Goal: Task Accomplishment & Management: Manage account settings

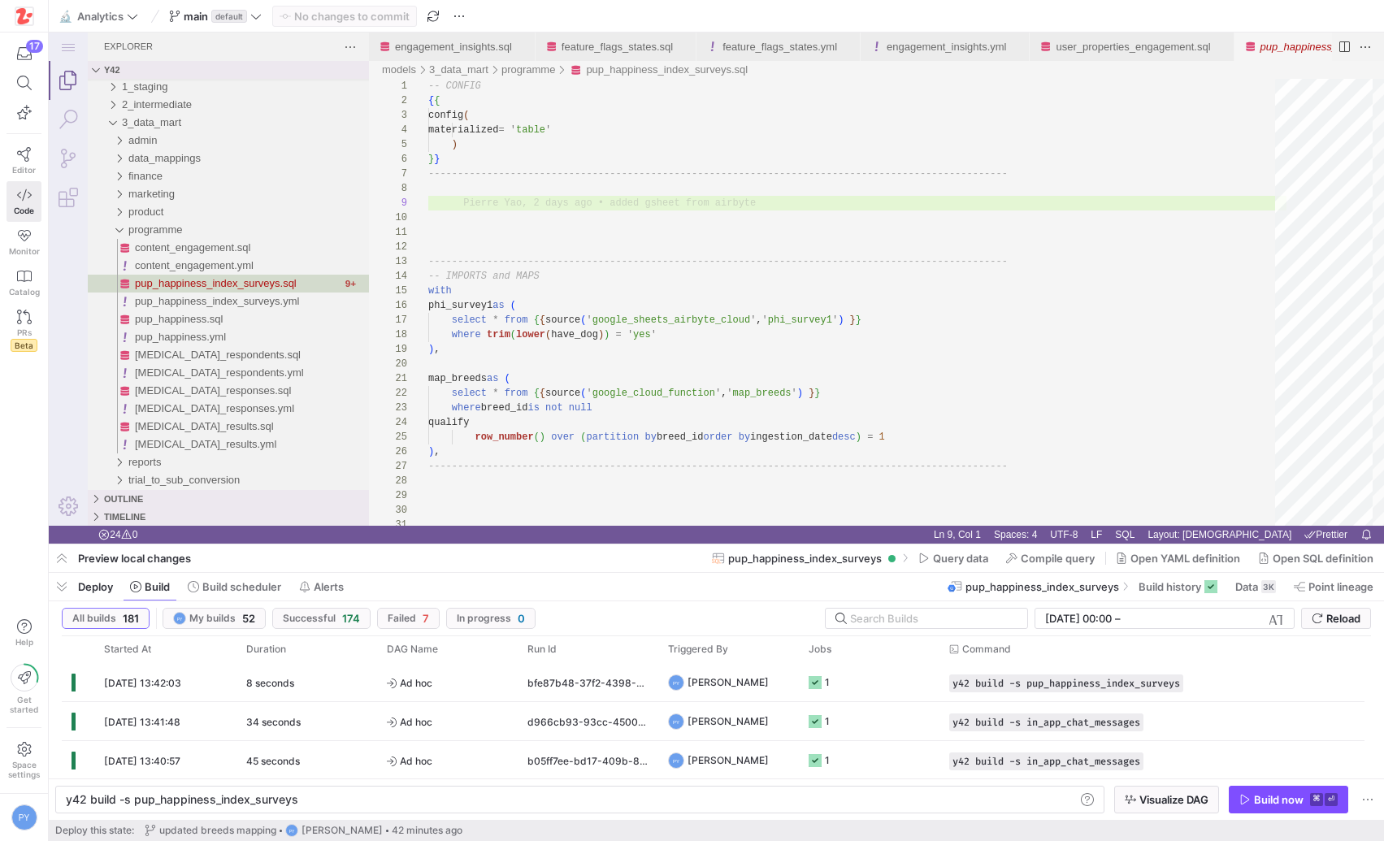
scroll to position [146, 0]
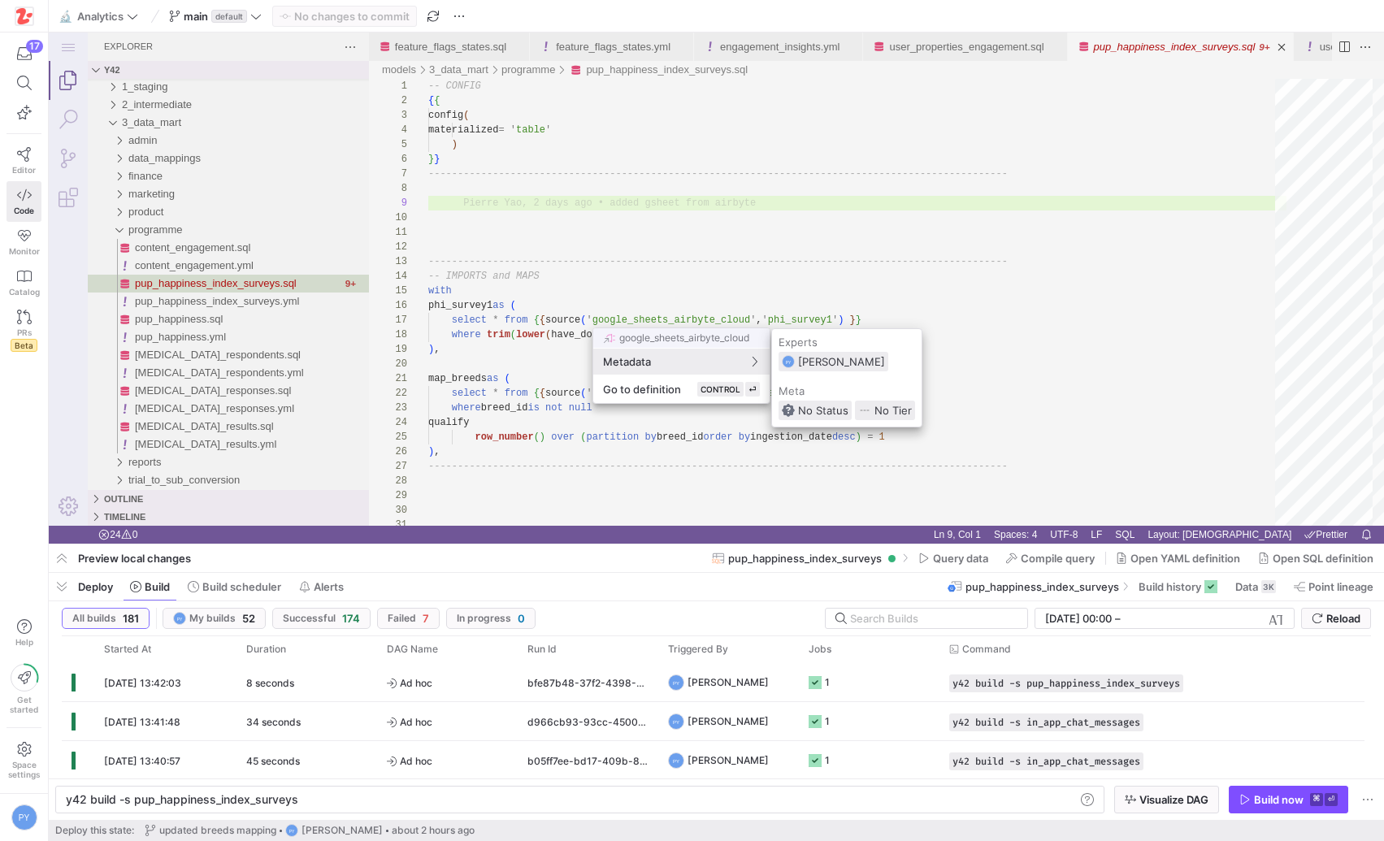
click at [914, 273] on div at bounding box center [692, 420] width 1384 height 841
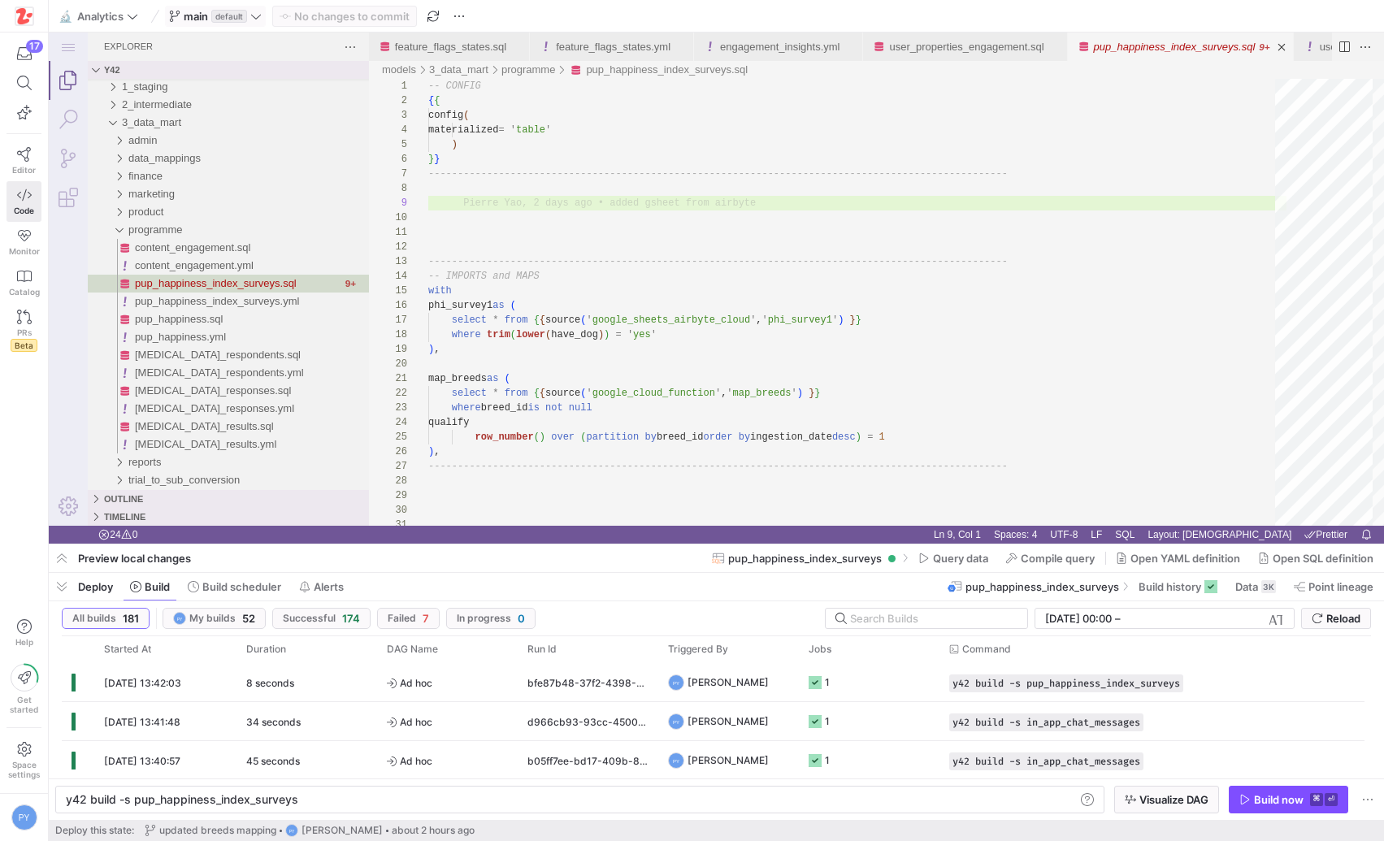
click at [239, 11] on span "default" at bounding box center [229, 16] width 36 height 13
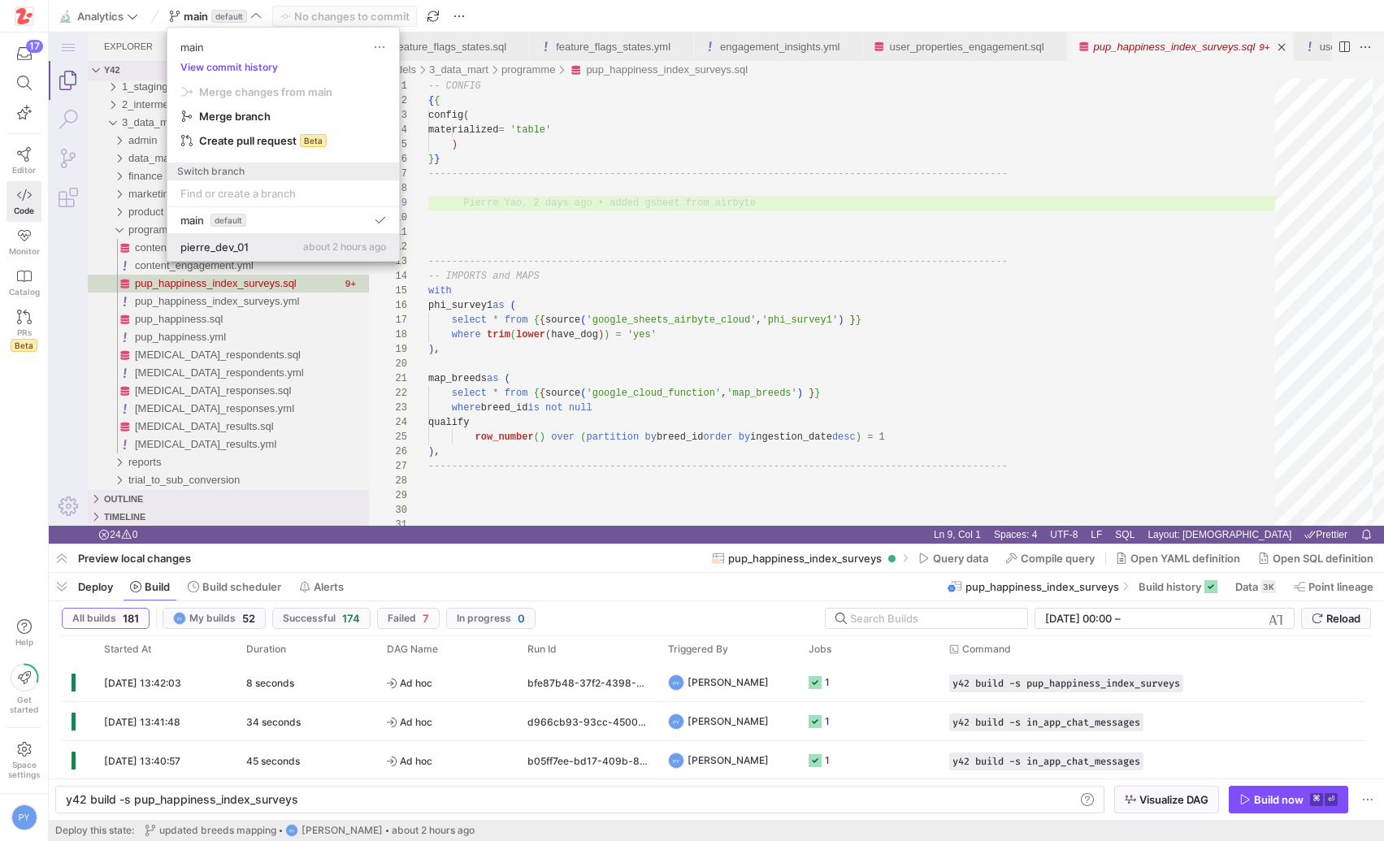
click at [226, 247] on span "pierre_dev_01" at bounding box center [214, 247] width 68 height 13
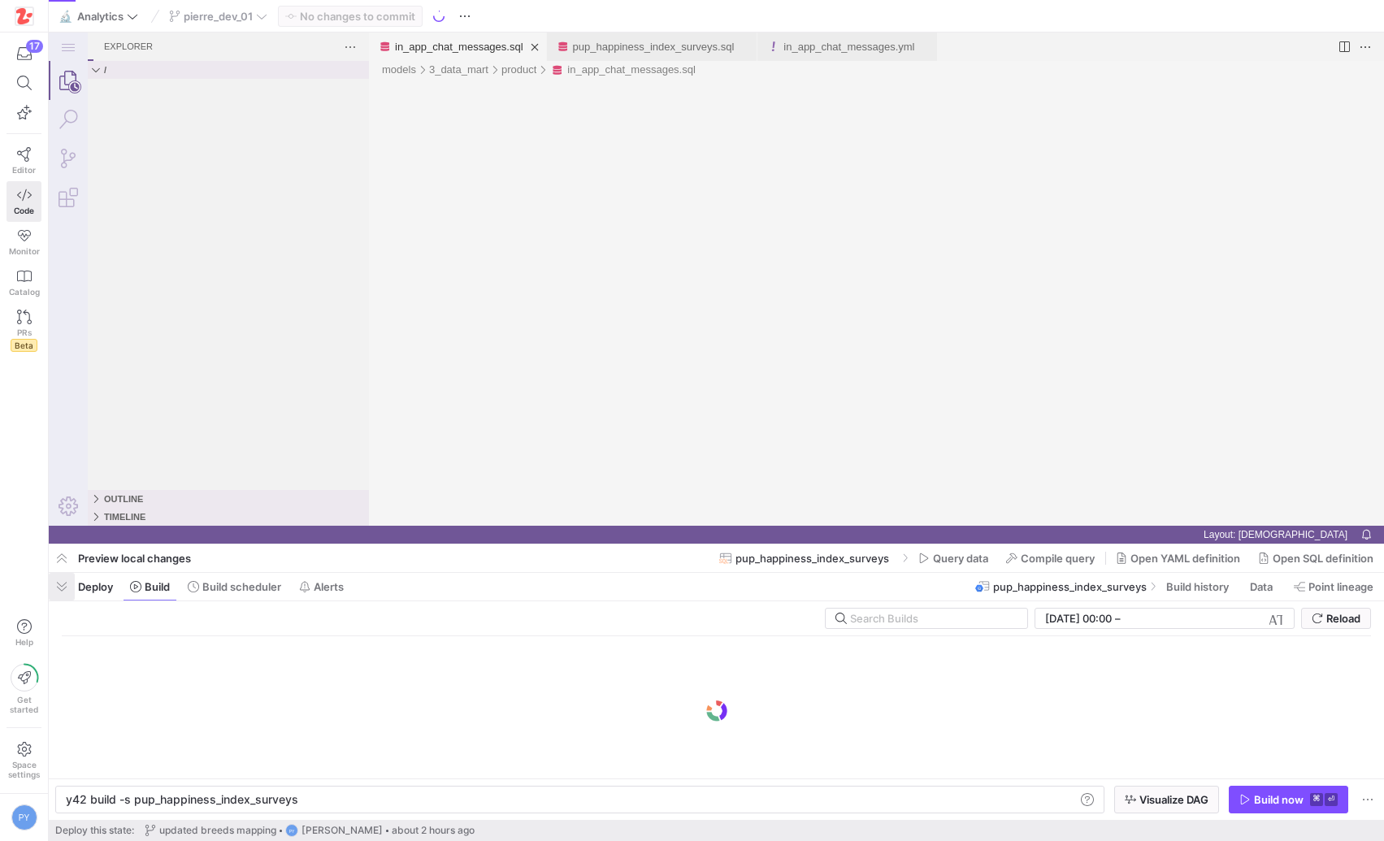
click at [66, 583] on span "button" at bounding box center [62, 587] width 26 height 28
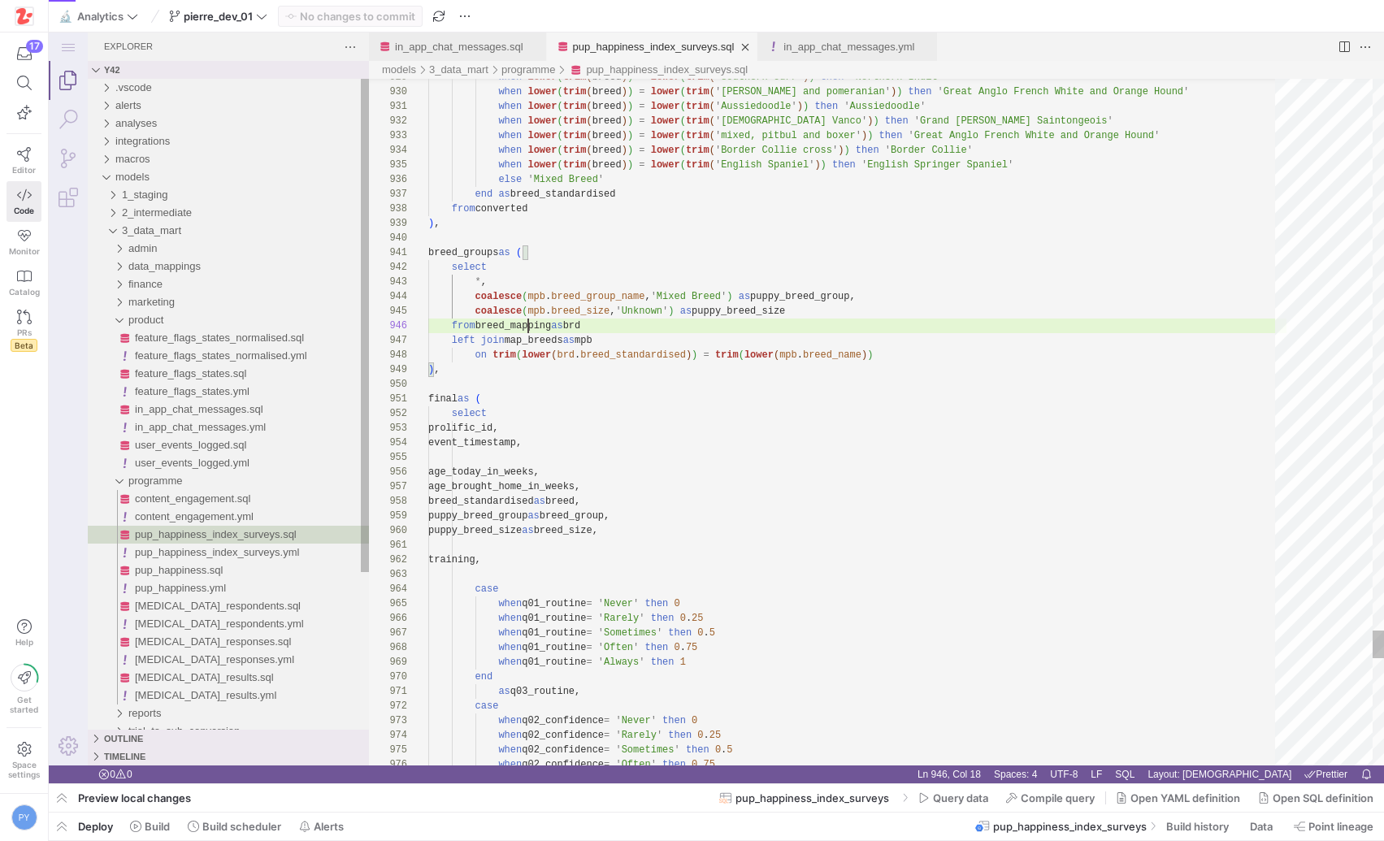
scroll to position [73, 100]
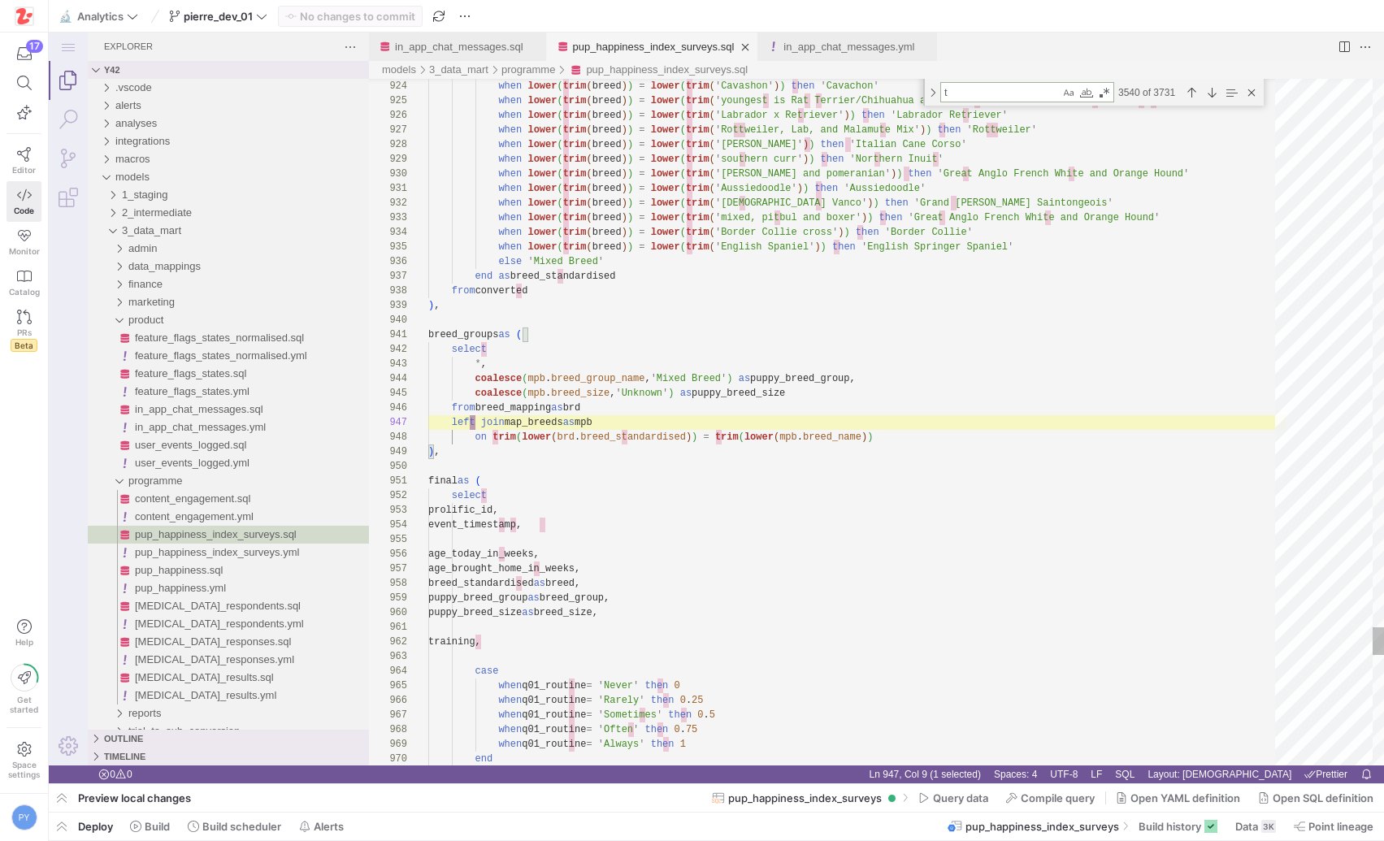
type textarea "tr"
type textarea "training, case when q01_routine = 'Never' then 0 when q01_routine = 'Rarely' th…"
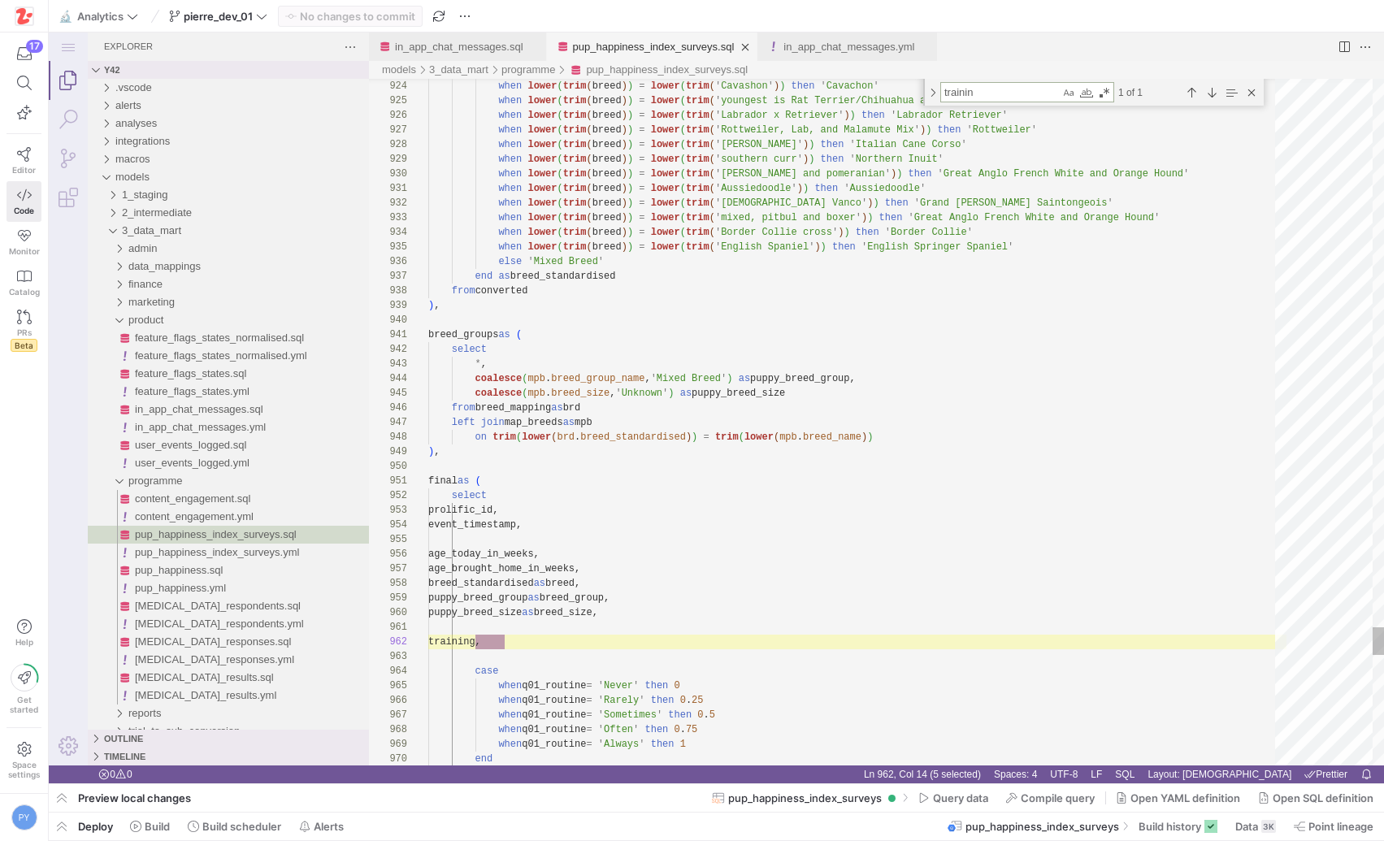
scroll to position [146, 88]
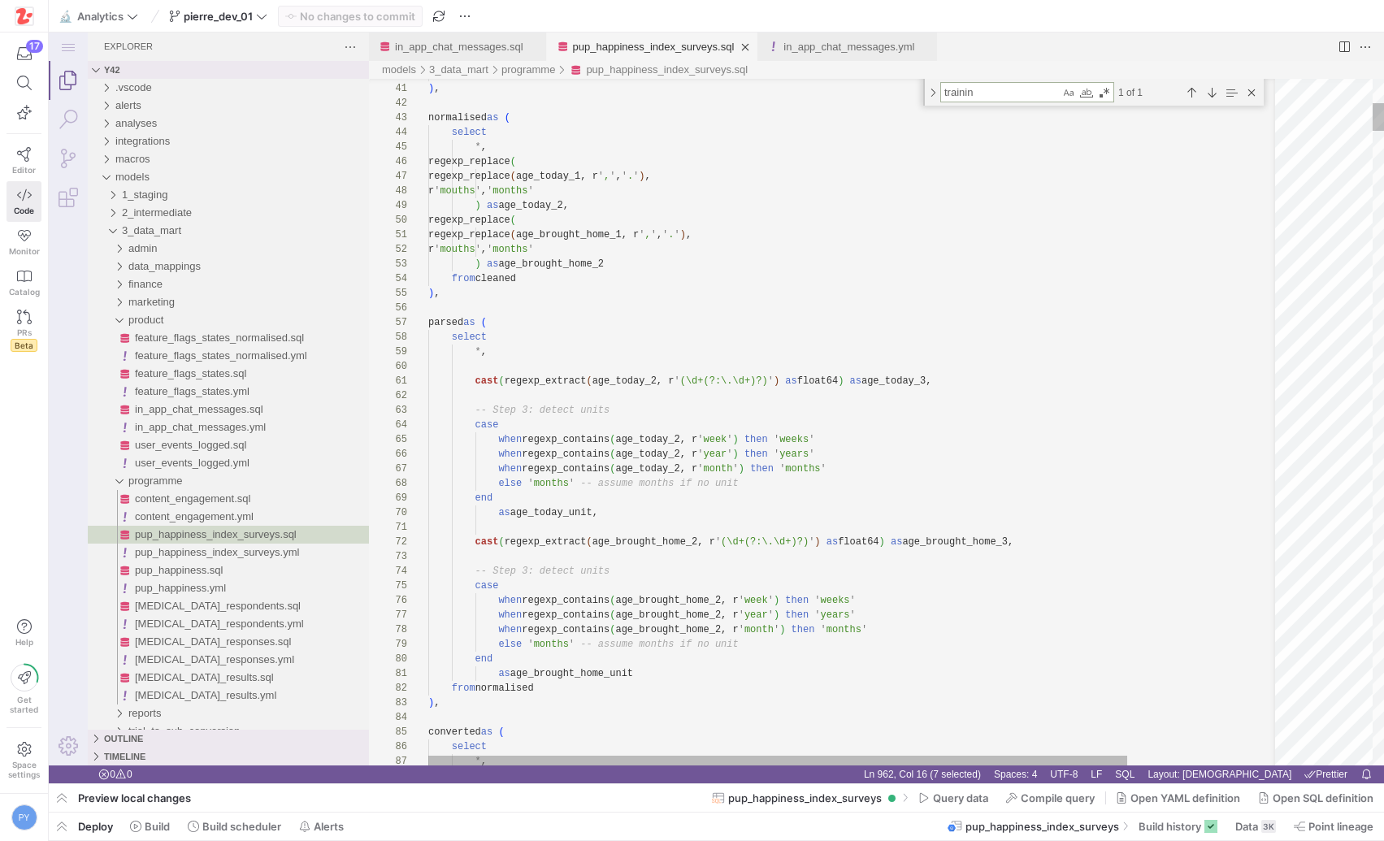
type textarea "trainin"
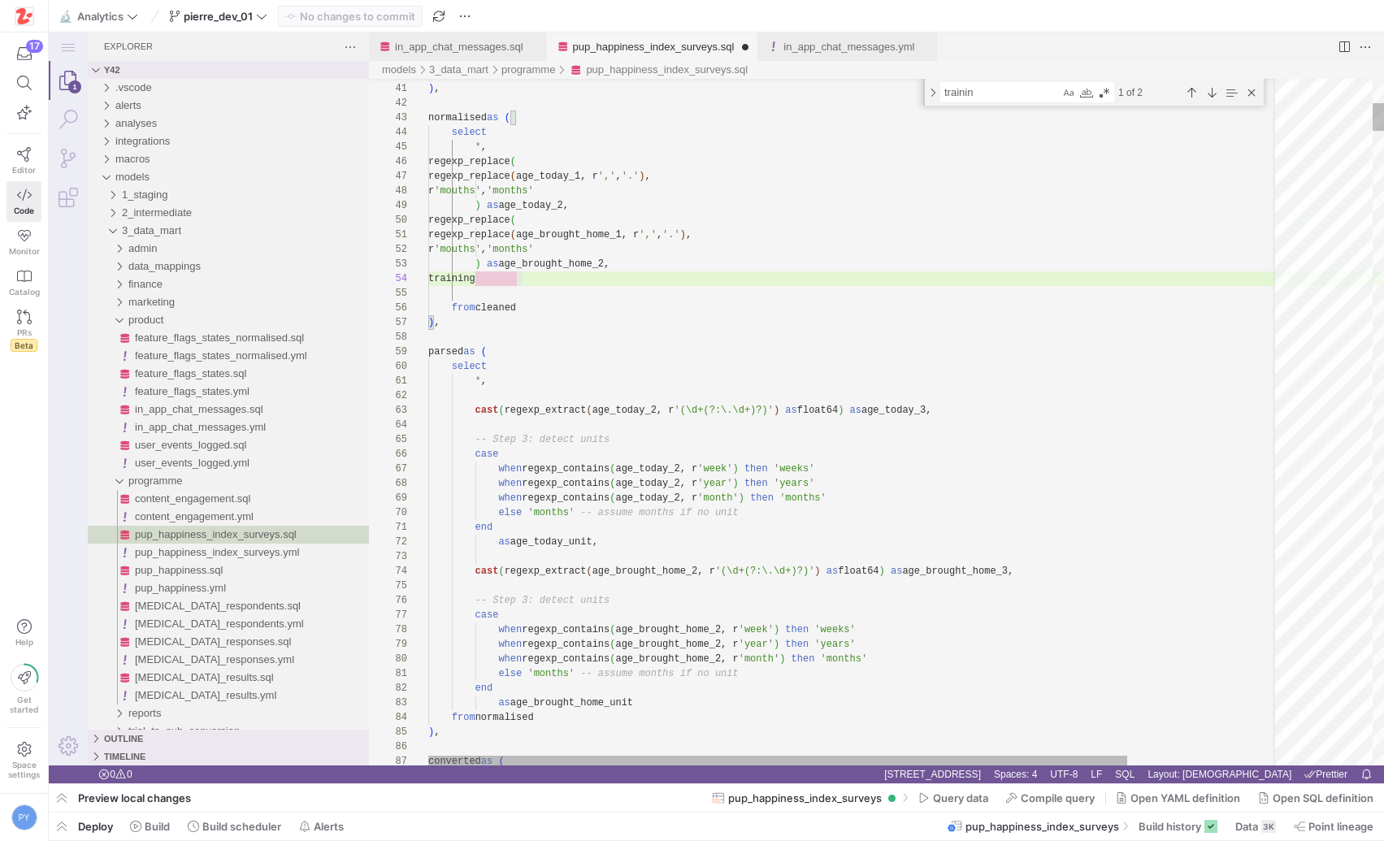
scroll to position [59, 47]
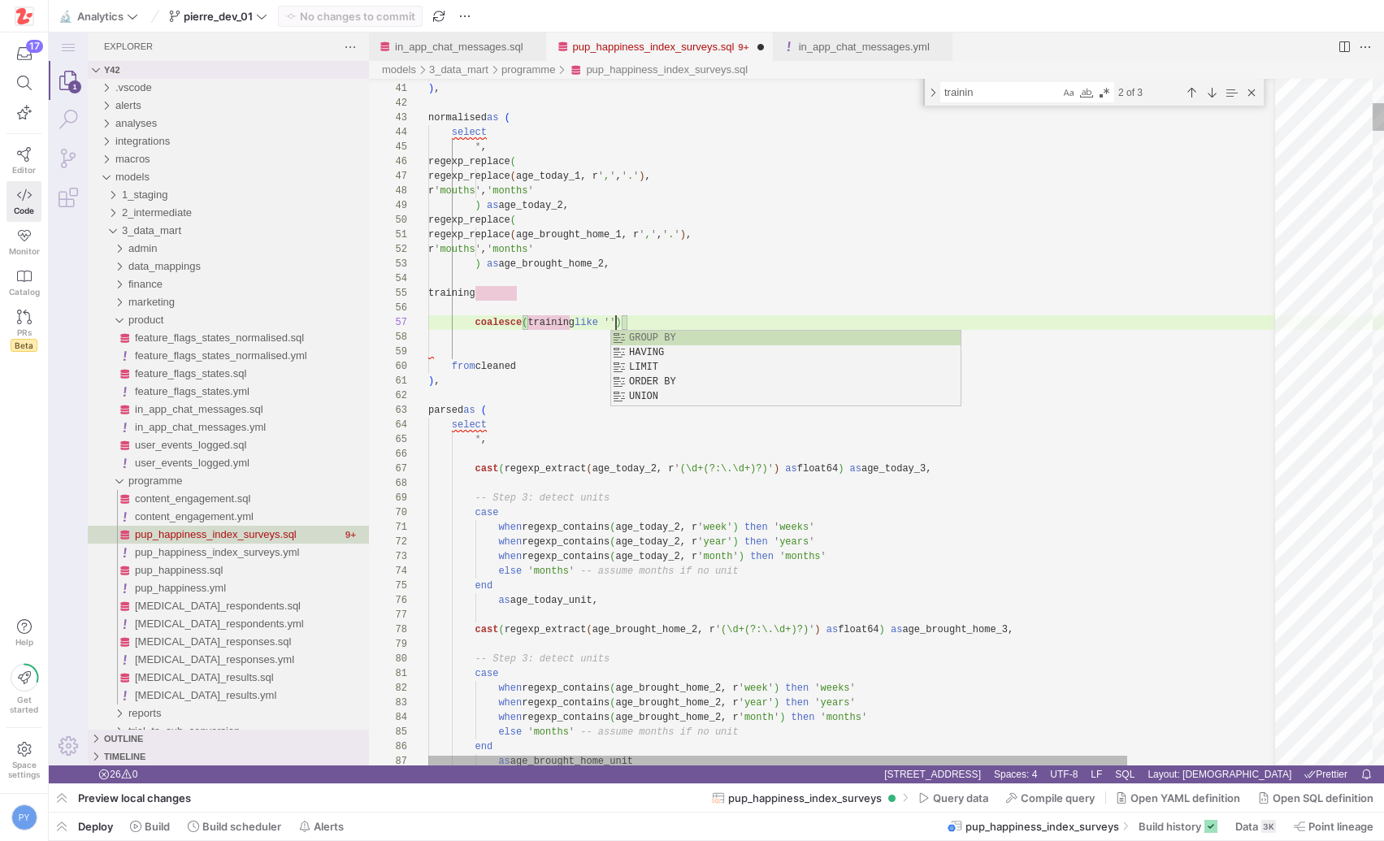
scroll to position [88, 188]
paste textarea "Used the Zigzag training app Informal training such as going to the park to soc…"
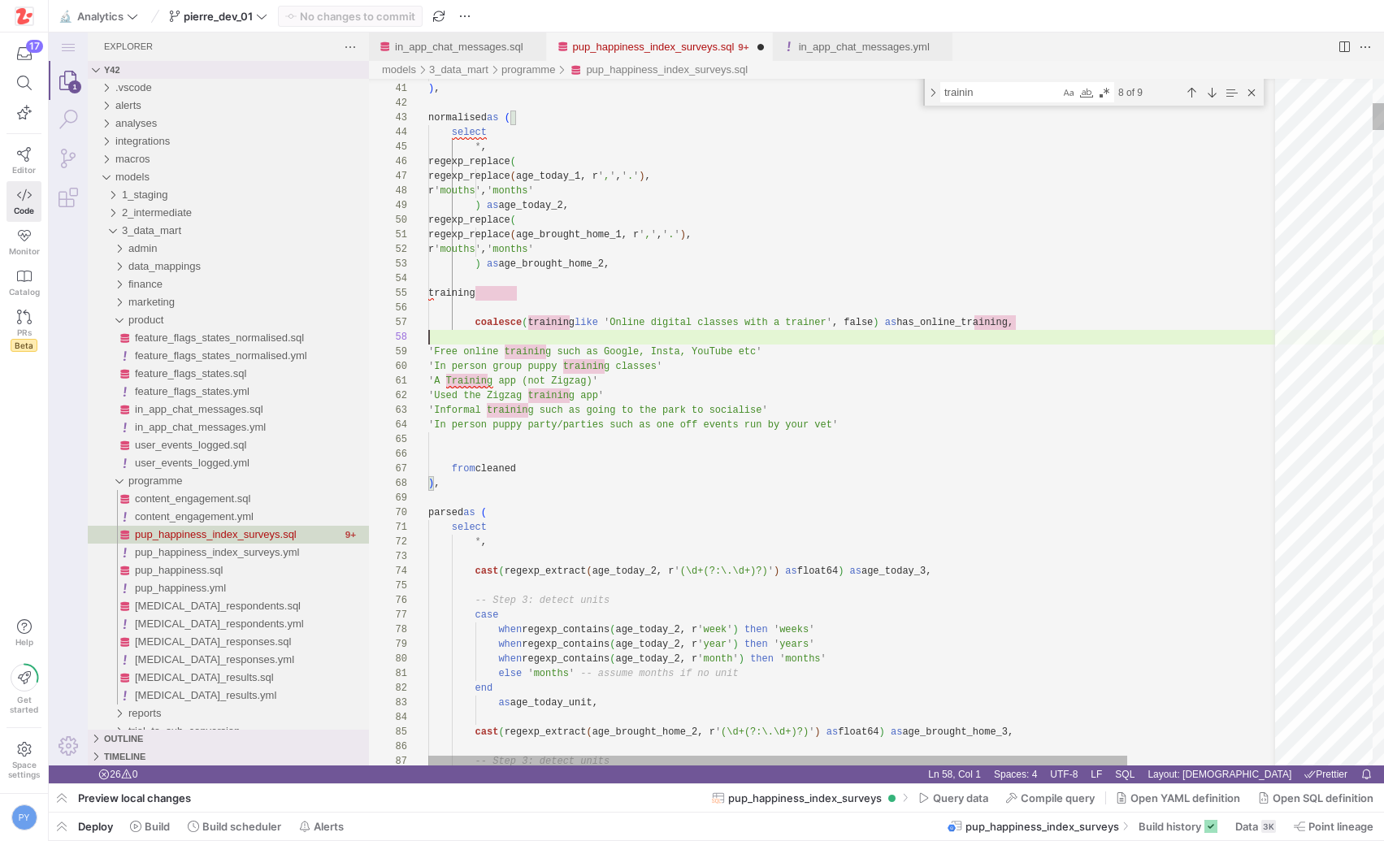
scroll to position [0, 0]
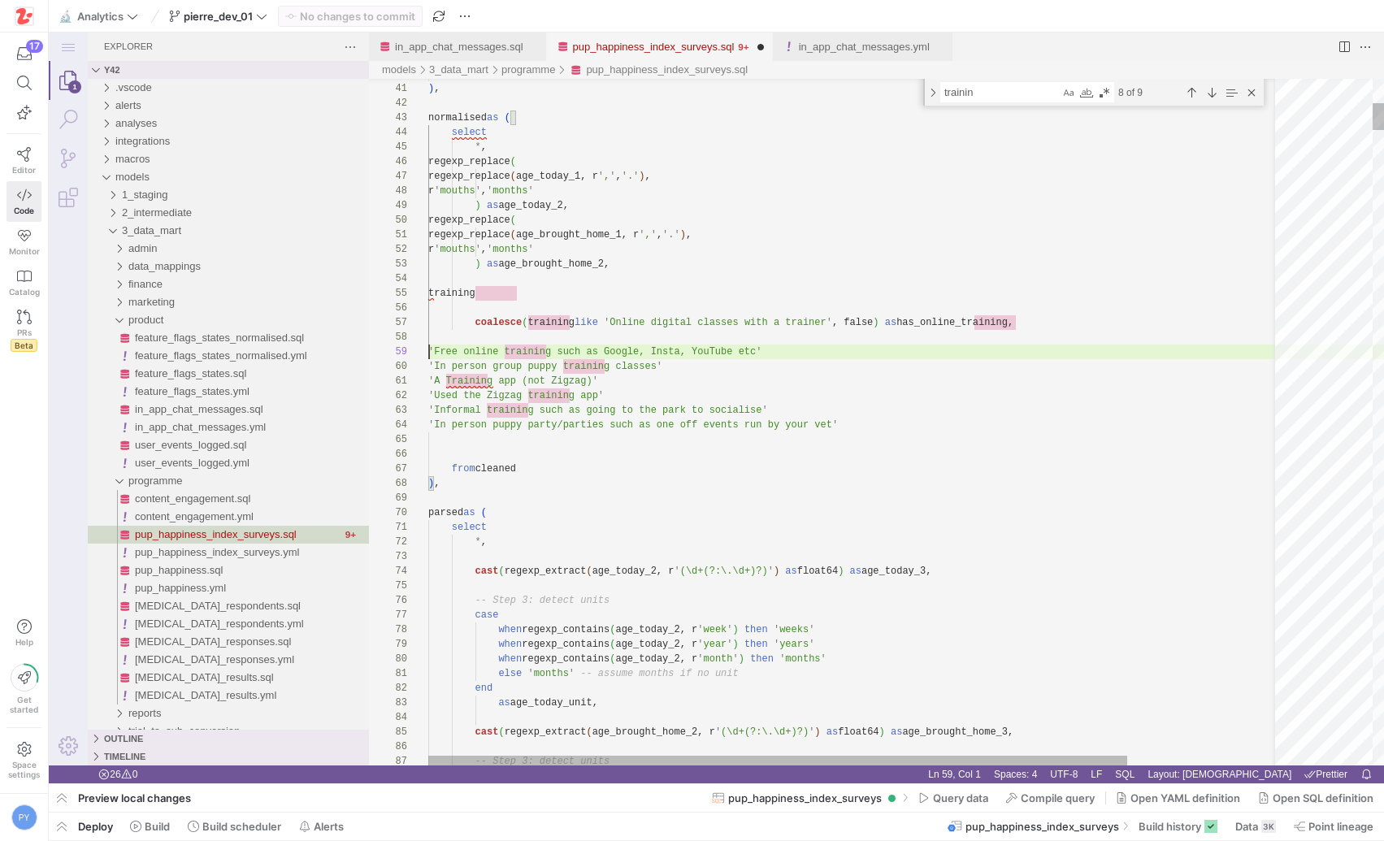
paste textarea "coalesce(training like"
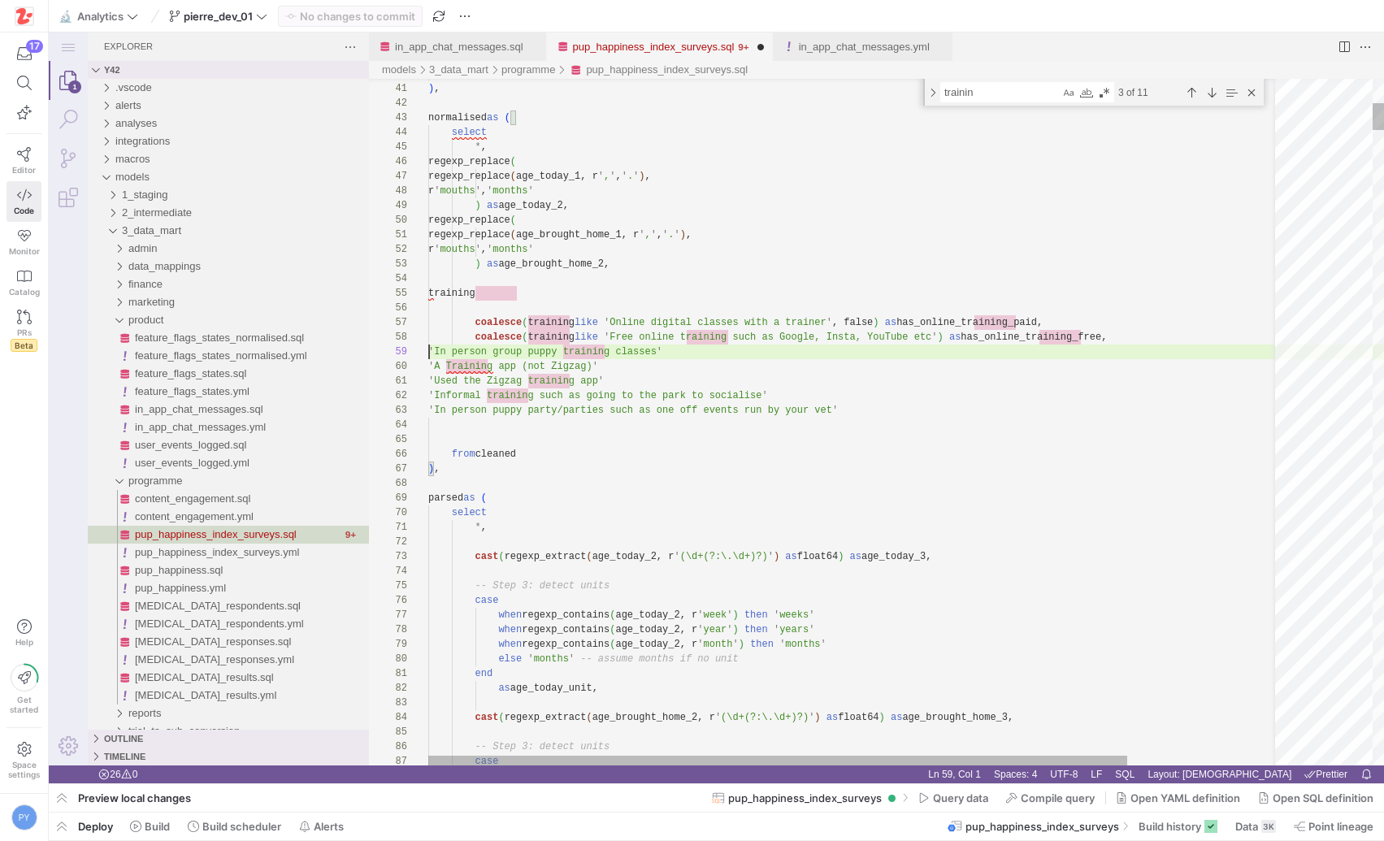
paste textarea "coalesce(training like"
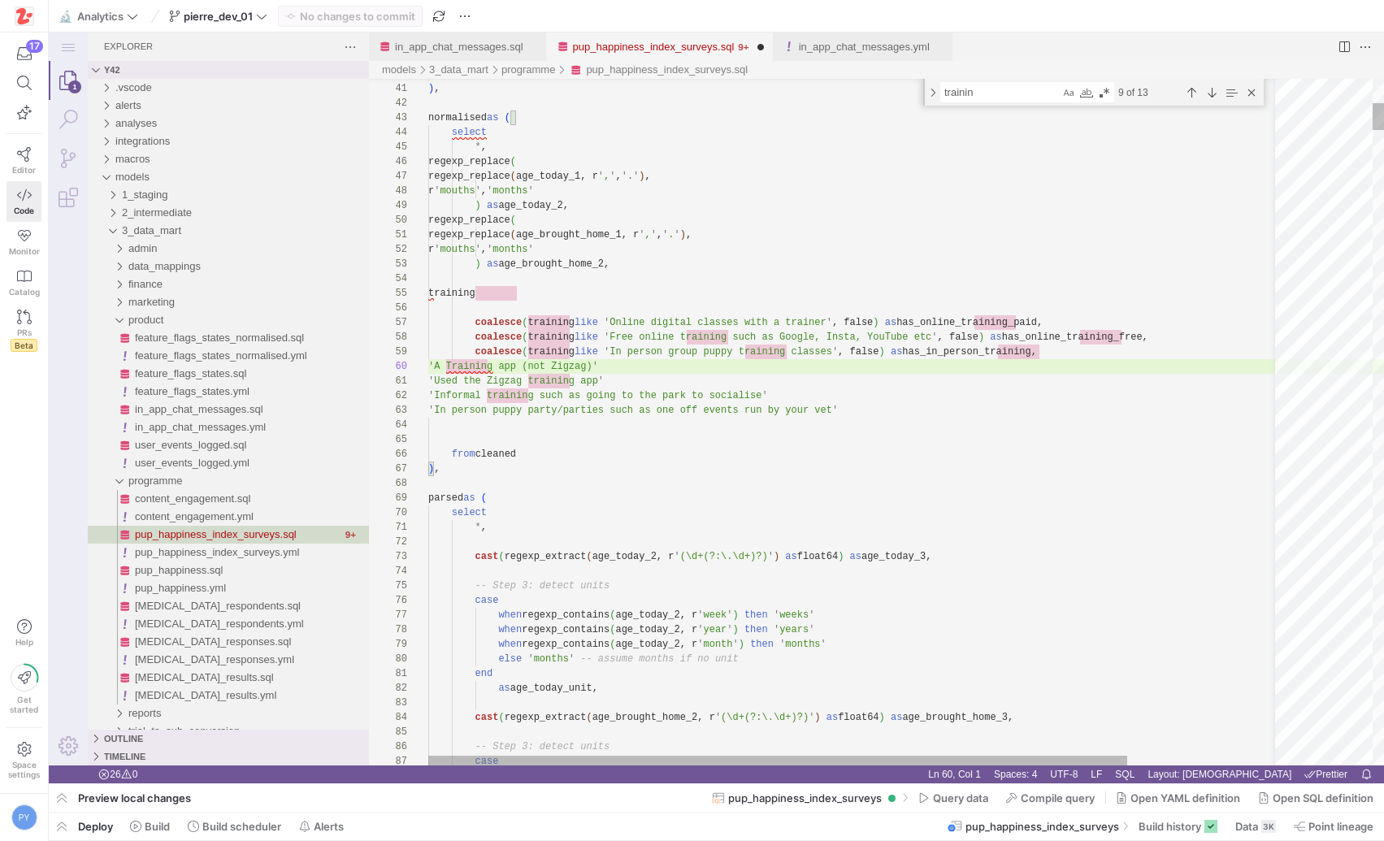
paste textarea "gexp_replace(age_brought_home_1, r',', '.'), r'mouths', 'months' ) as age_broug…"
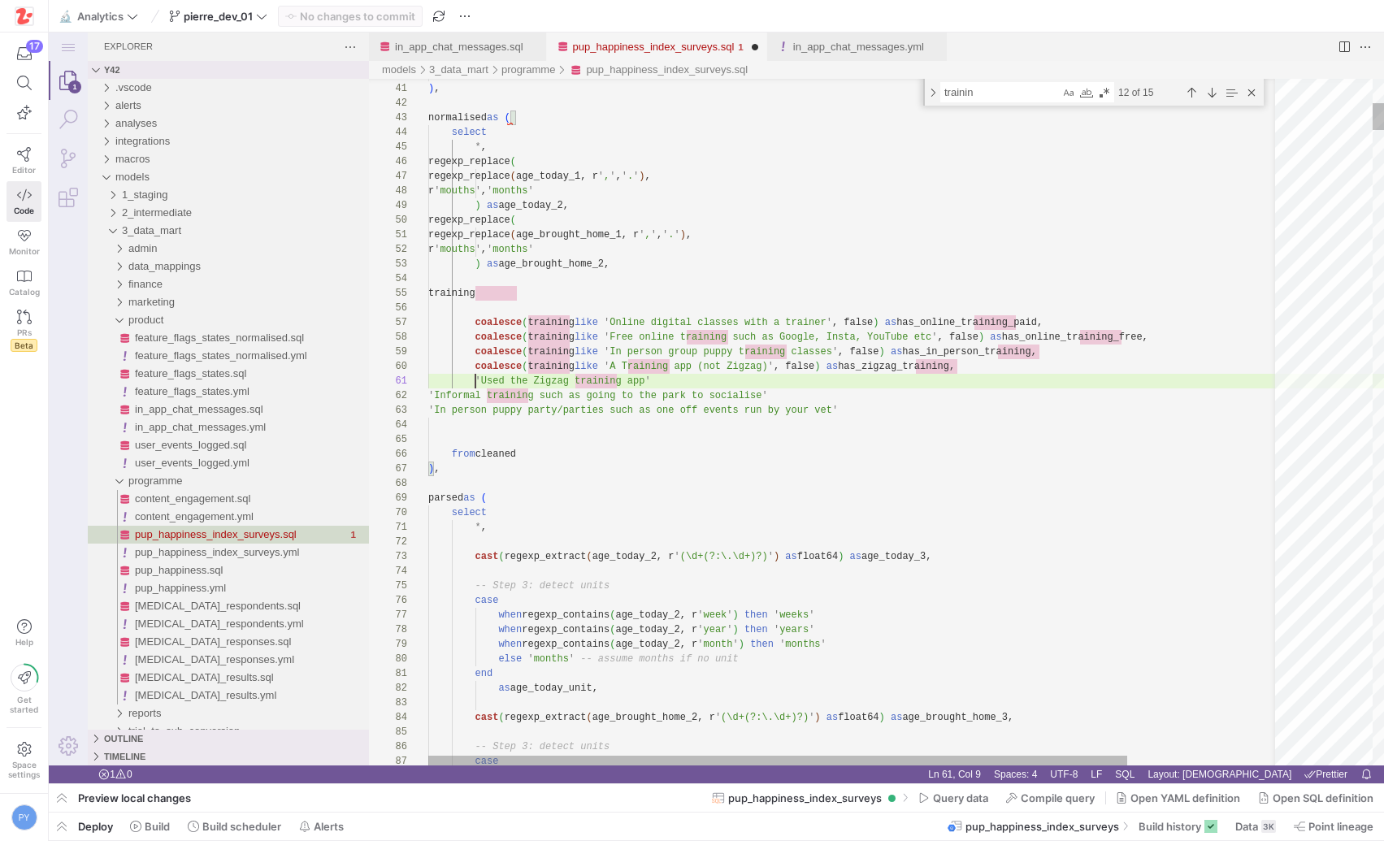
paste textarea "coalesce(training like"
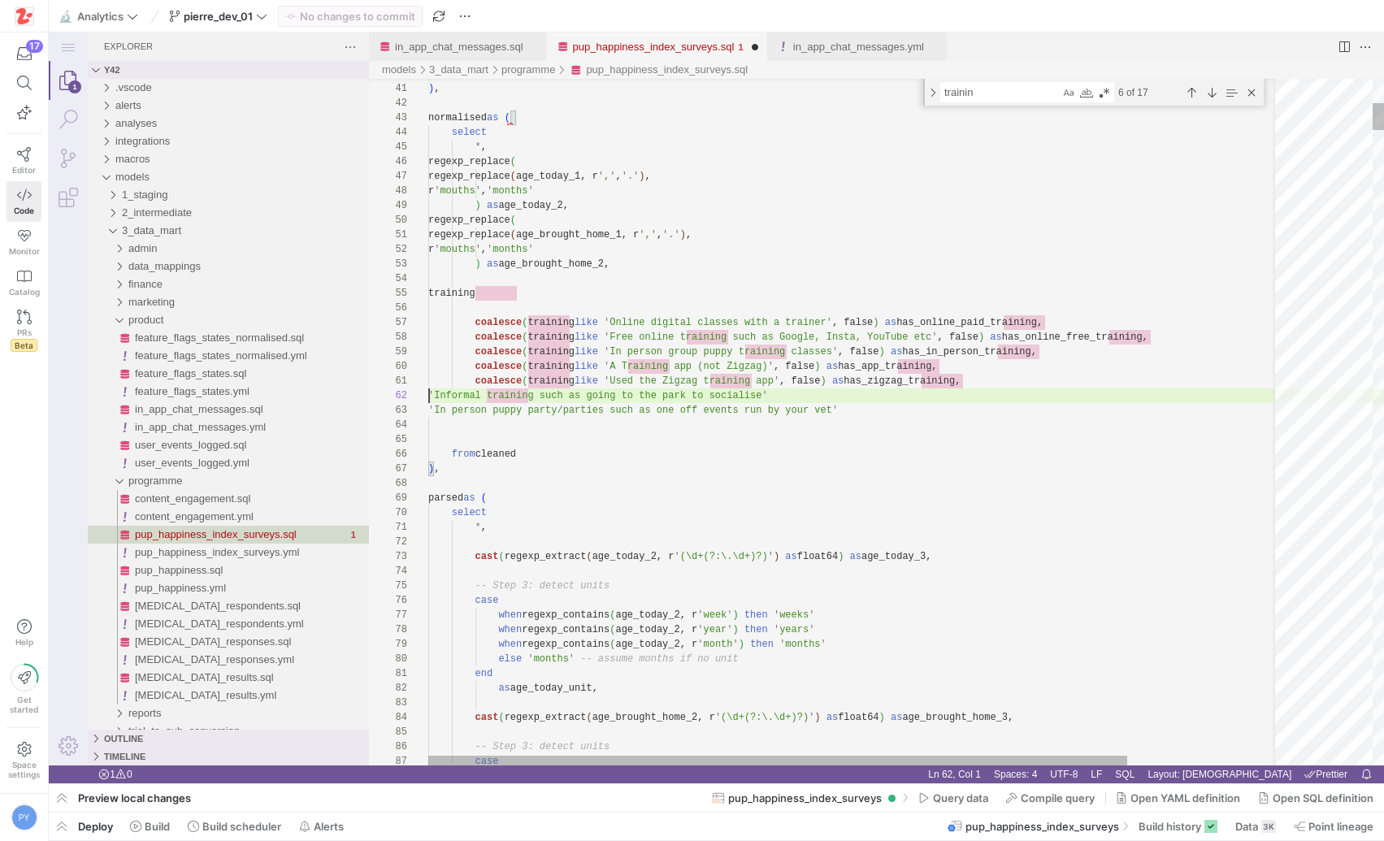
scroll to position [15, 0]
paste textarea "coalesce(training like"
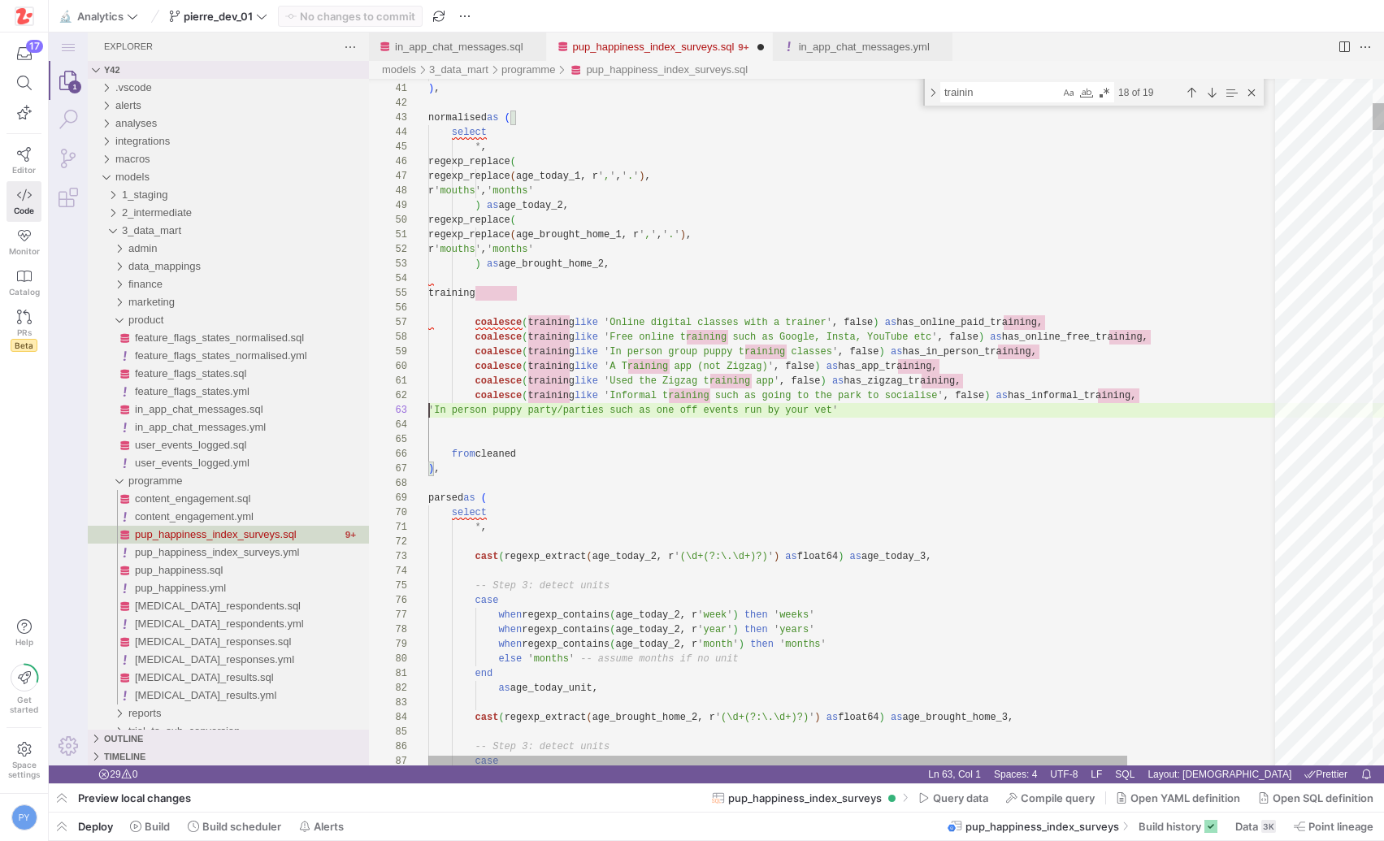
scroll to position [29, 0]
paste textarea "coalesce(training like"
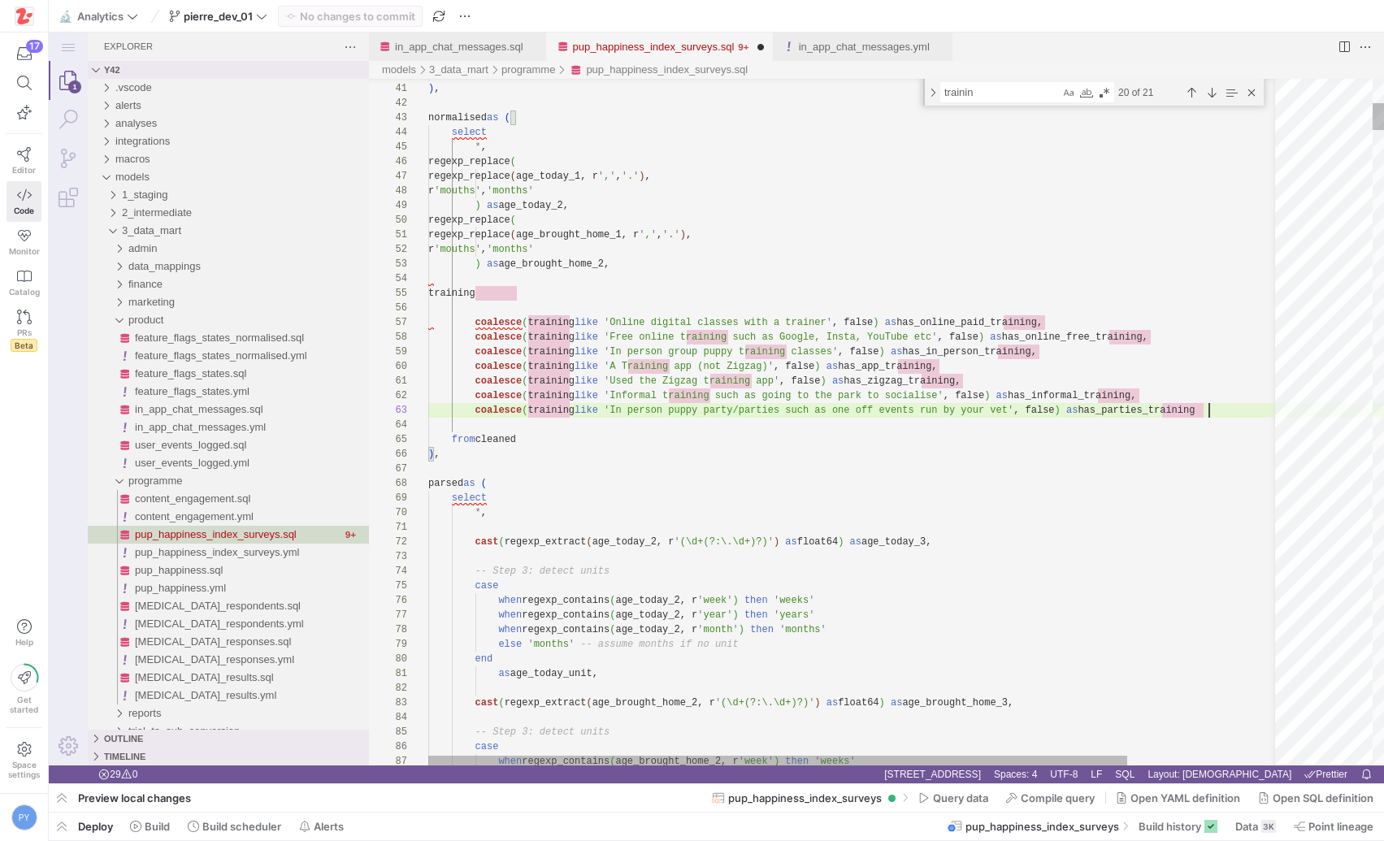
scroll to position [29, 780]
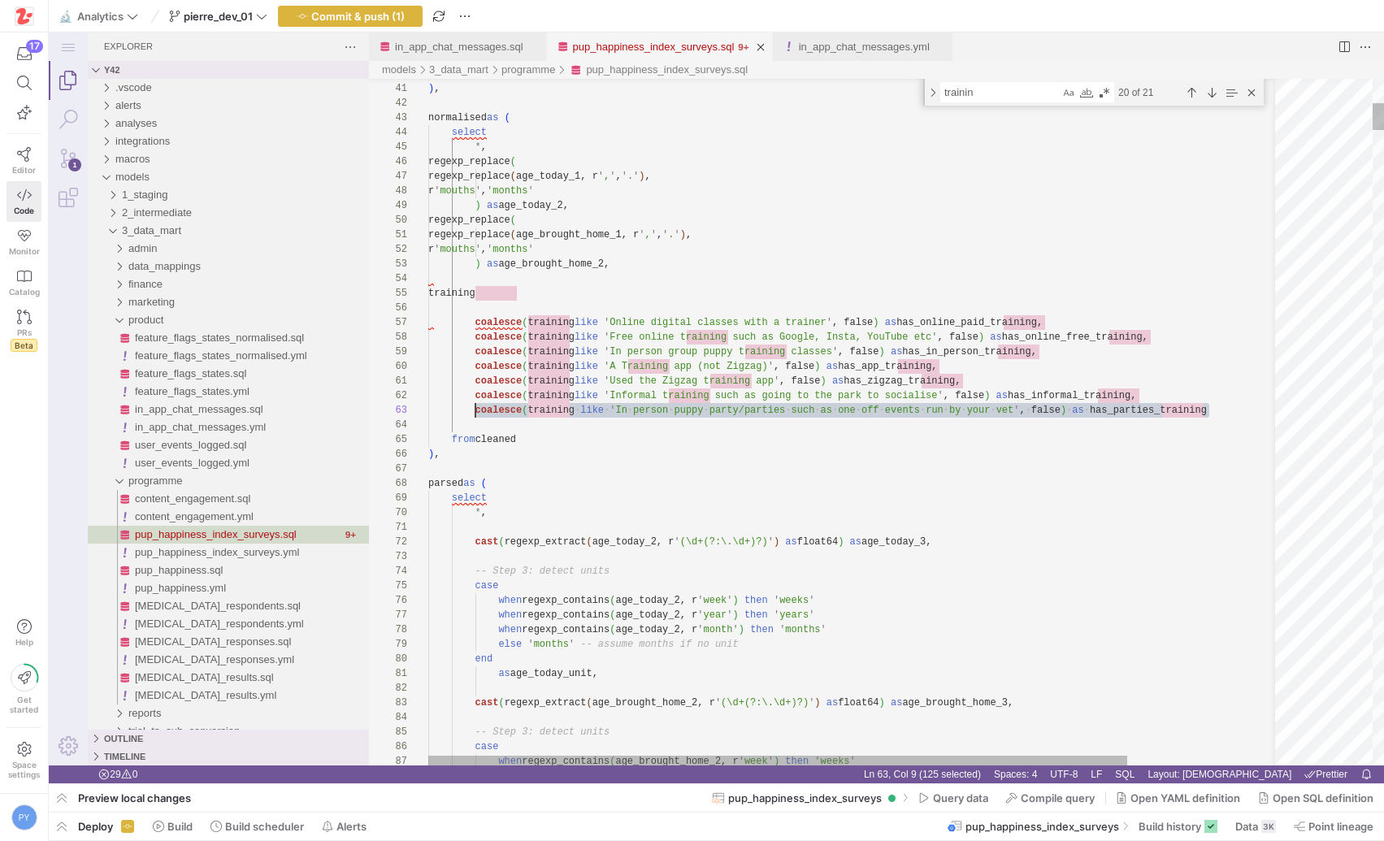
scroll to position [29, 0]
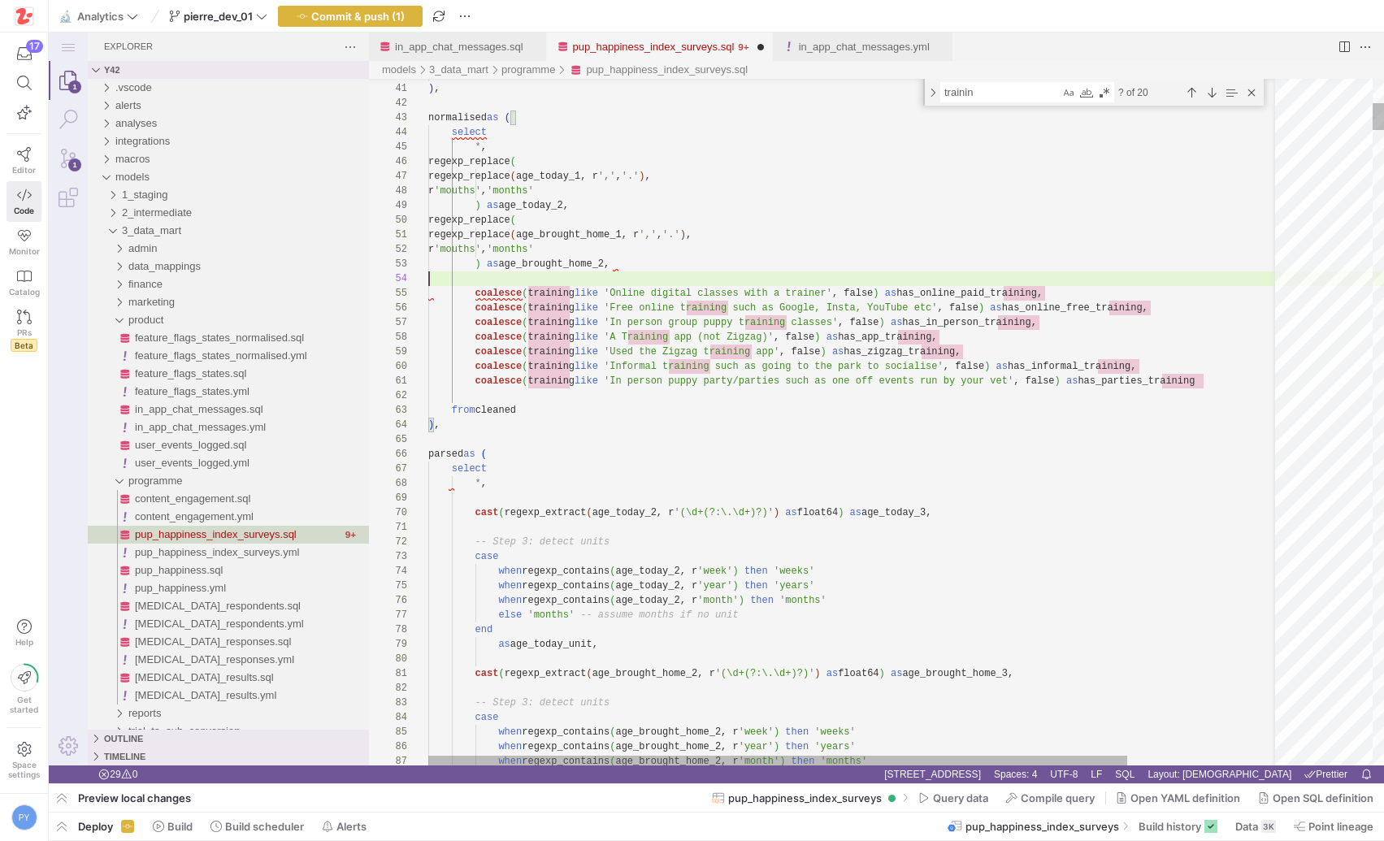
scroll to position [29, 188]
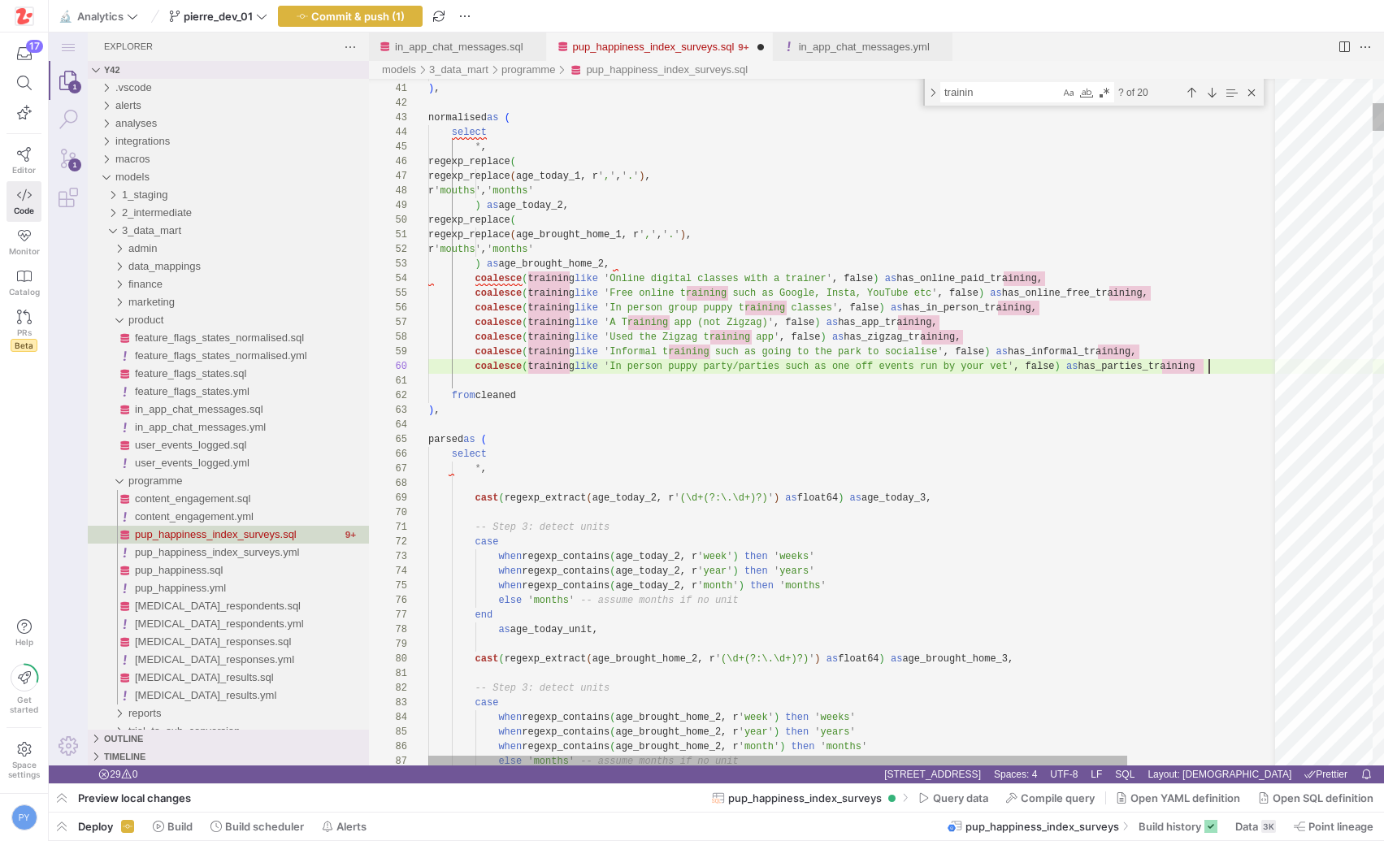
scroll to position [59, 780]
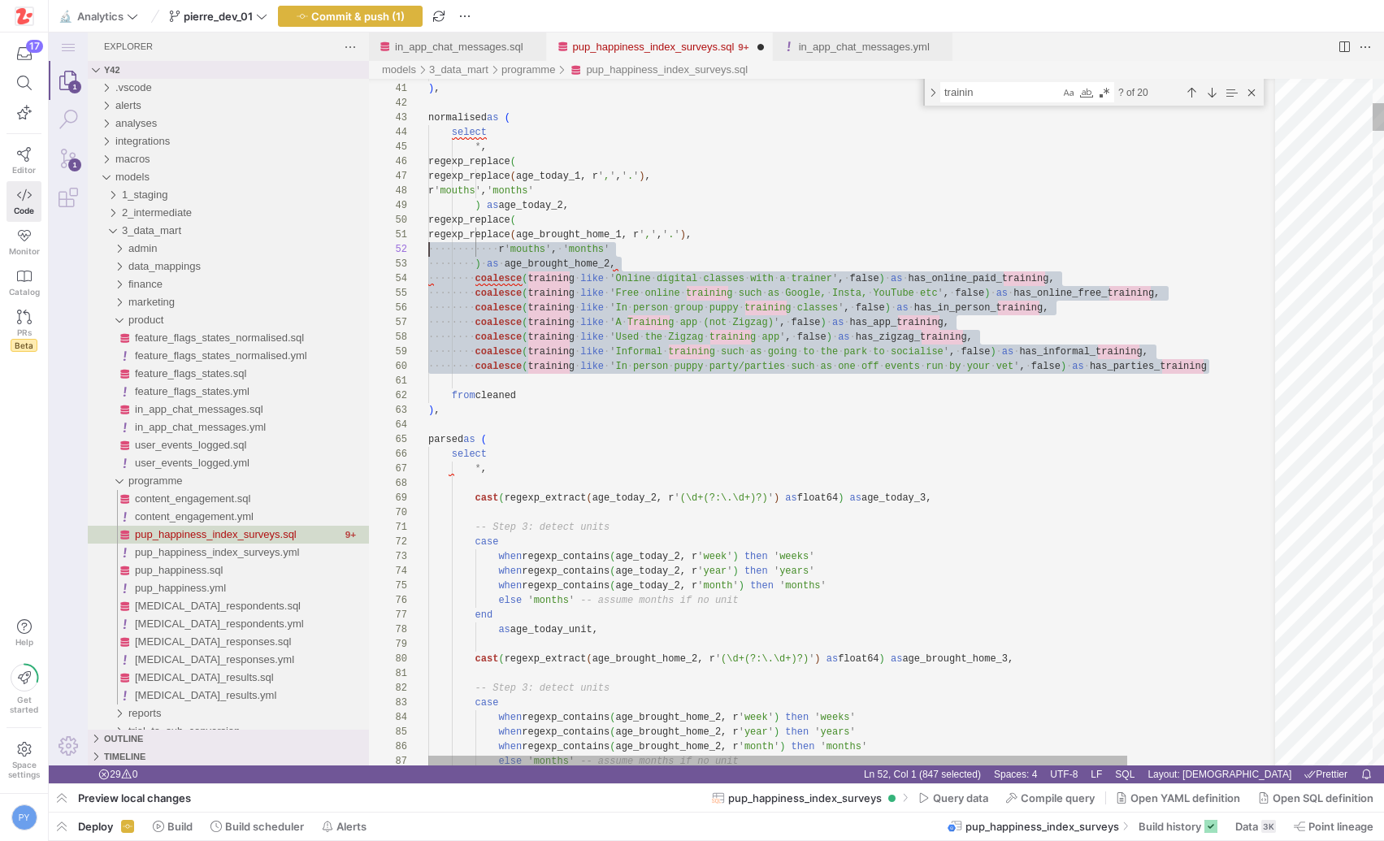
scroll to position [44, 0]
drag, startPoint x: 1220, startPoint y: 371, endPoint x: 330, endPoint y: 278, distance: 894.7
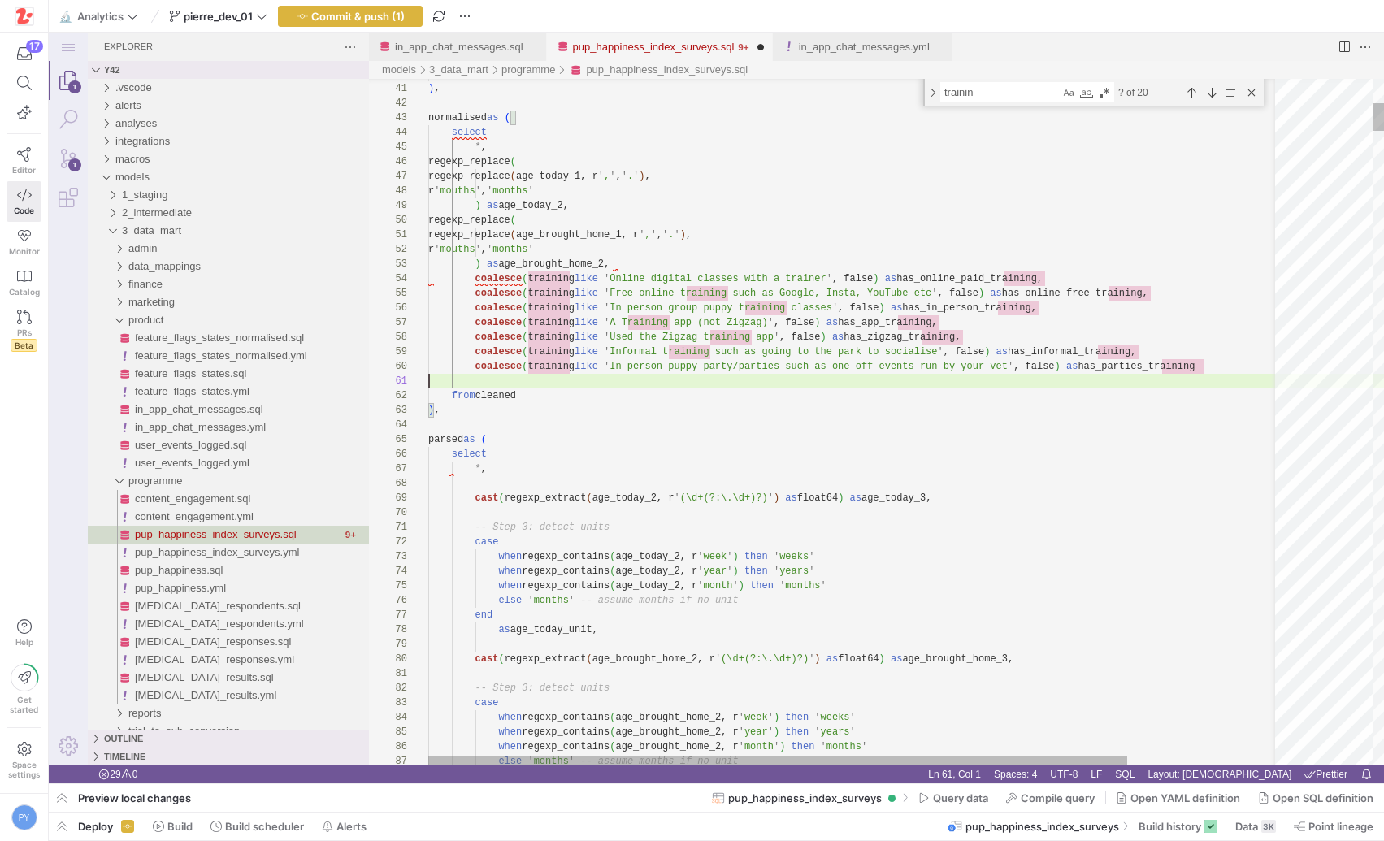
scroll to position [59, 780]
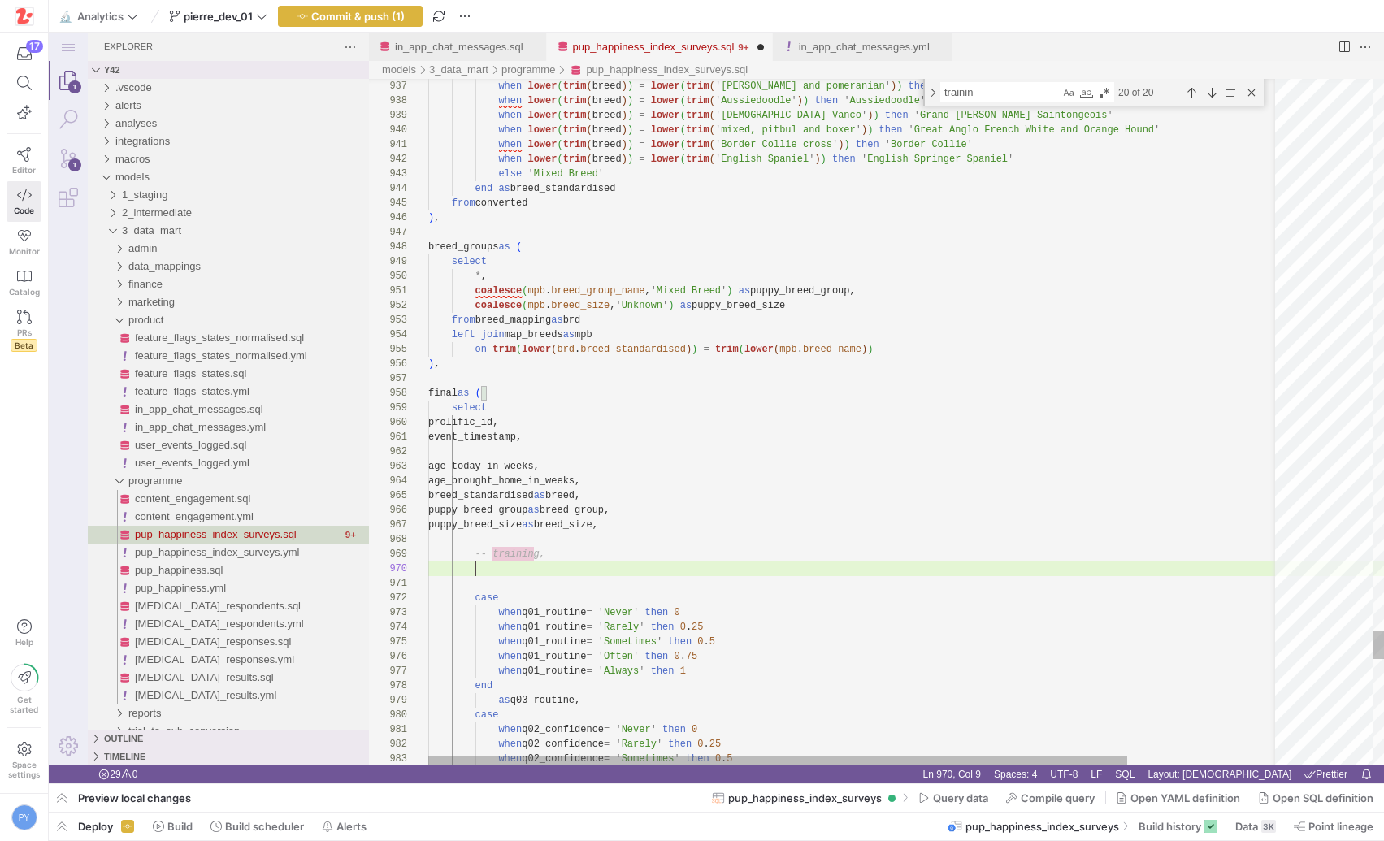
scroll to position [132, 0]
paste textarea "puppy training classes', false) as has_in_person_training, coalesce(training li…"
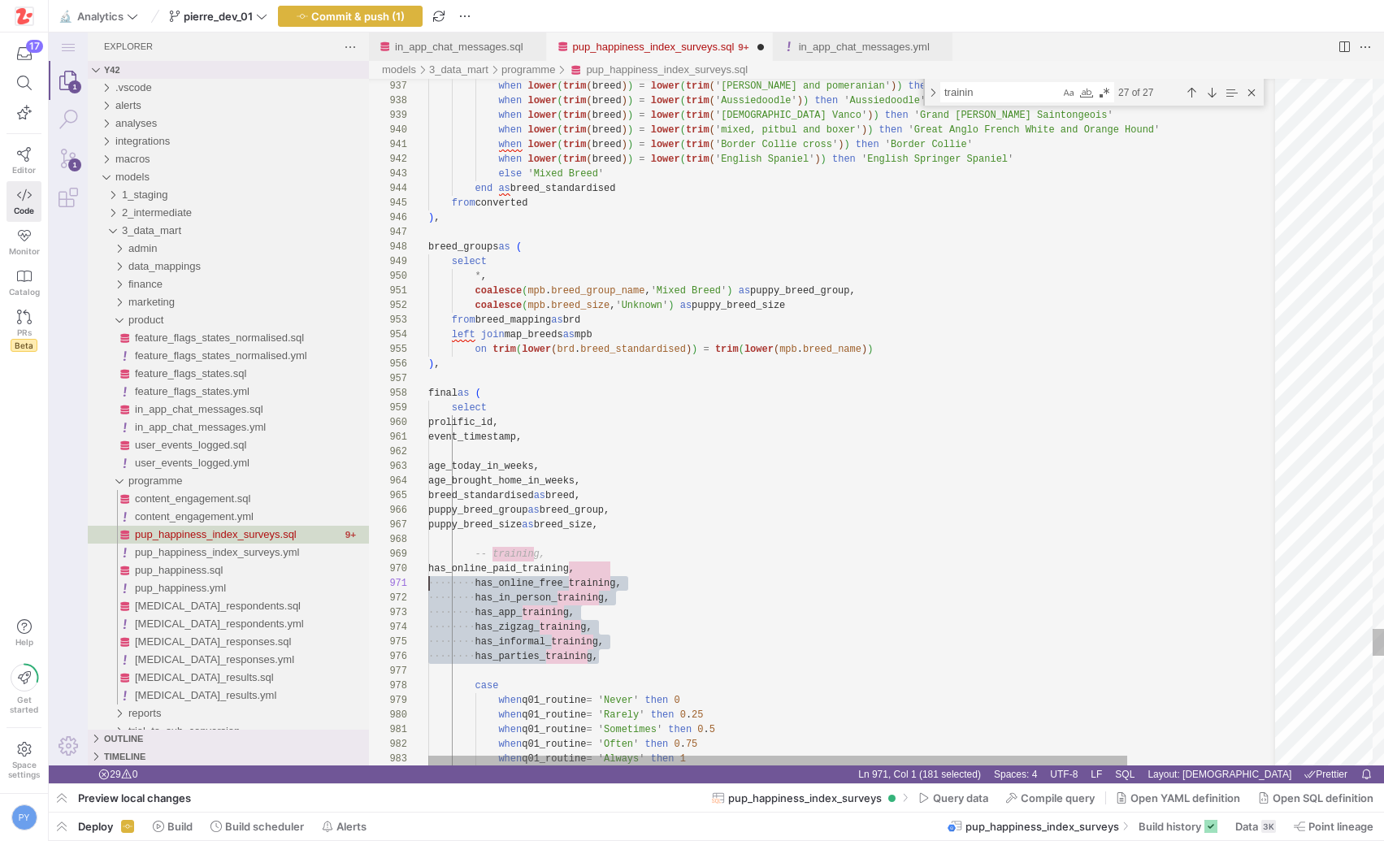
scroll to position [0, 0]
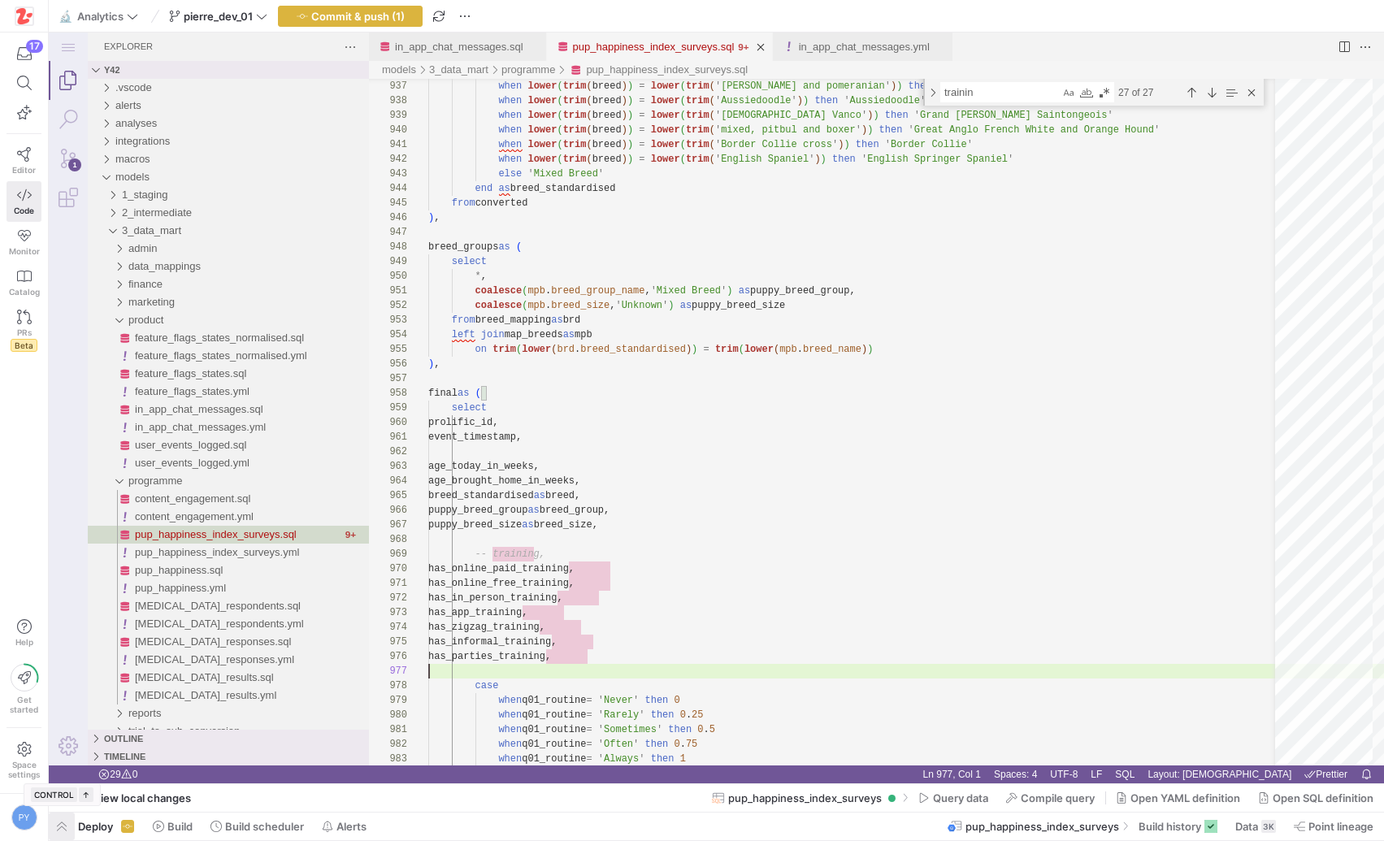
type textarea "has_online_free_training, has_in_person_training, has_app_training, has_zigzag_…"
click at [68, 822] on span "button" at bounding box center [62, 827] width 26 height 28
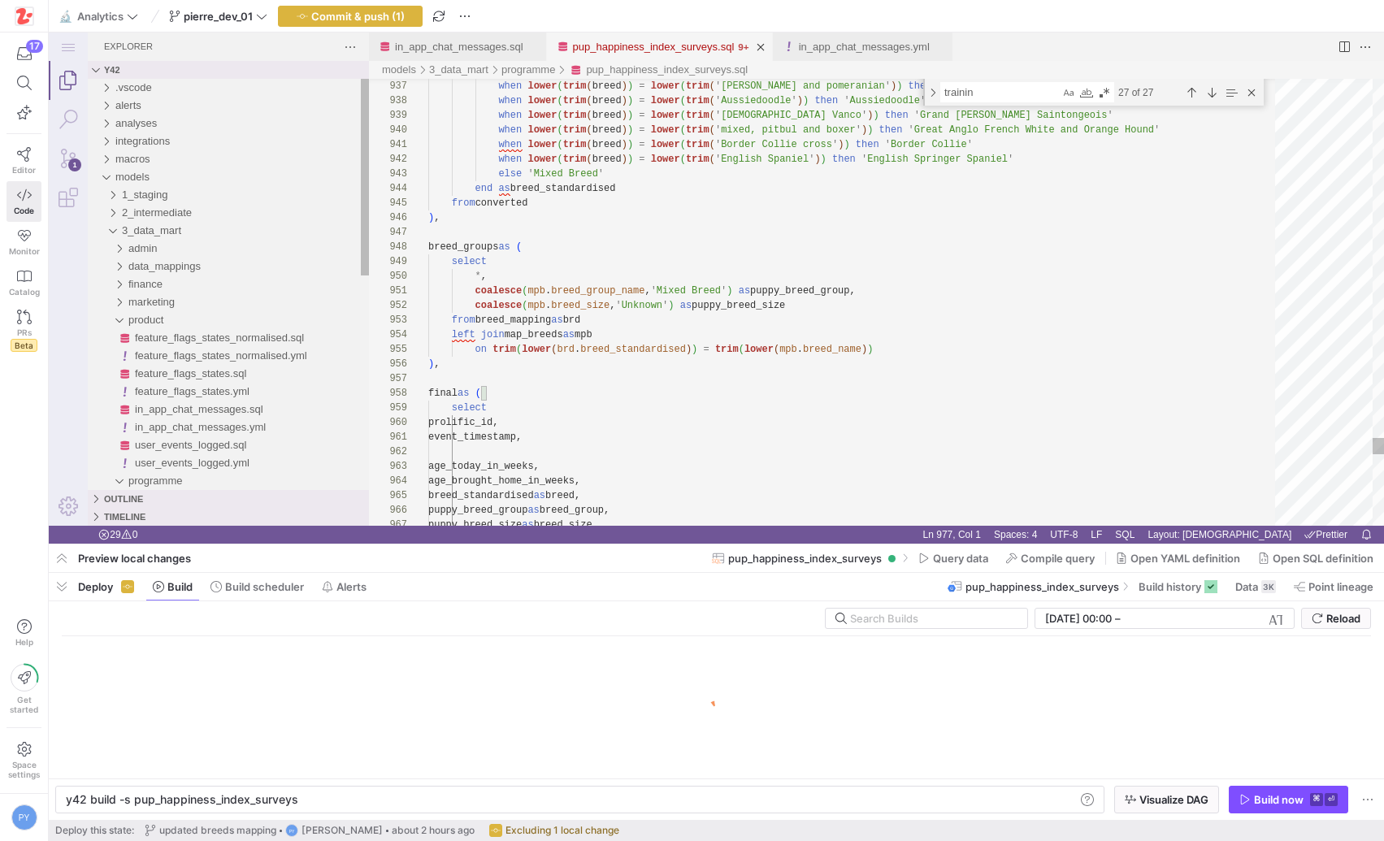
scroll to position [0, 228]
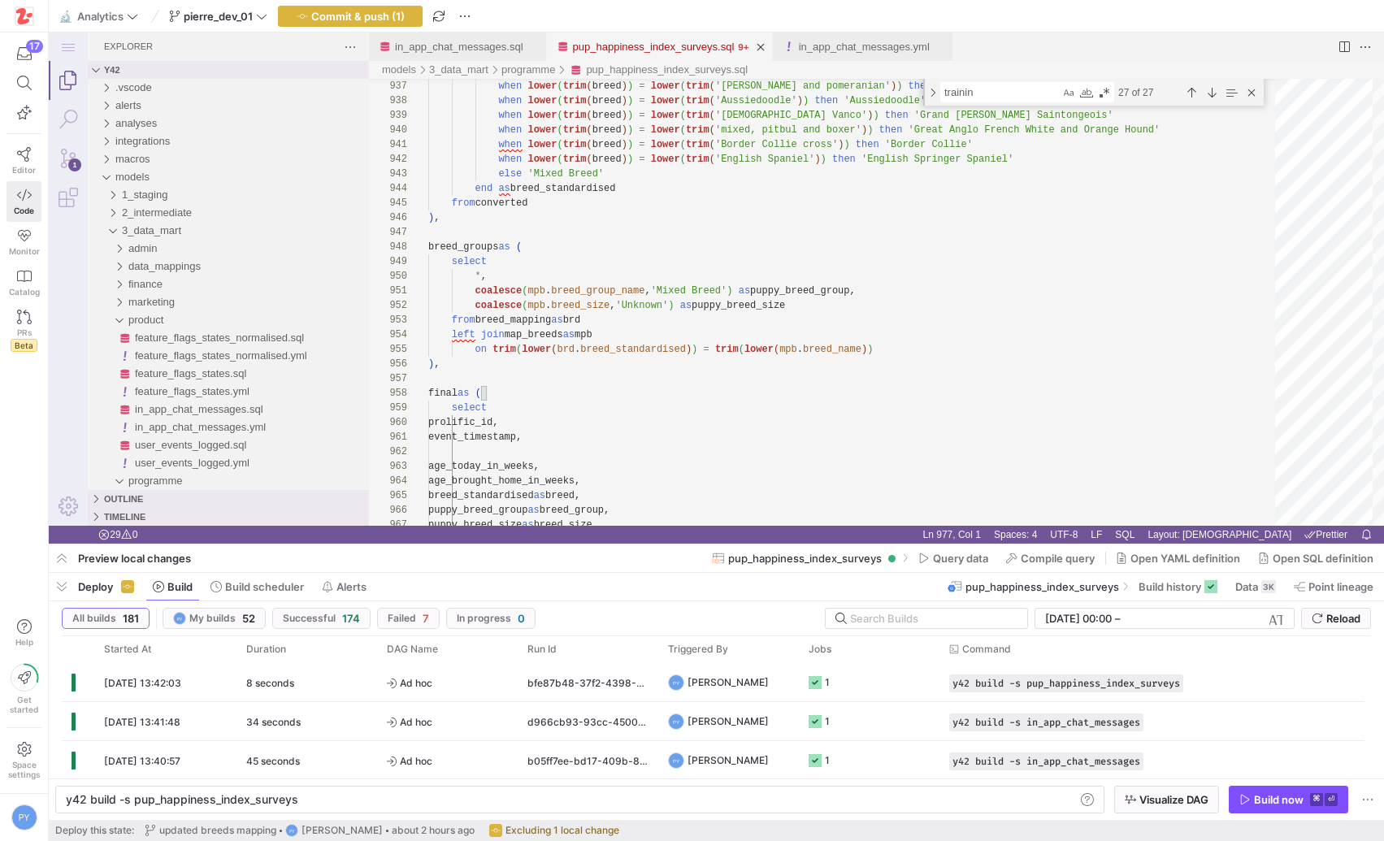
click at [1298, 783] on y42-orchestration-inline-build "y42 build -s pup_happiness_index_surveys y42 build -s pup_happiness_index_surve…" at bounding box center [716, 799] width 1335 height 41
click at [335, 14] on span "Commit & push (1)" at bounding box center [357, 16] width 93 height 13
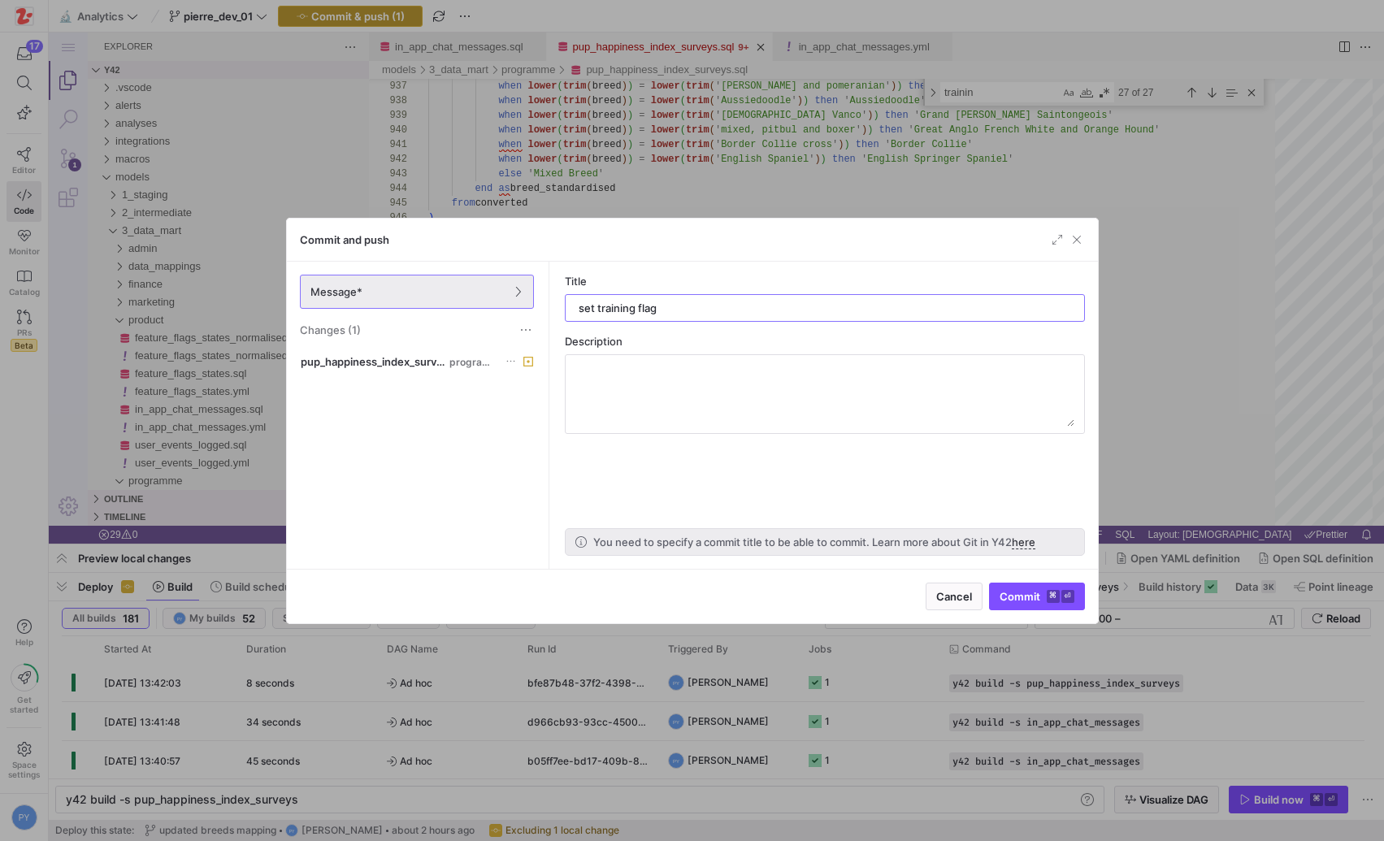
type input "set training flags"
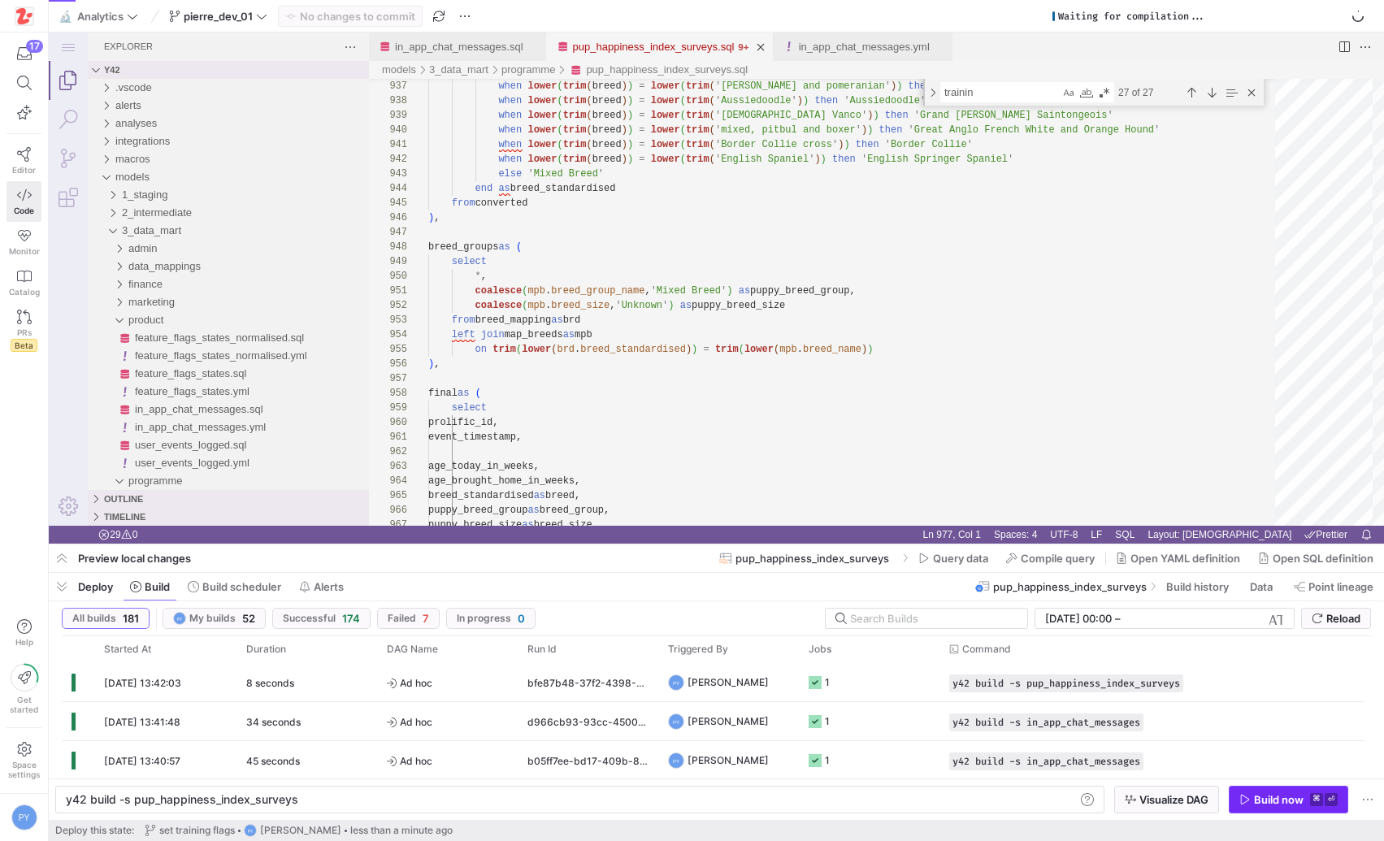
click at [1253, 790] on span "button" at bounding box center [1289, 800] width 118 height 26
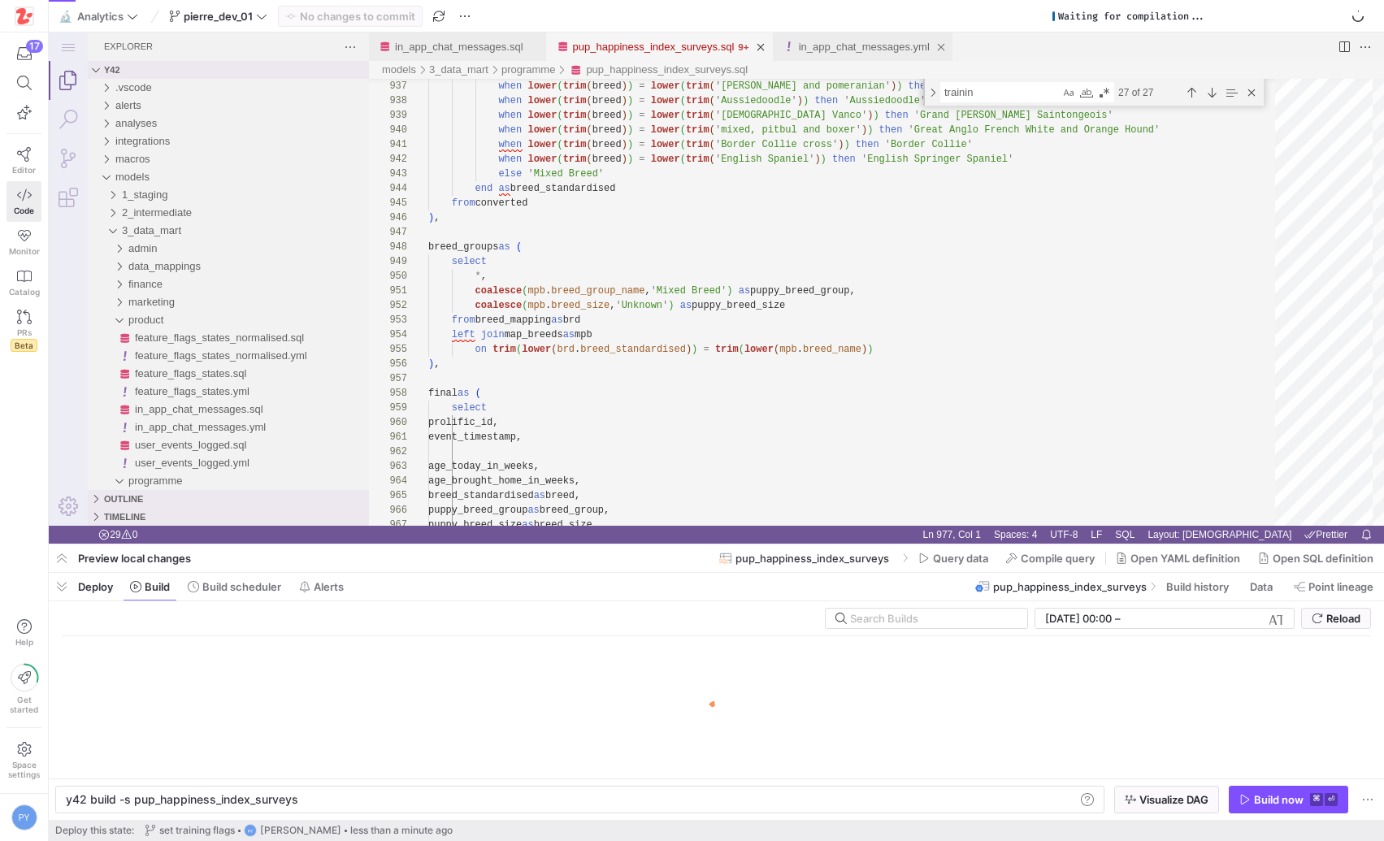
click at [853, 58] on div "in_app_chat_messages.yml" at bounding box center [864, 47] width 131 height 28
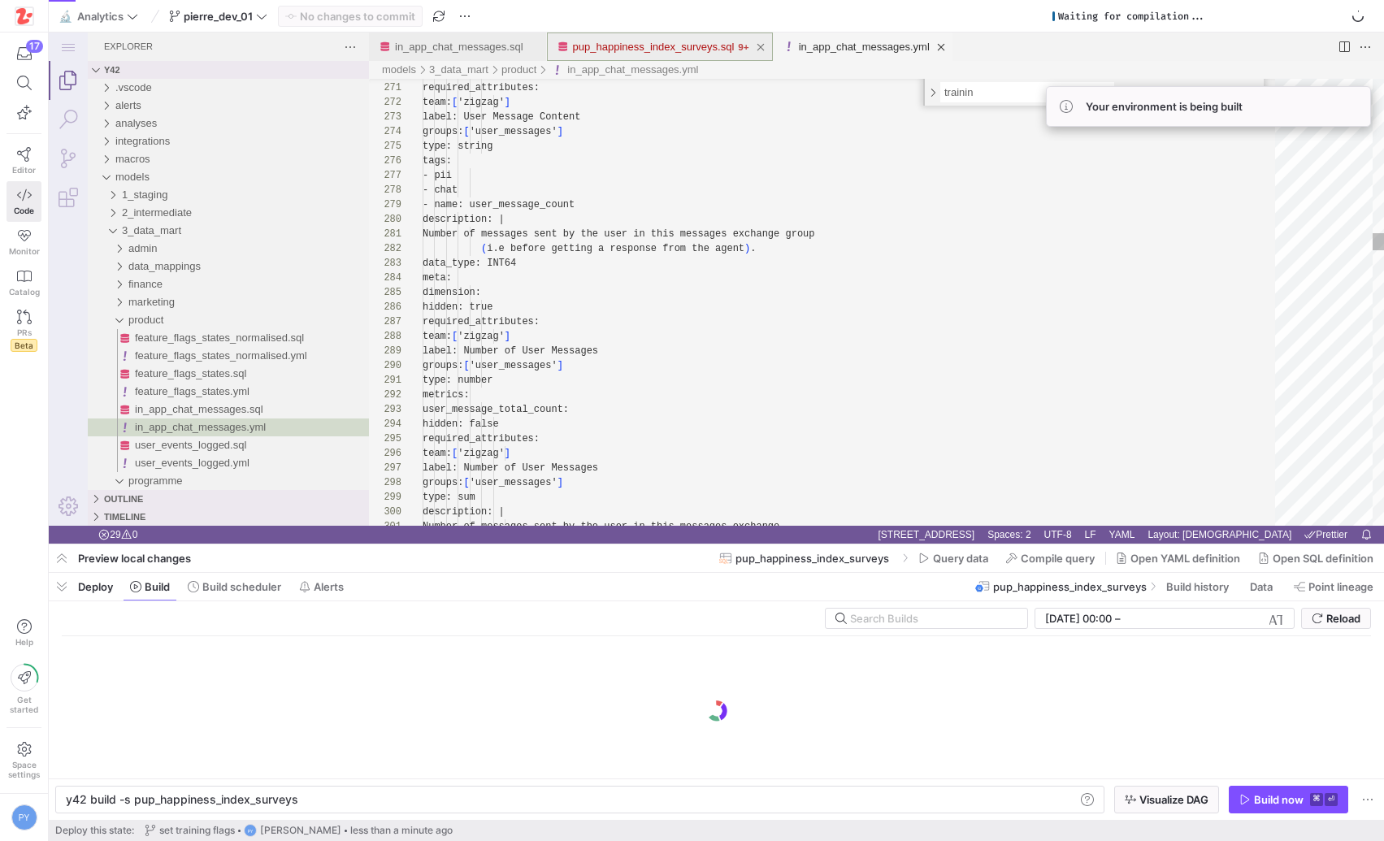
click at [683, 49] on link "pup_happiness_index_surveys.sql" at bounding box center [654, 47] width 162 height 12
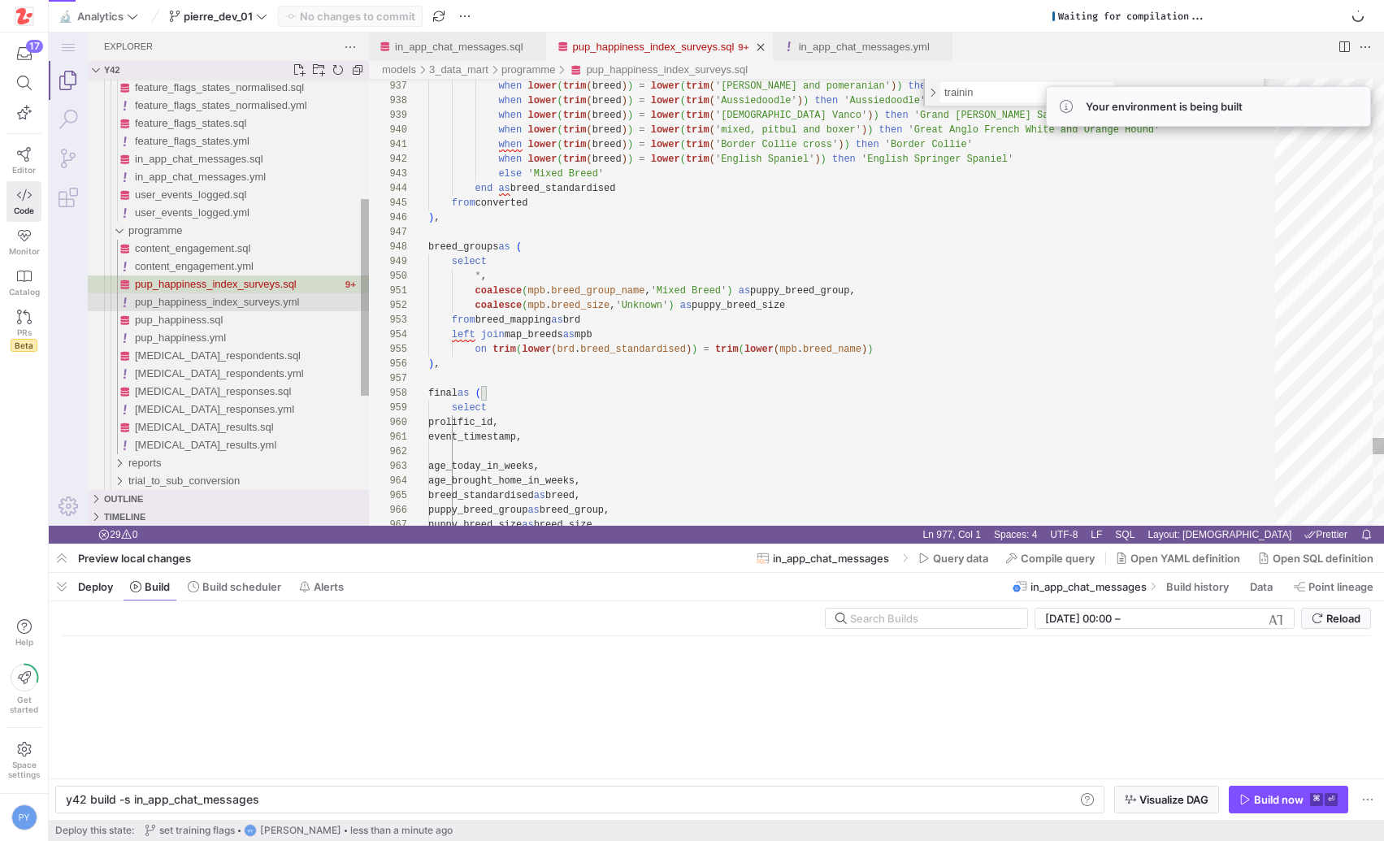
type textarea "y42 build -s pup_happiness_index_surveys"
click at [192, 304] on span "pup_happiness_index_surveys.yml" at bounding box center [217, 302] width 164 height 12
click at [191, 304] on span "pup_happiness_index_surveys.yml" at bounding box center [217, 302] width 164 height 12
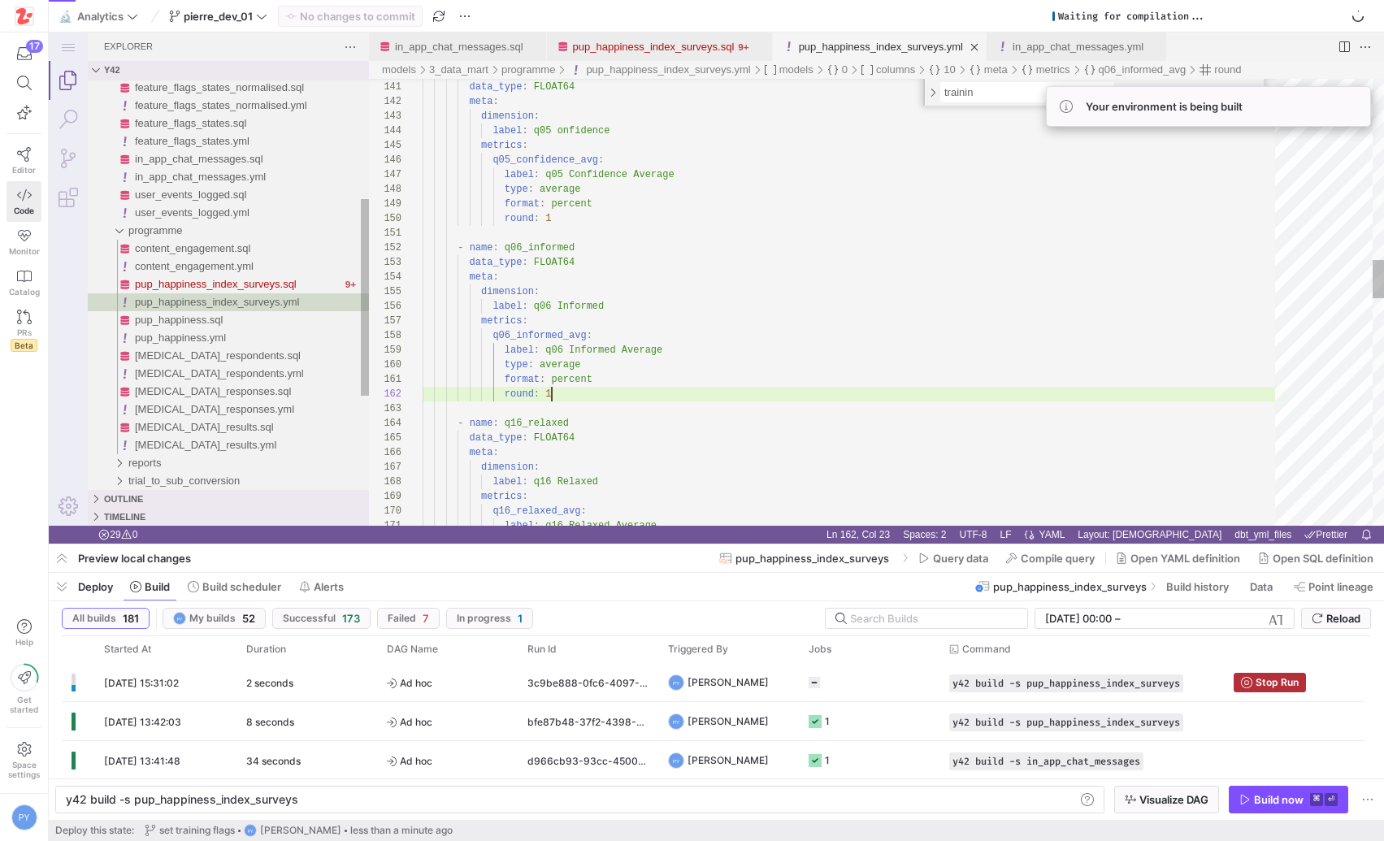
scroll to position [146, 0]
type textarea "- name: q06_informed data_type: FLOAT64 meta: dimension: label: q06 Informed me…"
click at [609, 298] on div "- name : q05_confidence data_type : FLOAT64 meta : dimension : label : q05 onfi…" at bounding box center [855, 567] width 864 height 5125
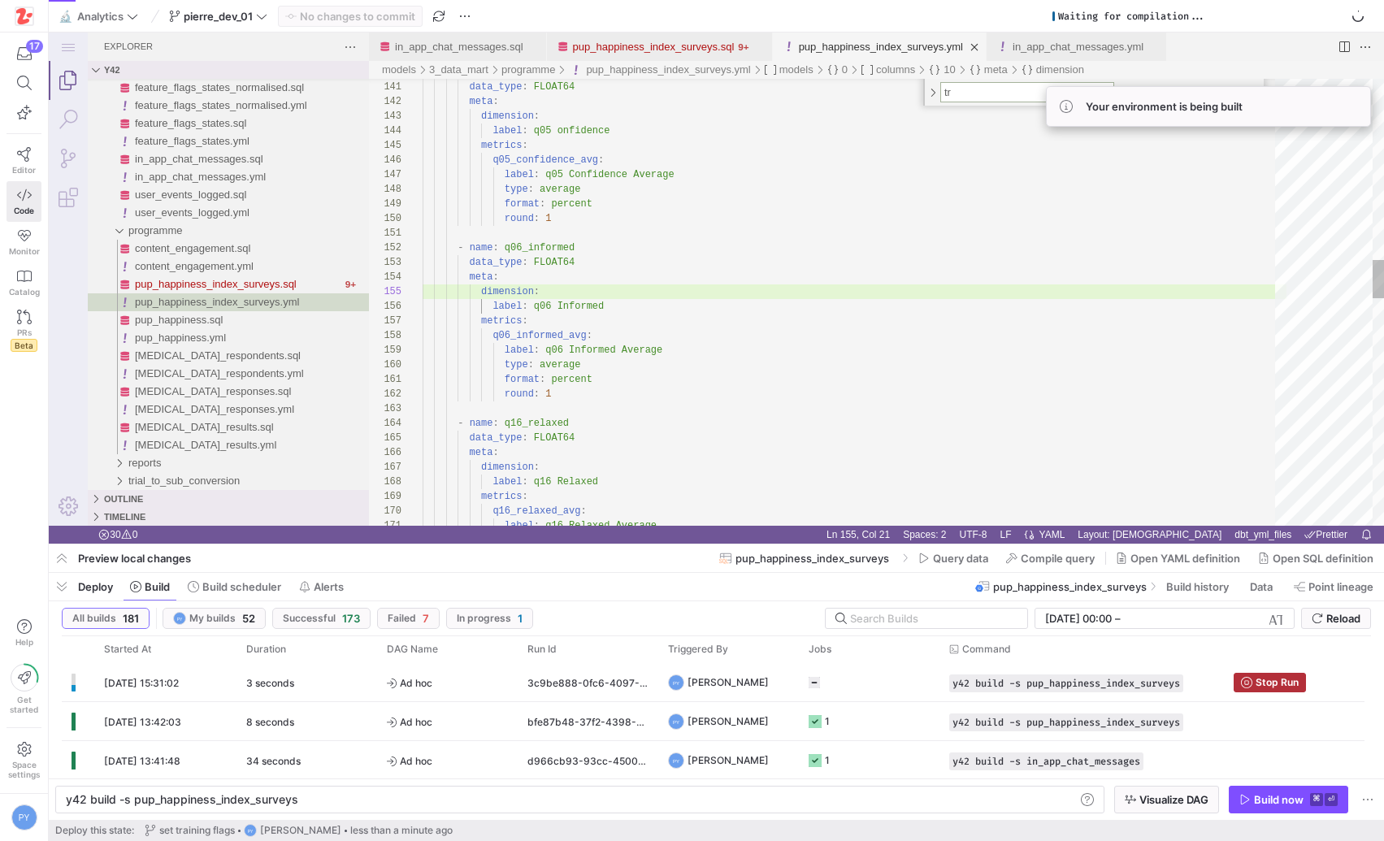
type textarea "tra"
type textarea "data_type: STRING meta: dimension: label: Breed Size - name: training data_type…"
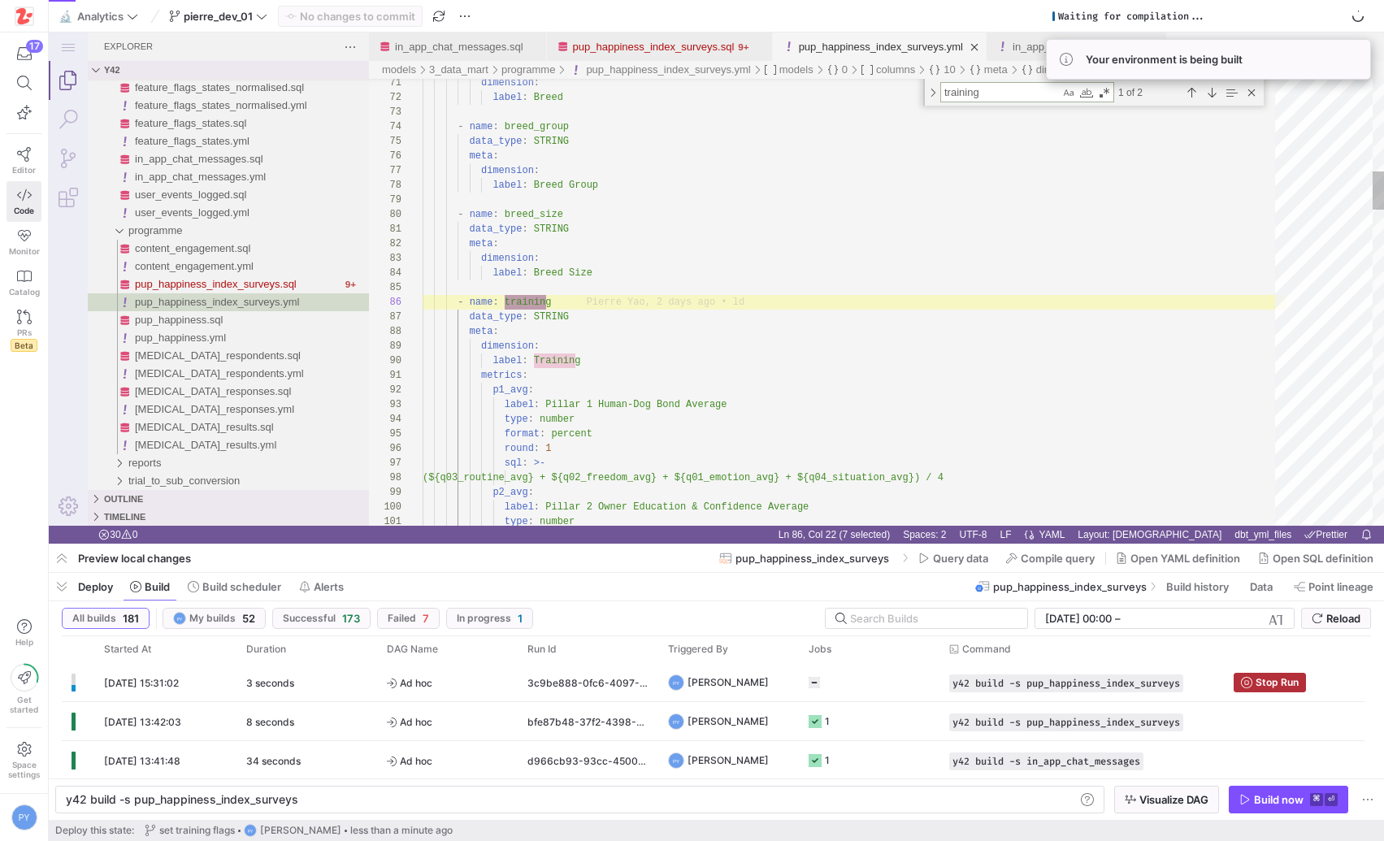
scroll to position [146, 129]
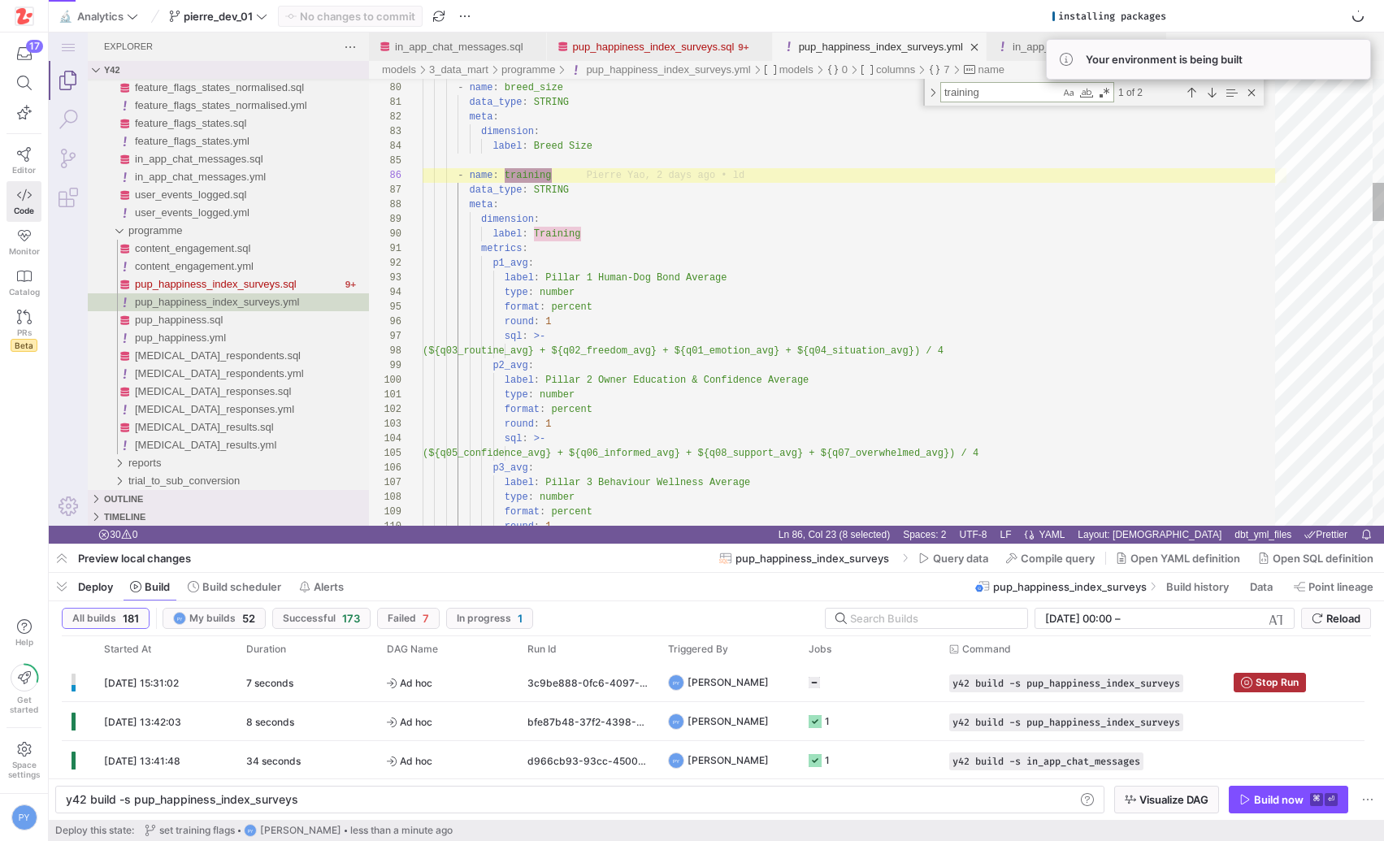
type textarea "training"
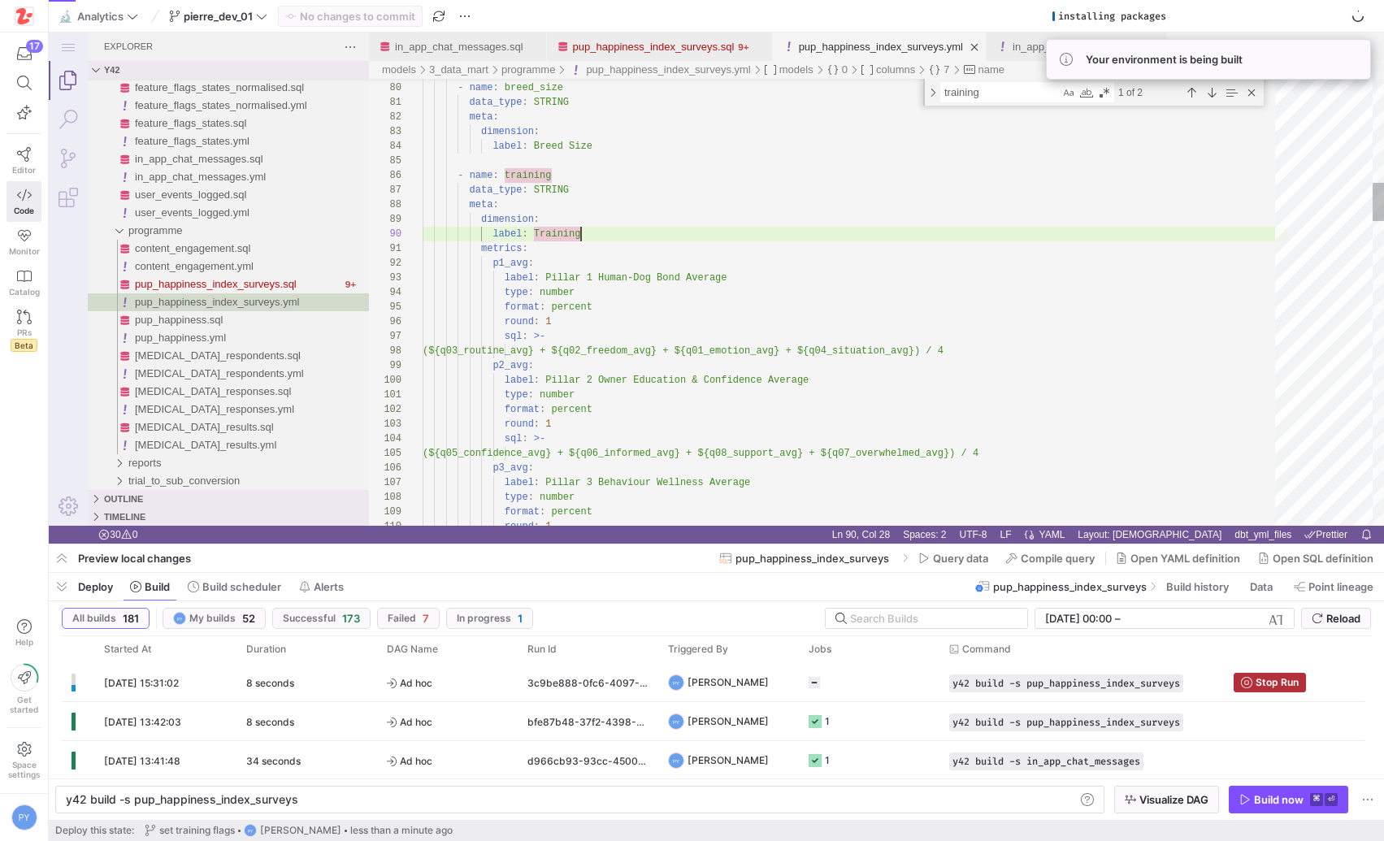
scroll to position [132, 158]
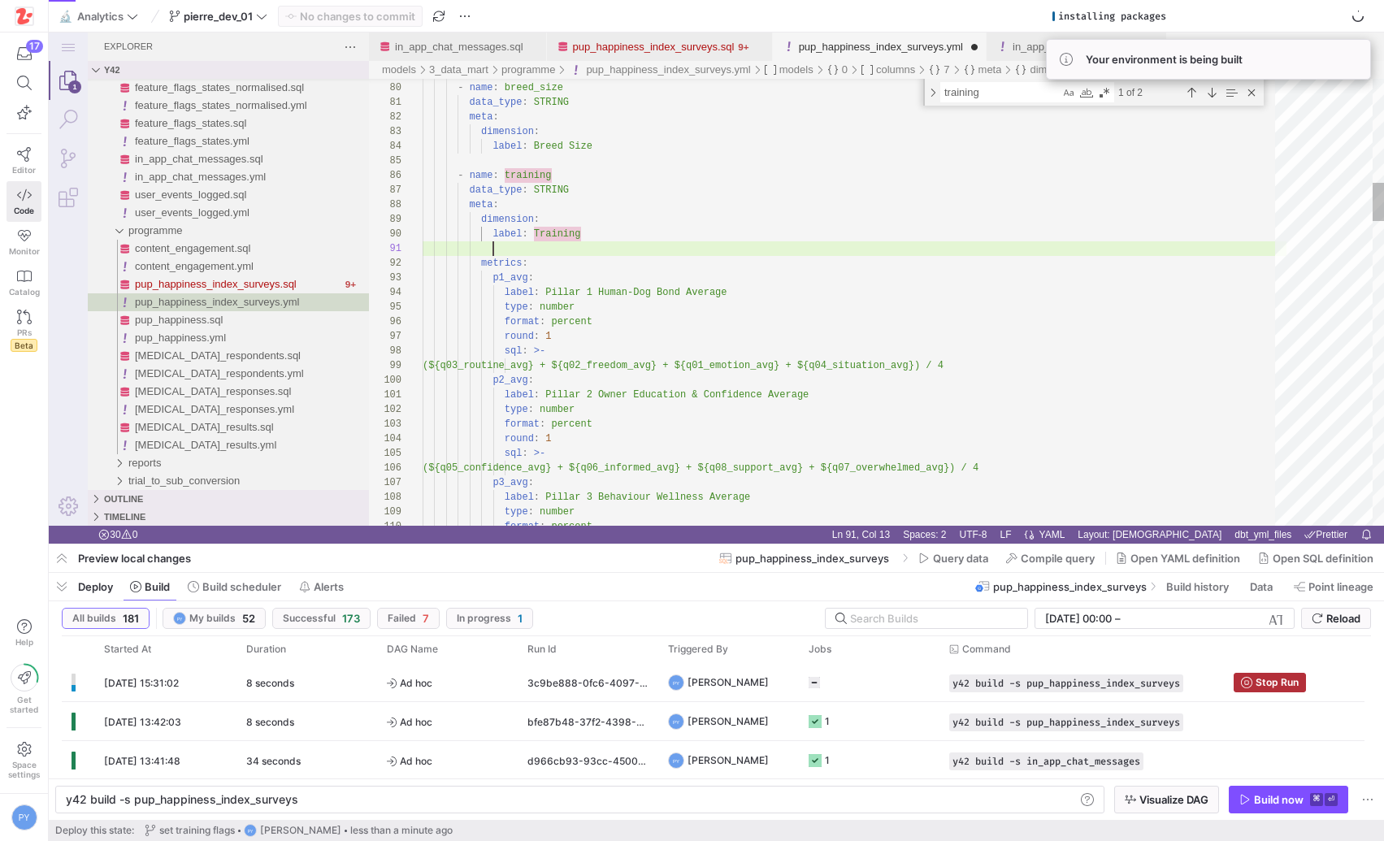
scroll to position [0, 71]
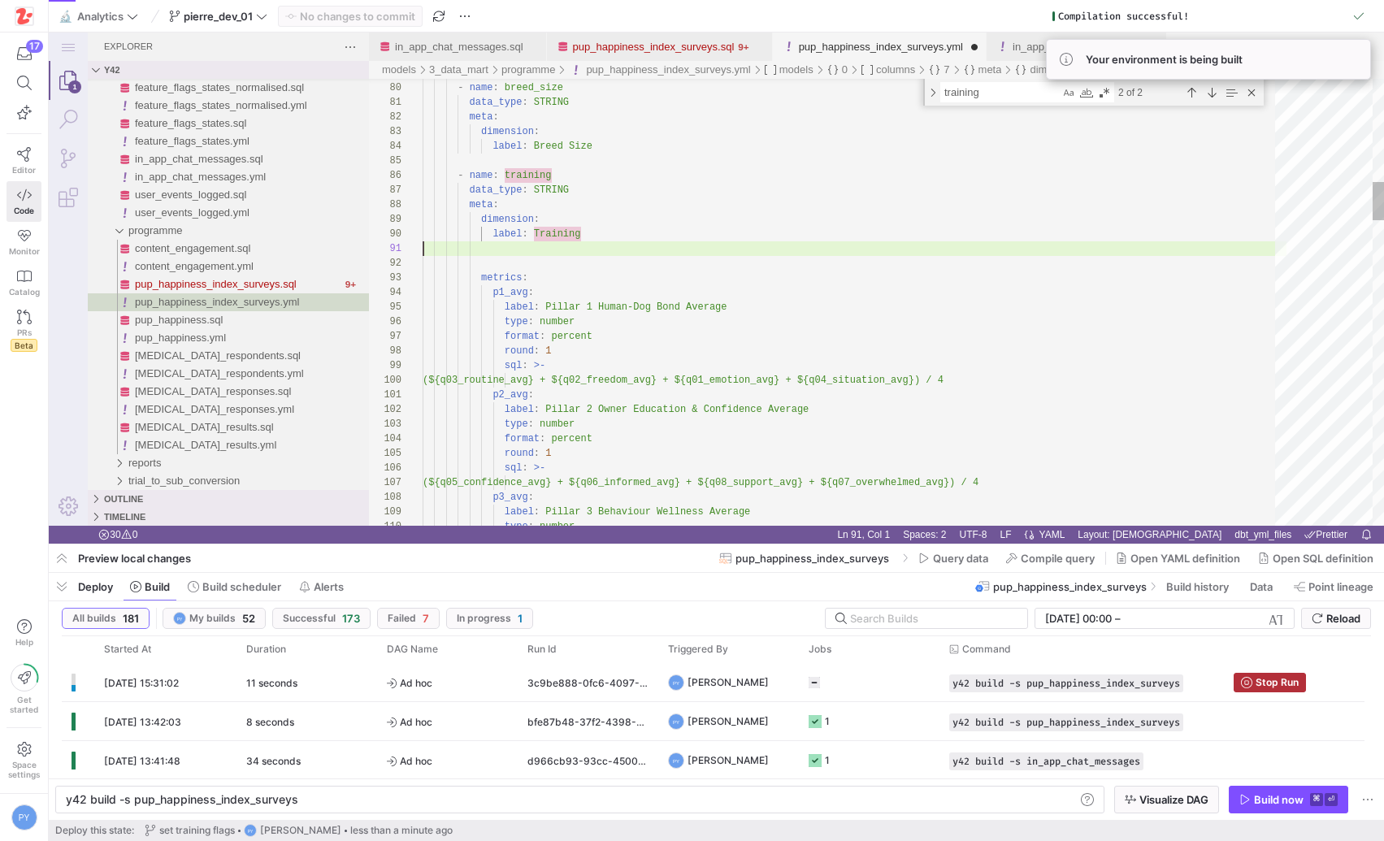
paste textarea "has_online_paid_training, has_online_free_training, has_in_person_training, has…"
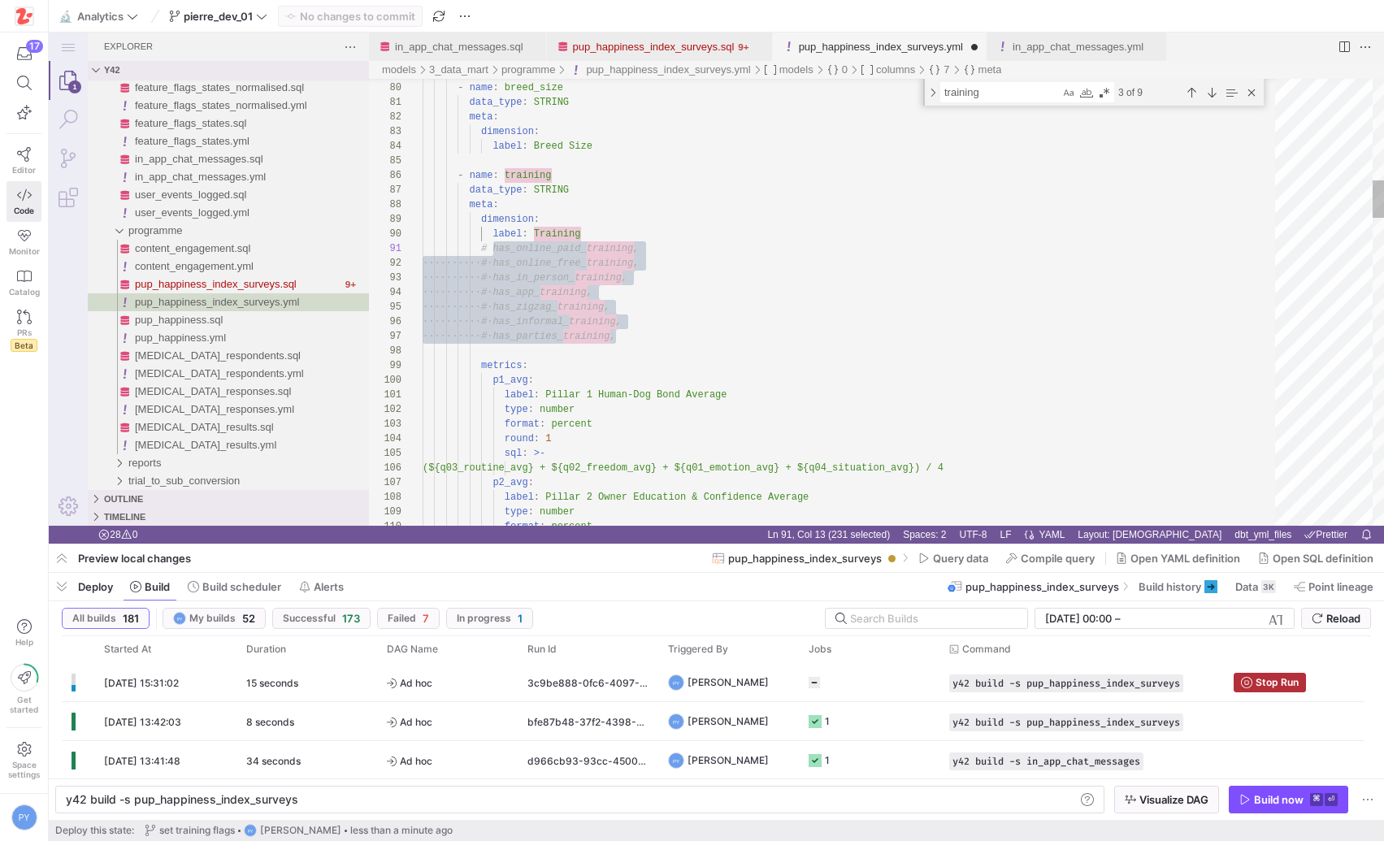
scroll to position [0, 59]
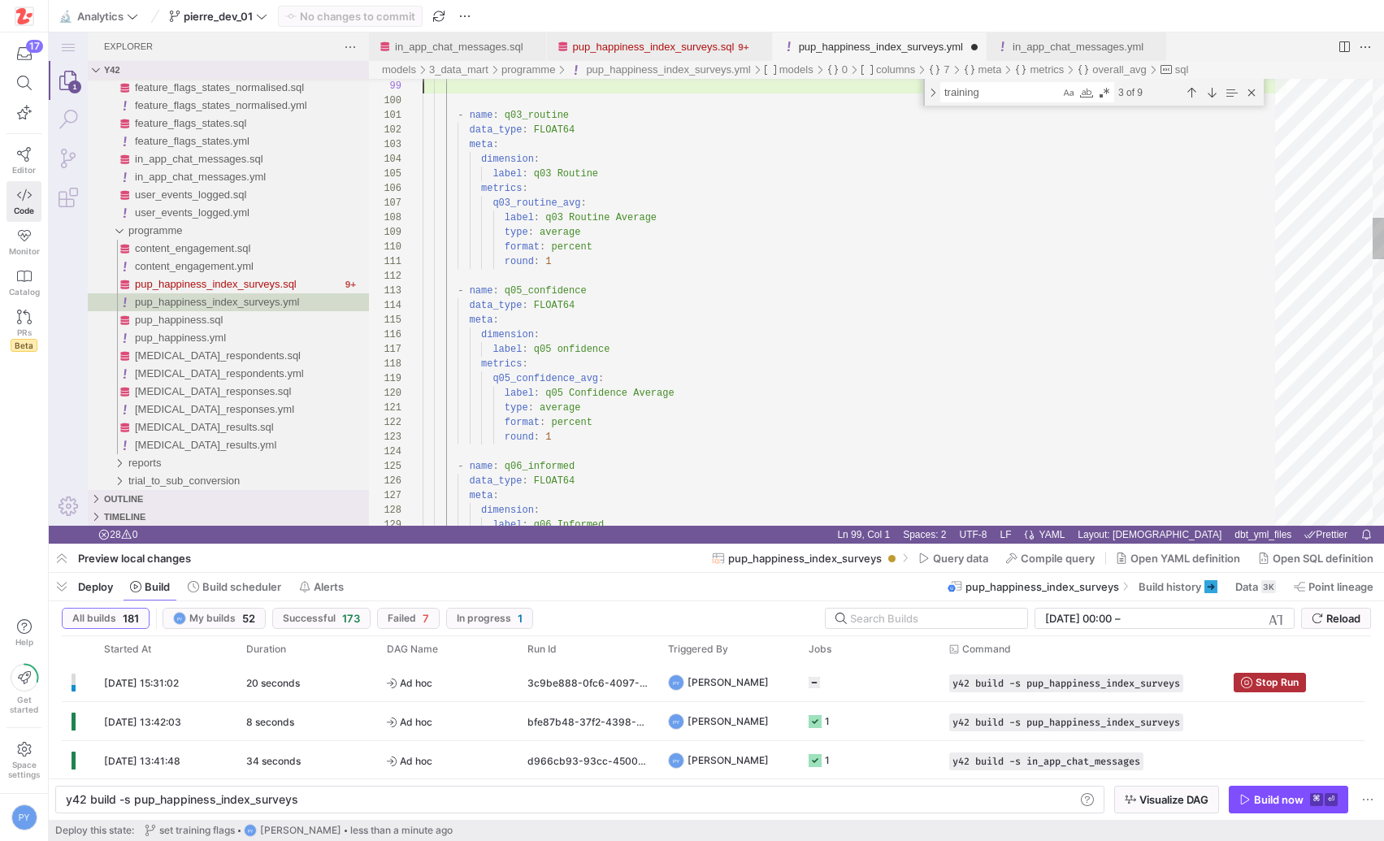
scroll to position [117, 0]
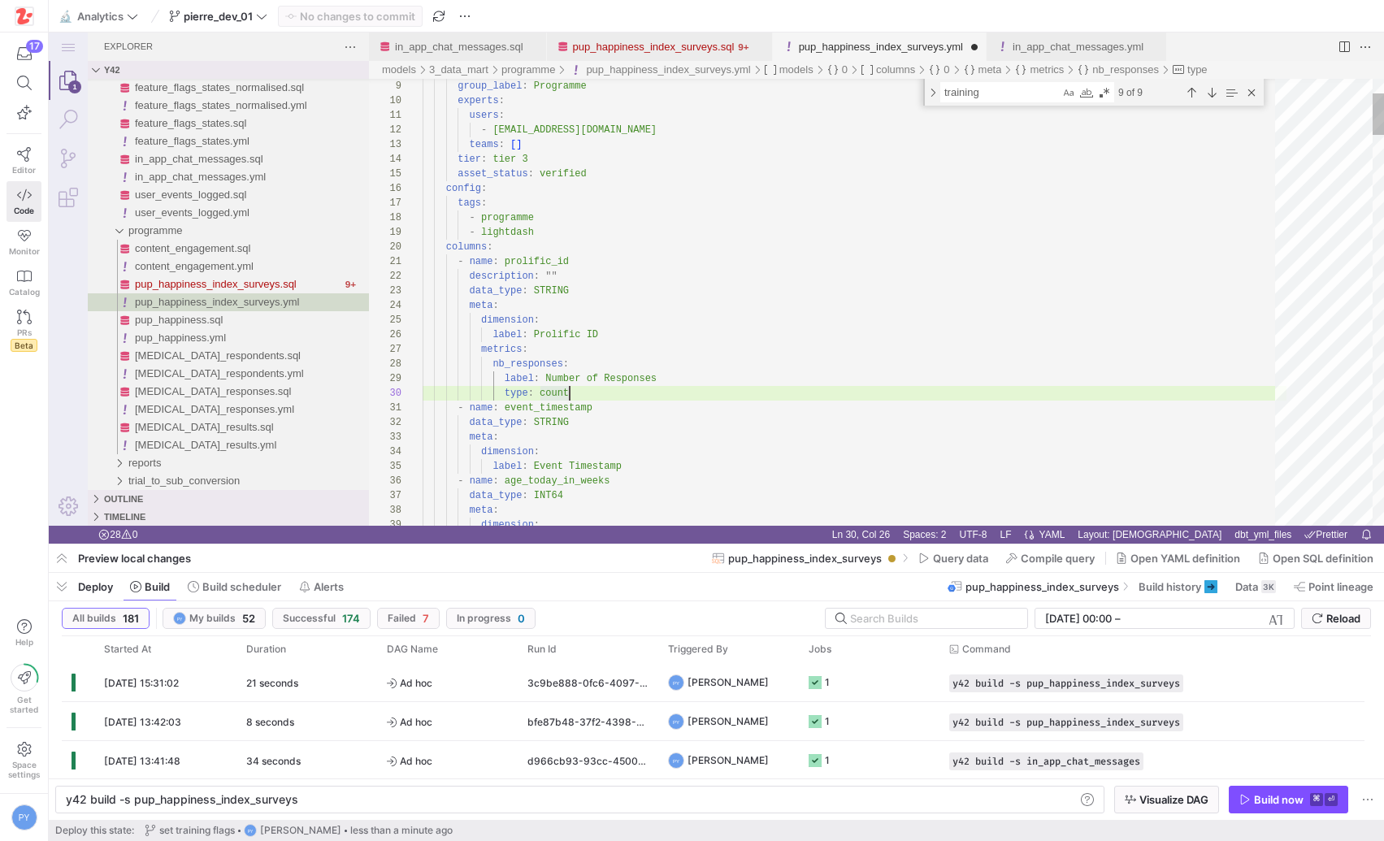
scroll to position [0, 82]
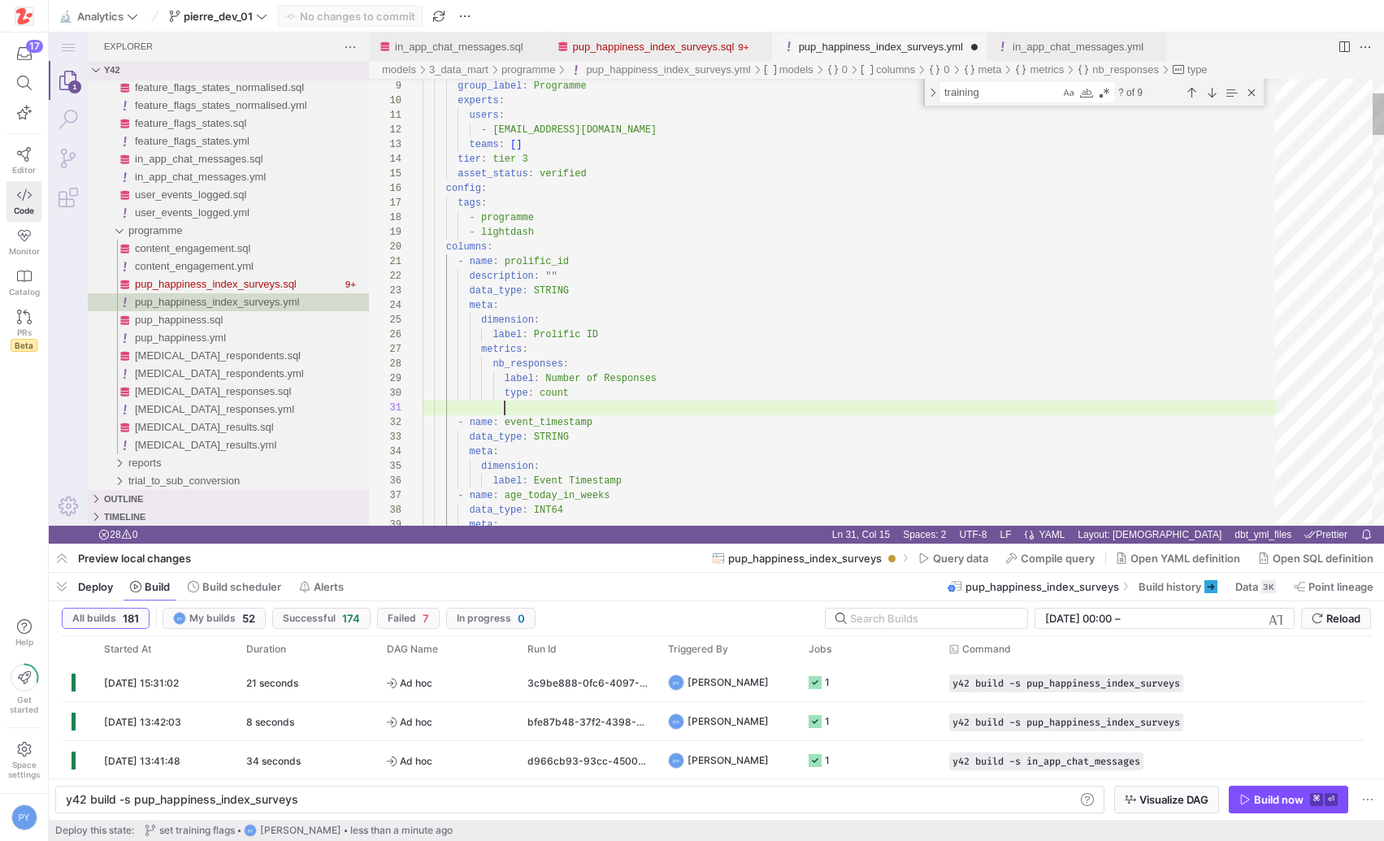
paste textarea "label: Pup Happiness Index type: number format: percent round: 1 sql: >- (${p1_…"
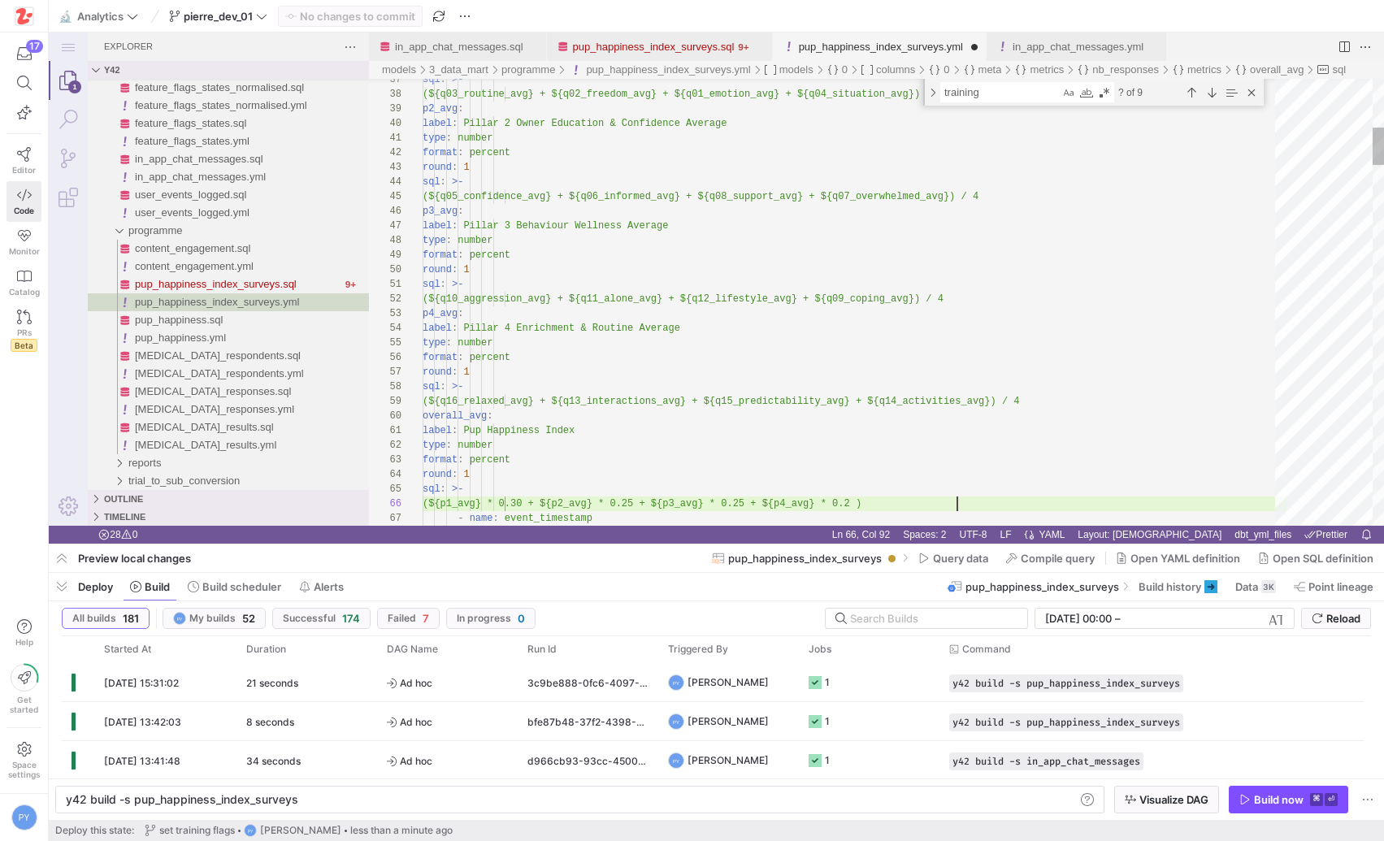
scroll to position [73, 533]
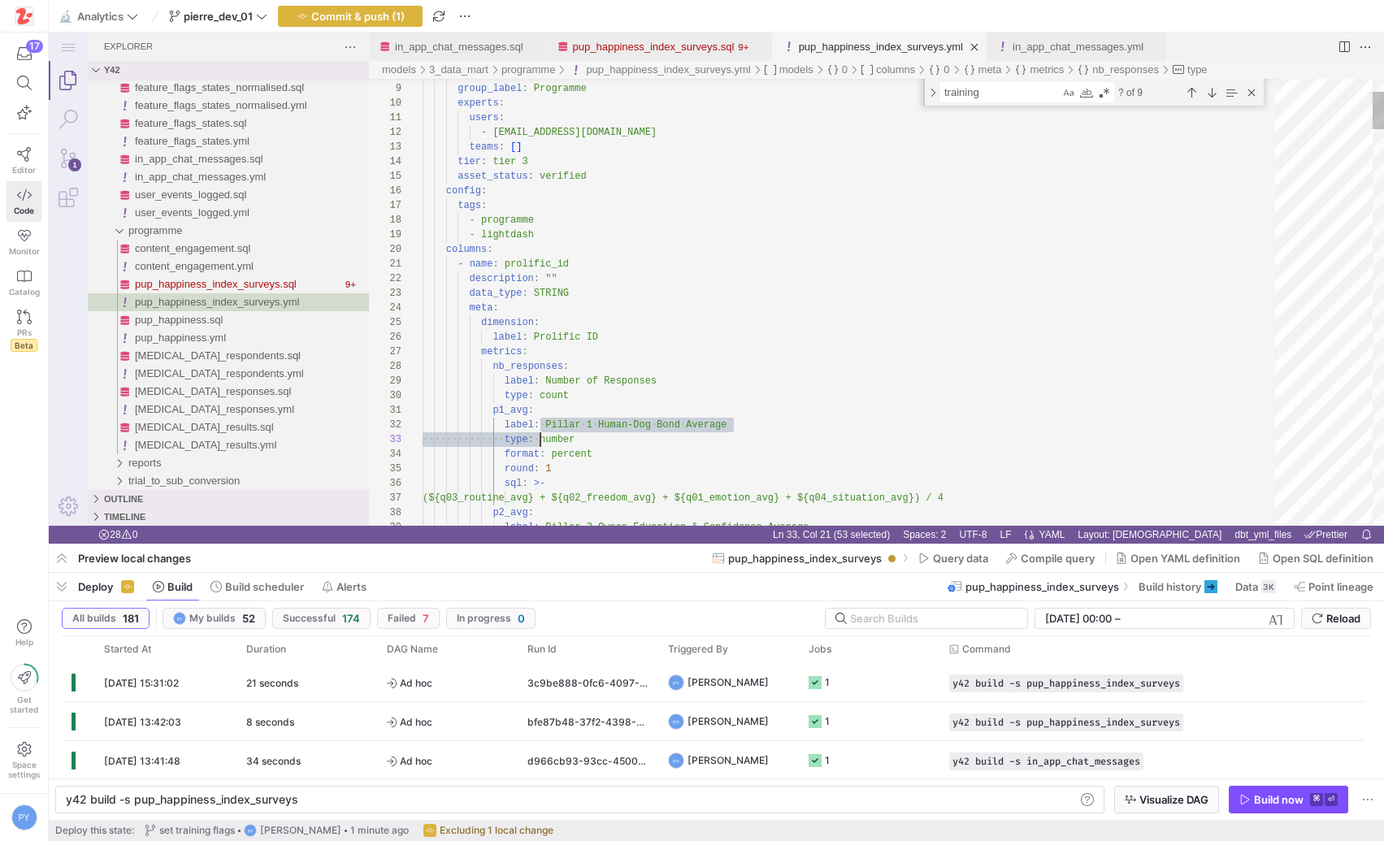
scroll to position [15, 118]
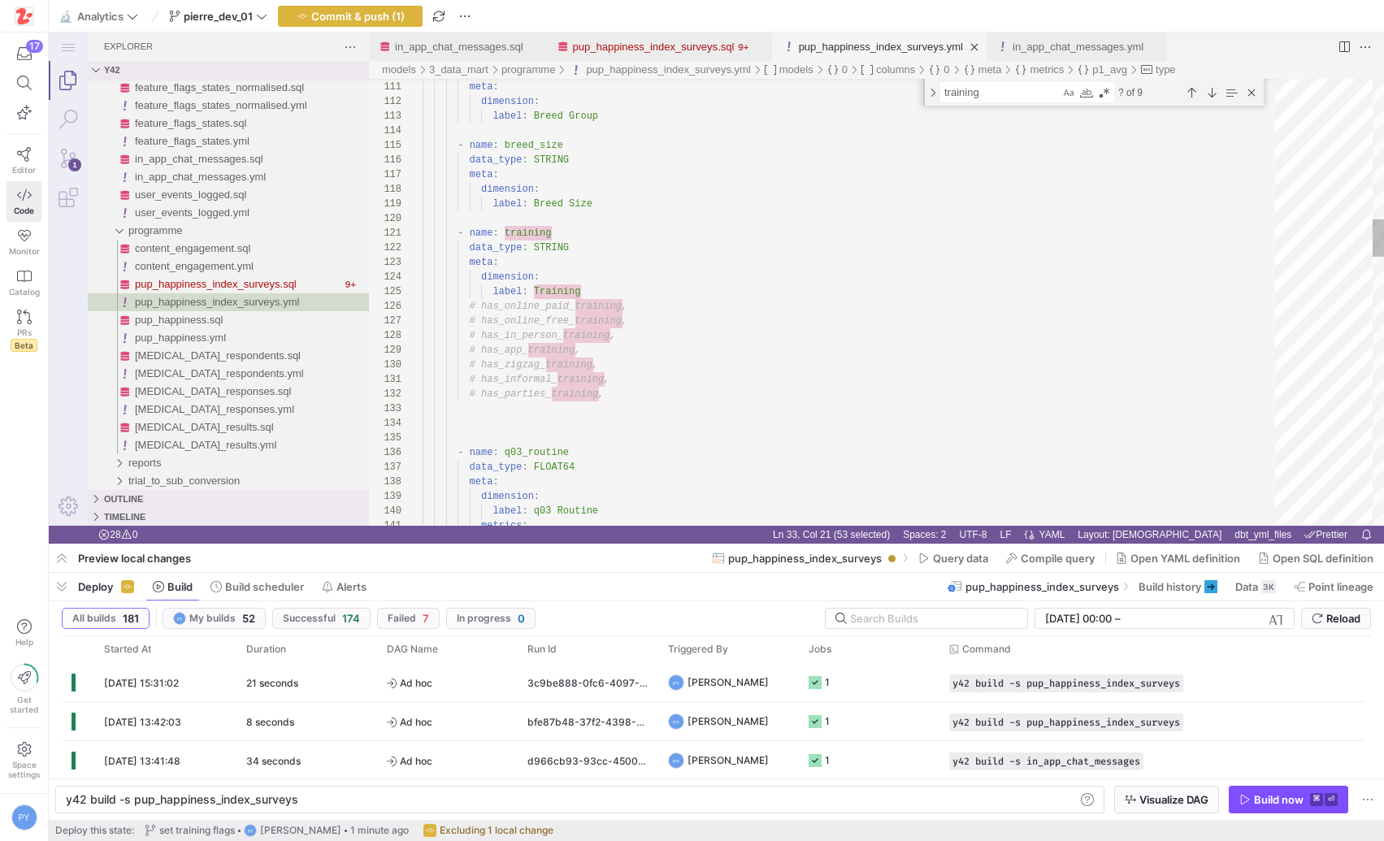
drag, startPoint x: 592, startPoint y: 291, endPoint x: 293, endPoint y: 236, distance: 304.1
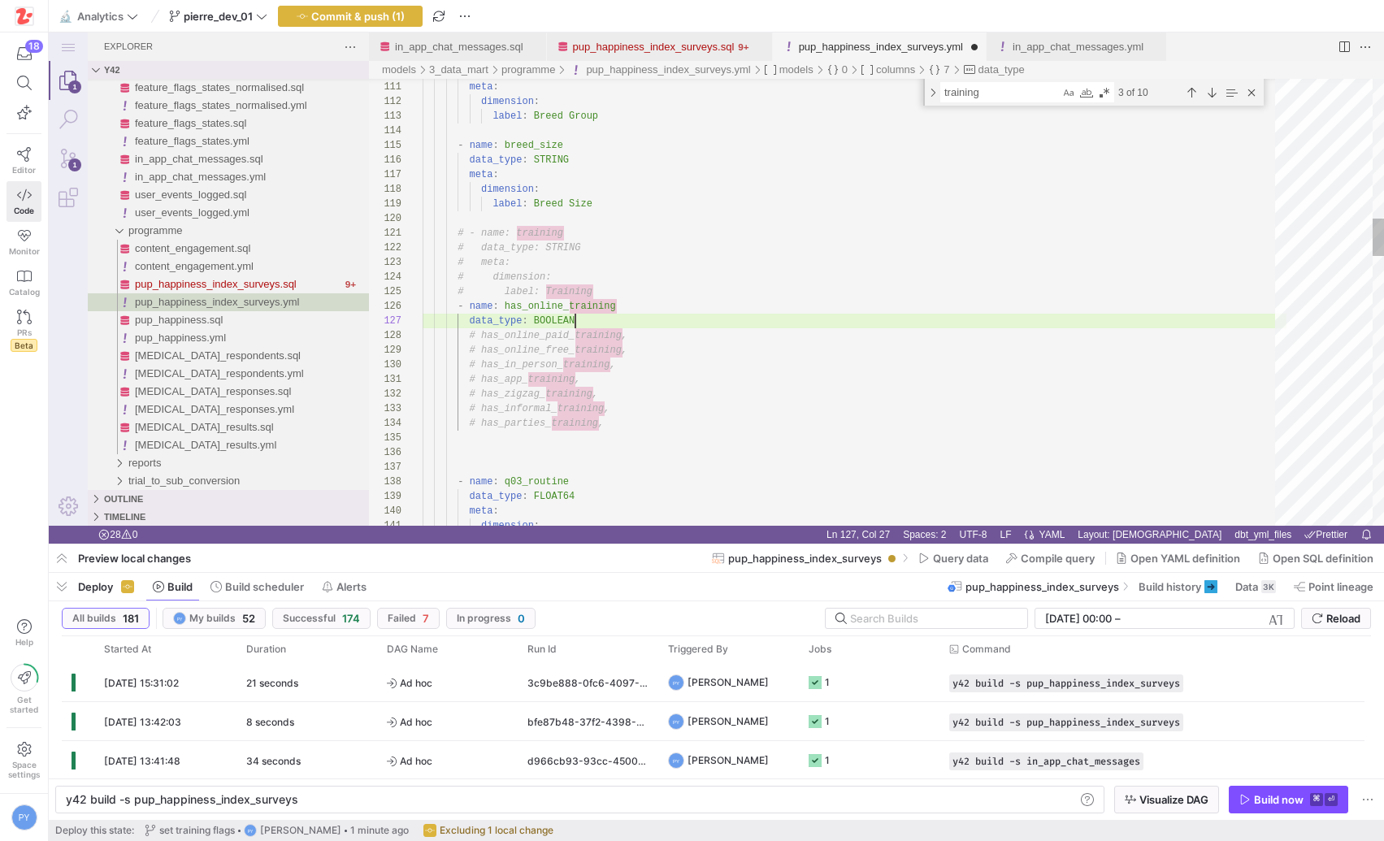
scroll to position [88, 47]
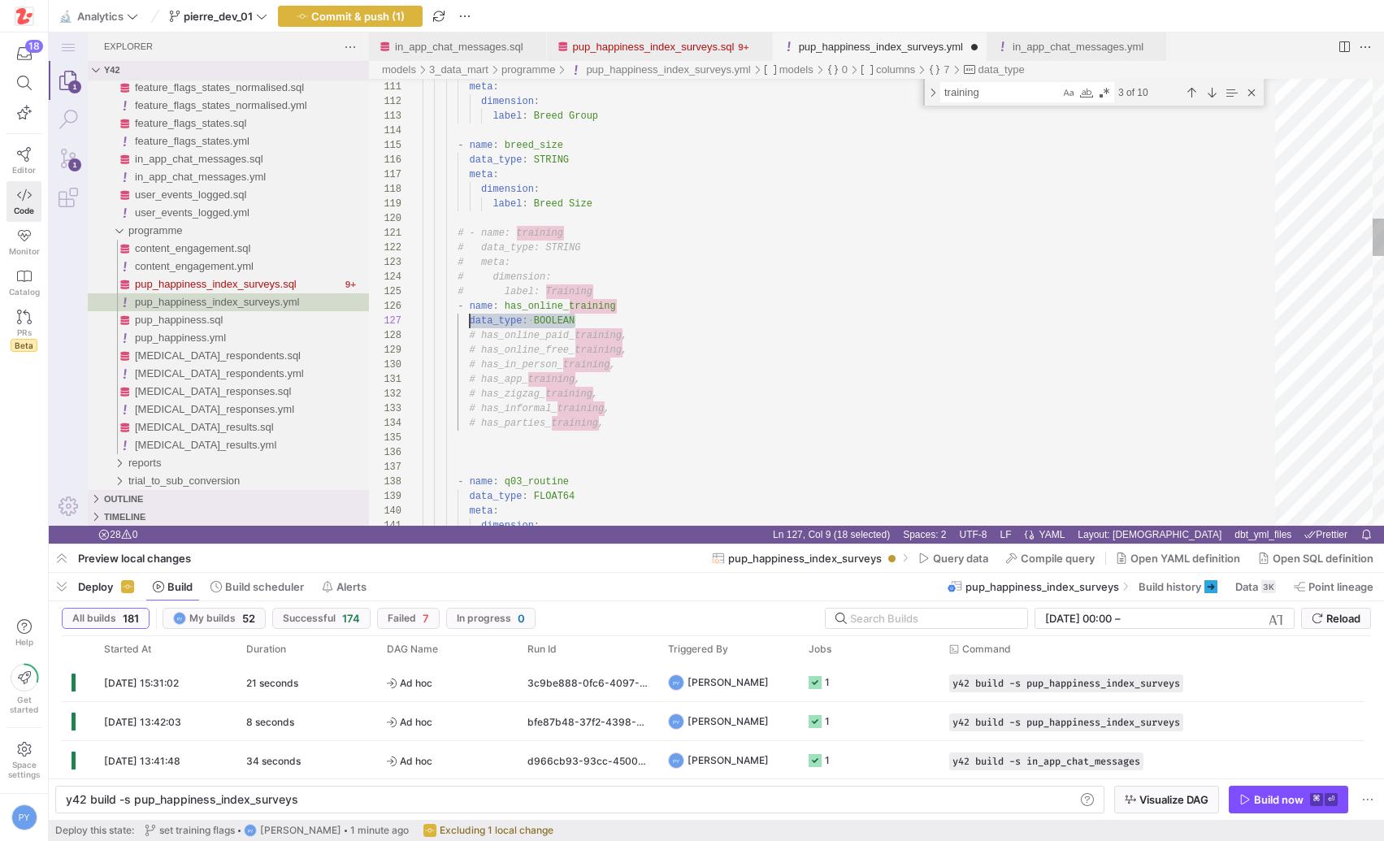
type textarea "# - name: training # data_type: STRING # meta: # dimension: # label: Training -…"
type textarea "data_type: BOOLEAN"
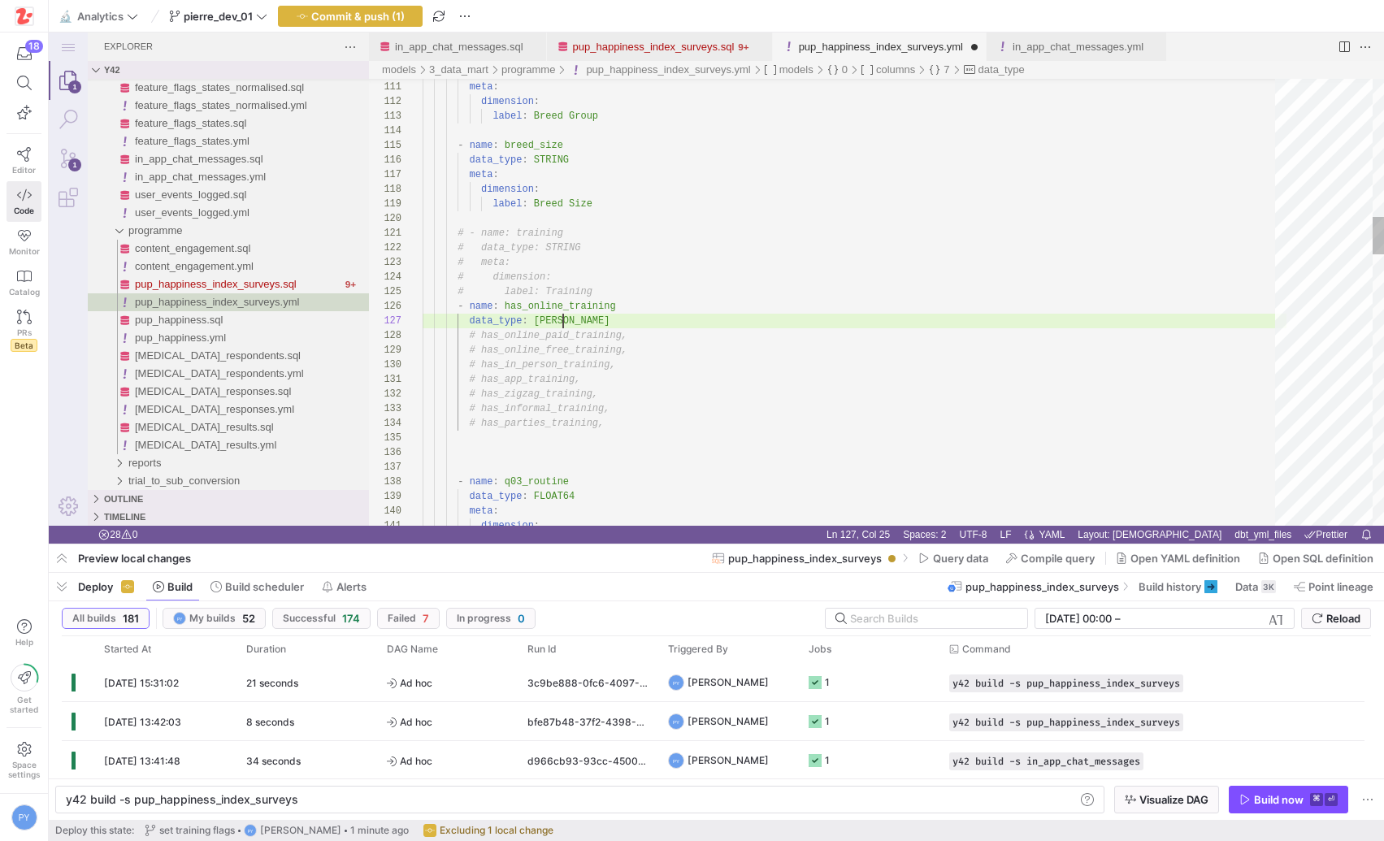
type textarea "# - name: training # data_type: STRING # meta: # dimension: # label: Training -…"
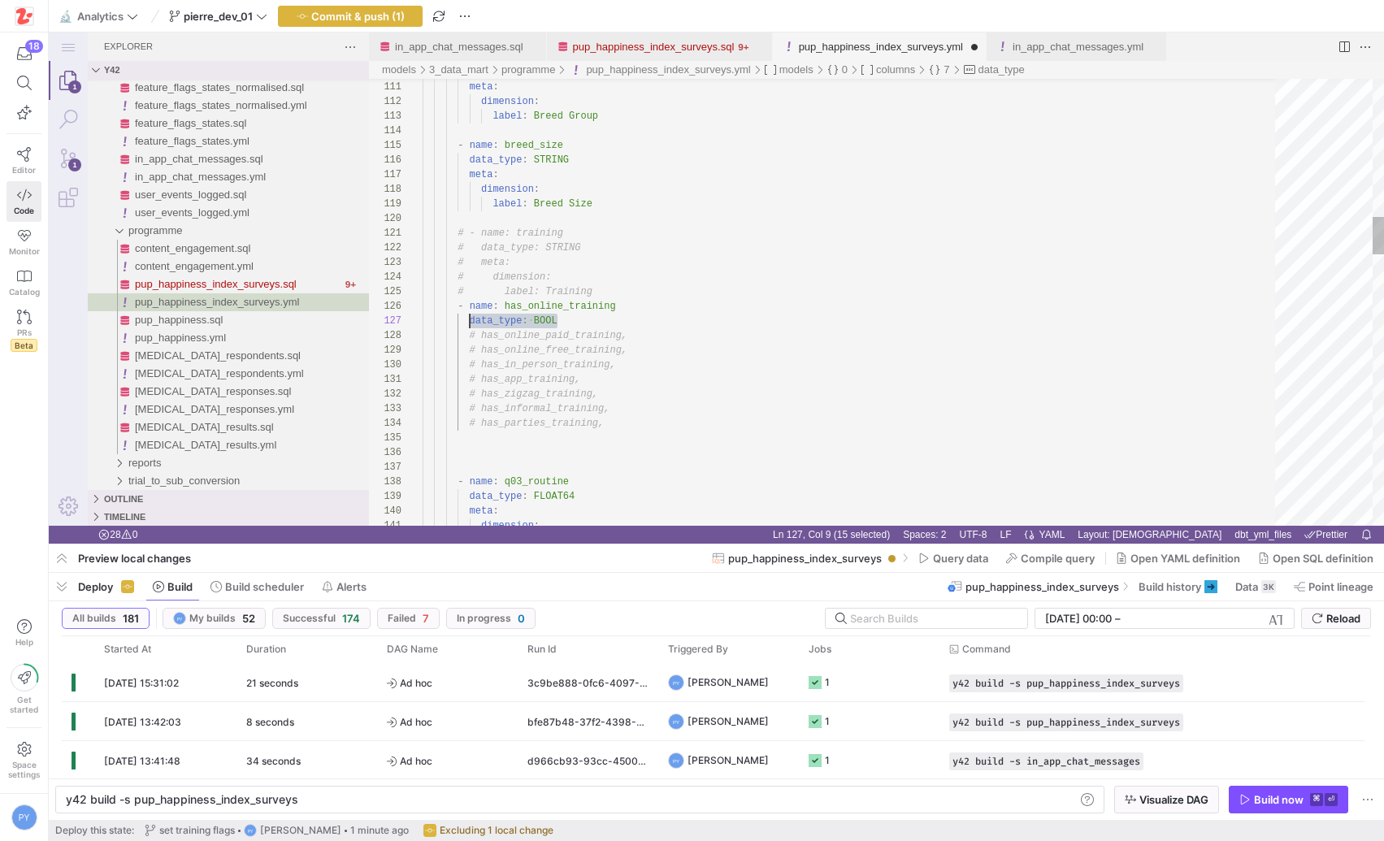
type textarea "data_type: BOOL"
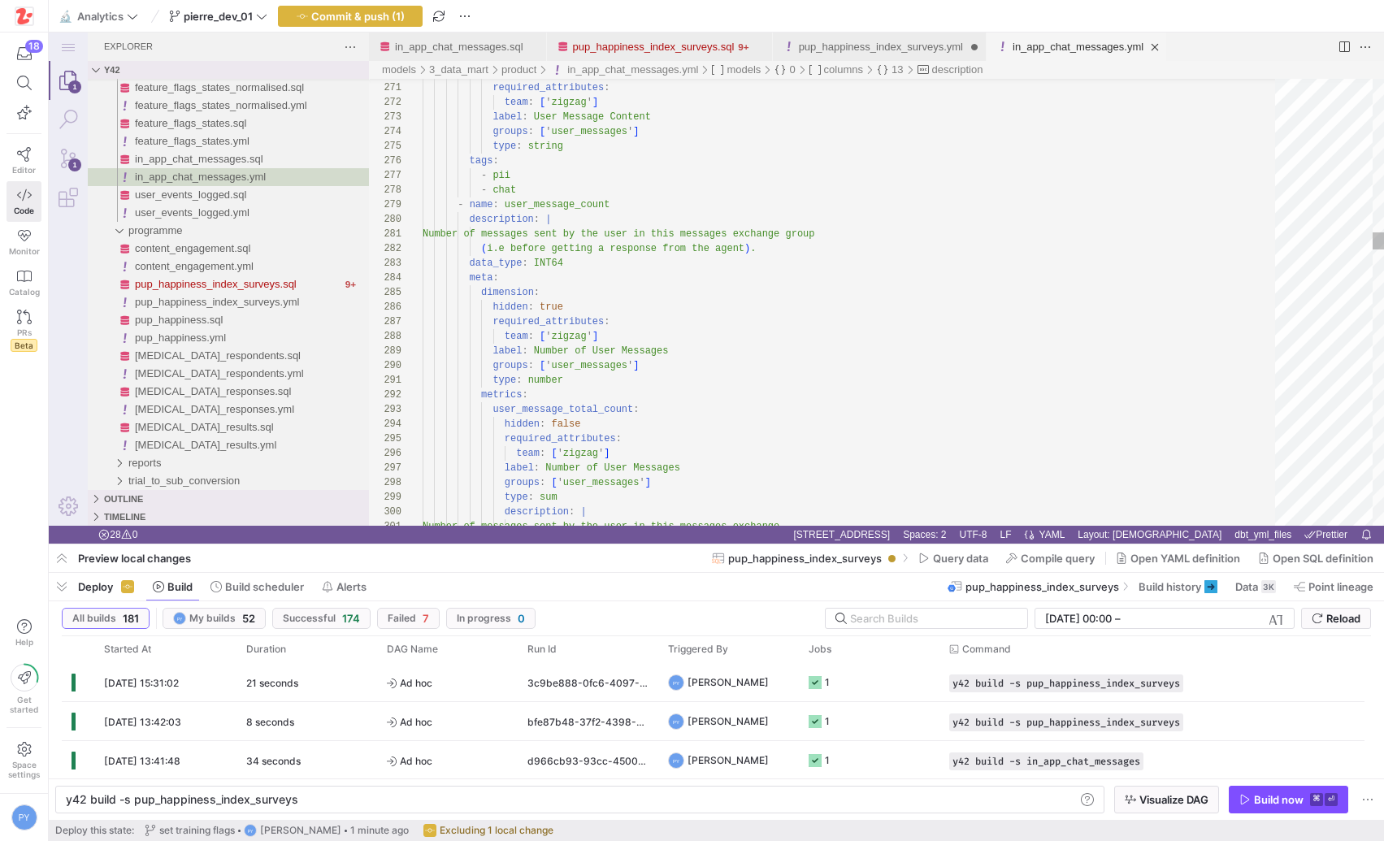
click at [1126, 48] on link "in_app_chat_messages.yml" at bounding box center [1078, 47] width 131 height 12
type textarea "y42 build -s in_app_chat_messages"
type textarea "BOO"
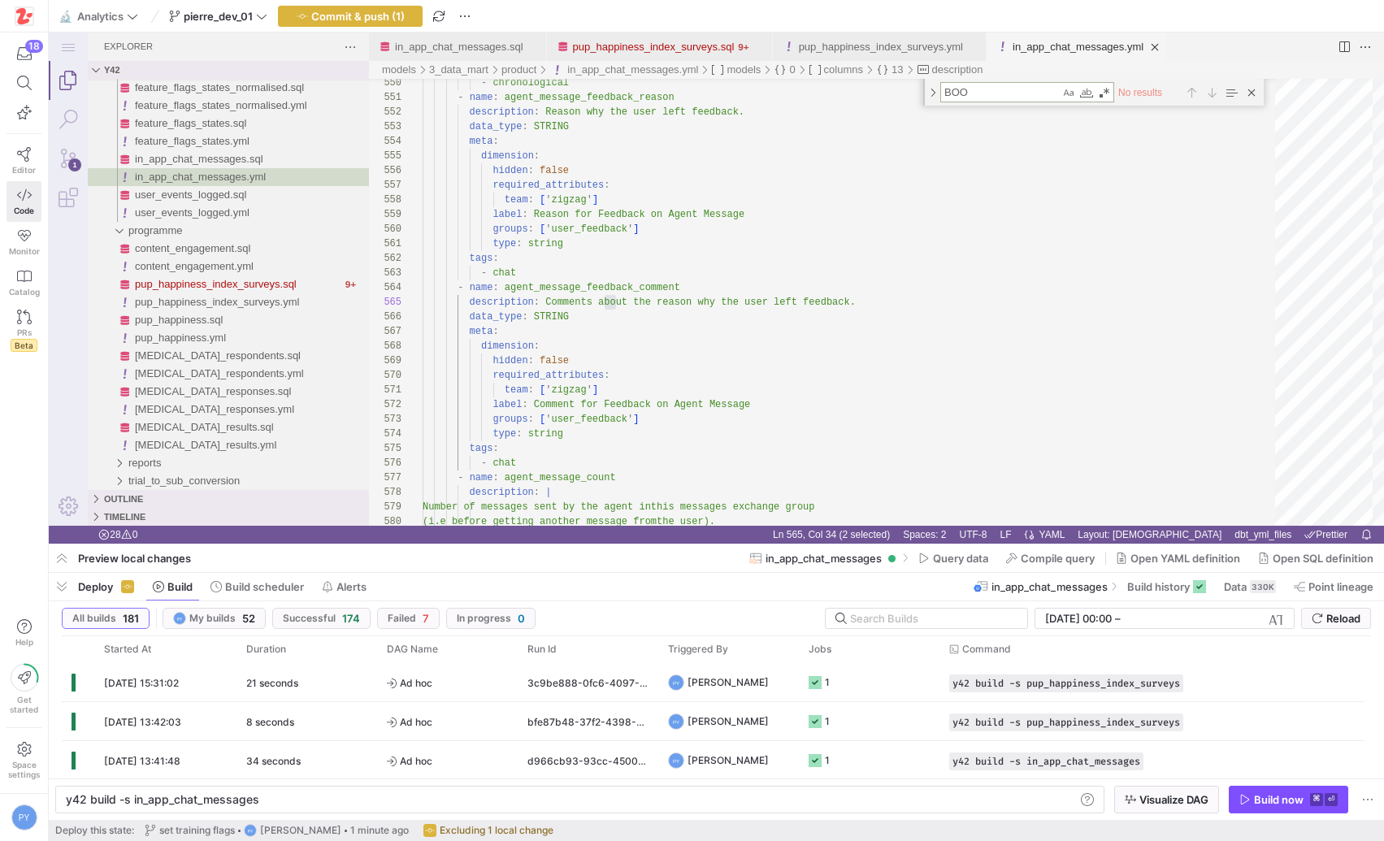
type textarea "type: string tags: - chat - name: agent_message_feedback_comment description: C…"
type textarea "BOOL"
click at [200, 215] on span "user_events_logged.yml" at bounding box center [192, 212] width 115 height 12
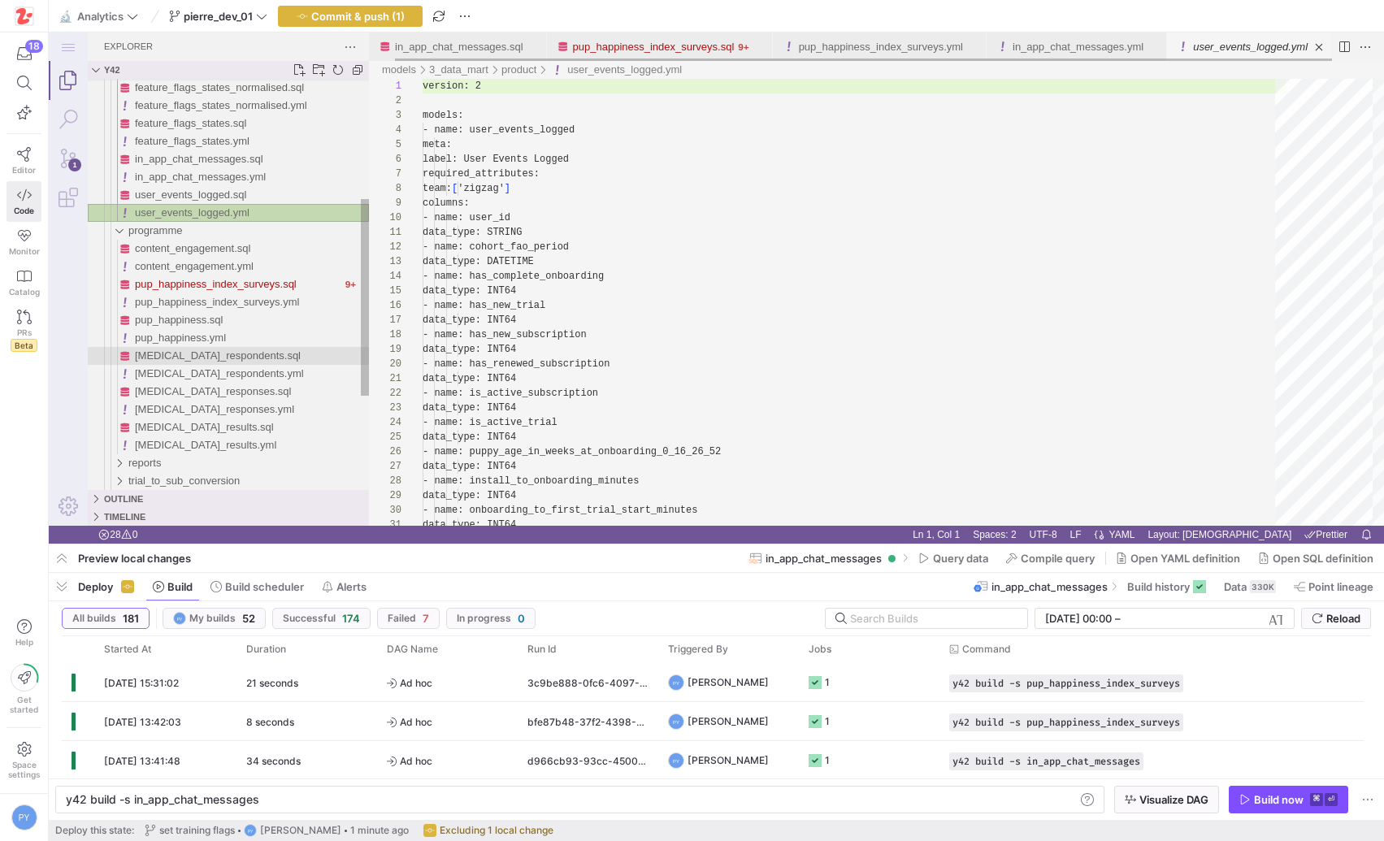
scroll to position [0, 26]
type textarea "y42 build -s user_events_logged"
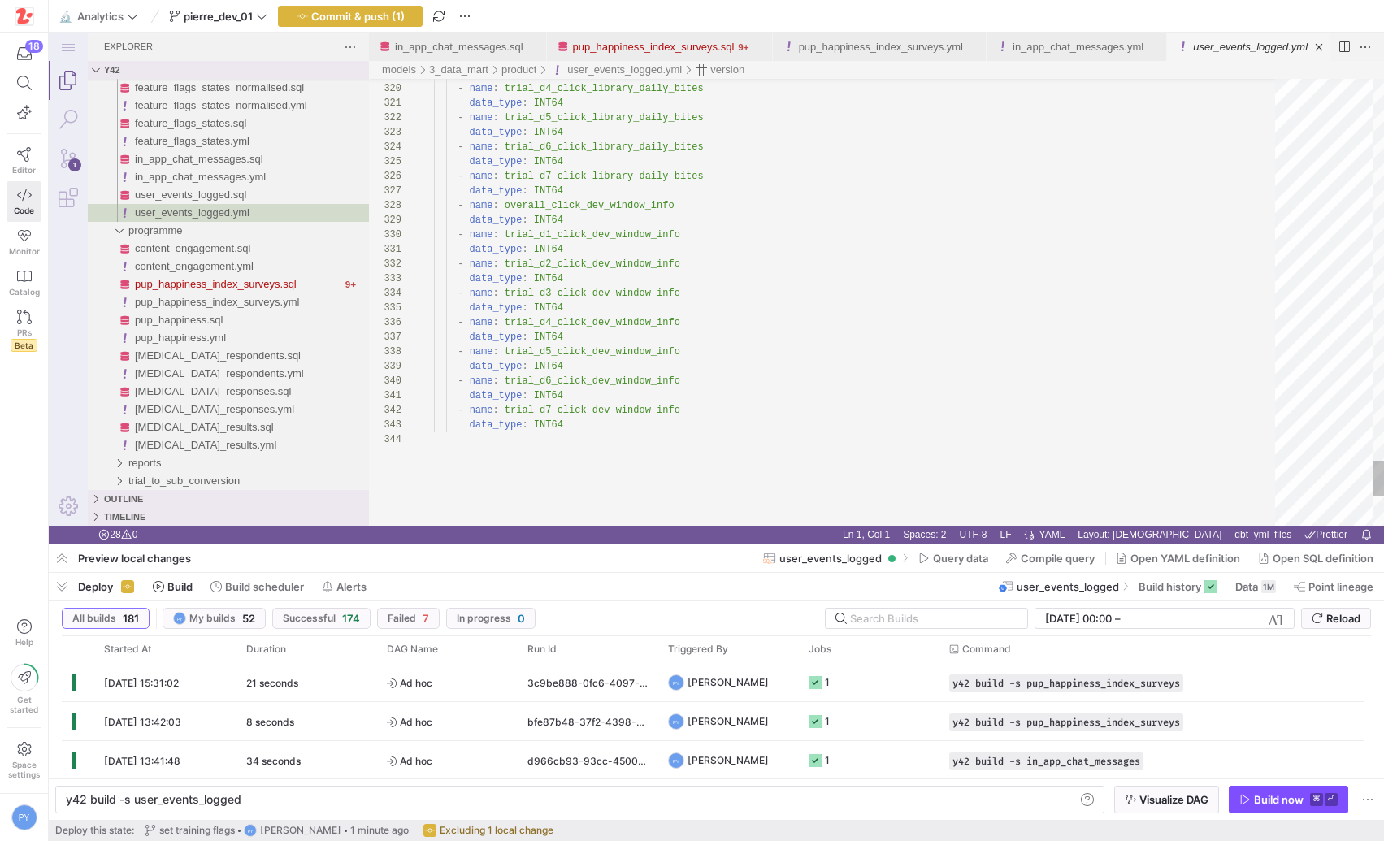
type textarea "data_type: INT64 - name: trial_d7_click_dev_window_info data_type: INT64"
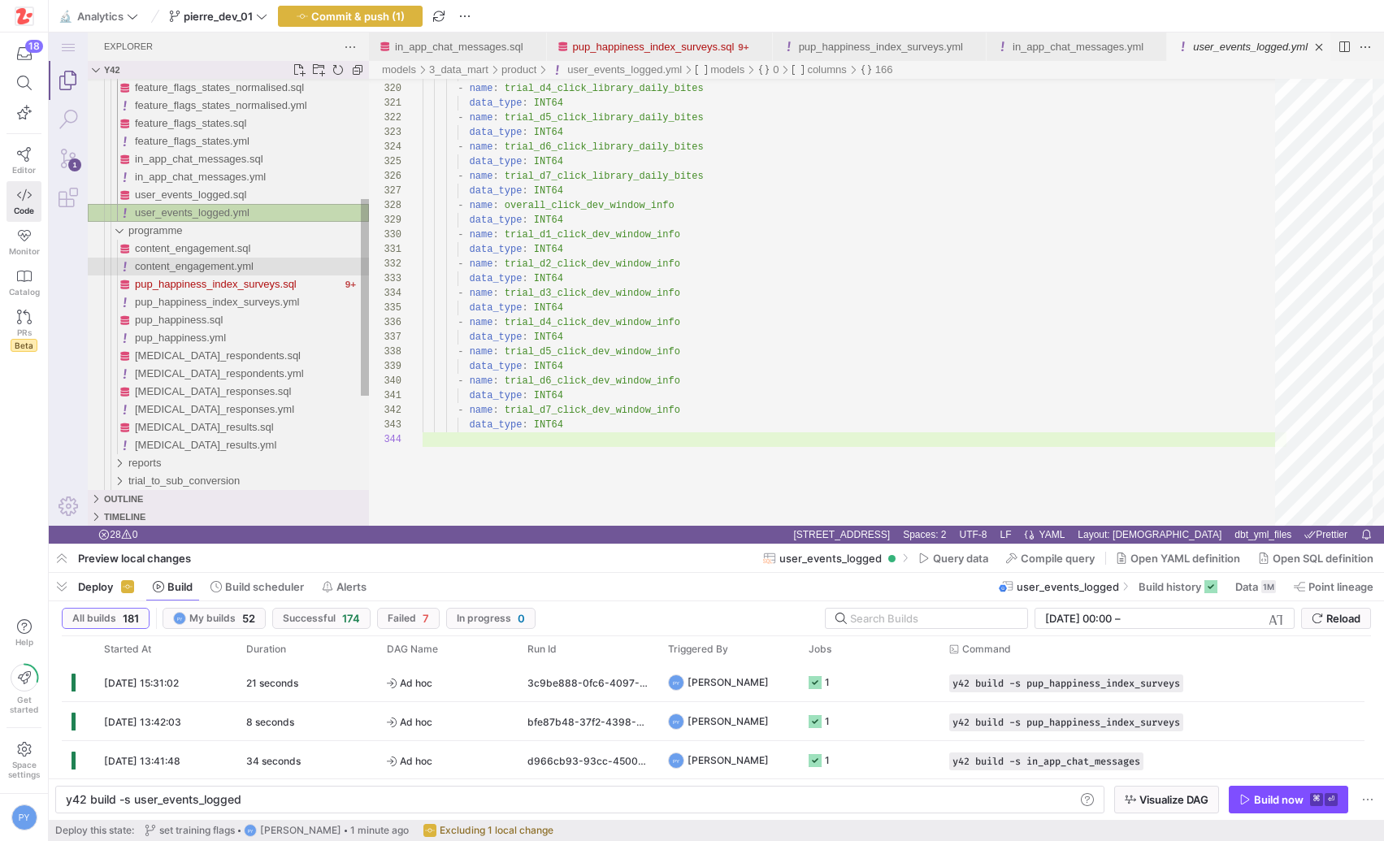
click at [236, 271] on span "content_engagement.yml" at bounding box center [194, 266] width 119 height 12
type textarea "y42 build -s content_engagement"
click at [236, 271] on span "content_engagement.yml" at bounding box center [194, 266] width 119 height 12
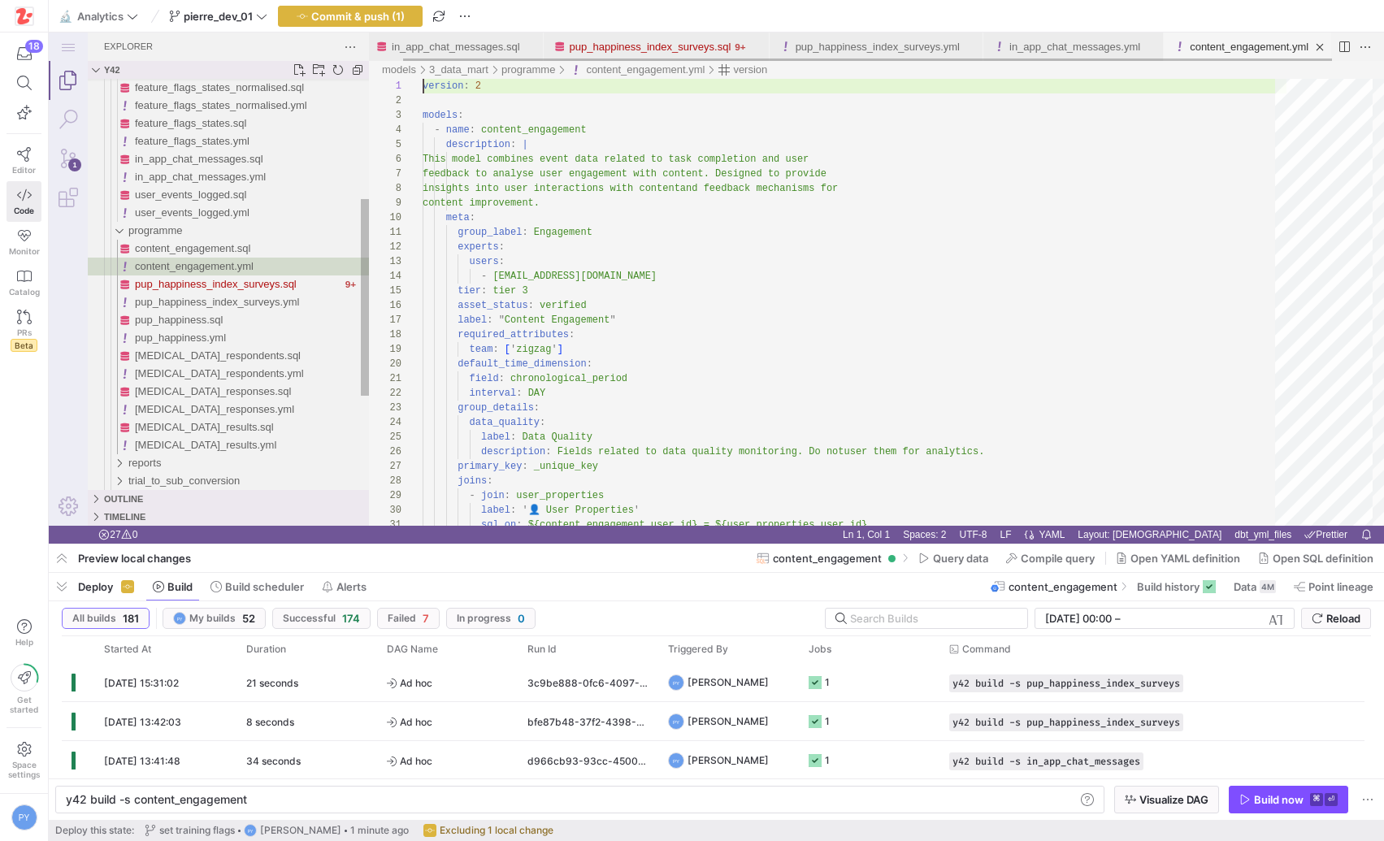
scroll to position [0, 35]
type textarea "group_label: Engagement experts: users: - pierre@zigzag.dog tier: tier 3 asset_…"
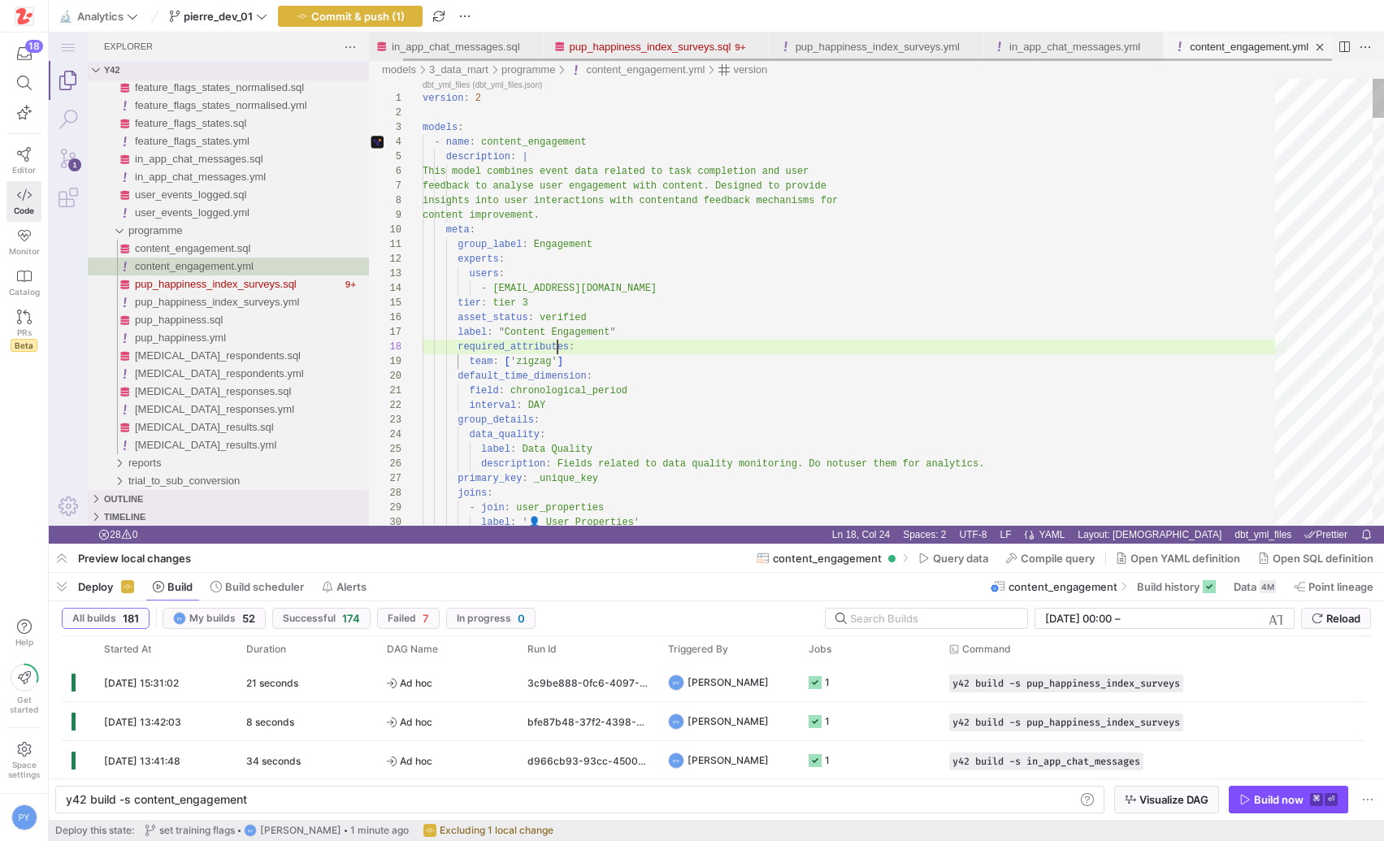
type textarea "required_attributes"
type textarea "field: chronological_period interval: DAY group_details: data_quality: label: D…"
type textarea "b"
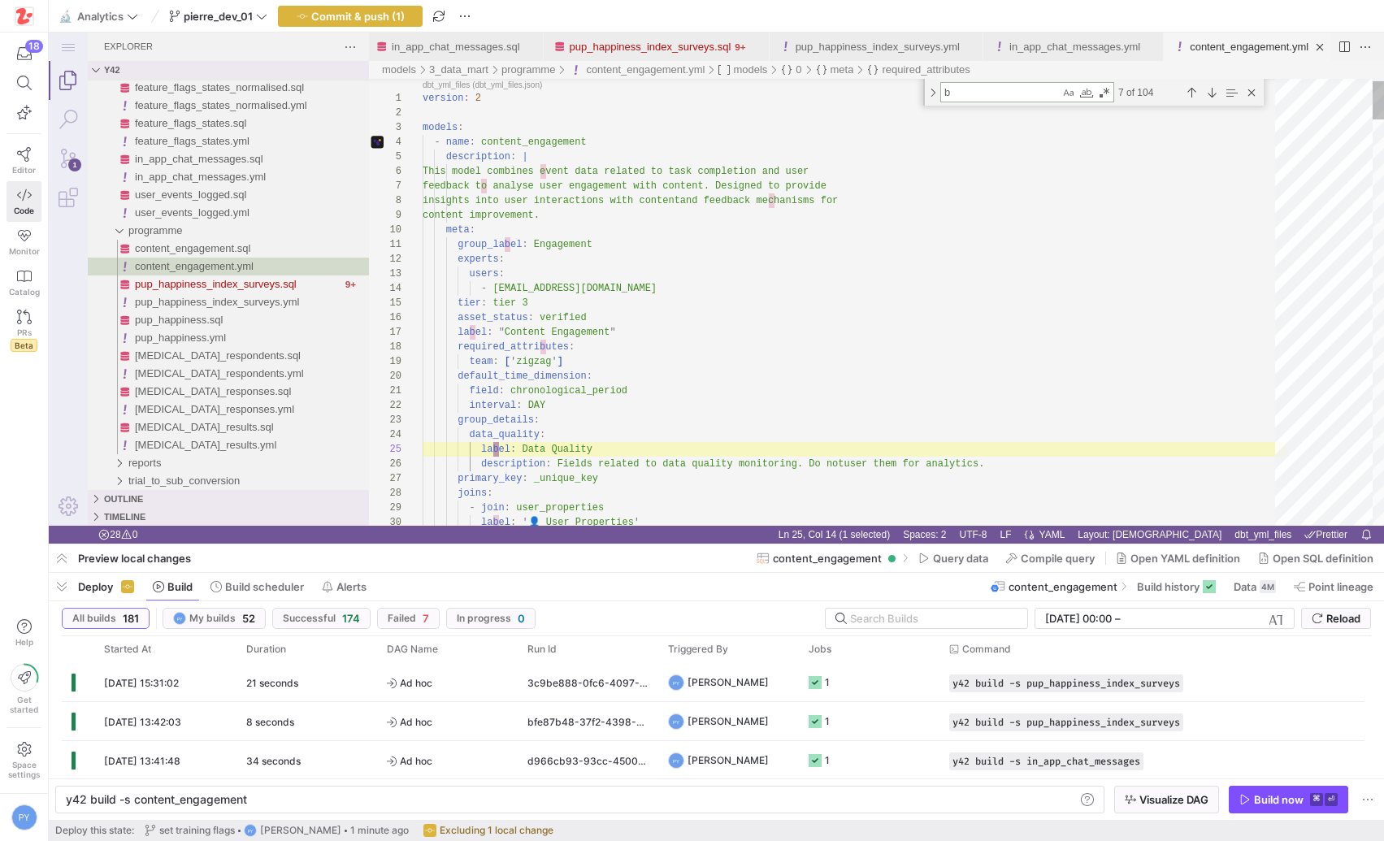
type textarea "label: Primary Route type: string tags: - engagement - name: task_is_practice d…"
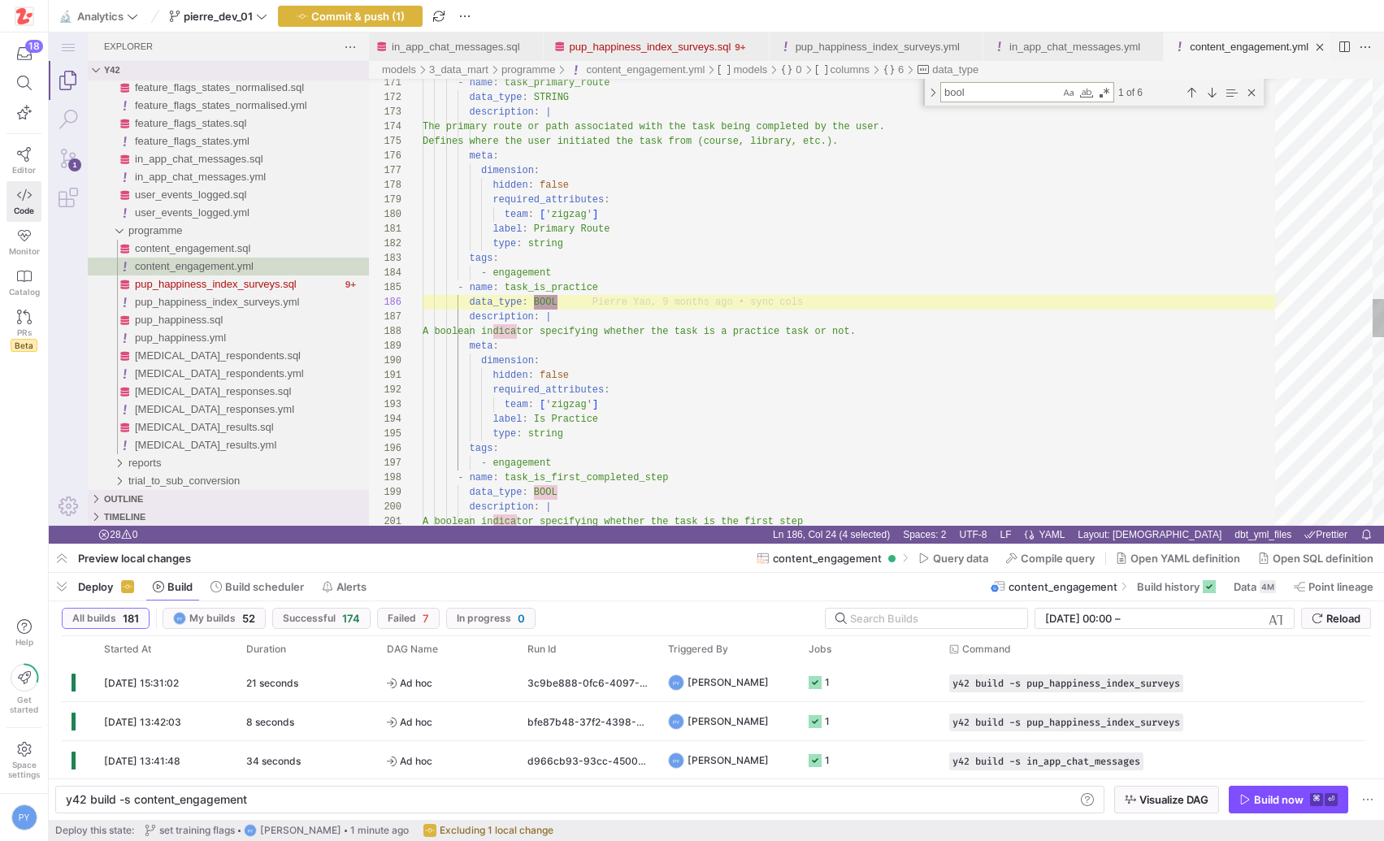
type textarea "bool"
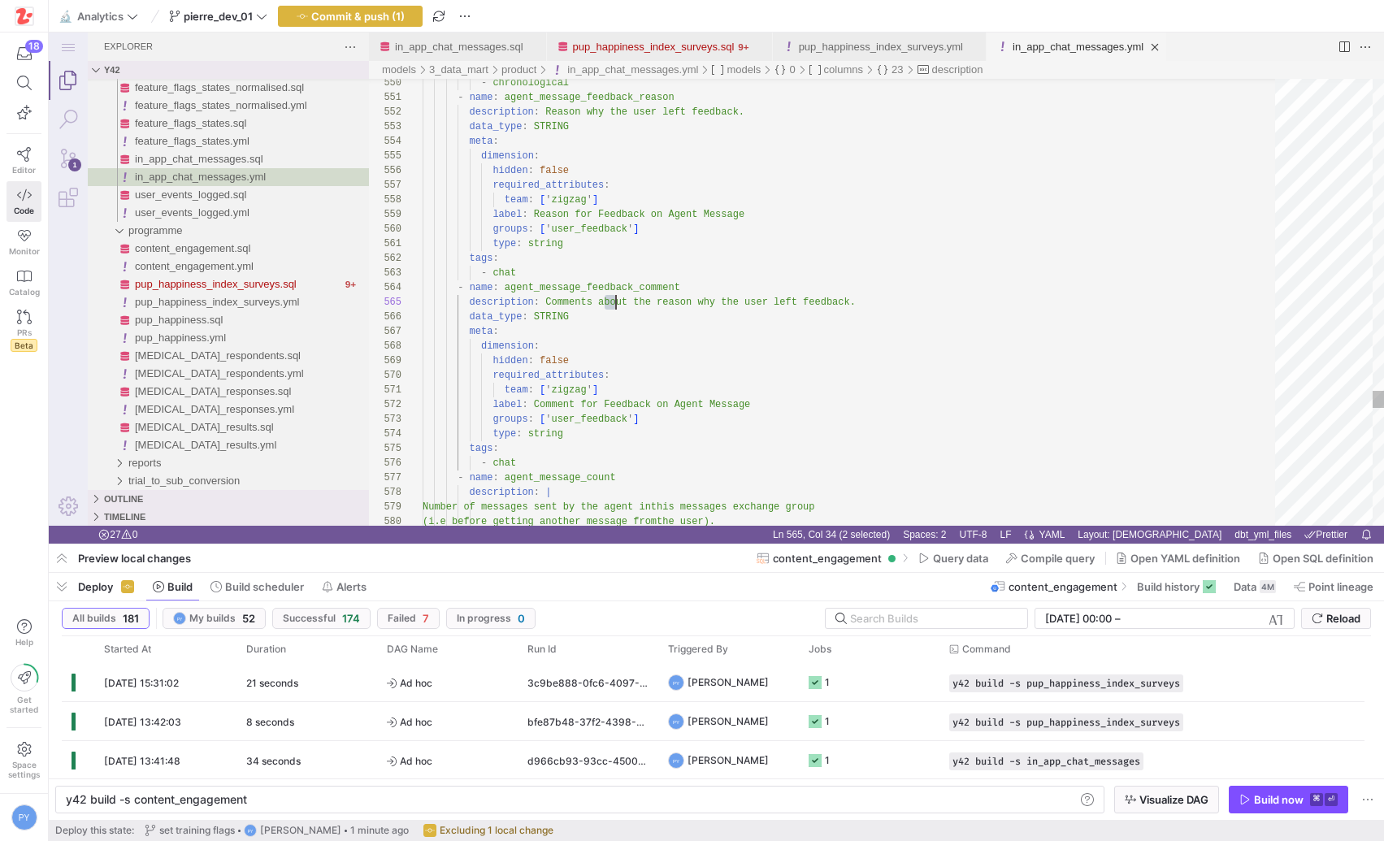
scroll to position [0, 0]
type textarea "y42 build -s pup_happiness_index_surveys"
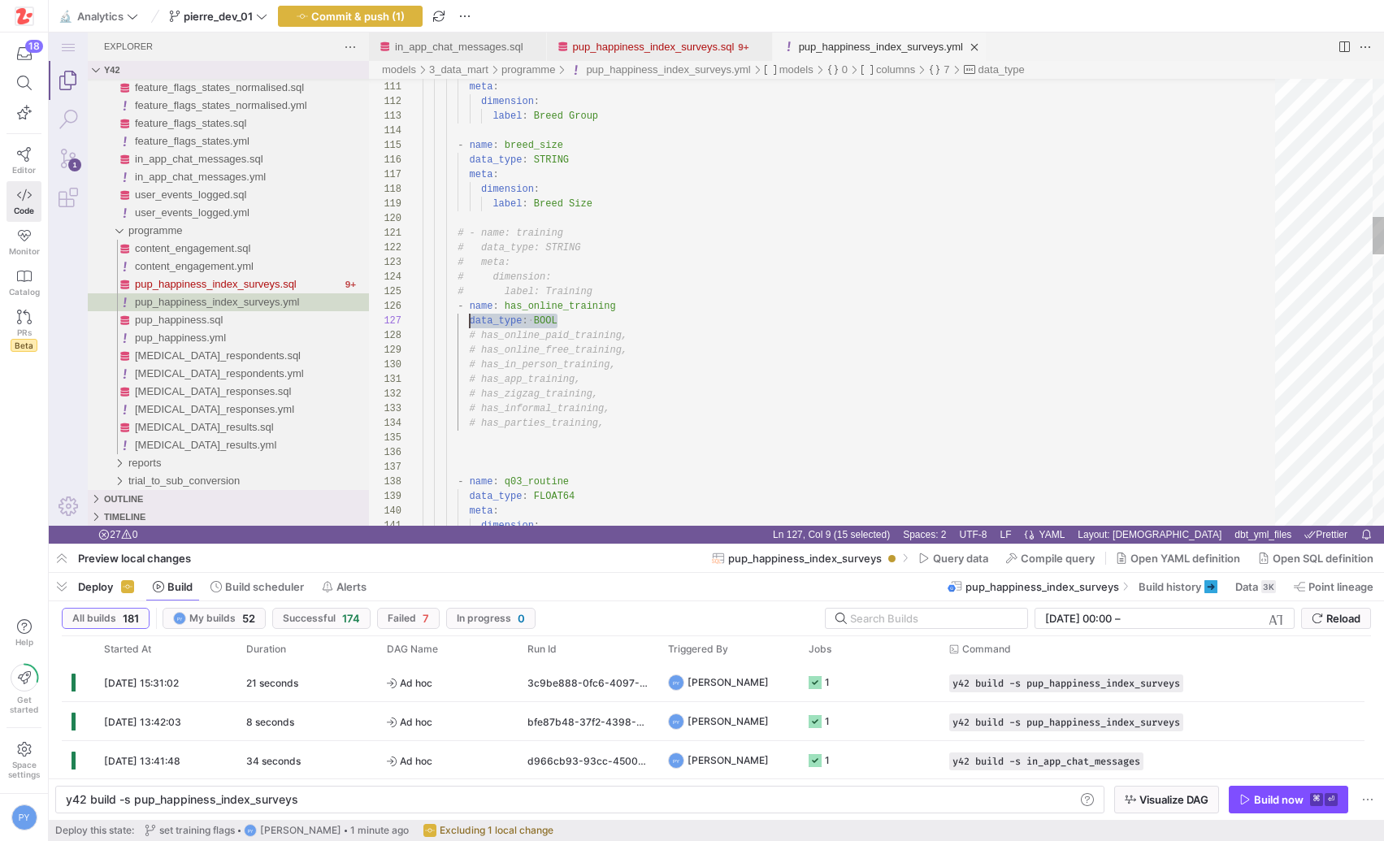
scroll to position [88, 47]
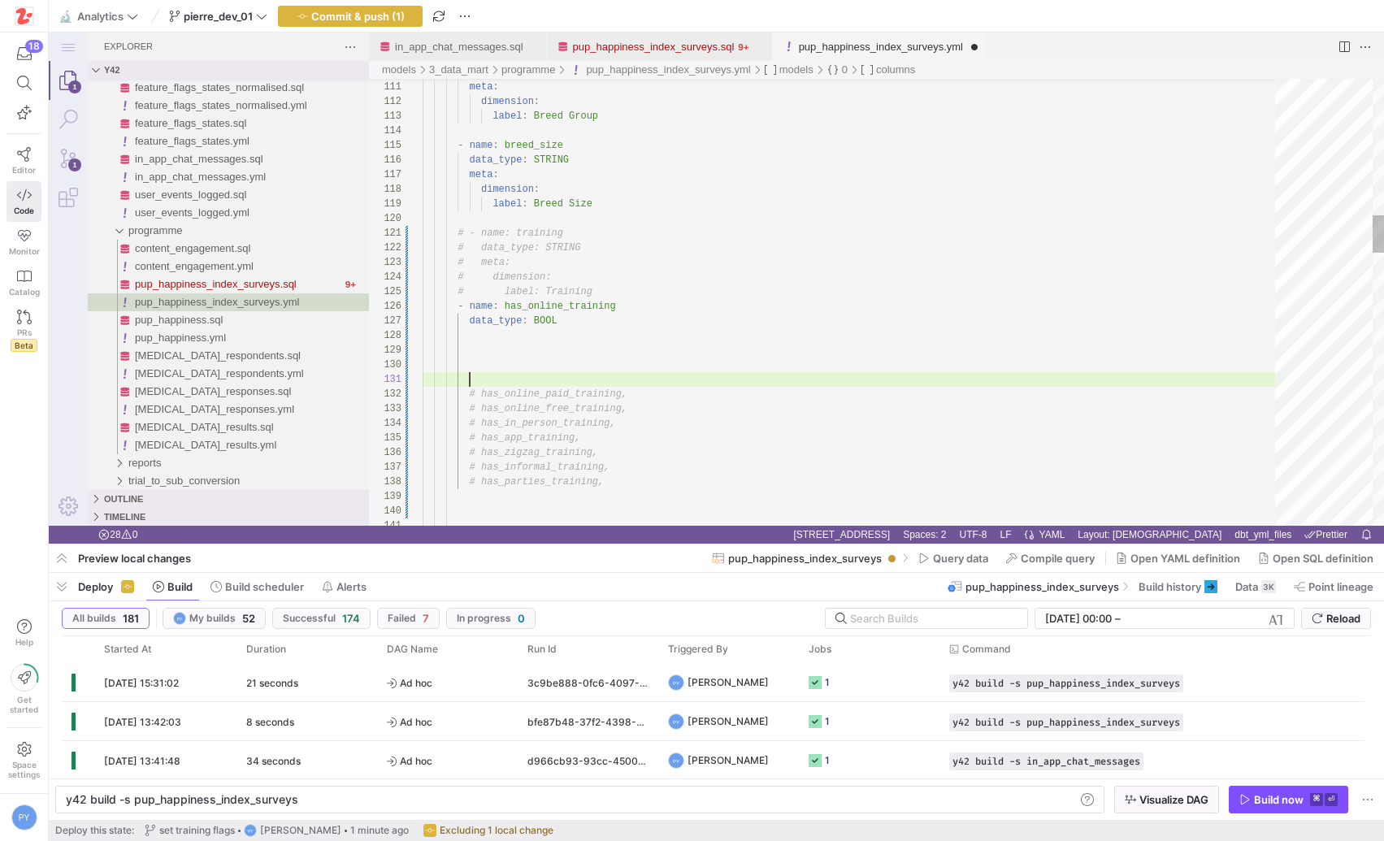
scroll to position [0, 47]
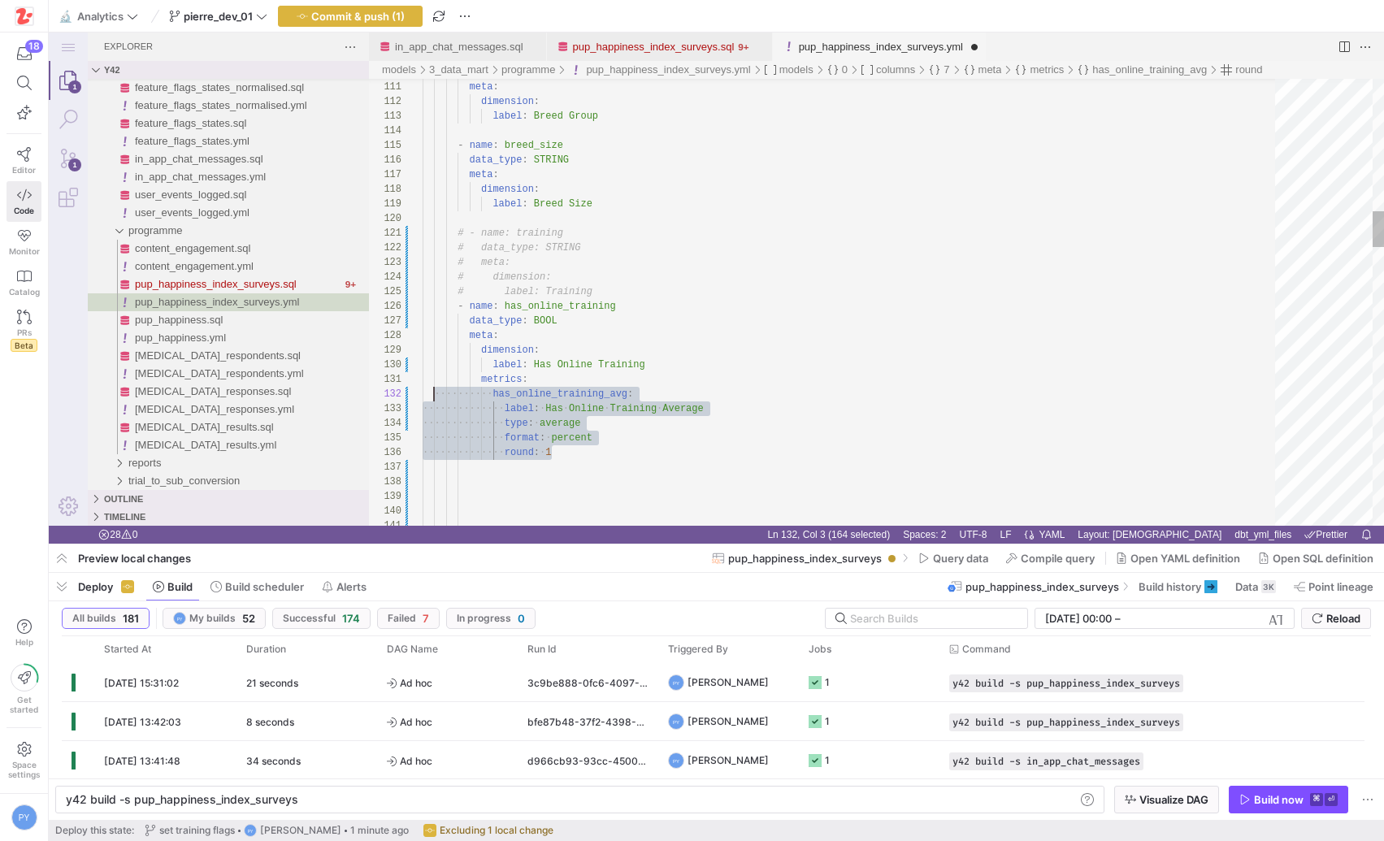
scroll to position [0, 0]
drag, startPoint x: 588, startPoint y: 454, endPoint x: 392, endPoint y: 379, distance: 210.7
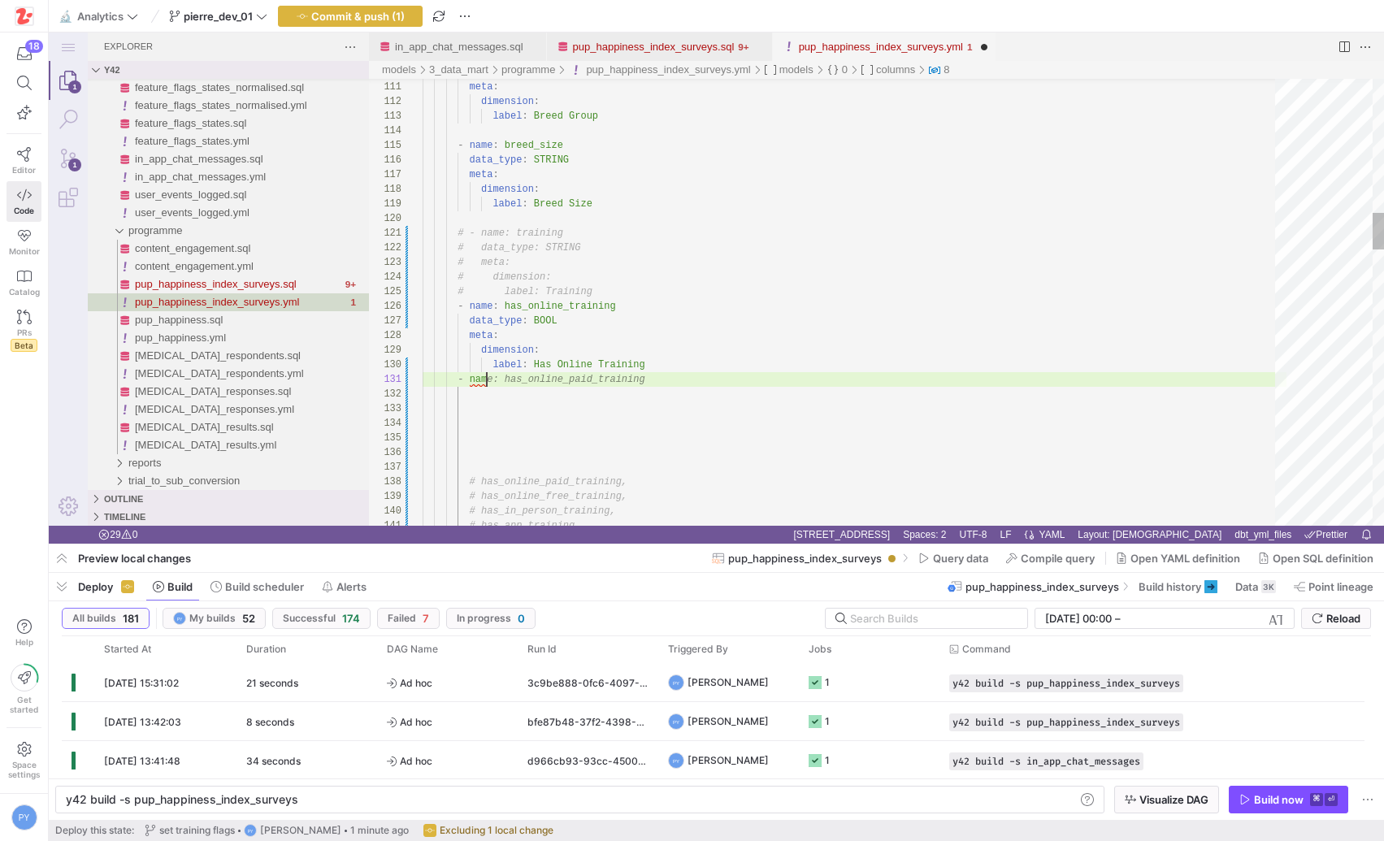
scroll to position [0, 223]
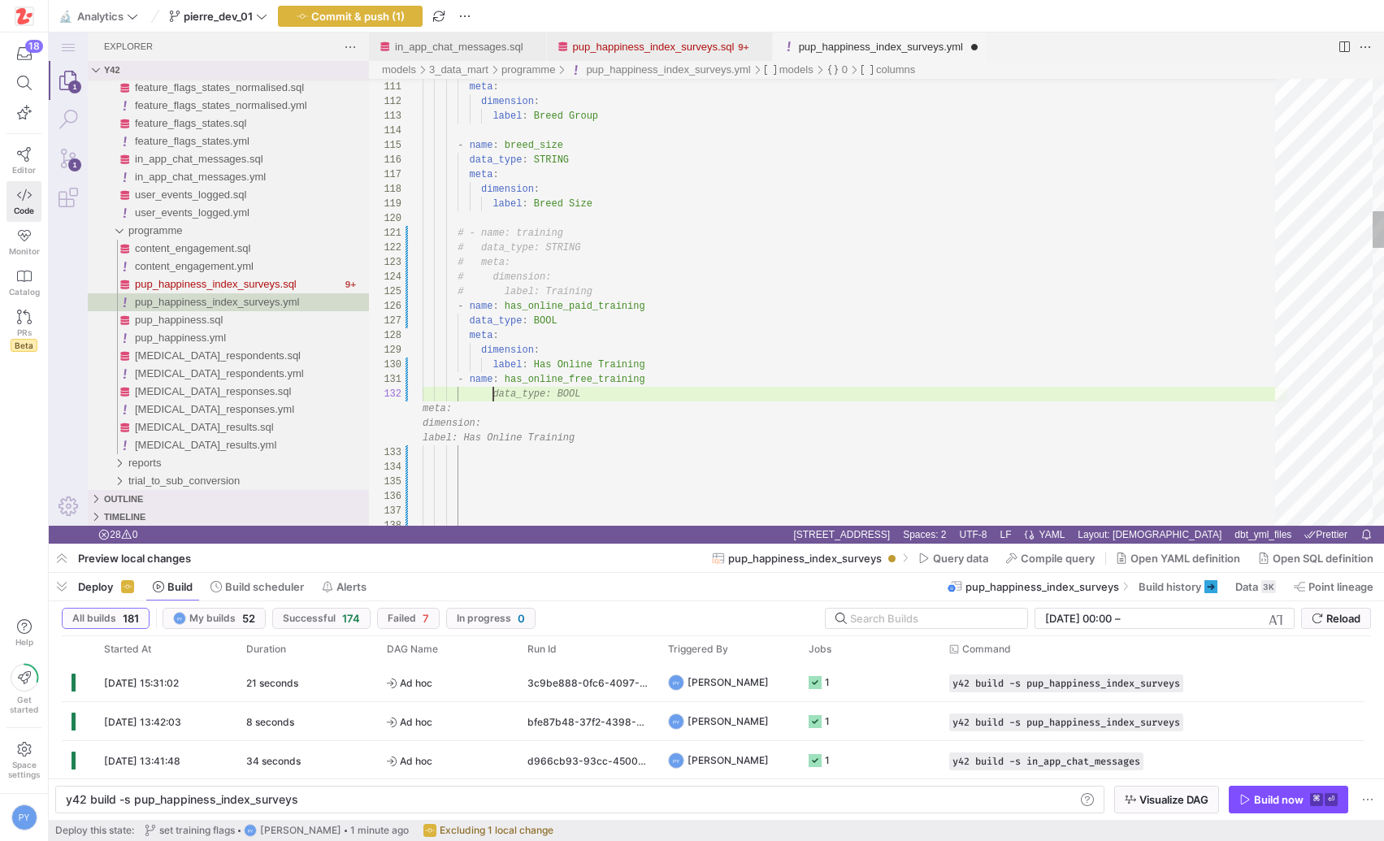
scroll to position [59, 223]
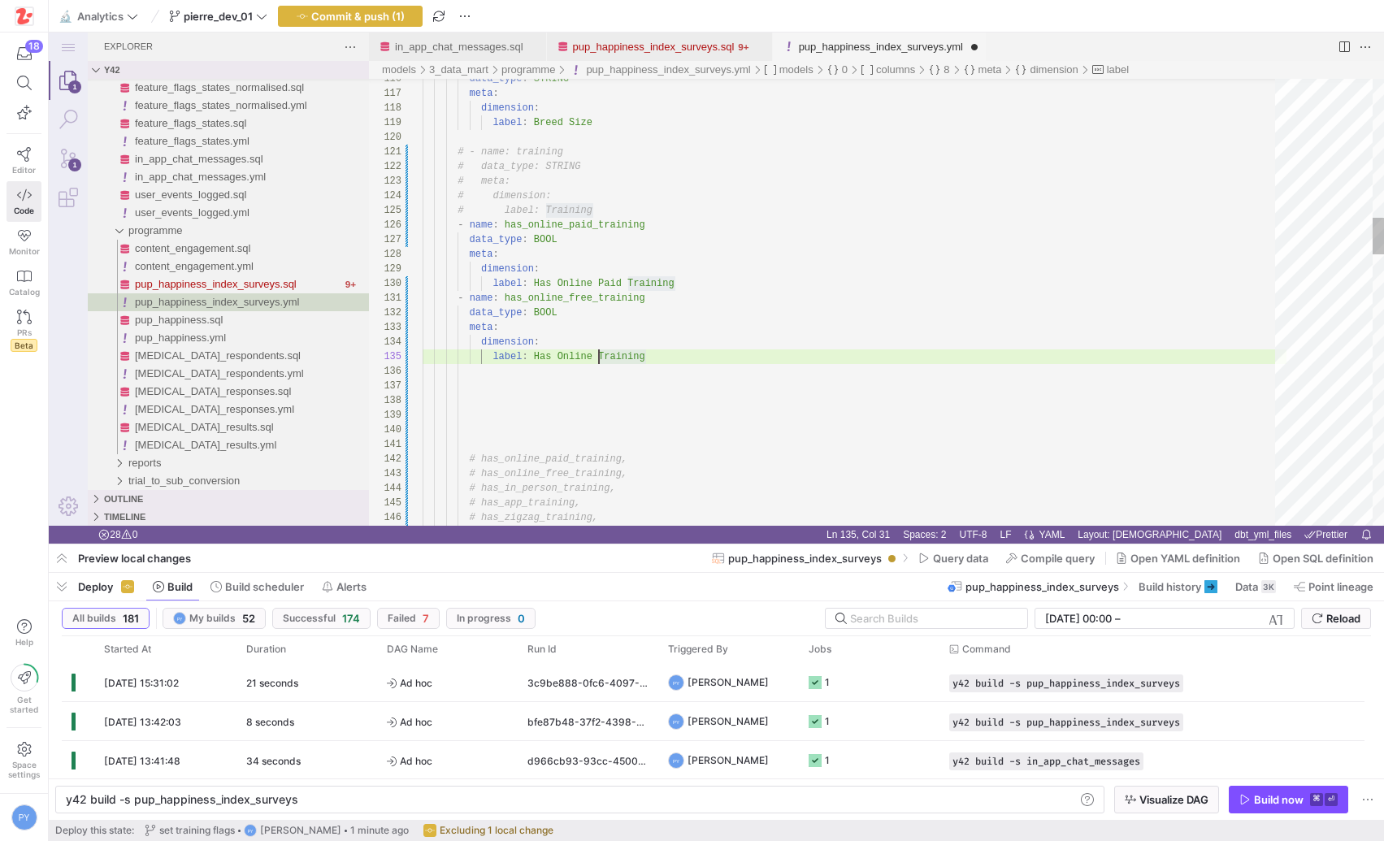
type textarea "- name: has_online_free_training data_type: BOOL meta: dimension: label: Has On…"
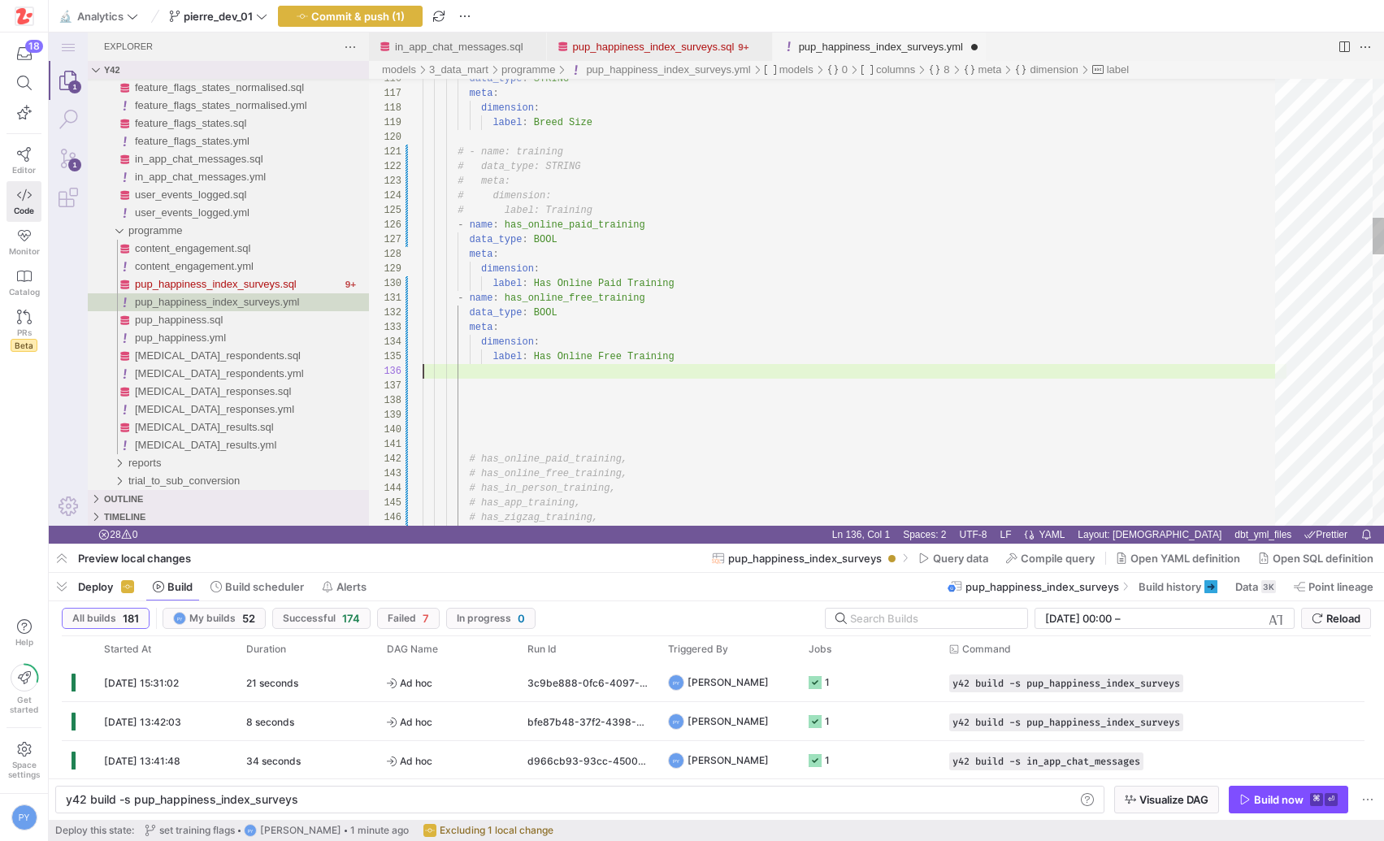
click at [662, 48] on link "pup_happiness_index_surveys.sql" at bounding box center [654, 47] width 162 height 12
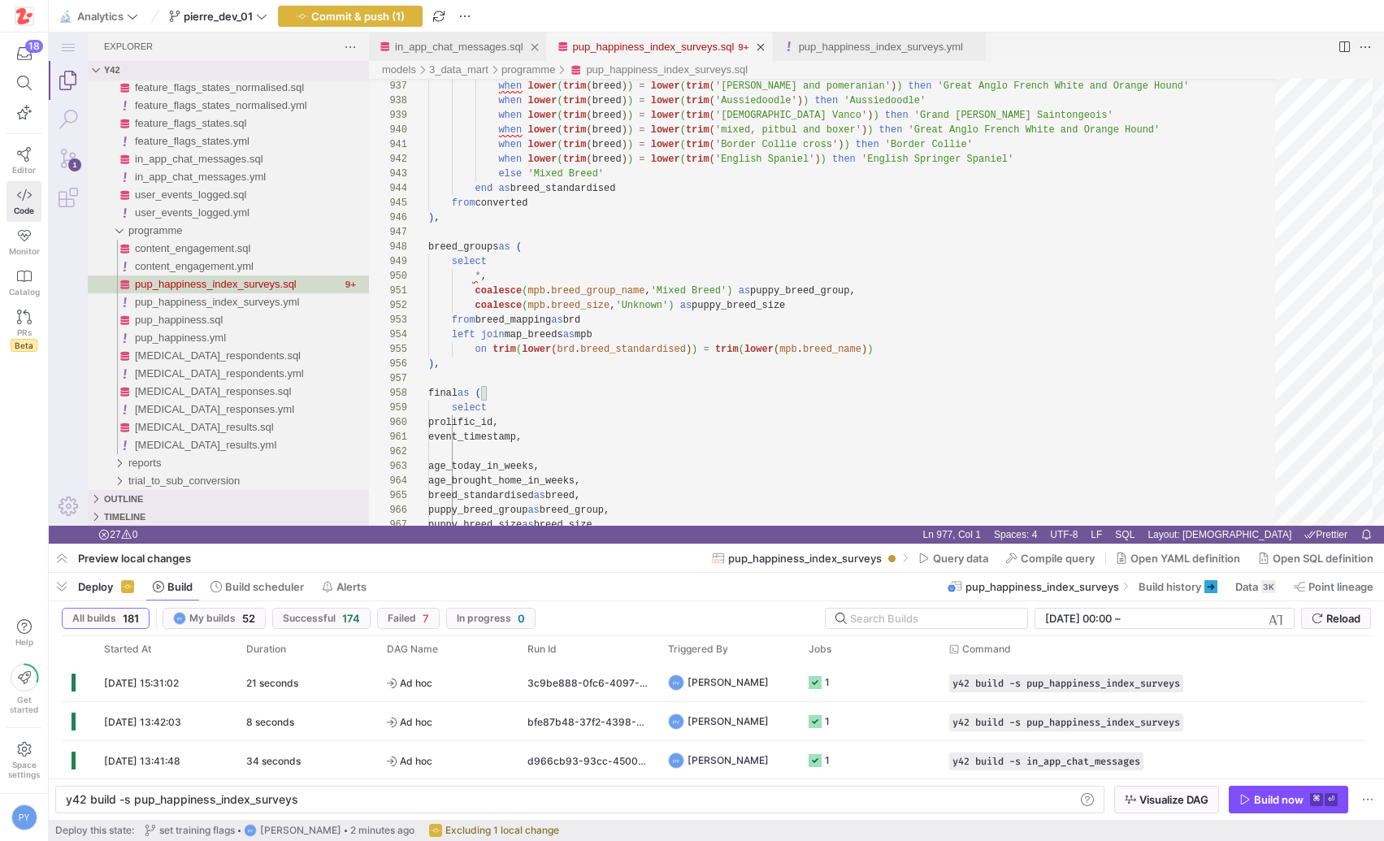
click at [490, 51] on link "in_app_chat_messages.sql" at bounding box center [459, 47] width 128 height 12
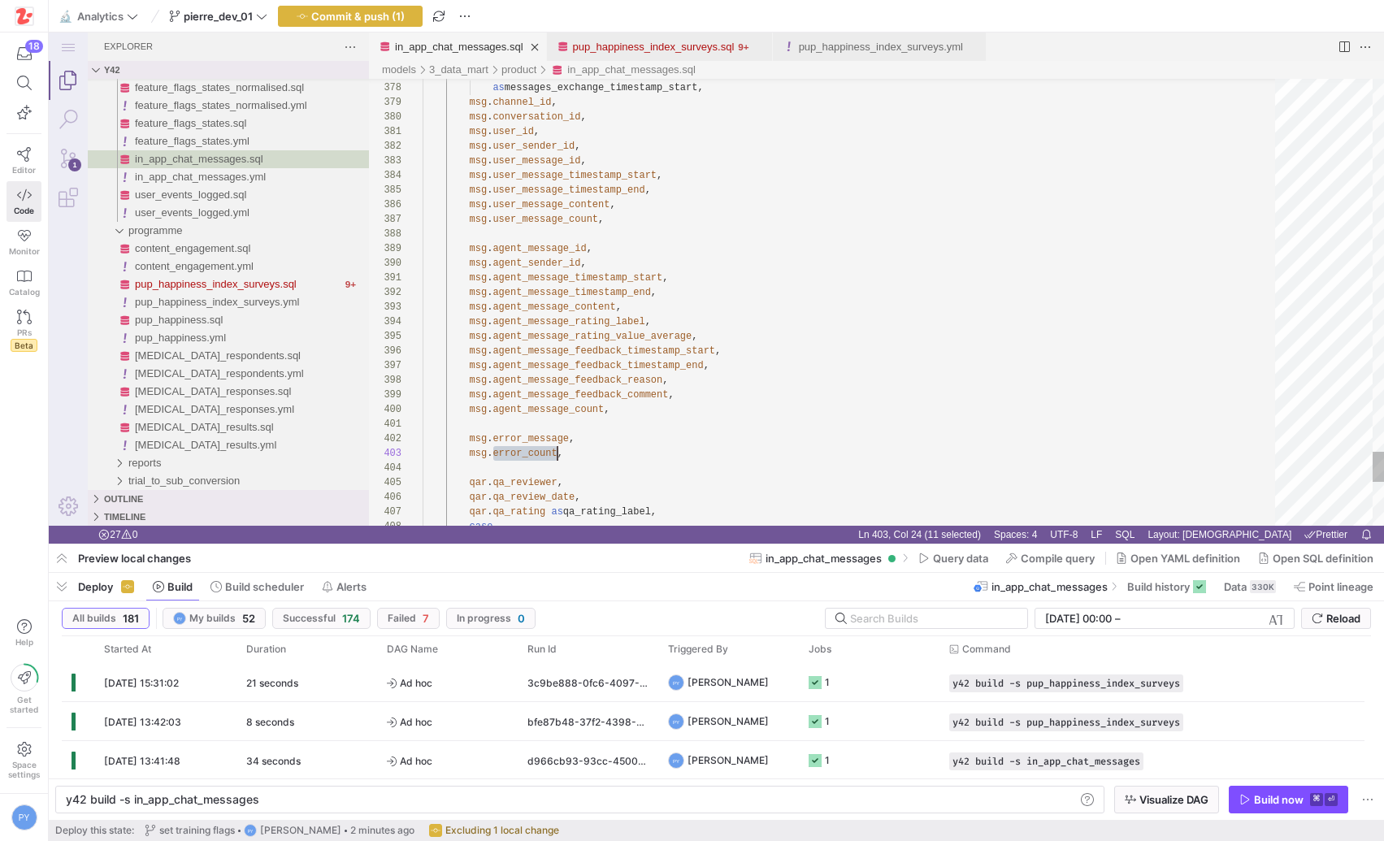
scroll to position [29, 135]
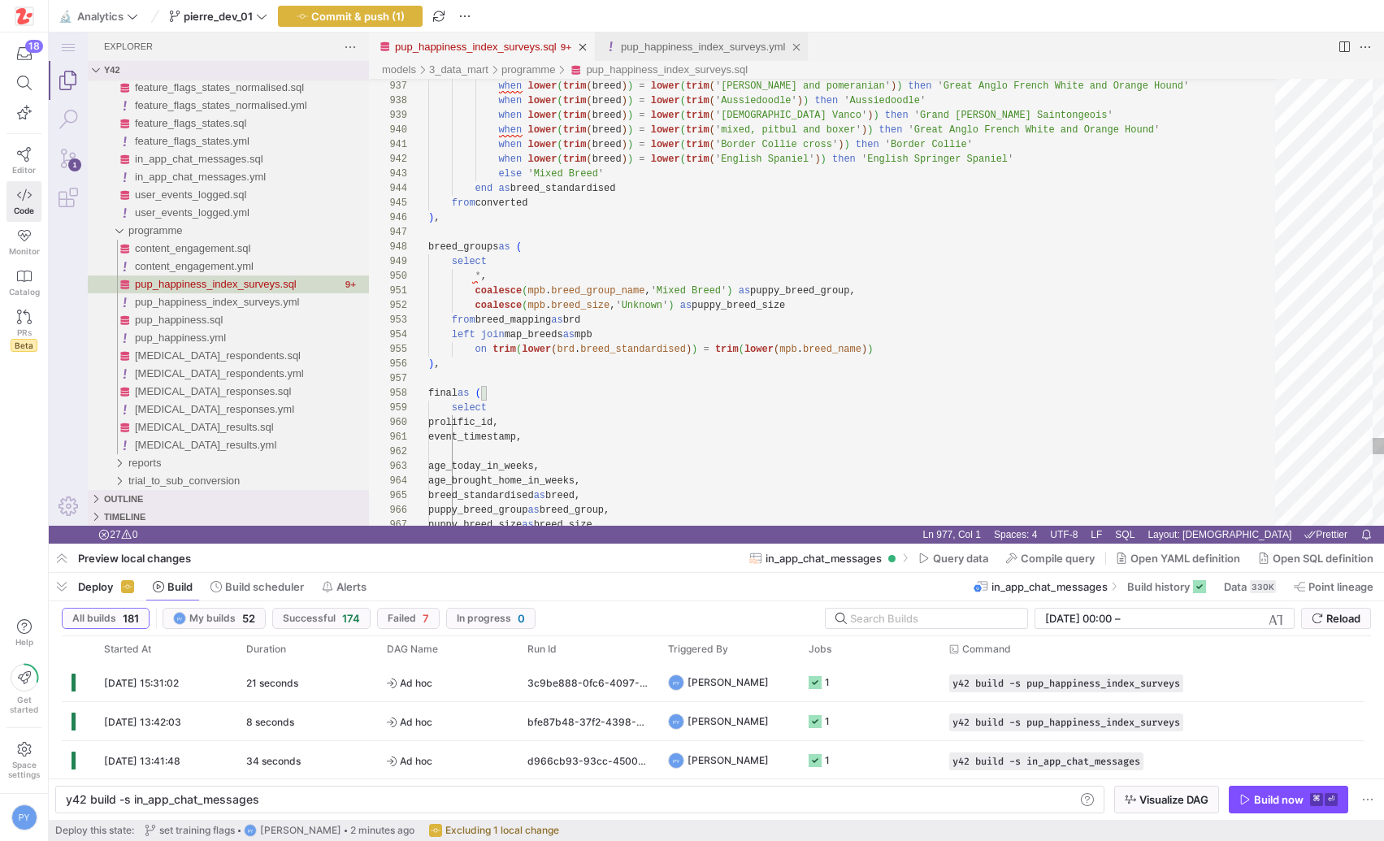
type textarea "y42 build -s pup_happiness_index_surveys"
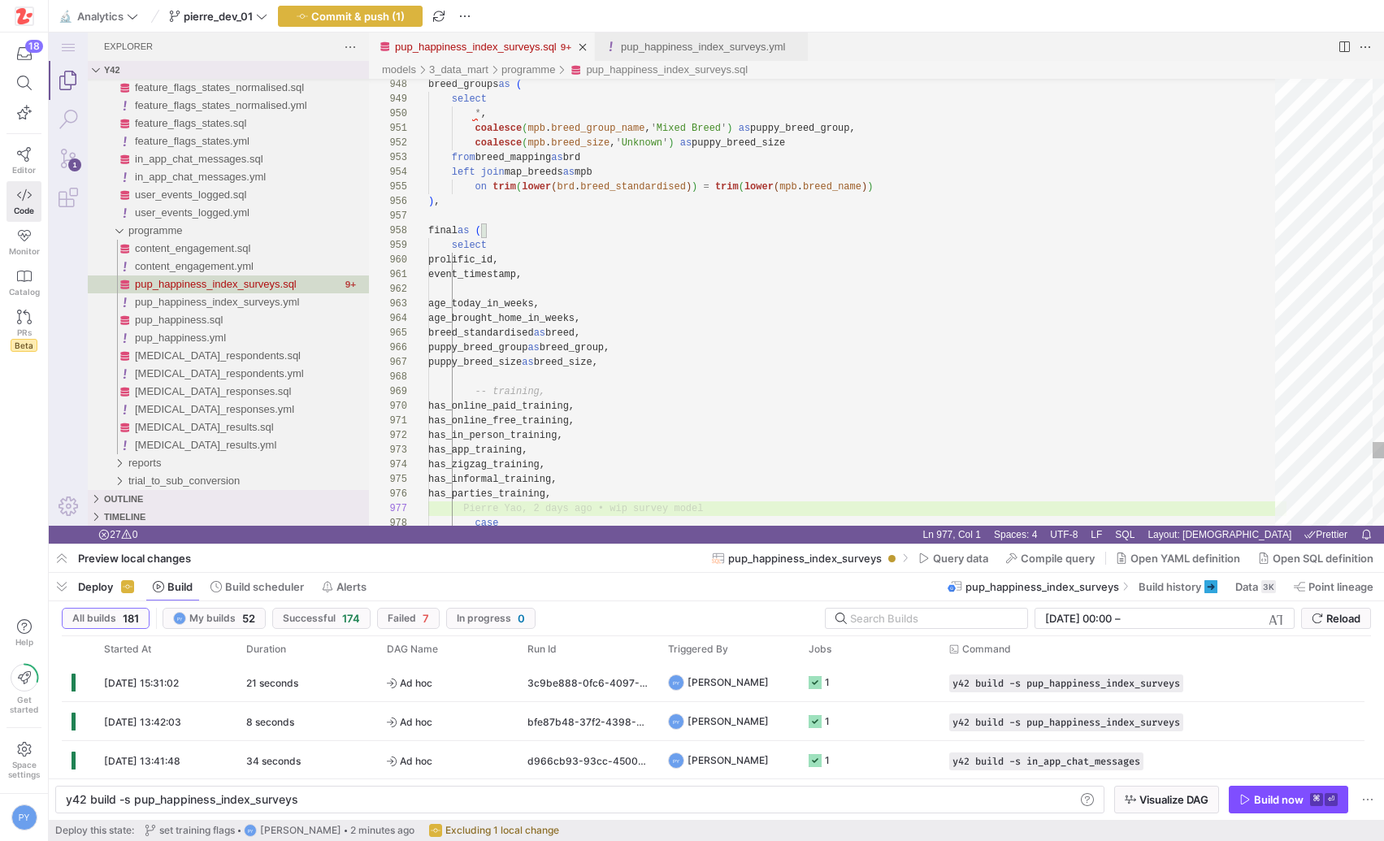
scroll to position [88, 0]
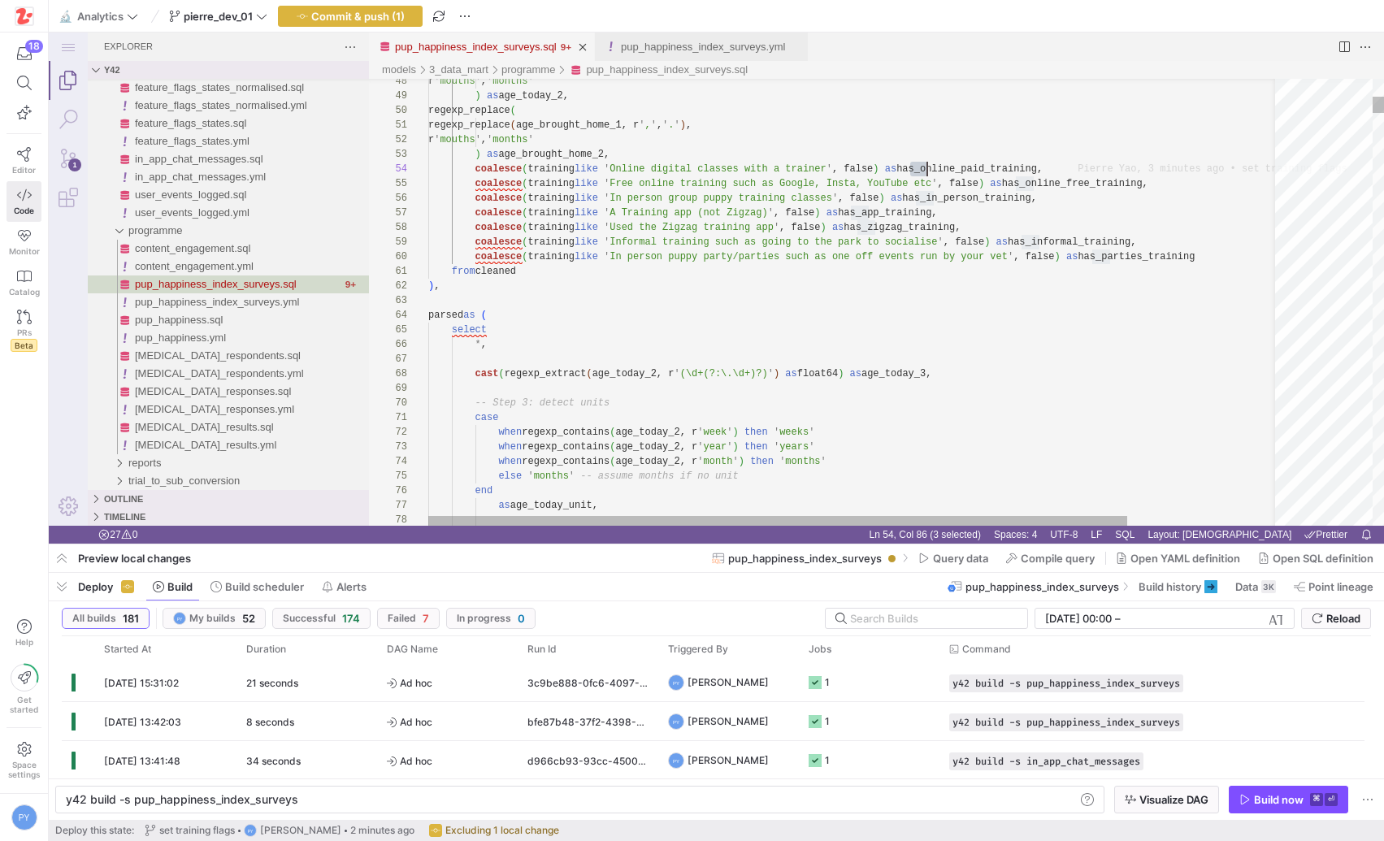
type textarea "regexp_replace(age_brought_home_1, r',', '.'), r'mouths', 'months' ) as age_bro…"
drag, startPoint x: 913, startPoint y: 164, endPoint x: 935, endPoint y: 167, distance: 22.2
type textarea "has_"
click at [930, 98] on div "Toggle Replace" at bounding box center [933, 92] width 15 height 27
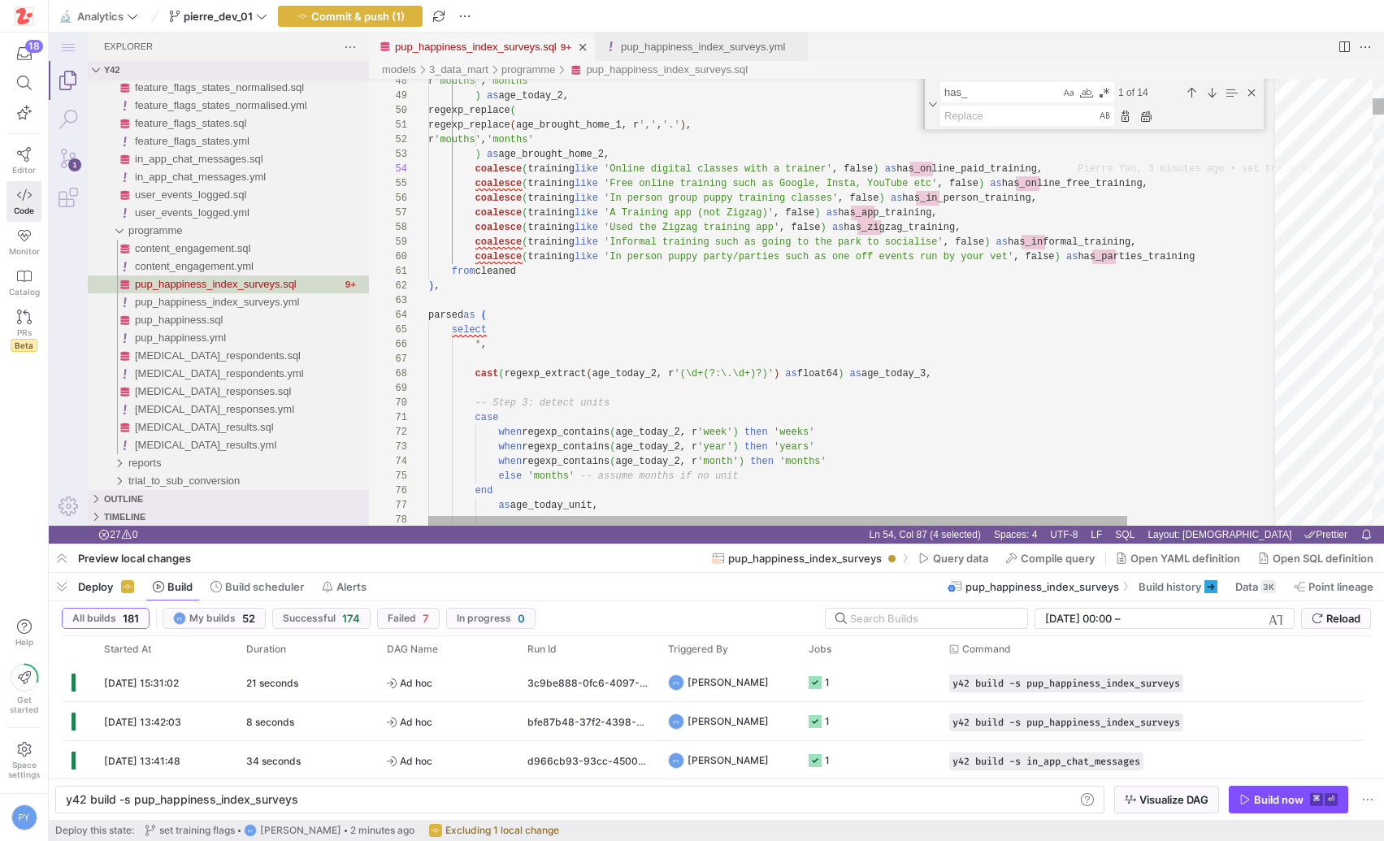
click at [952, 110] on textarea "Replace" at bounding box center [1019, 115] width 156 height 19
type textarea "had_"
click at [1143, 116] on div "Replace All (⌥⌘Enter)" at bounding box center [1146, 116] width 18 height 18
type textarea "regexp_replace(age_brought_home_1, r',', '.'), r'mouths', 'months' ) as age_bro…"
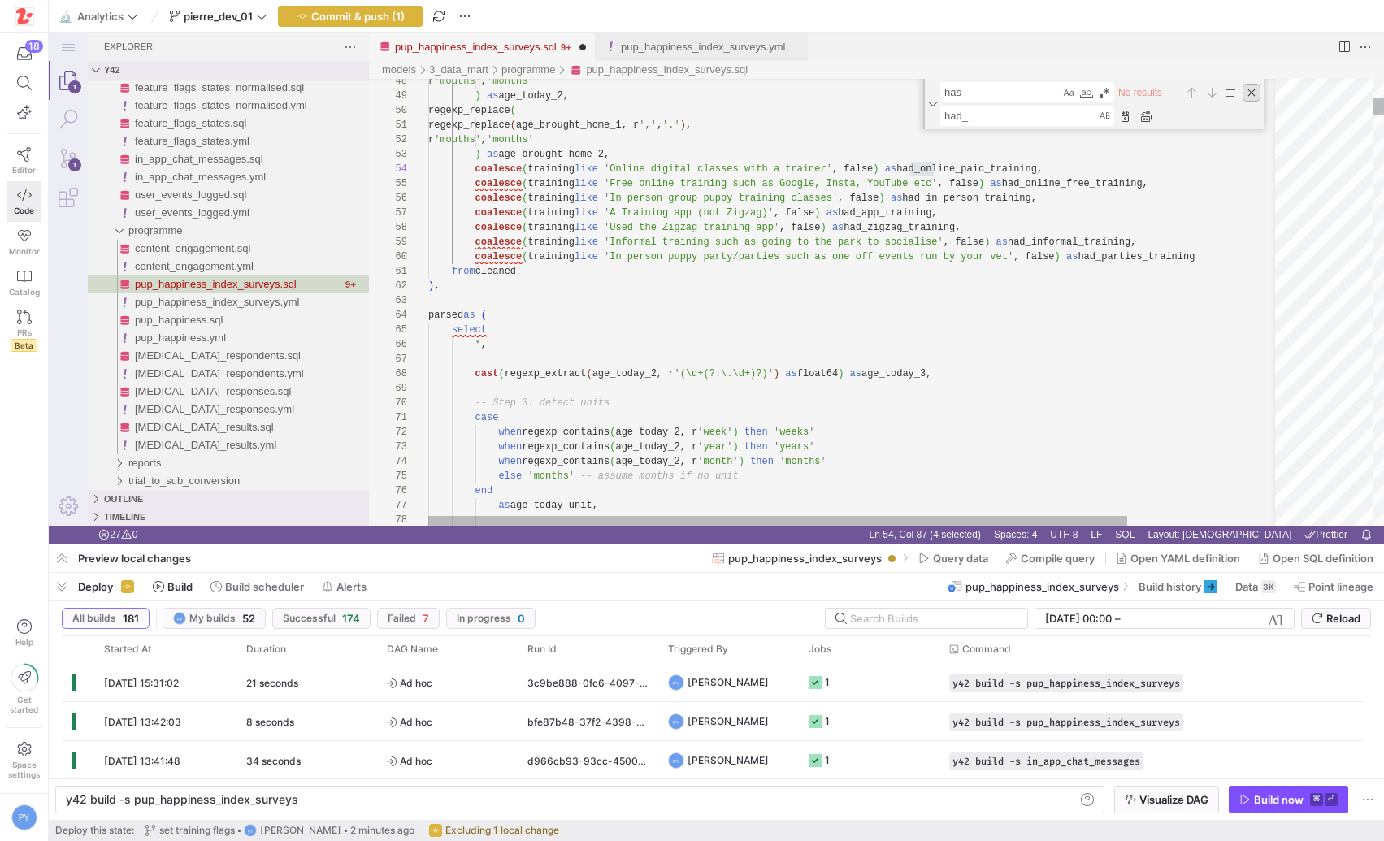
click at [1259, 90] on div "Close (Escape)" at bounding box center [1252, 93] width 18 height 18
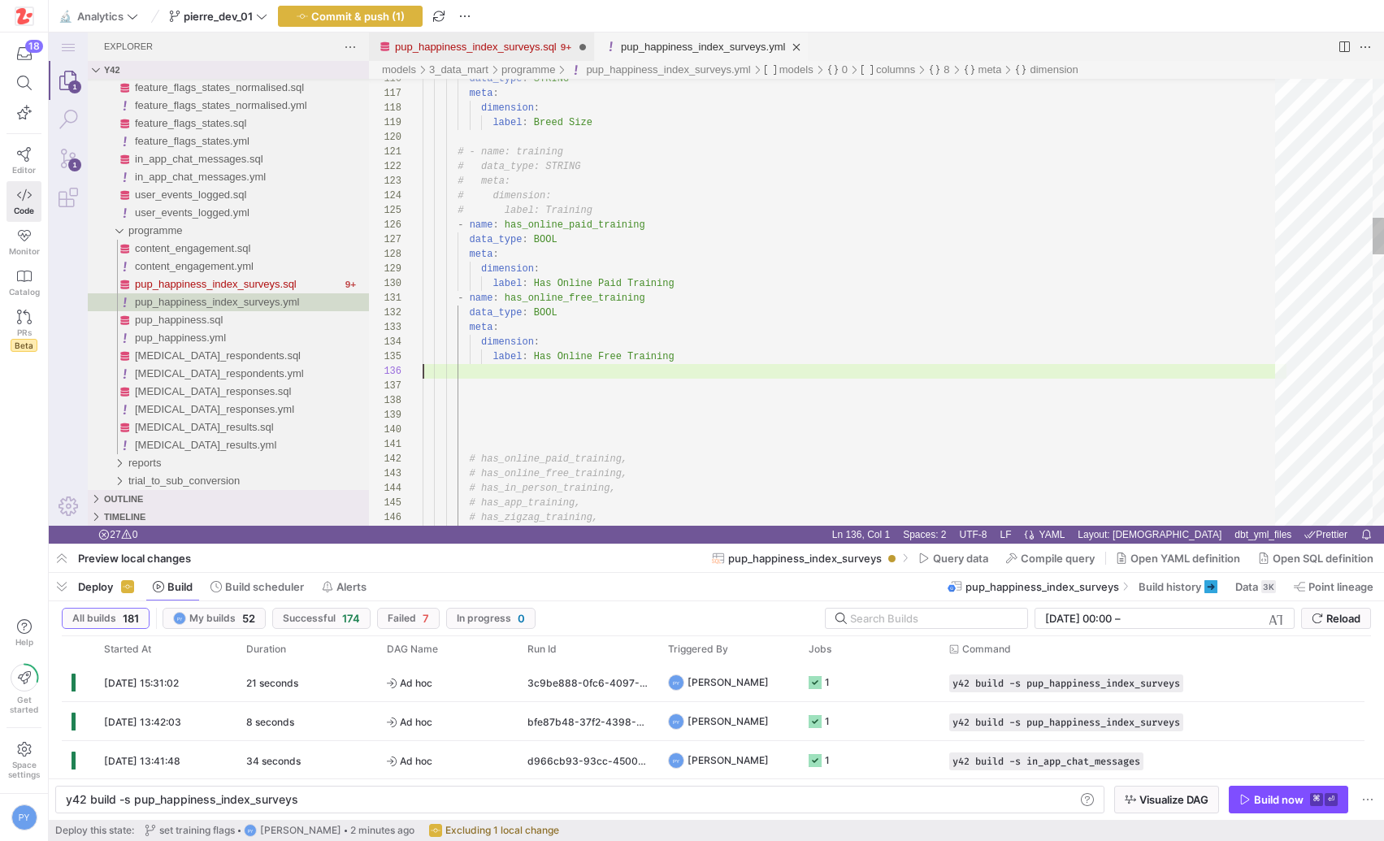
click at [666, 37] on div "pup_happiness_index_surveys.yml" at bounding box center [703, 47] width 164 height 28
click at [930, 95] on div "Toggle Replace" at bounding box center [933, 92] width 15 height 27
click at [1150, 110] on div "Replace All (⌥⌘Enter)" at bounding box center [1146, 116] width 18 height 18
type textarea "- name: had_online_free_training data_type: BOOL meta: dimension: label: Has On…"
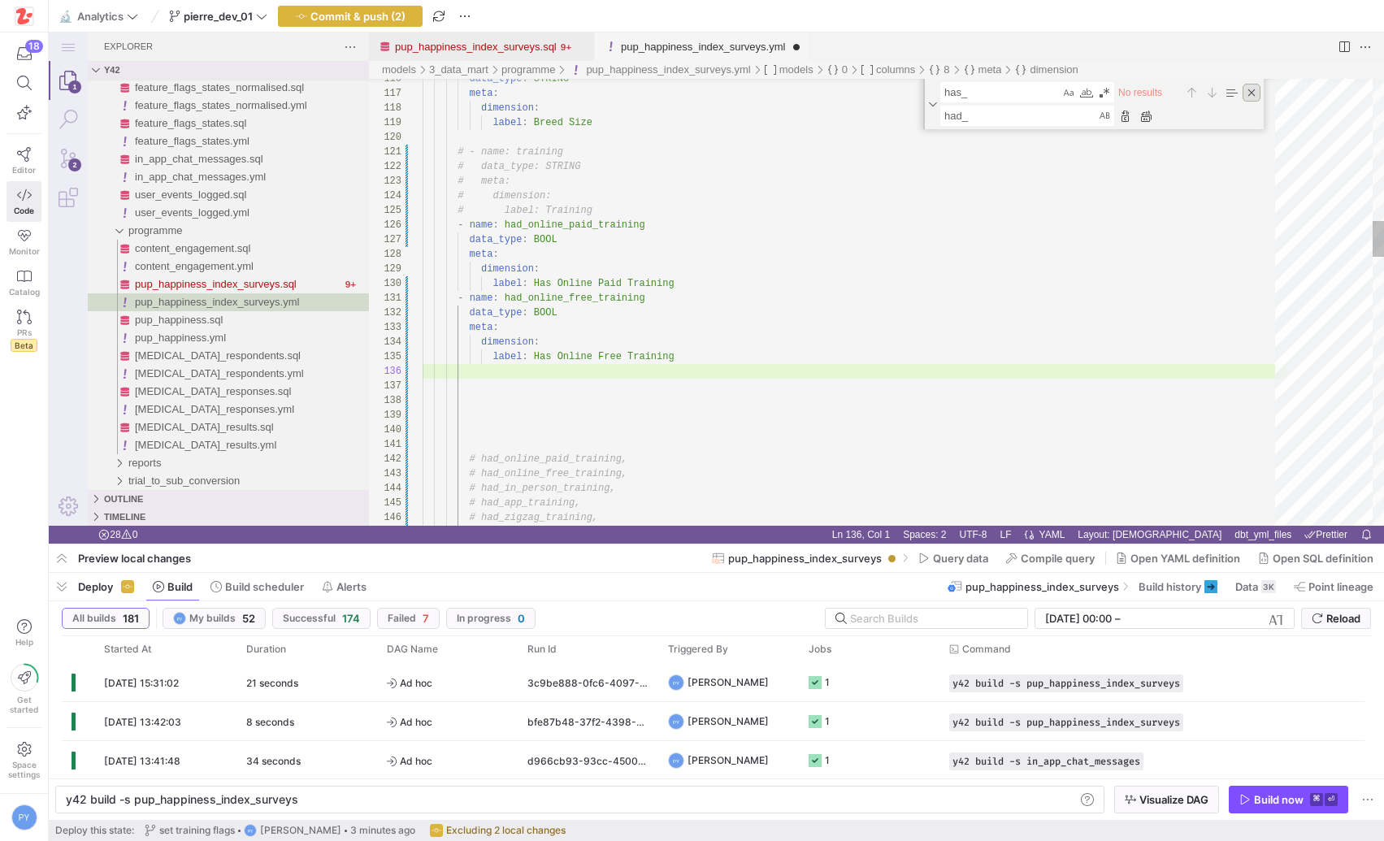
click at [1247, 89] on div "Close (Escape)" at bounding box center [1252, 93] width 18 height 18
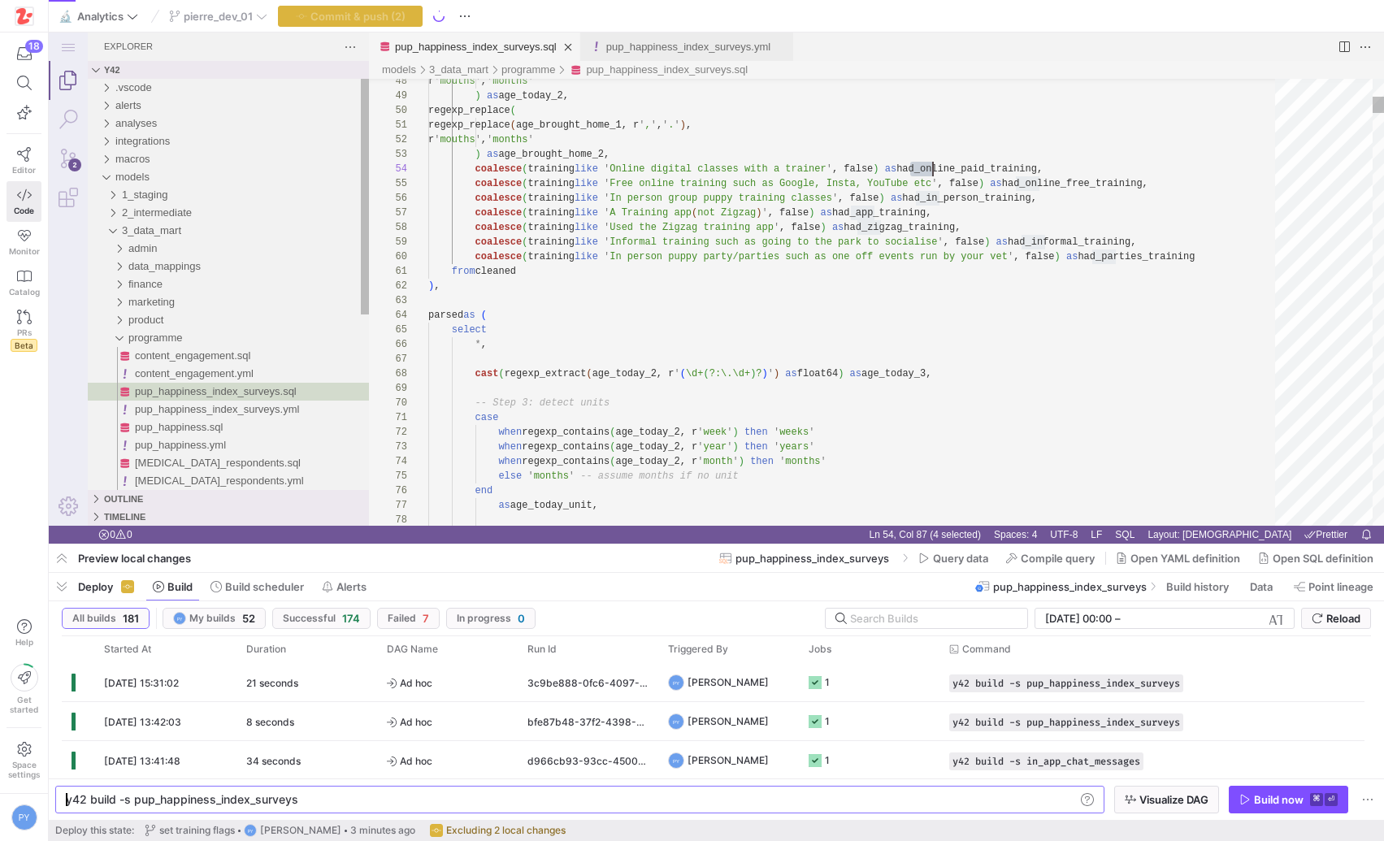
scroll to position [44, 505]
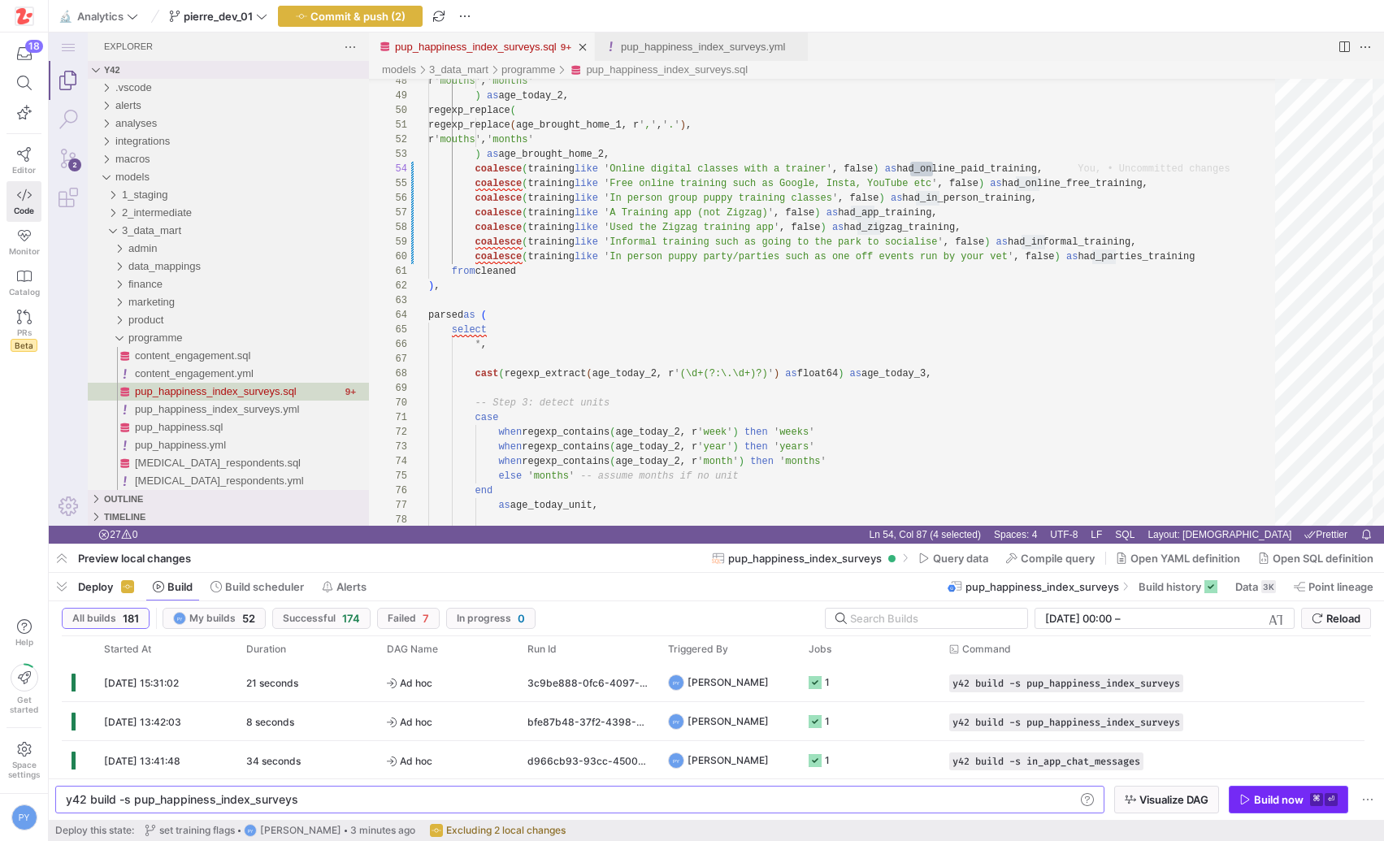
click at [1285, 799] on div "Build now" at bounding box center [1279, 799] width 50 height 13
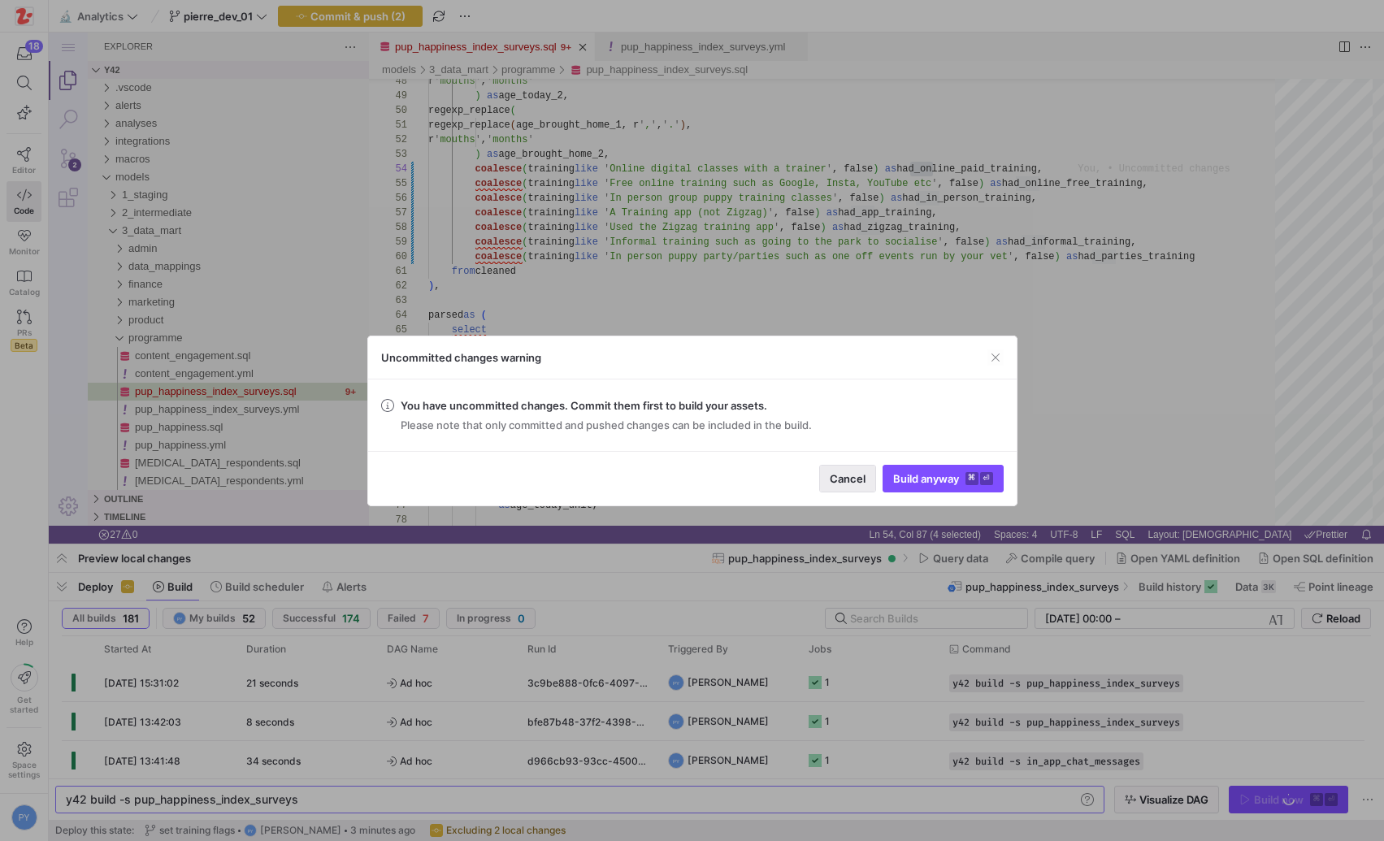
click at [851, 468] on span "button" at bounding box center [847, 479] width 55 height 26
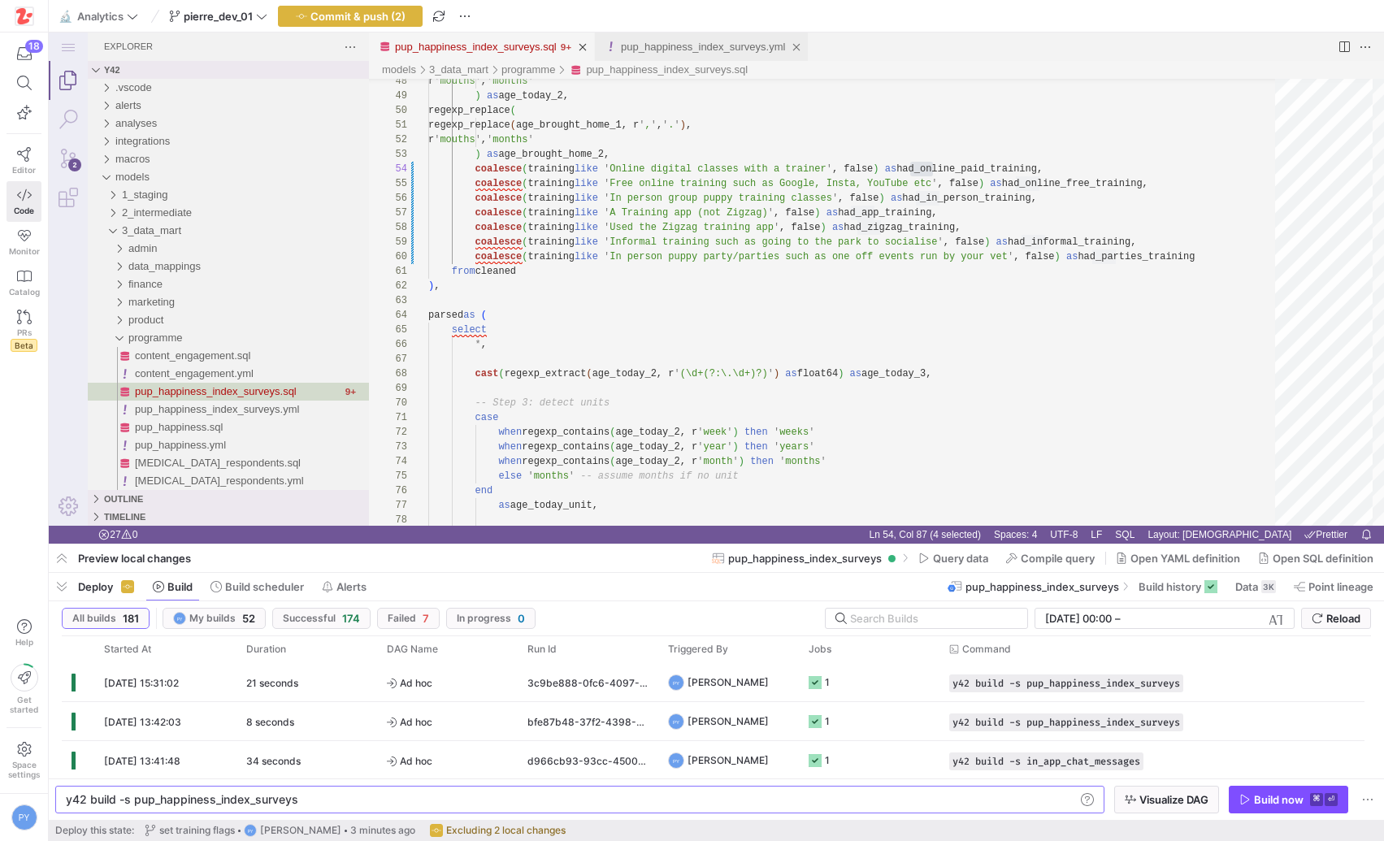
click at [651, 46] on link "pup_happiness_index_surveys.yml" at bounding box center [703, 47] width 164 height 12
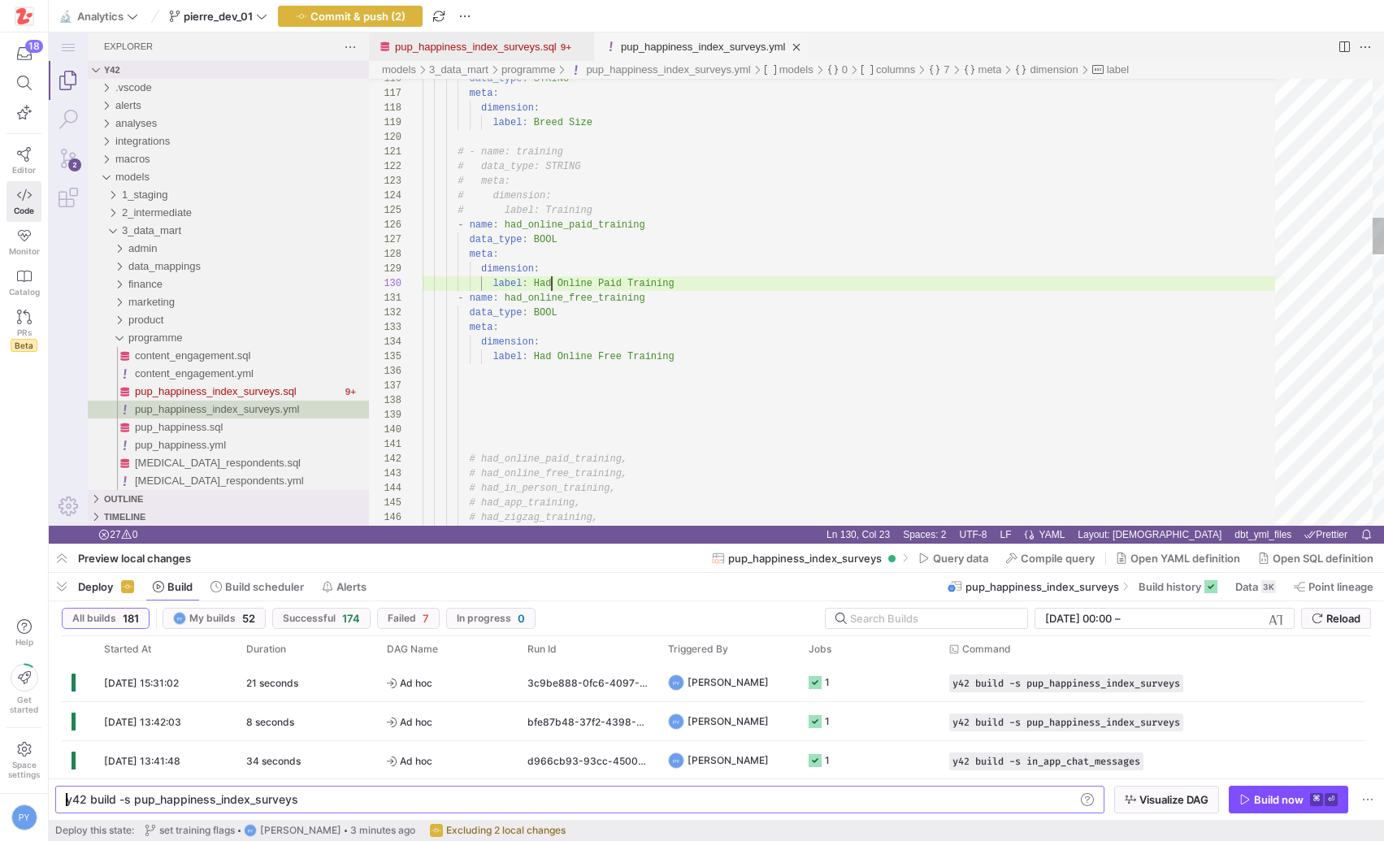
scroll to position [132, 129]
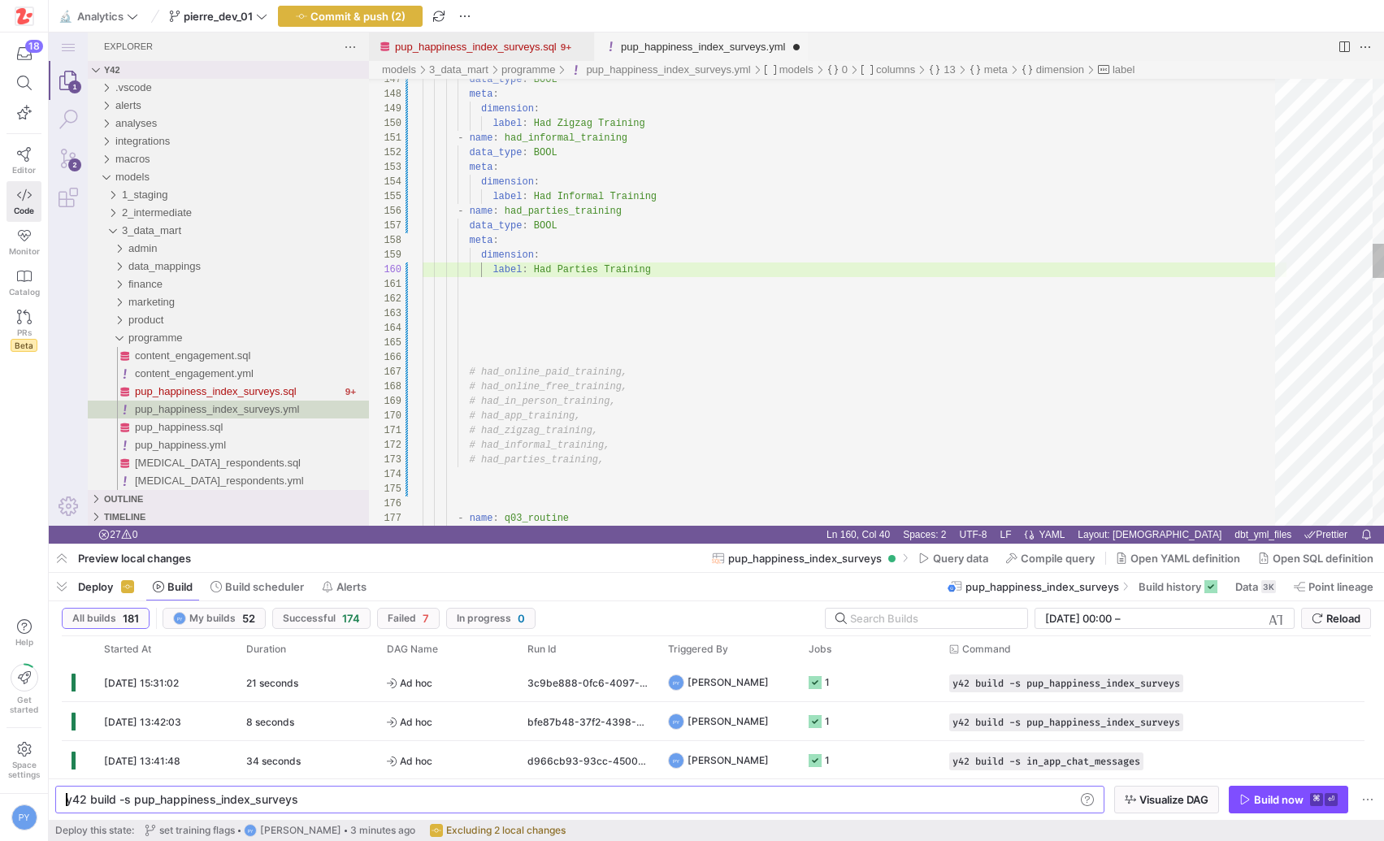
scroll to position [29, 182]
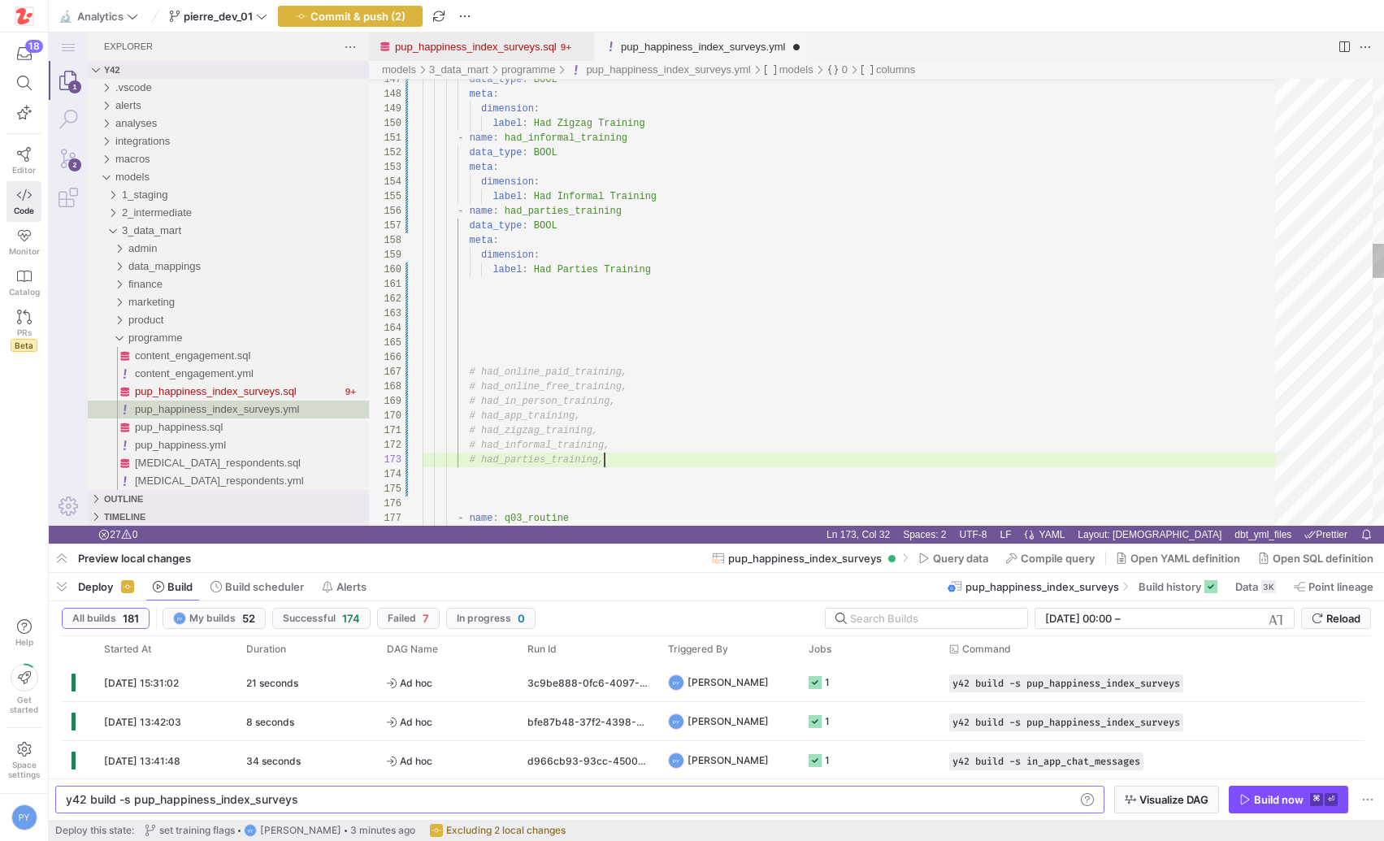
click at [634, 464] on div "meta : dimension : label : Had Zigzag Training - name : had_informal_training d…" at bounding box center [855, 838] width 864 height 5828
click at [575, 462] on div "meta : dimension : label : Had Zigzag Training - name : had_informal_training d…" at bounding box center [855, 838] width 864 height 5828
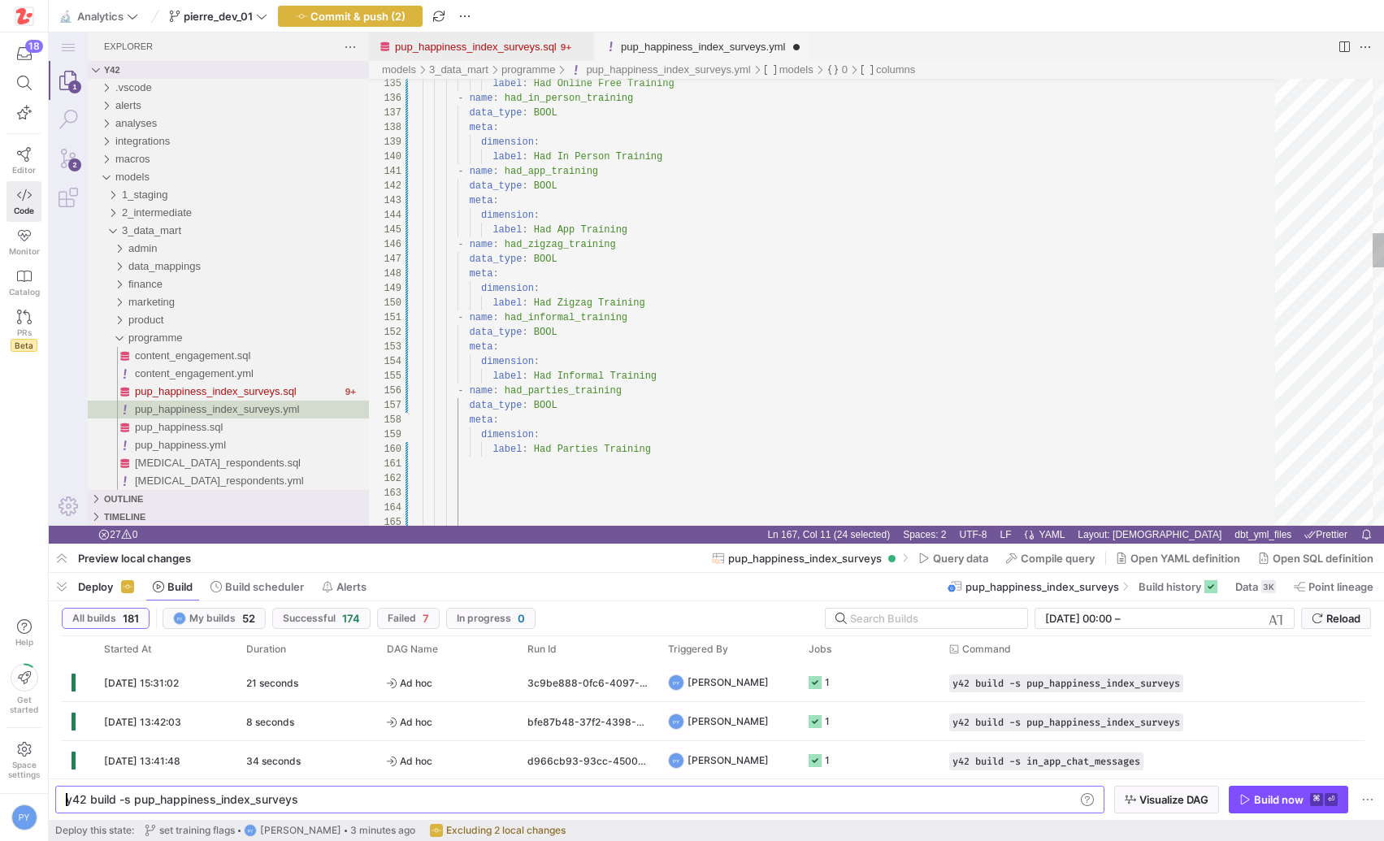
scroll to position [88, 200]
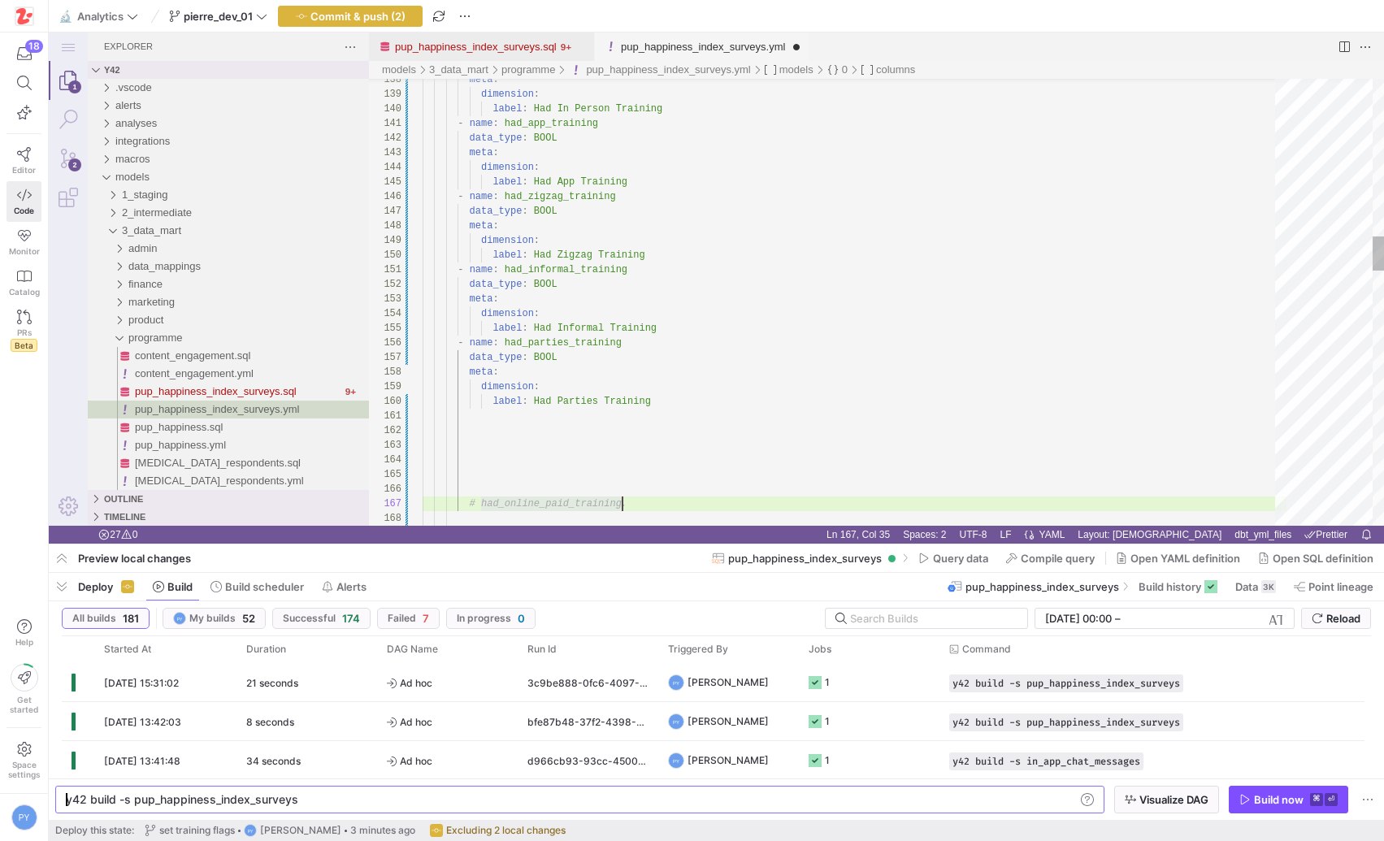
type textarea ","
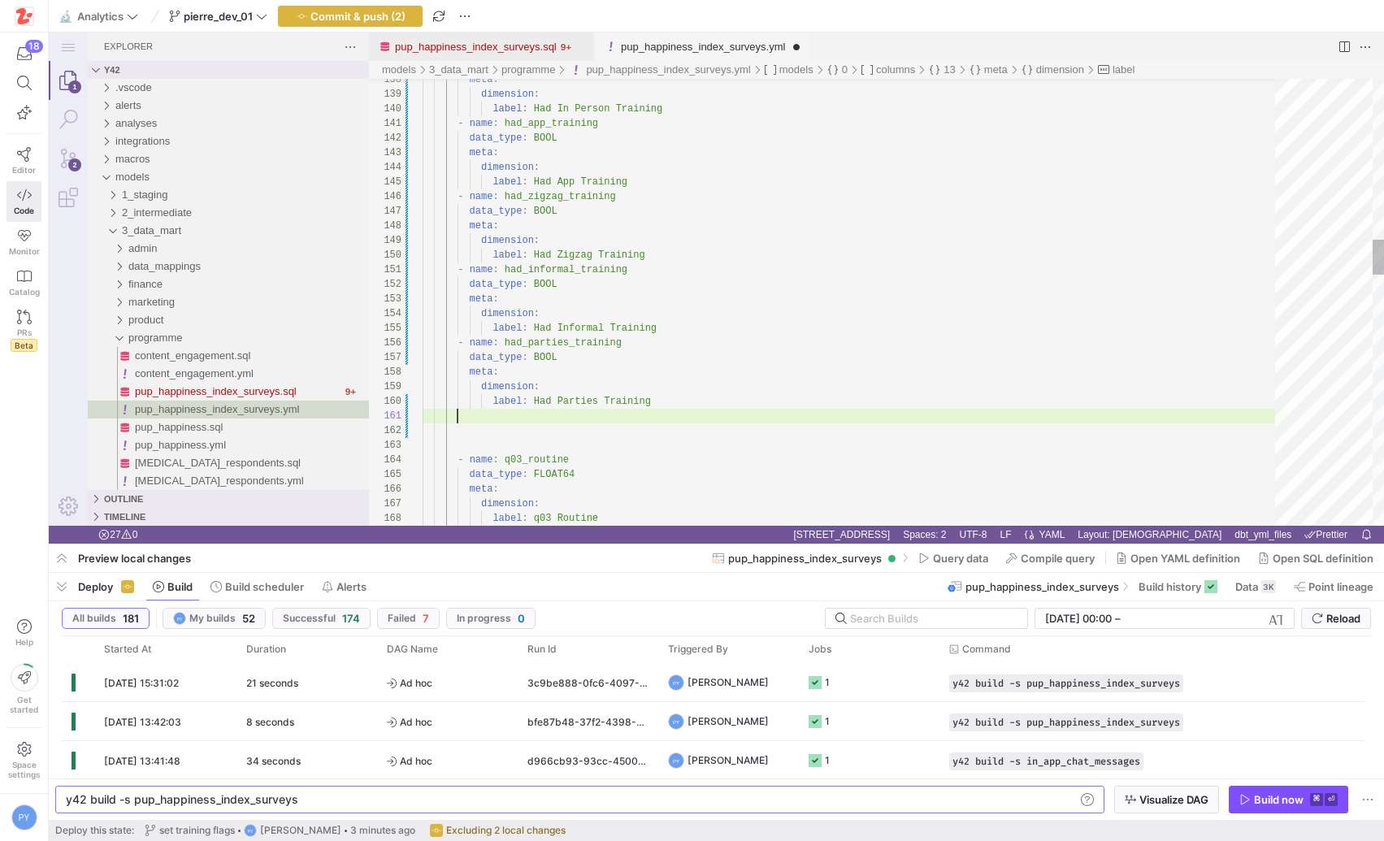
scroll to position [0, 0]
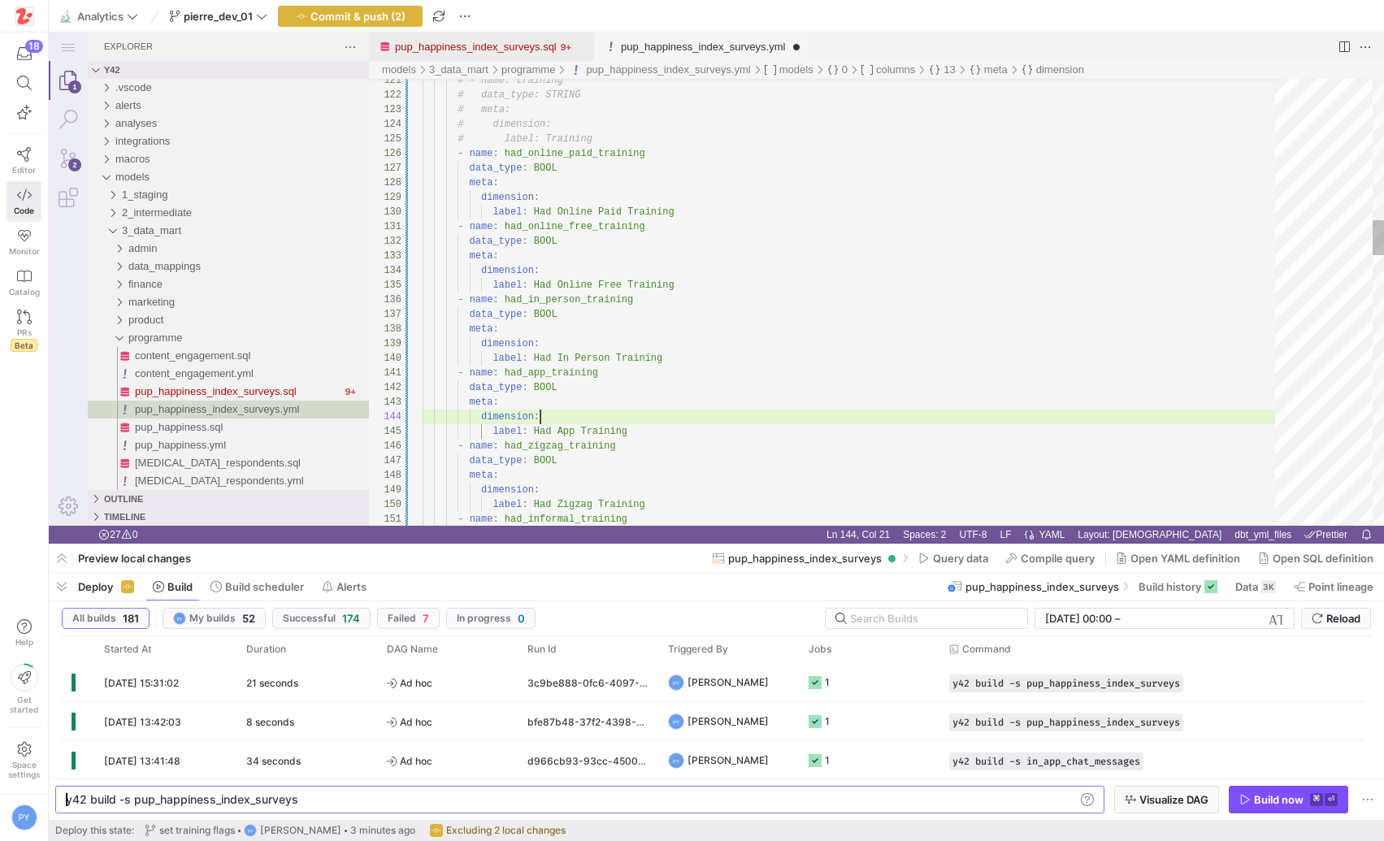
type textarea "- name: had_app_training data_type: BOOL meta: dimension: label: Had App Traini…"
click at [380, 23] on span "button" at bounding box center [350, 17] width 143 height 20
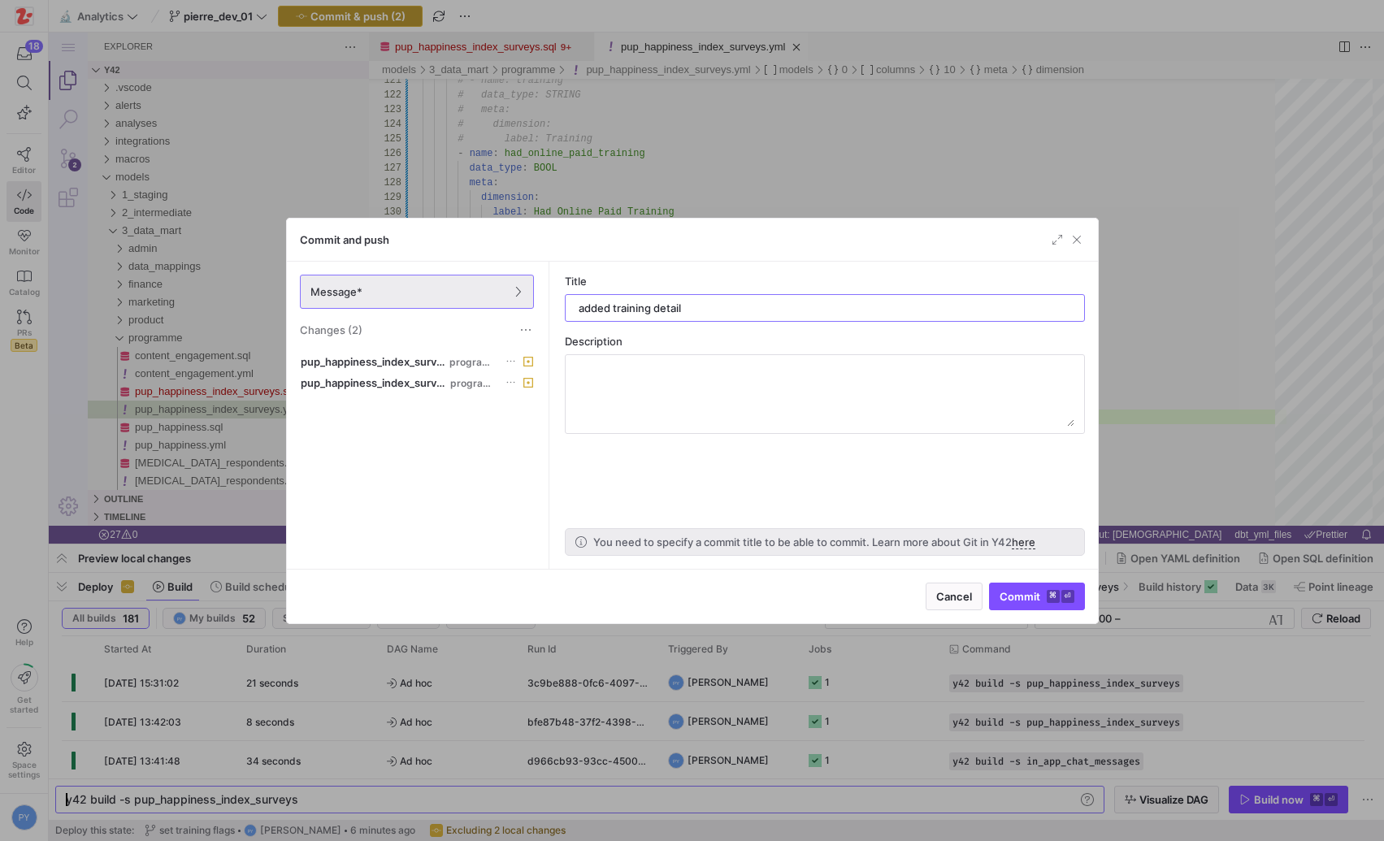
type input "added training details"
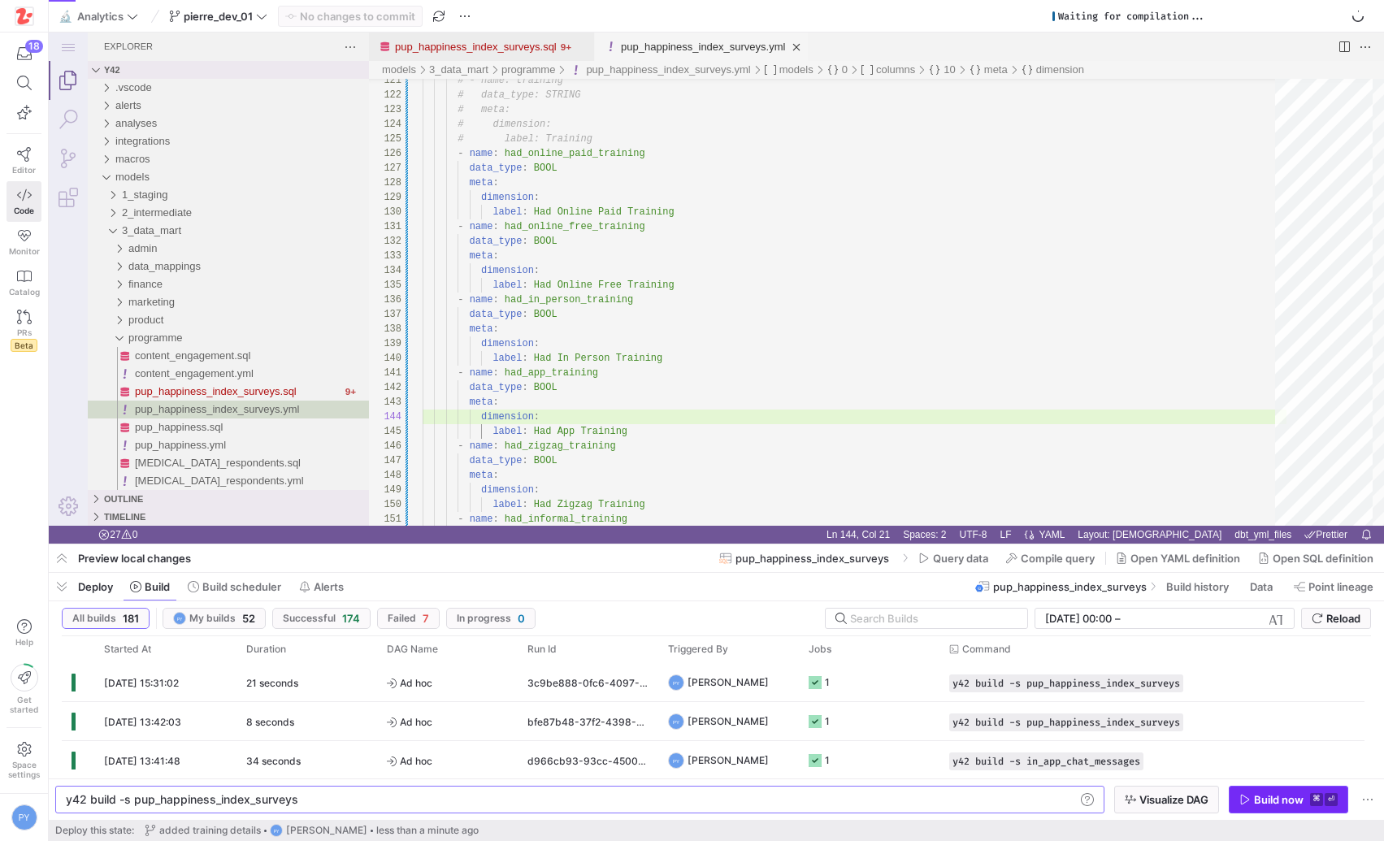
click at [1255, 805] on div "Build now" at bounding box center [1279, 799] width 50 height 13
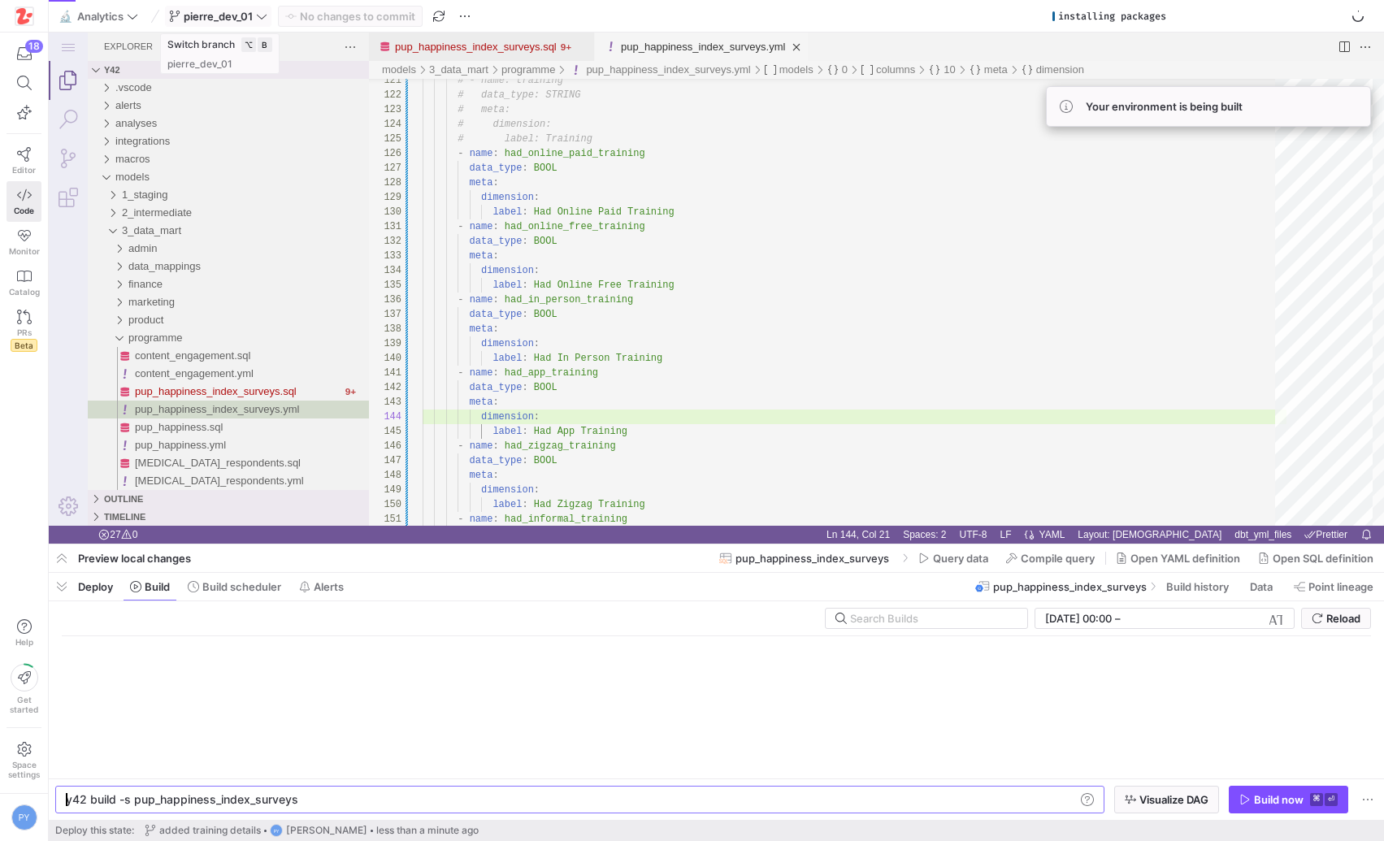
click at [249, 15] on span "pierre_dev_01" at bounding box center [218, 16] width 69 height 13
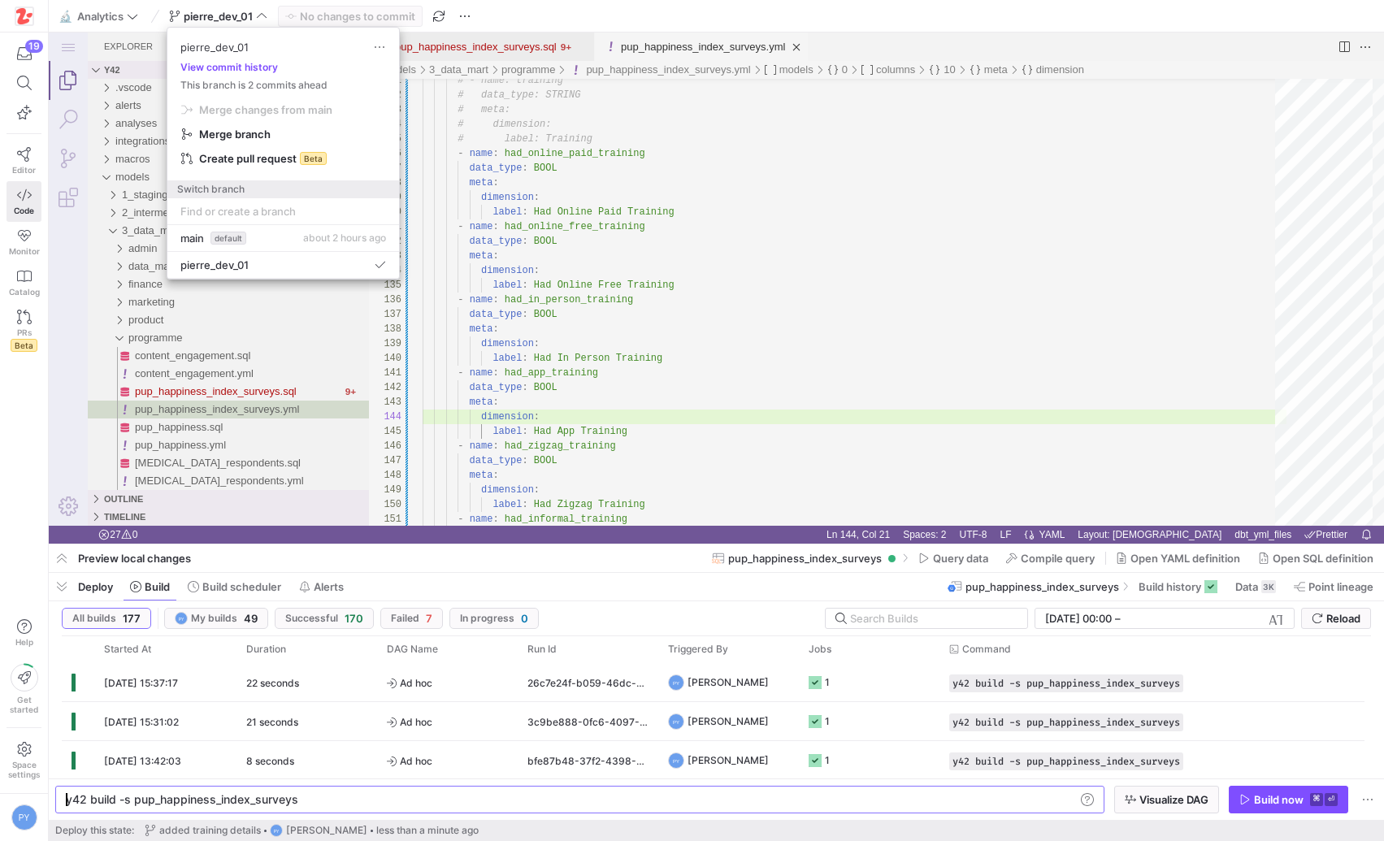
click at [697, 384] on div at bounding box center [692, 420] width 1384 height 841
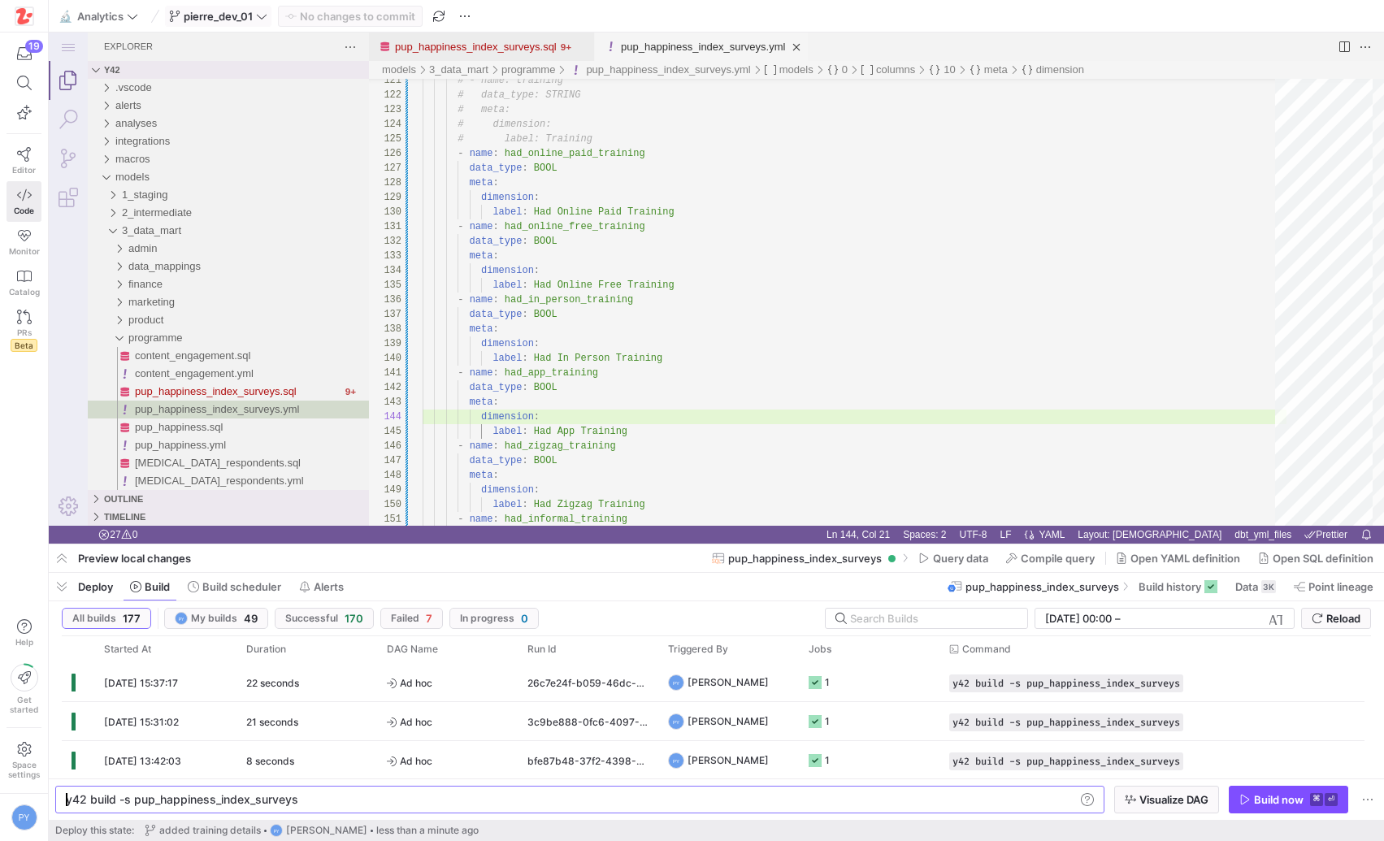
click at [257, 16] on span "pierre_dev_01" at bounding box center [218, 16] width 98 height 13
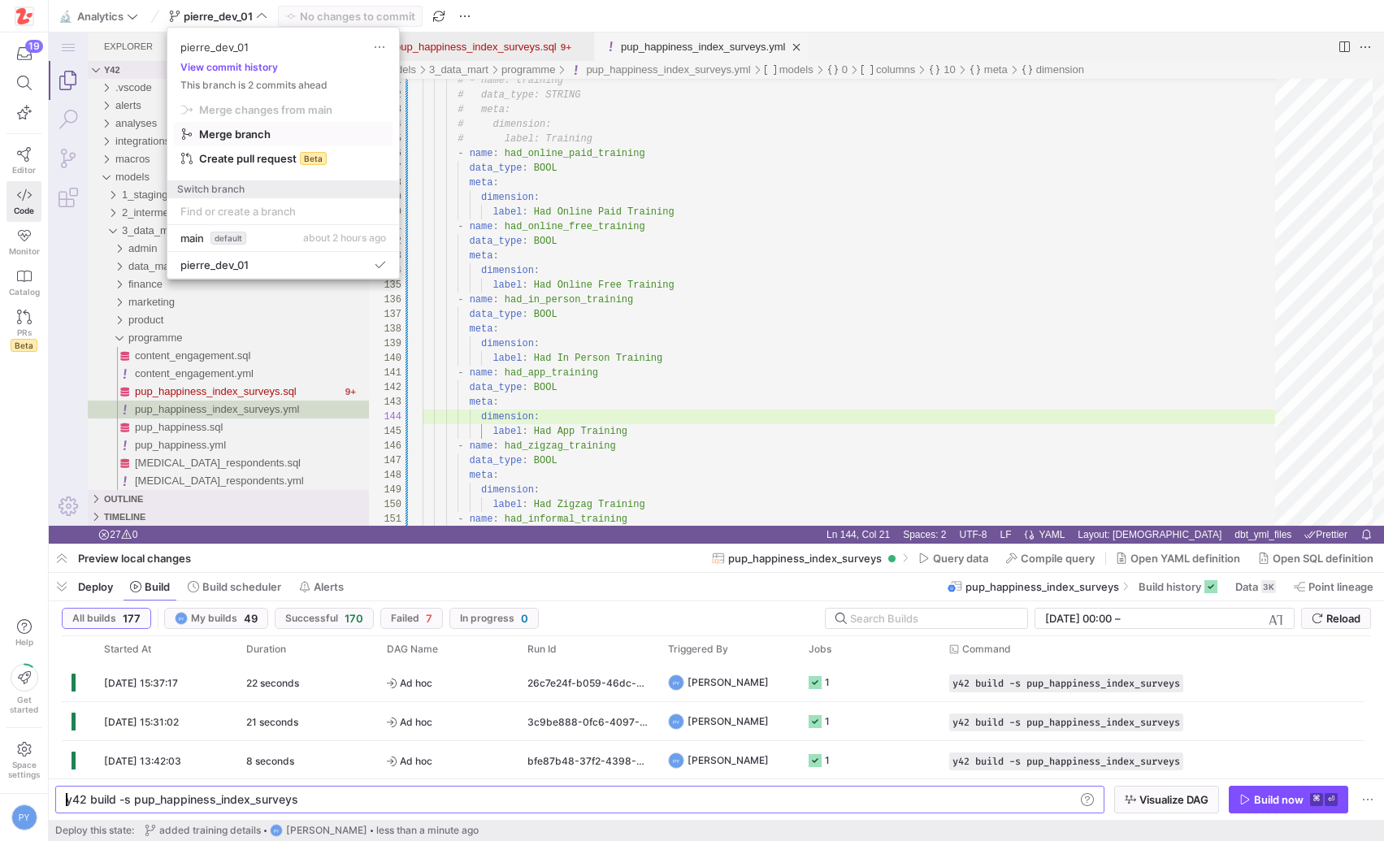
click at [249, 116] on span "Merge branch" at bounding box center [265, 109] width 133 height 13
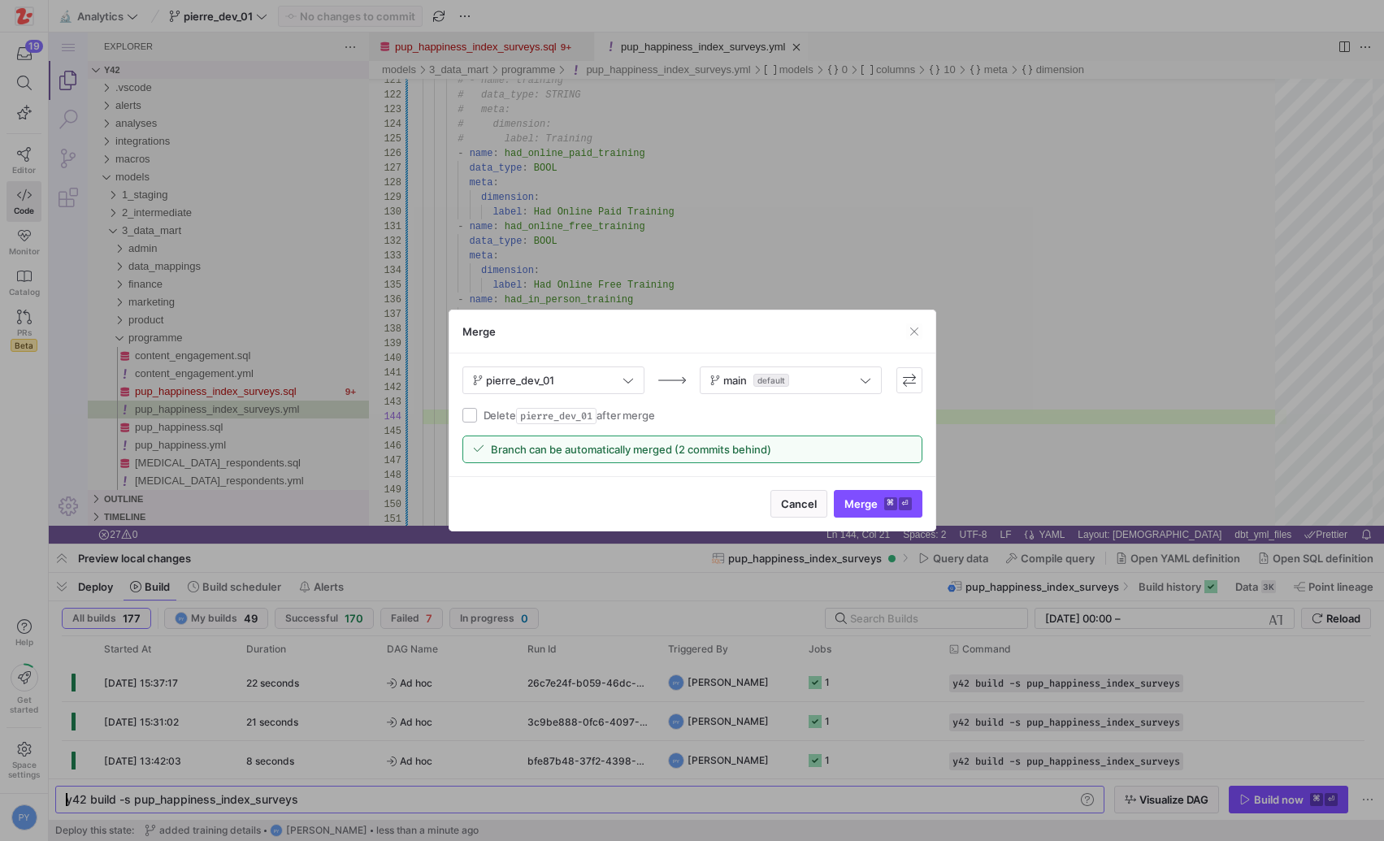
click at [866, 485] on div "Cancel Merge ⌘ ⏎" at bounding box center [692, 503] width 486 height 54
click at [869, 501] on span "Merge ⌘ ⏎" at bounding box center [877, 503] width 67 height 13
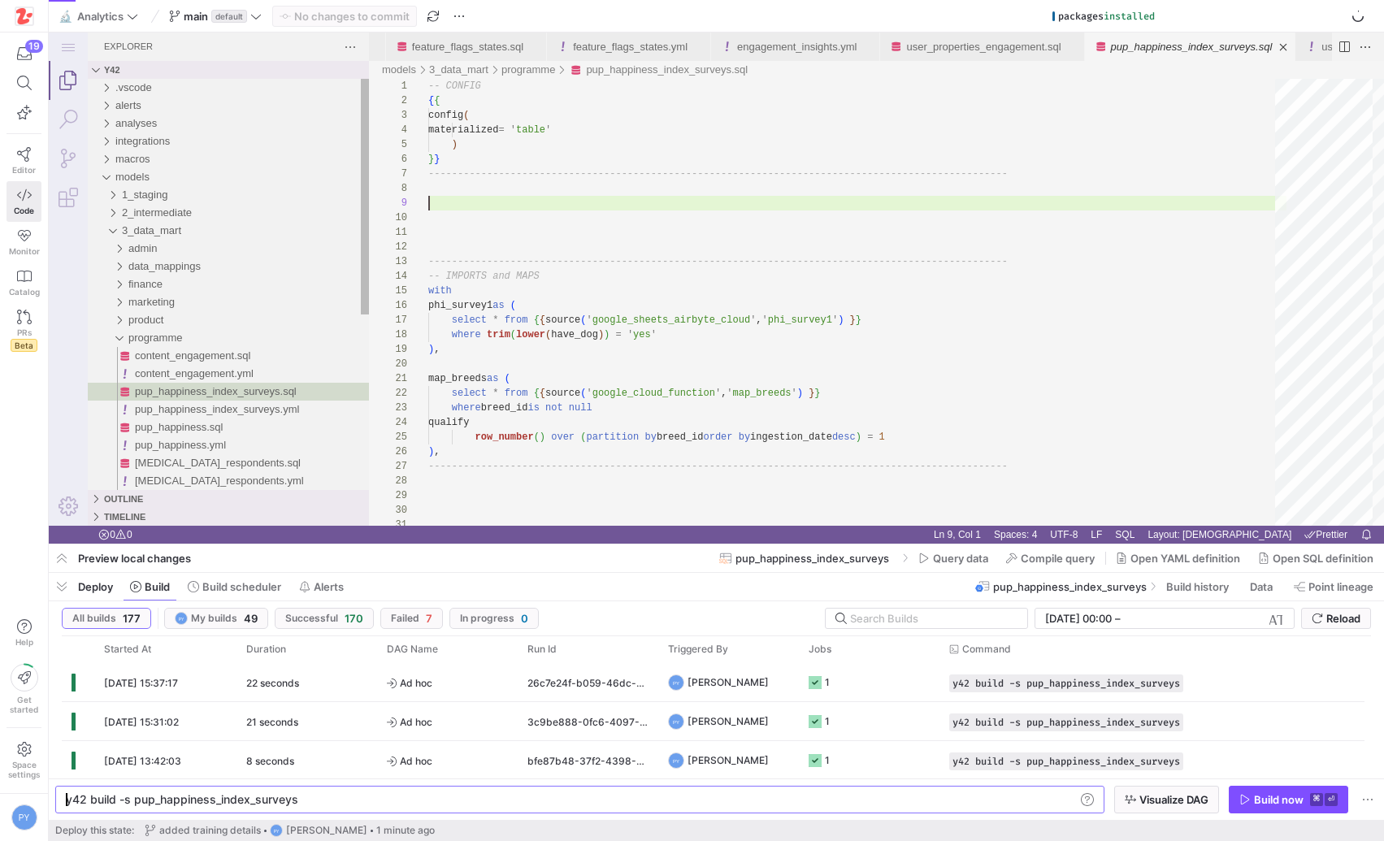
scroll to position [117, 0]
click at [249, 21] on span "main default" at bounding box center [215, 16] width 93 height 13
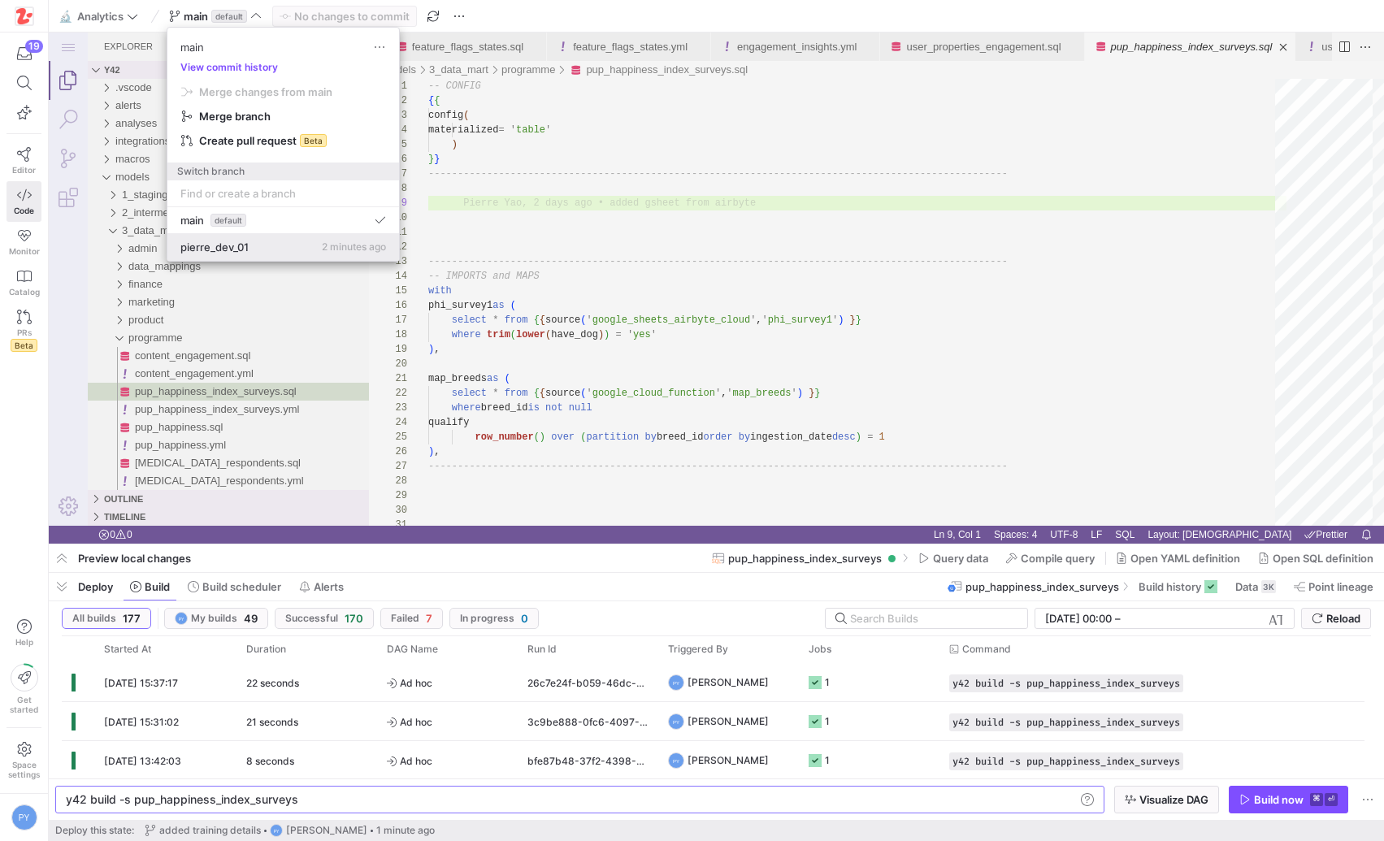
click at [232, 241] on span "pierre_dev_01" at bounding box center [214, 247] width 68 height 13
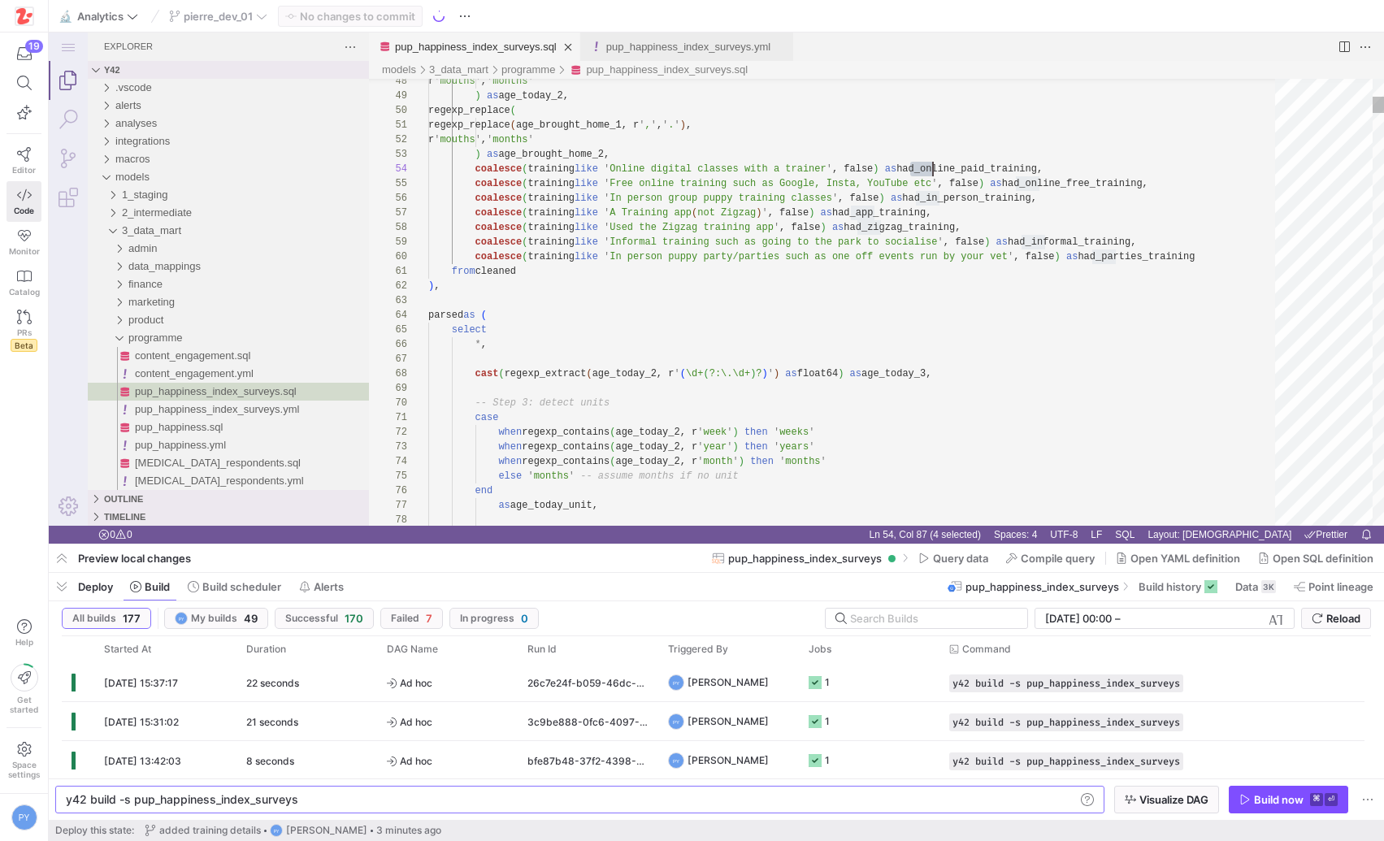
scroll to position [44, 505]
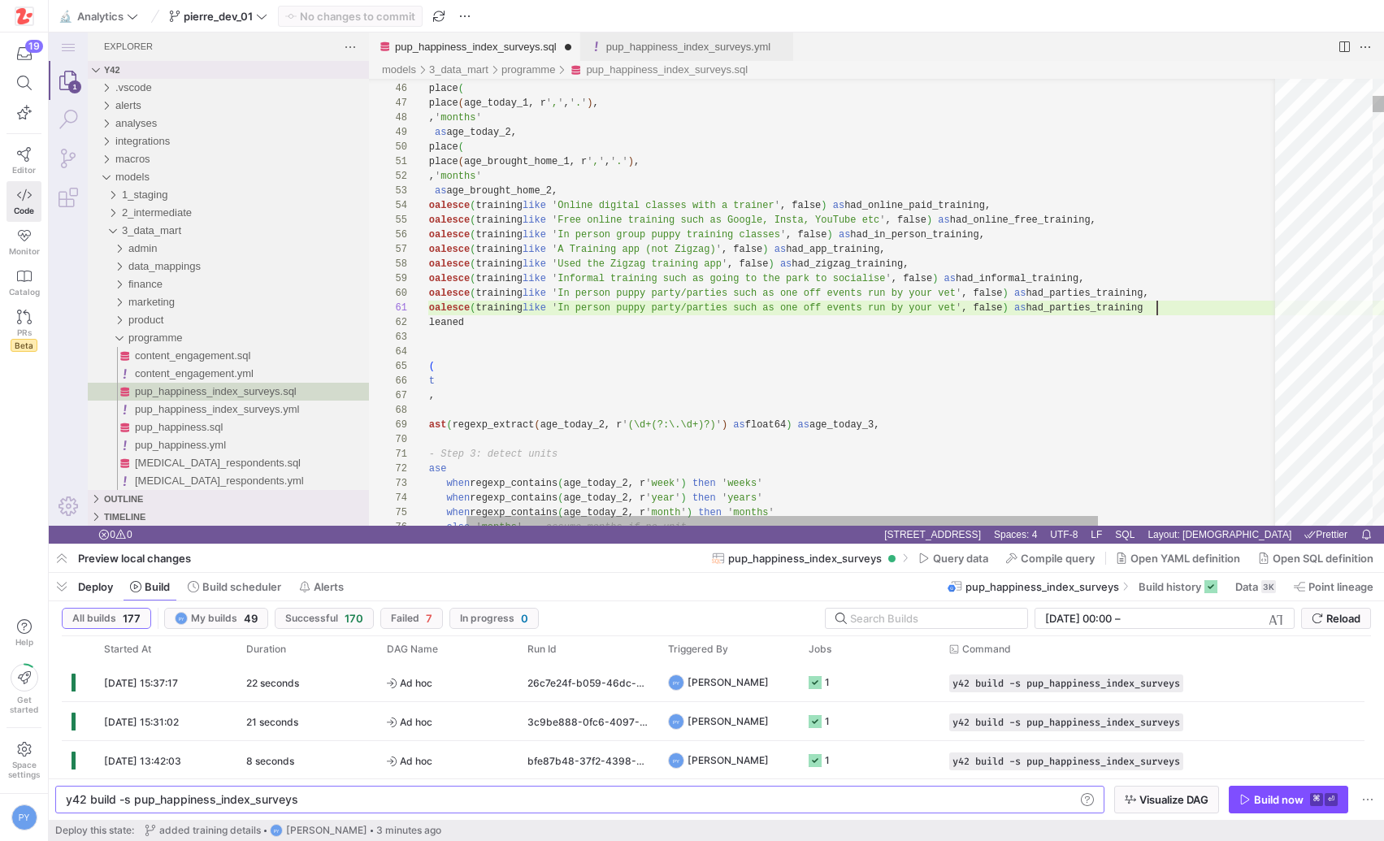
scroll to position [0, 47]
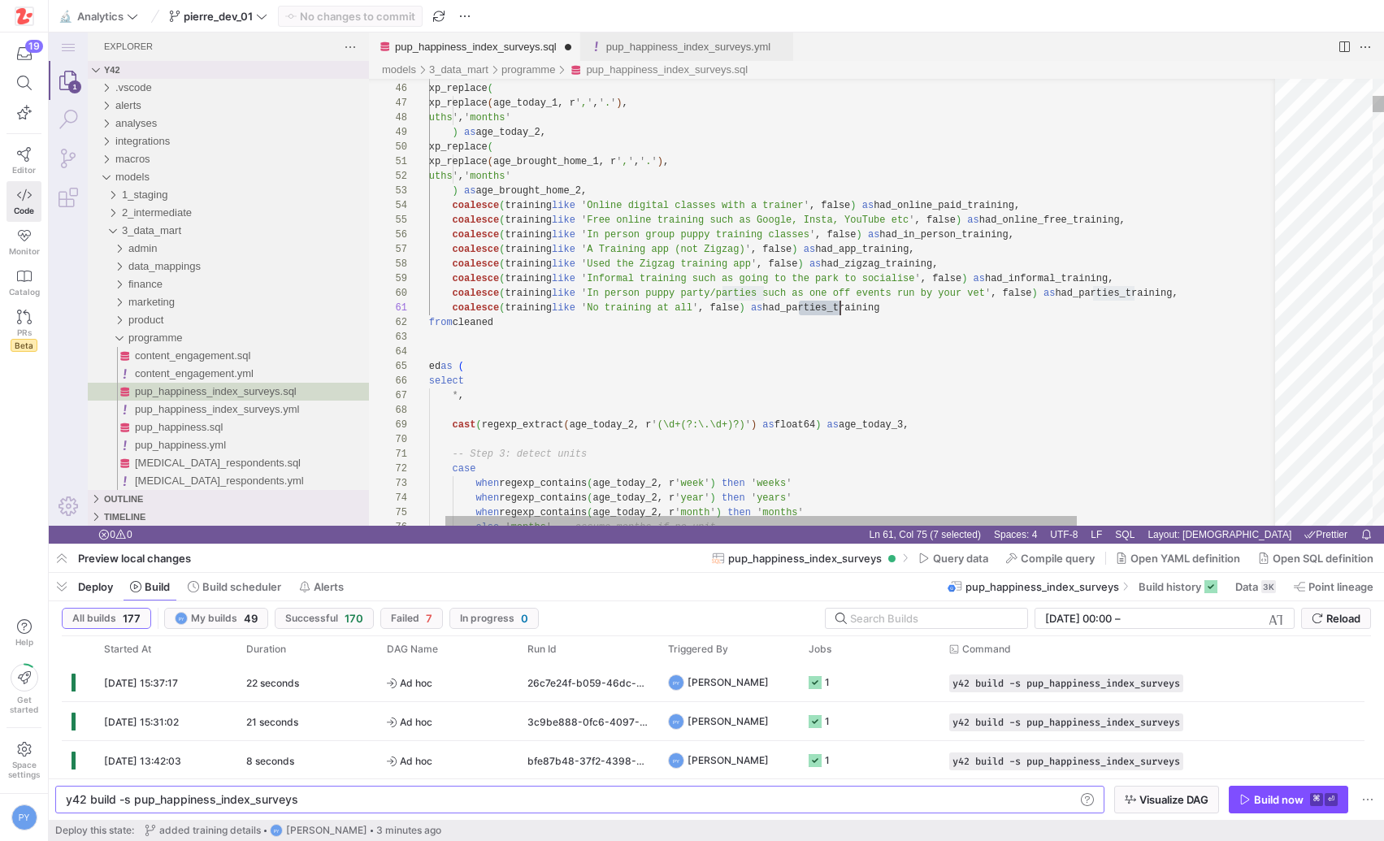
drag, startPoint x: 798, startPoint y: 306, endPoint x: 839, endPoint y: 310, distance: 41.6
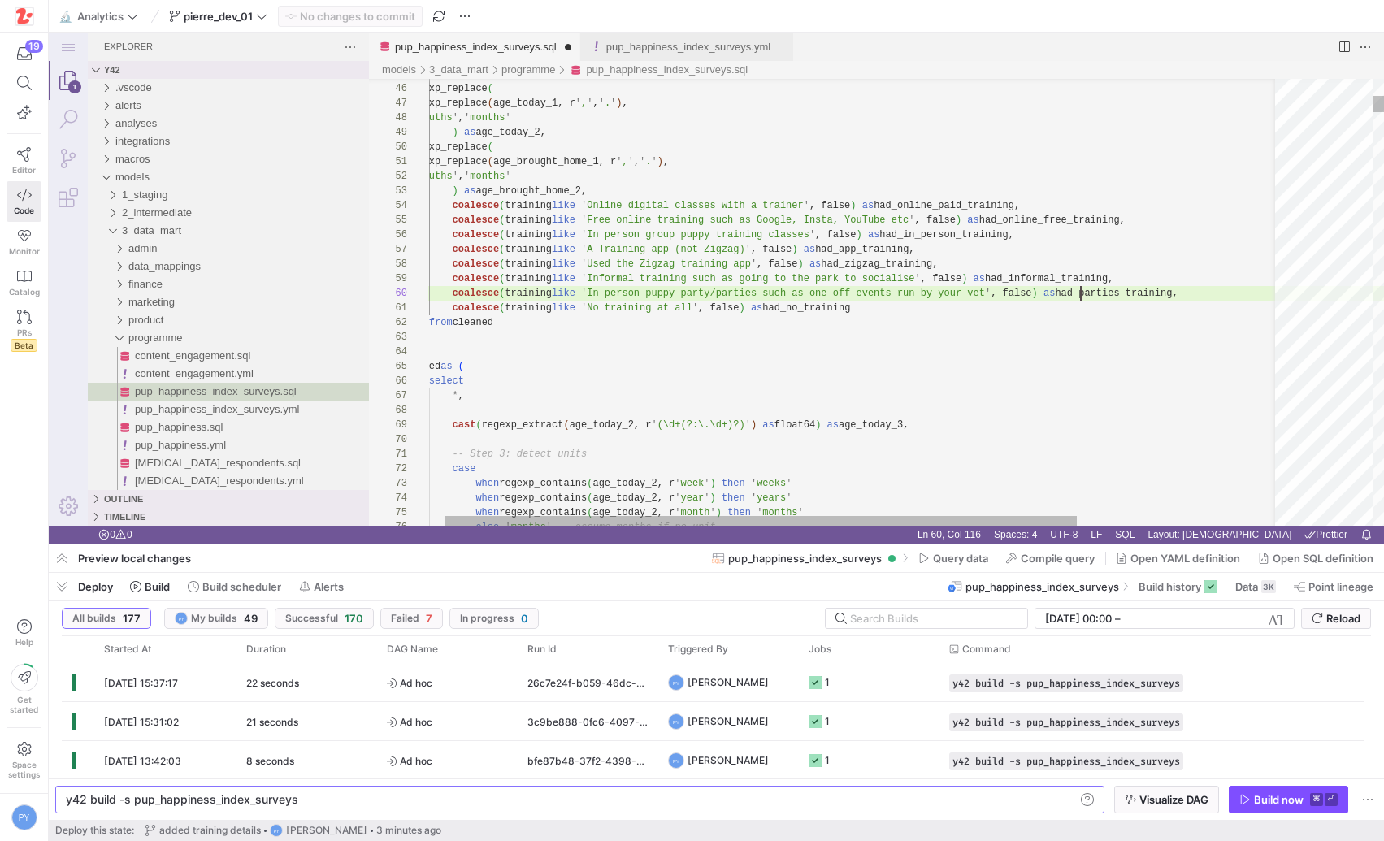
scroll to position [59, 781]
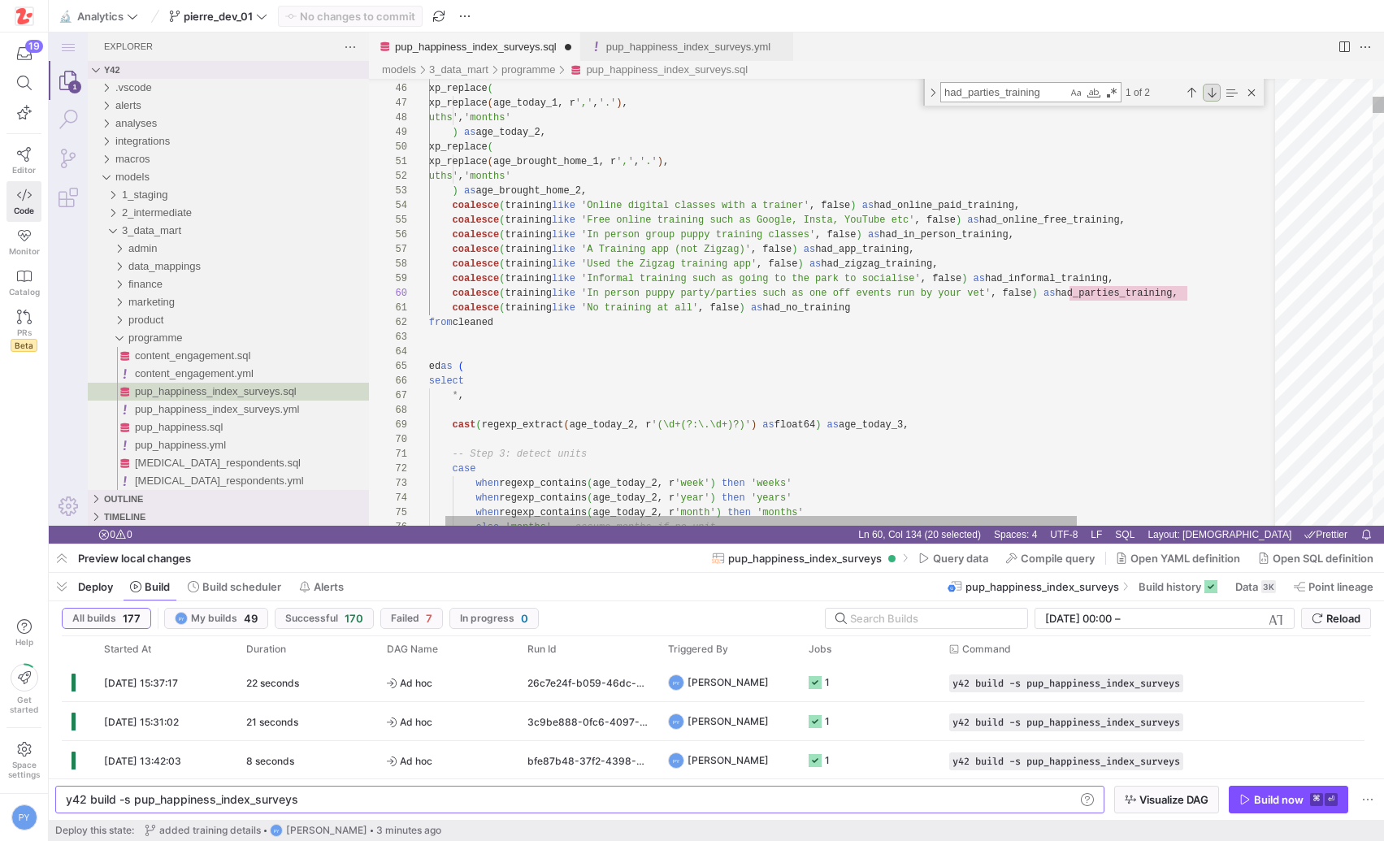
click at [1209, 94] on div "Next Match (Enter)" at bounding box center [1212, 93] width 18 height 18
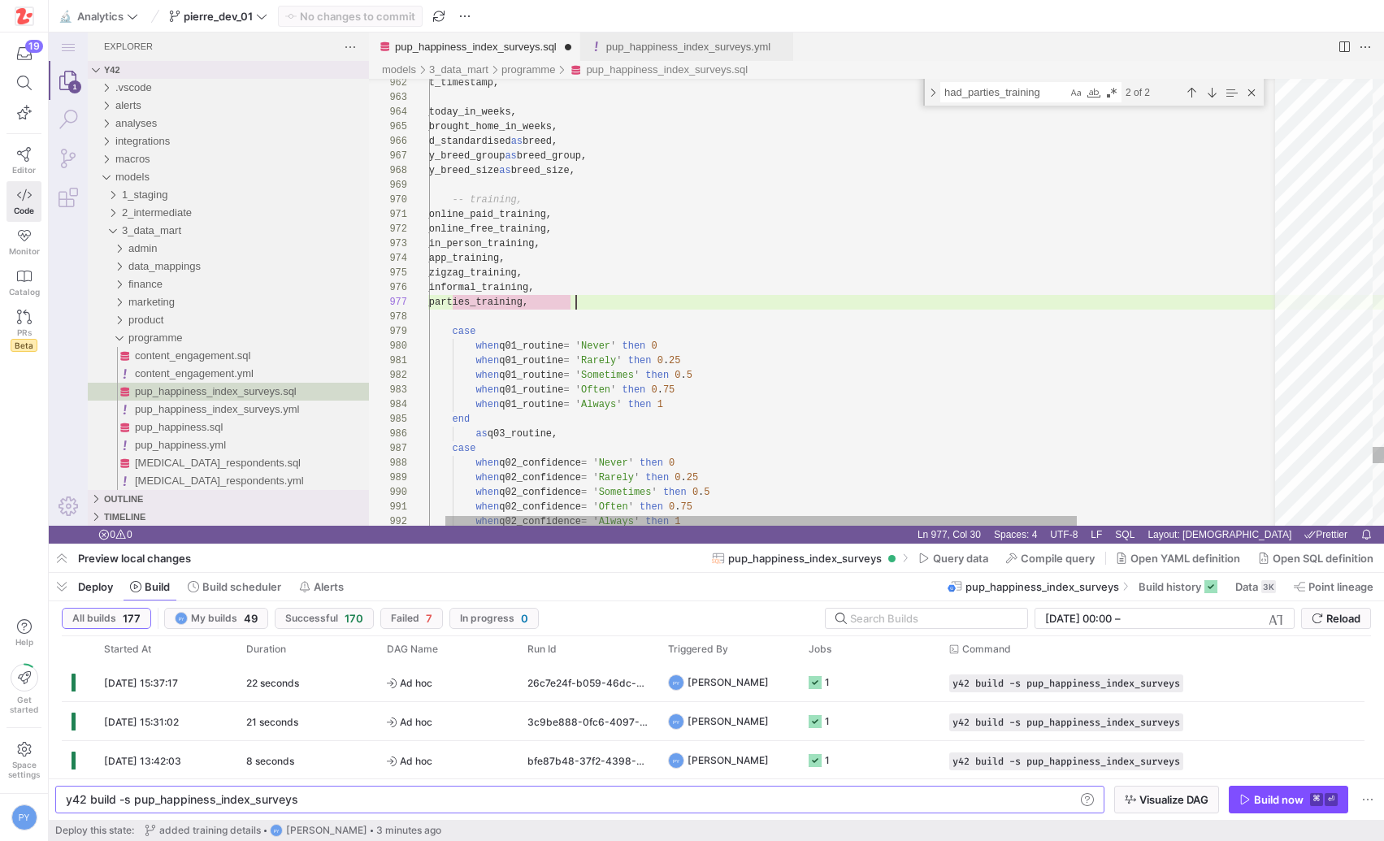
paste textarea "had_no_training"
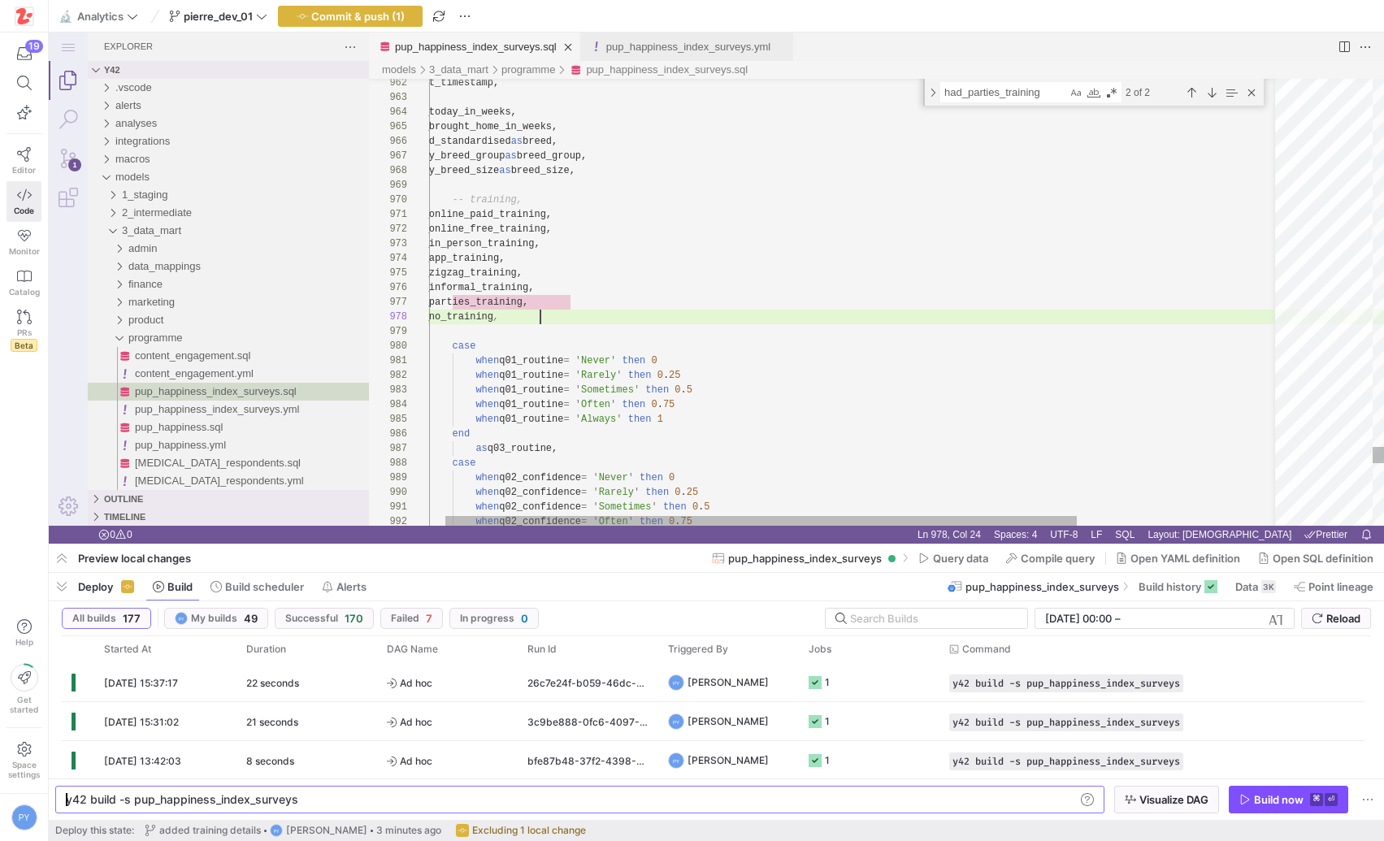
scroll to position [102, 141]
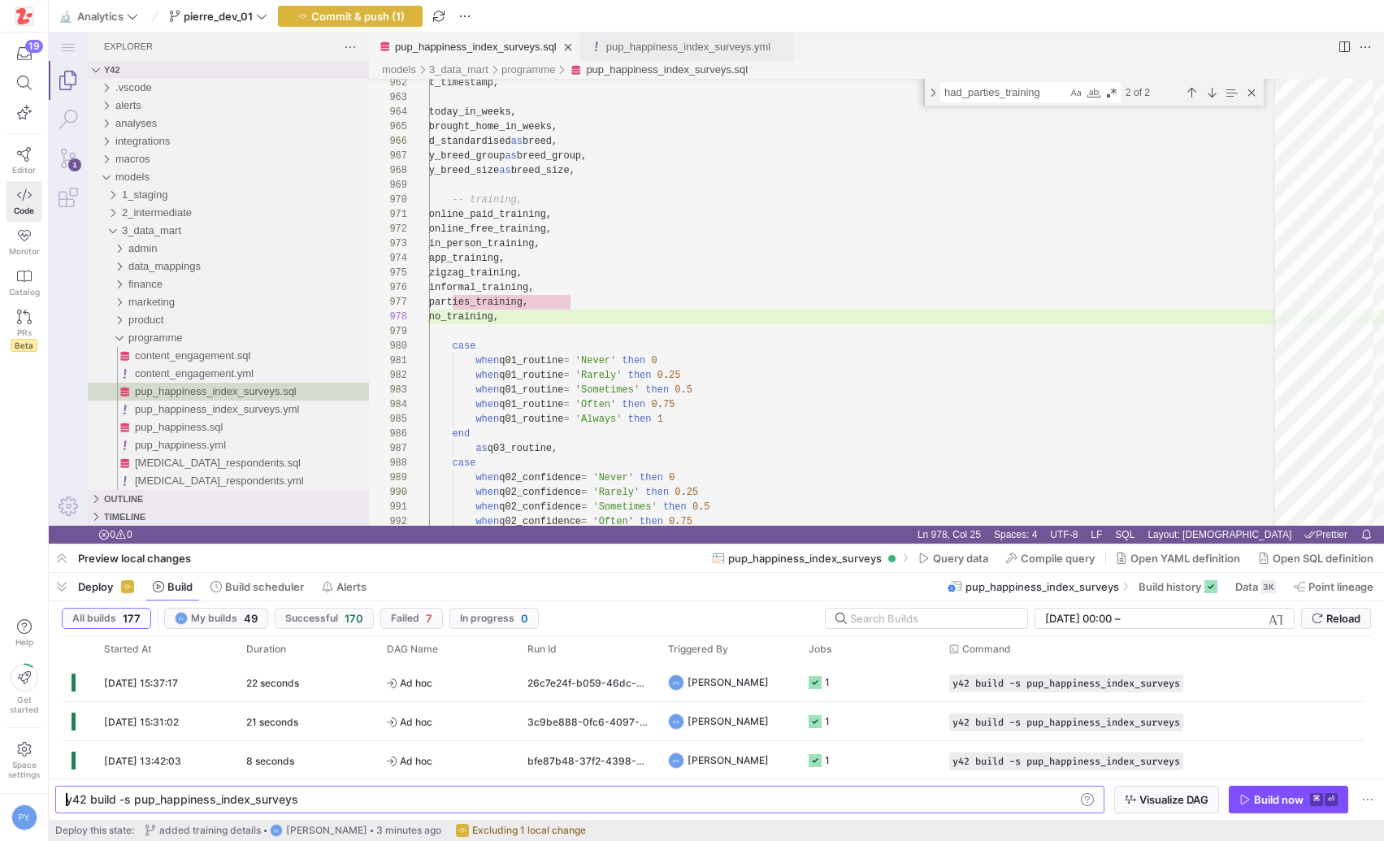
type textarea "had_online_paid_training, had_online_free_training, had_in_person_training, had…"
click at [622, 61] on div "pup_happiness_index_surveys.sql" at bounding box center [667, 70] width 162 height 18
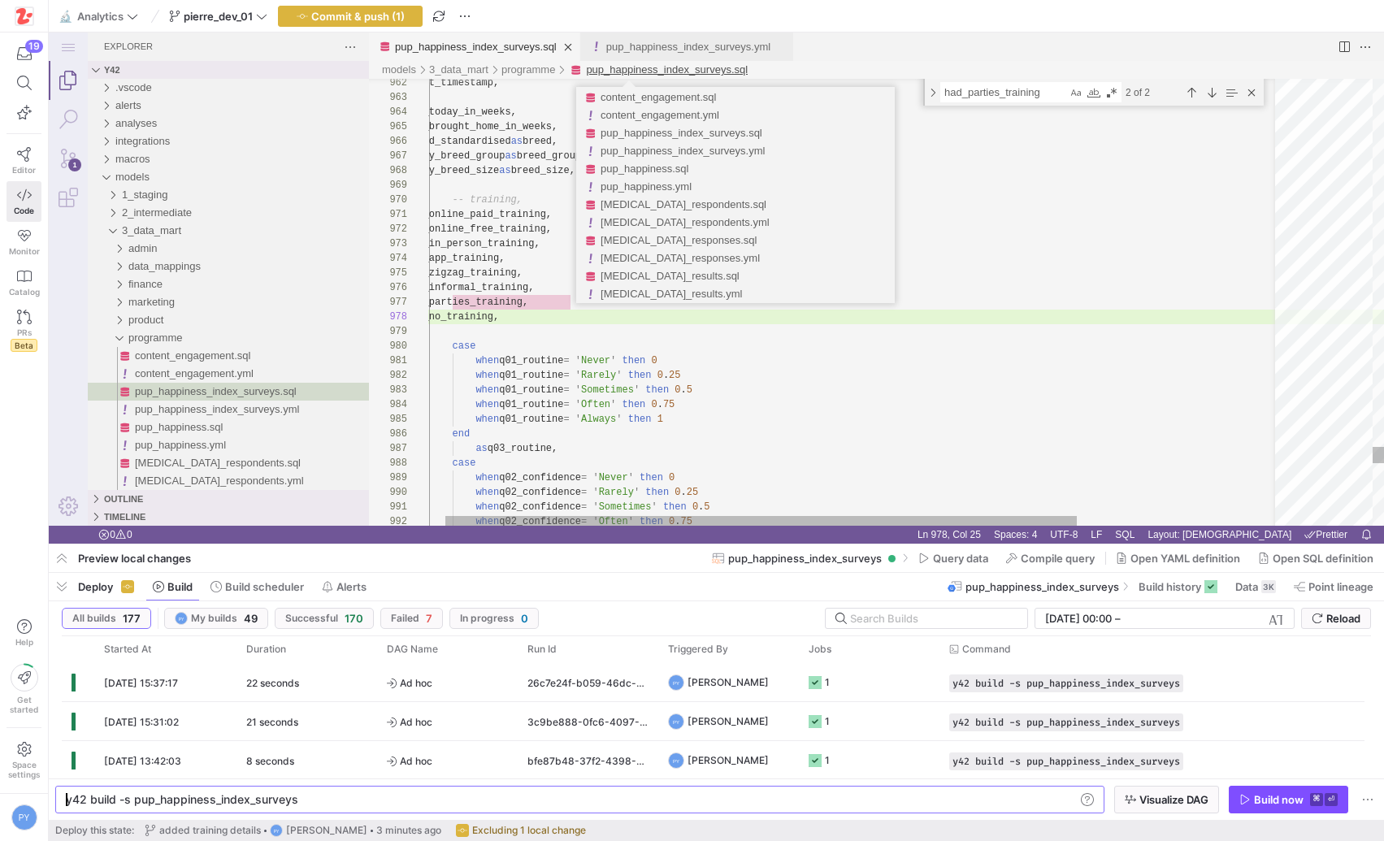
scroll to position [102, 140]
click at [628, 44] on link "pup_happiness_index_surveys.yml" at bounding box center [688, 47] width 164 height 12
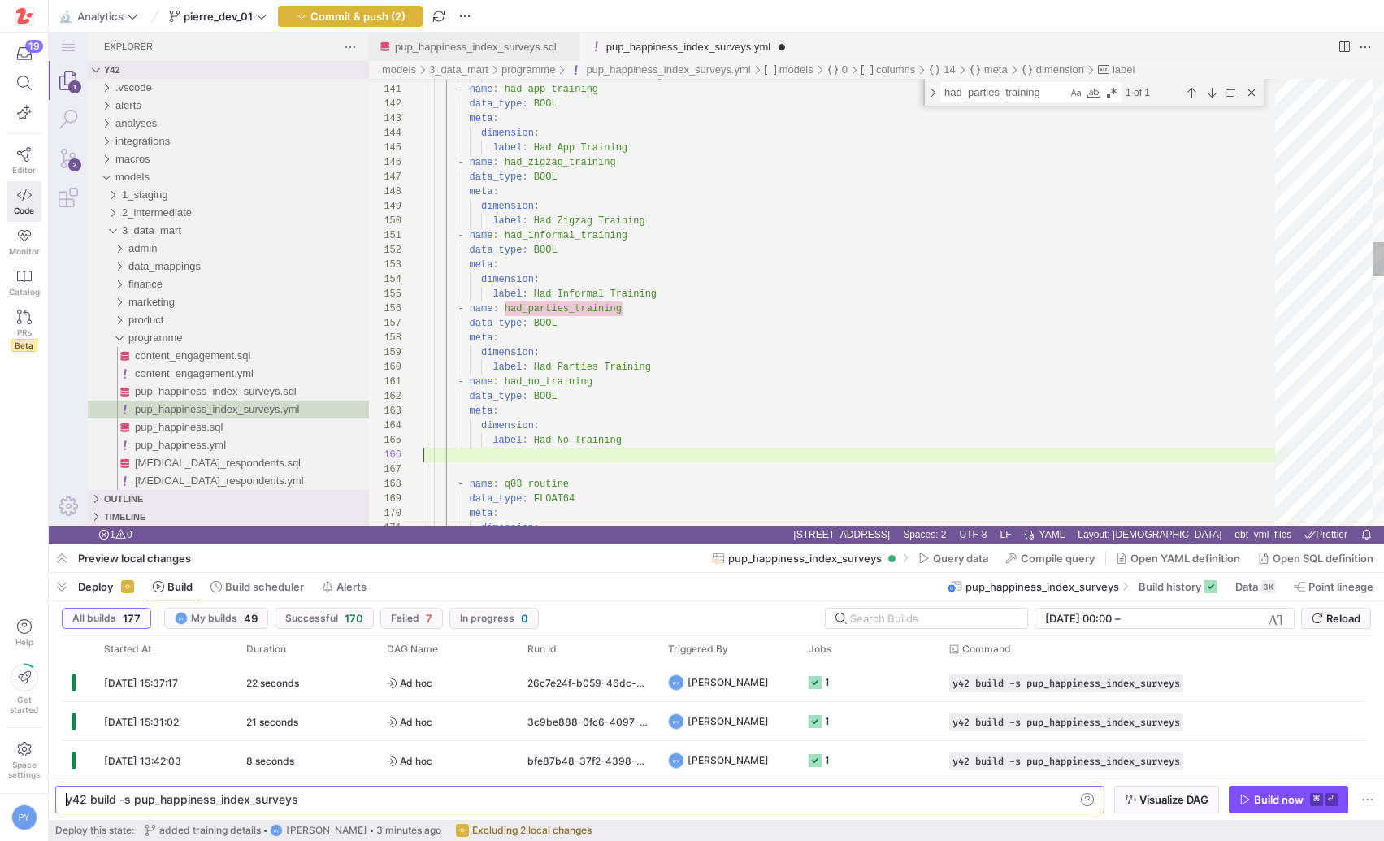
scroll to position [73, 0]
type textarea "- name: had_no_training data_type: BOOL meta: dimension: label: Had No Training…"
click at [387, 21] on span "Commit & push (2)" at bounding box center [357, 16] width 95 height 13
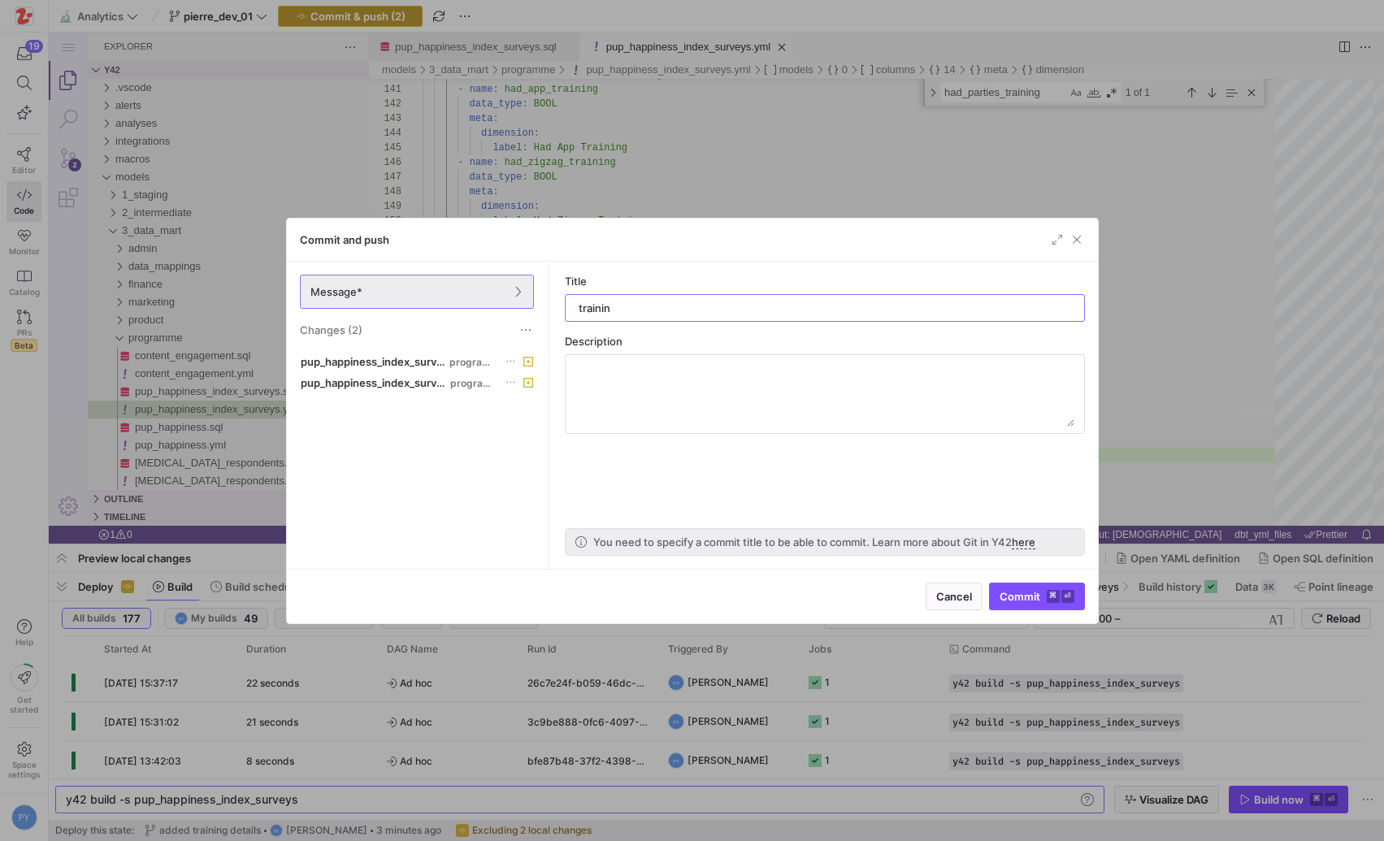
type input "training"
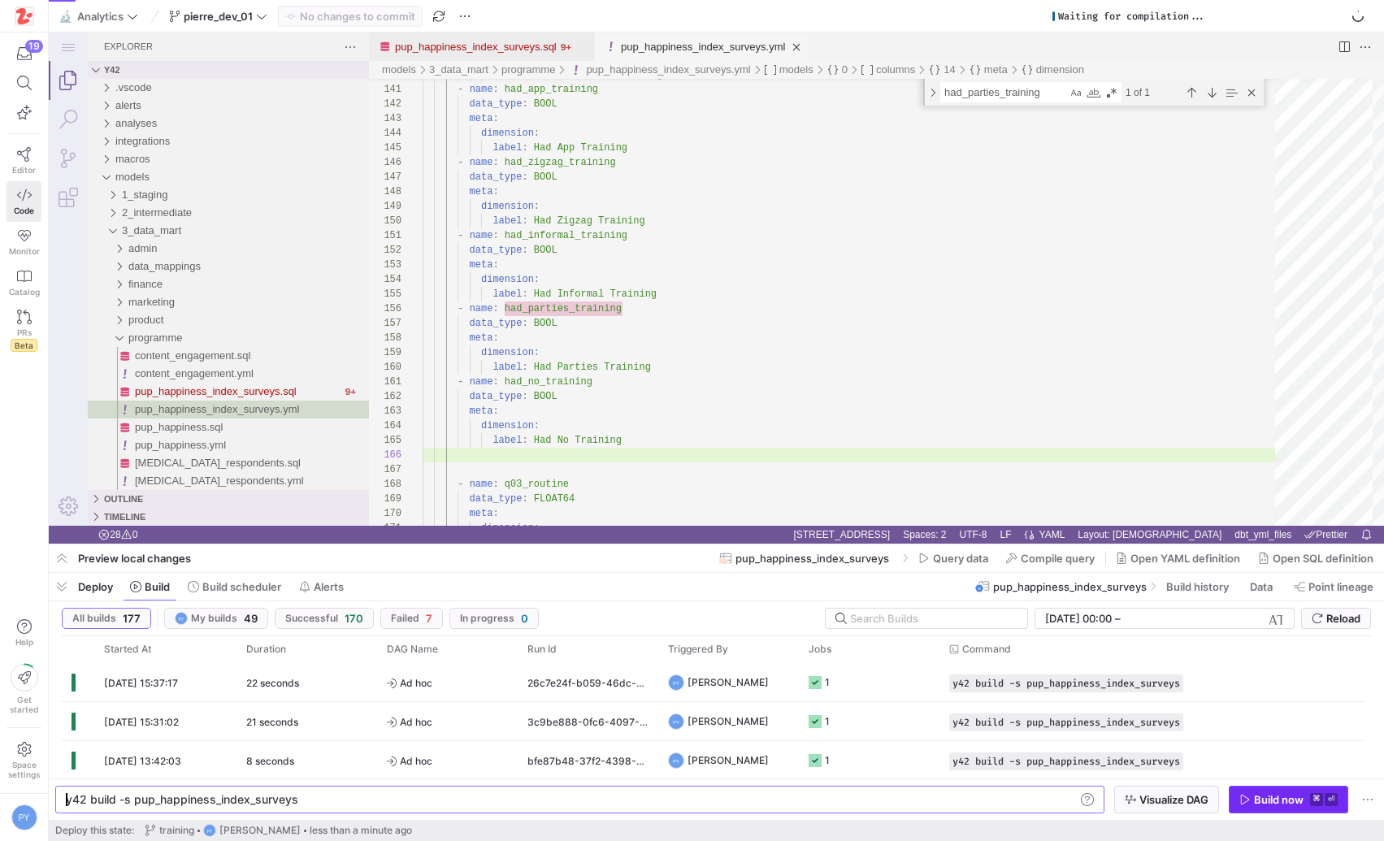
click at [1241, 800] on icon "button" at bounding box center [1244, 799] width 11 height 11
click at [264, 11] on icon at bounding box center [261, 16] width 11 height 11
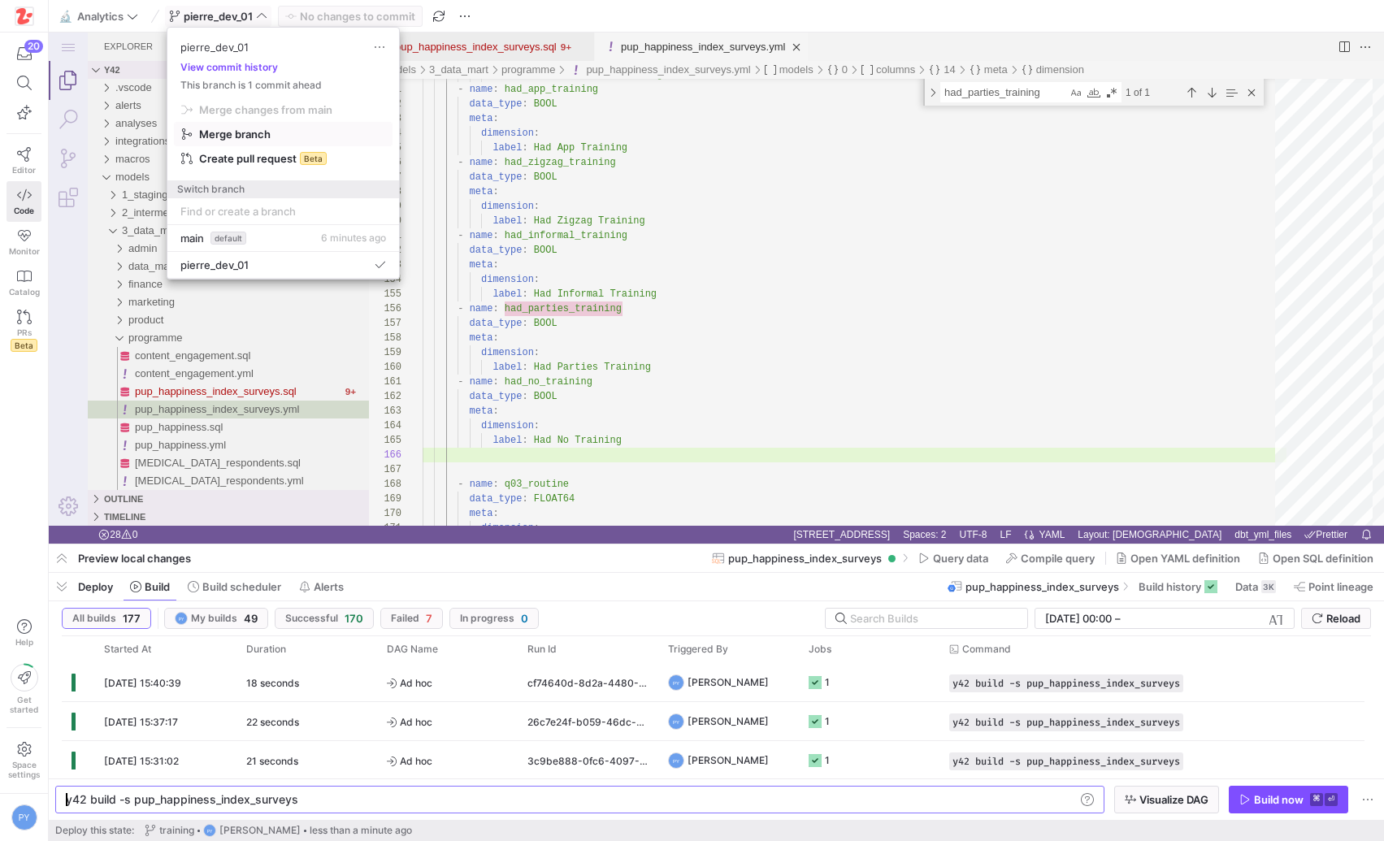
click at [284, 116] on span "Merge branch" at bounding box center [283, 109] width 204 height 13
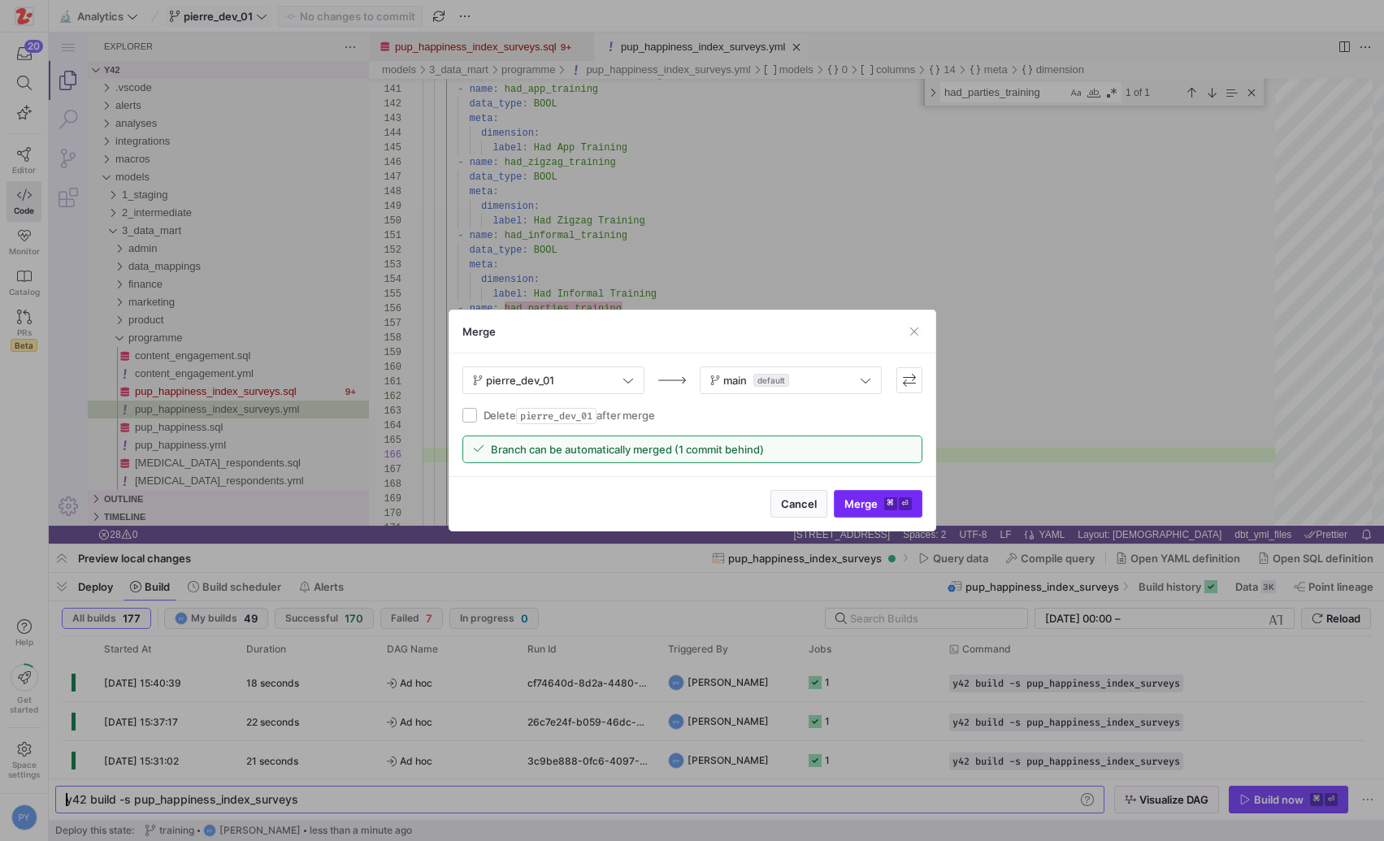
click at [877, 497] on span "Merge ⌘ ⏎" at bounding box center [877, 503] width 67 height 13
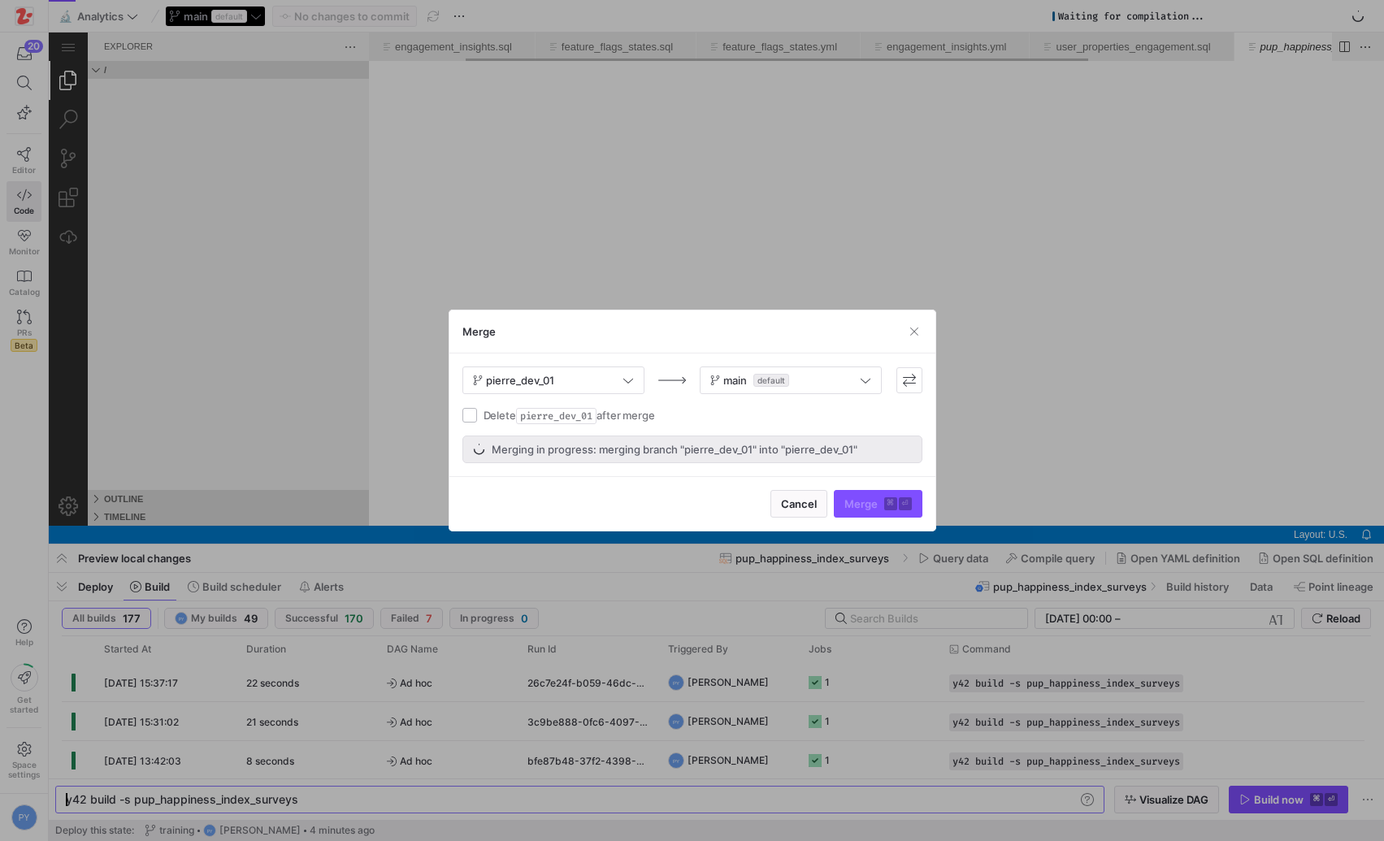
scroll to position [0, 150]
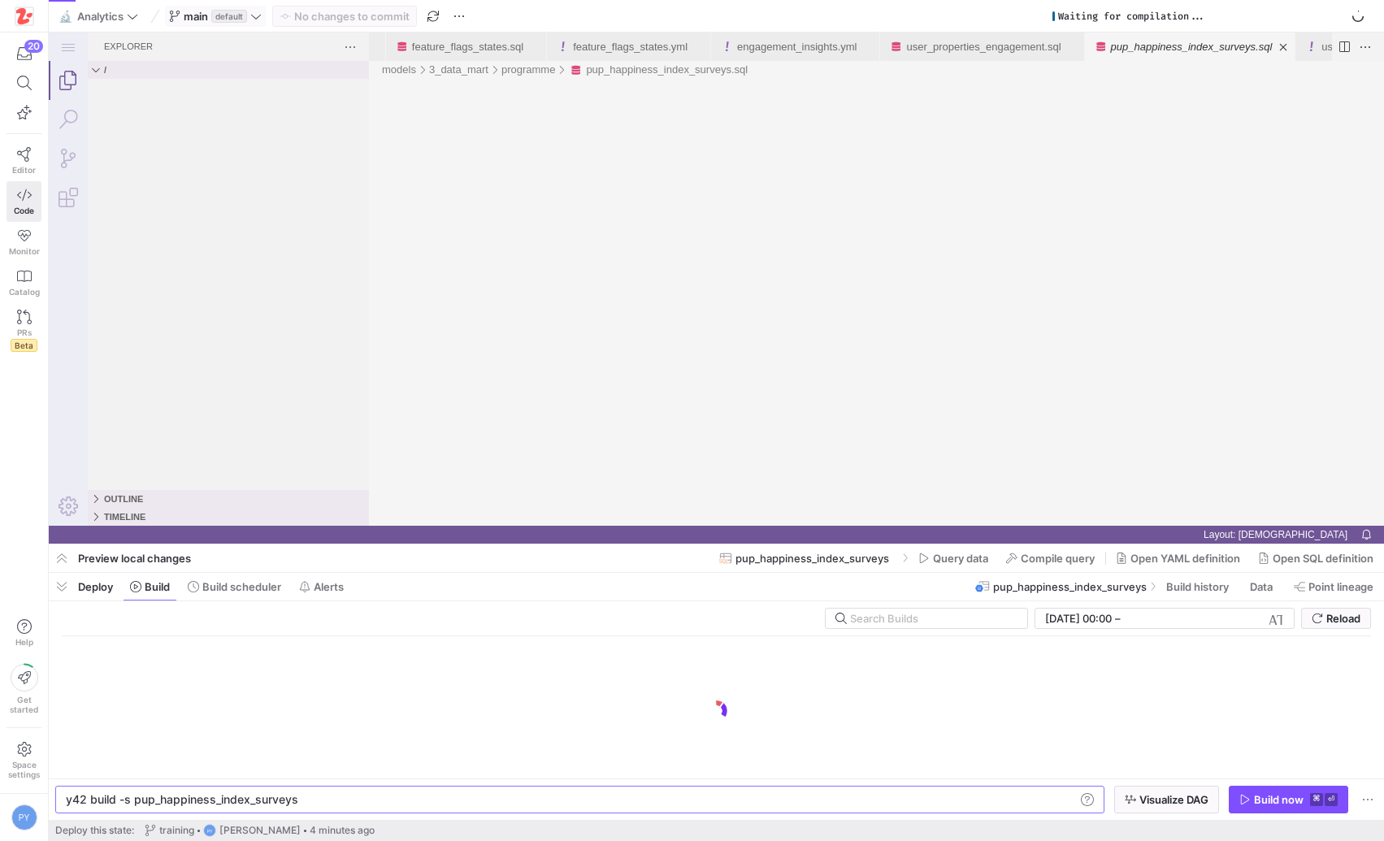
click at [1276, 800] on div "Build now" at bounding box center [1279, 799] width 50 height 13
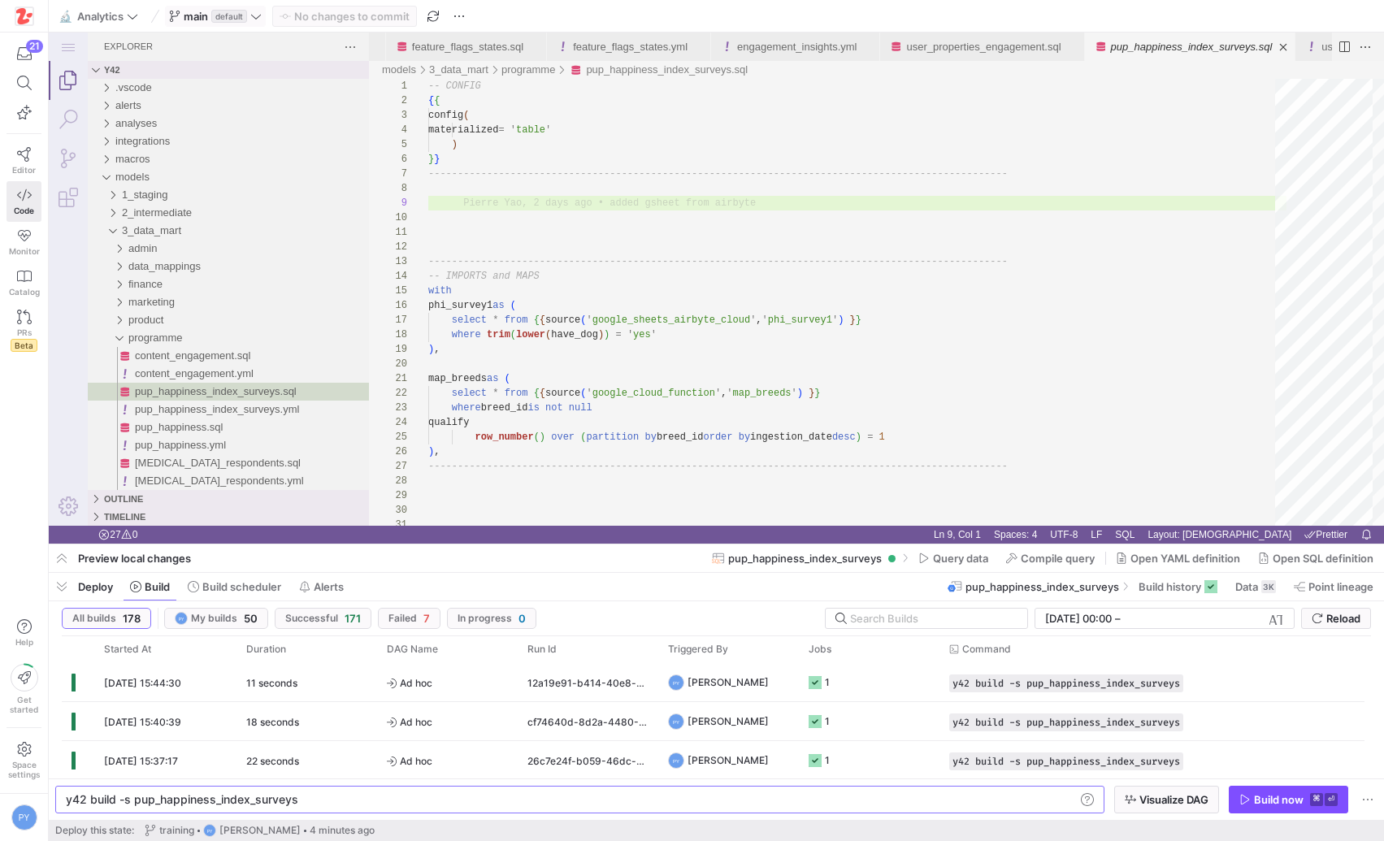
scroll to position [0, 167]
click at [60, 583] on span "button" at bounding box center [62, 587] width 26 height 28
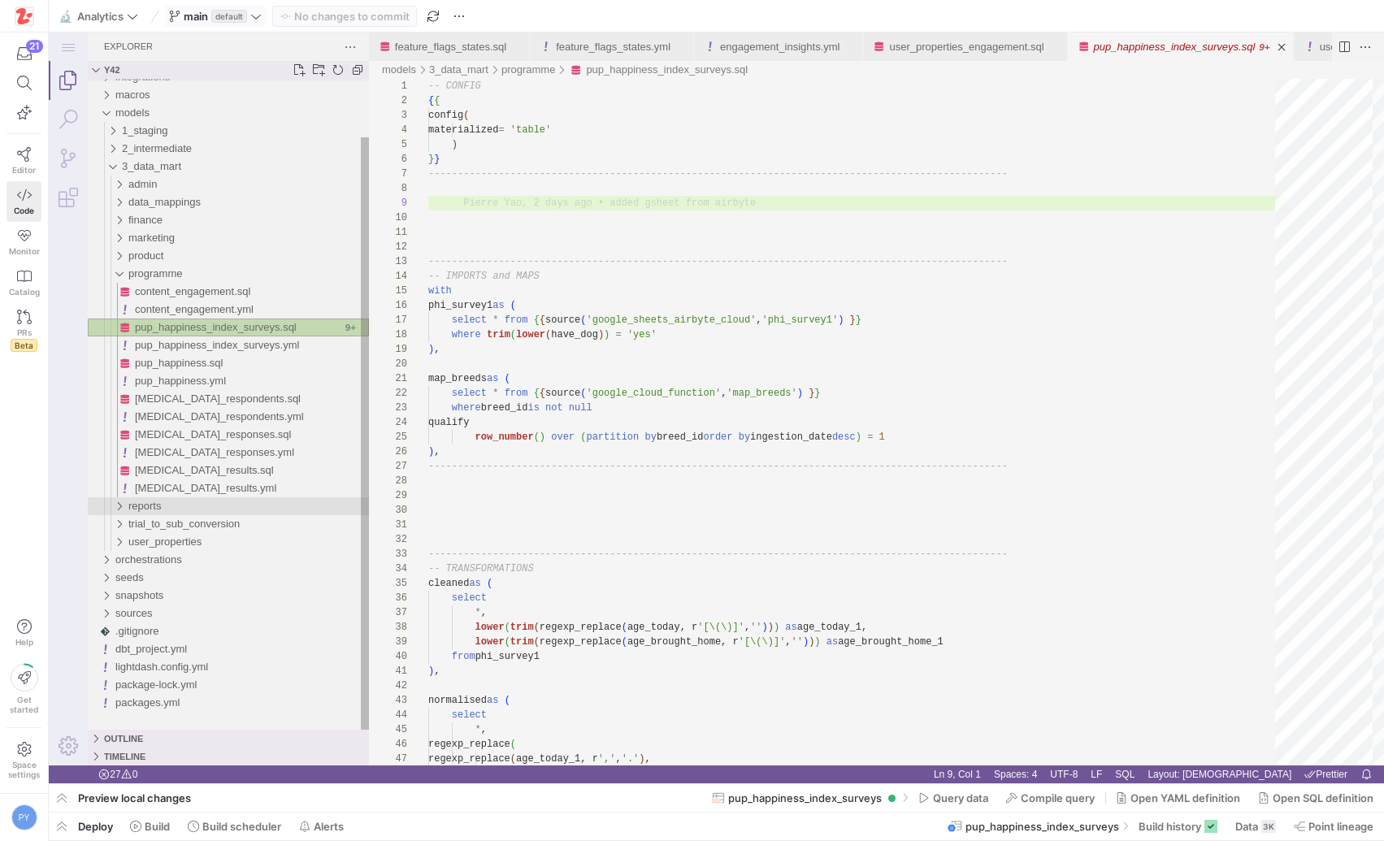
click at [180, 499] on div "reports" at bounding box center [248, 506] width 241 height 18
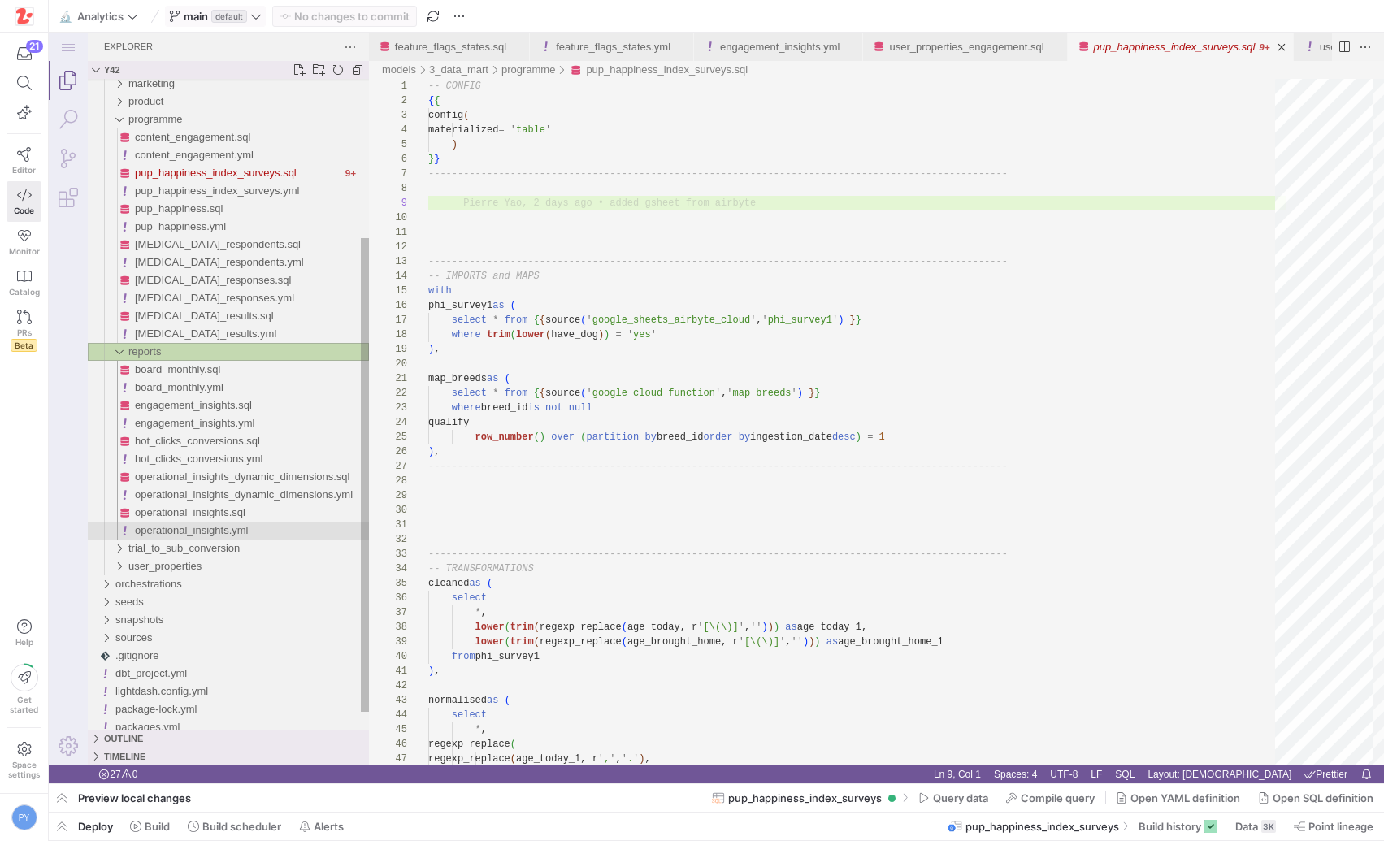
click at [179, 529] on span "operational_insights.yml" at bounding box center [191, 530] width 113 height 12
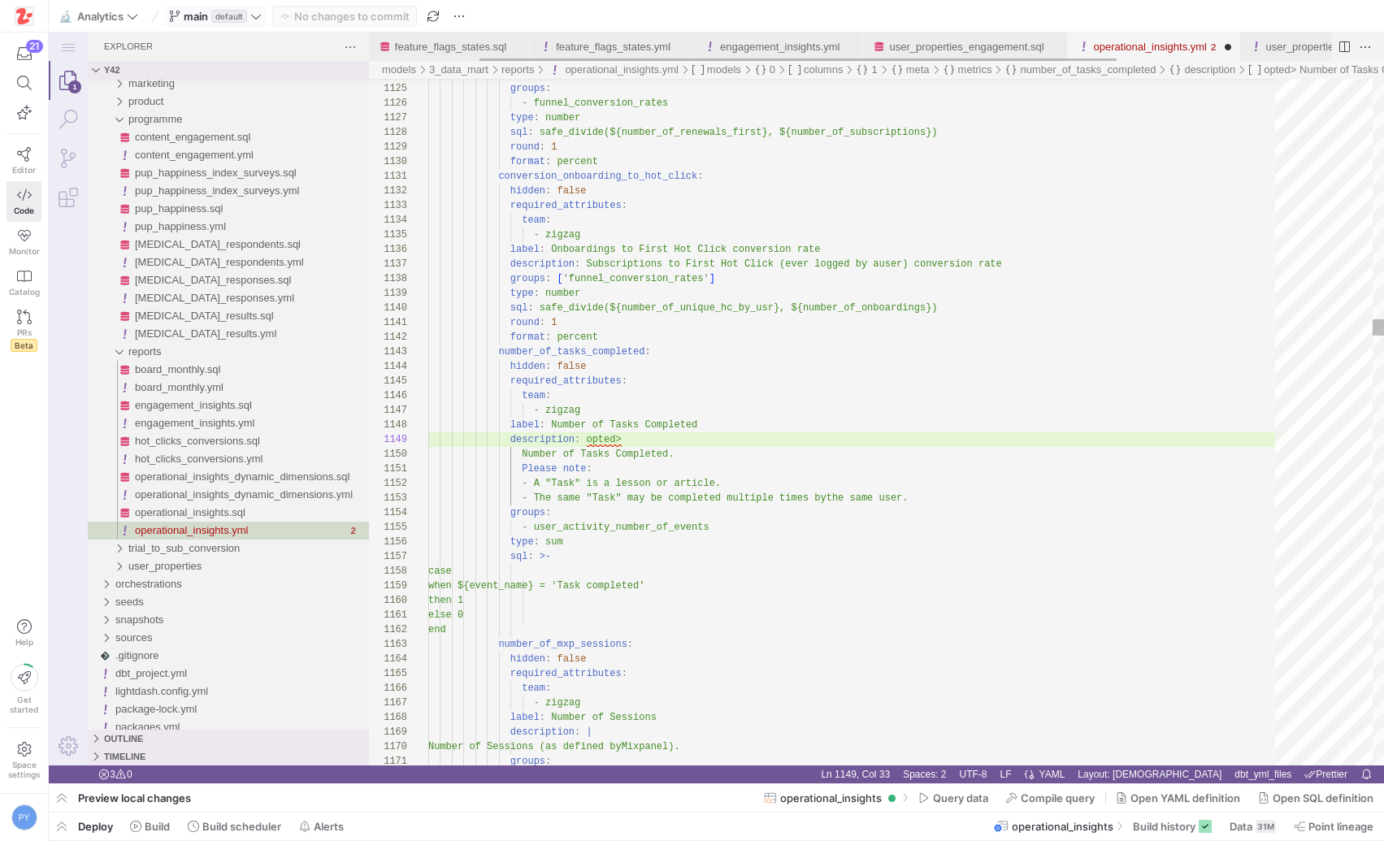
scroll to position [117, 193]
type textarea "round: 1 format: percent number_of_tasks_completed: hidden: false required_attr…"
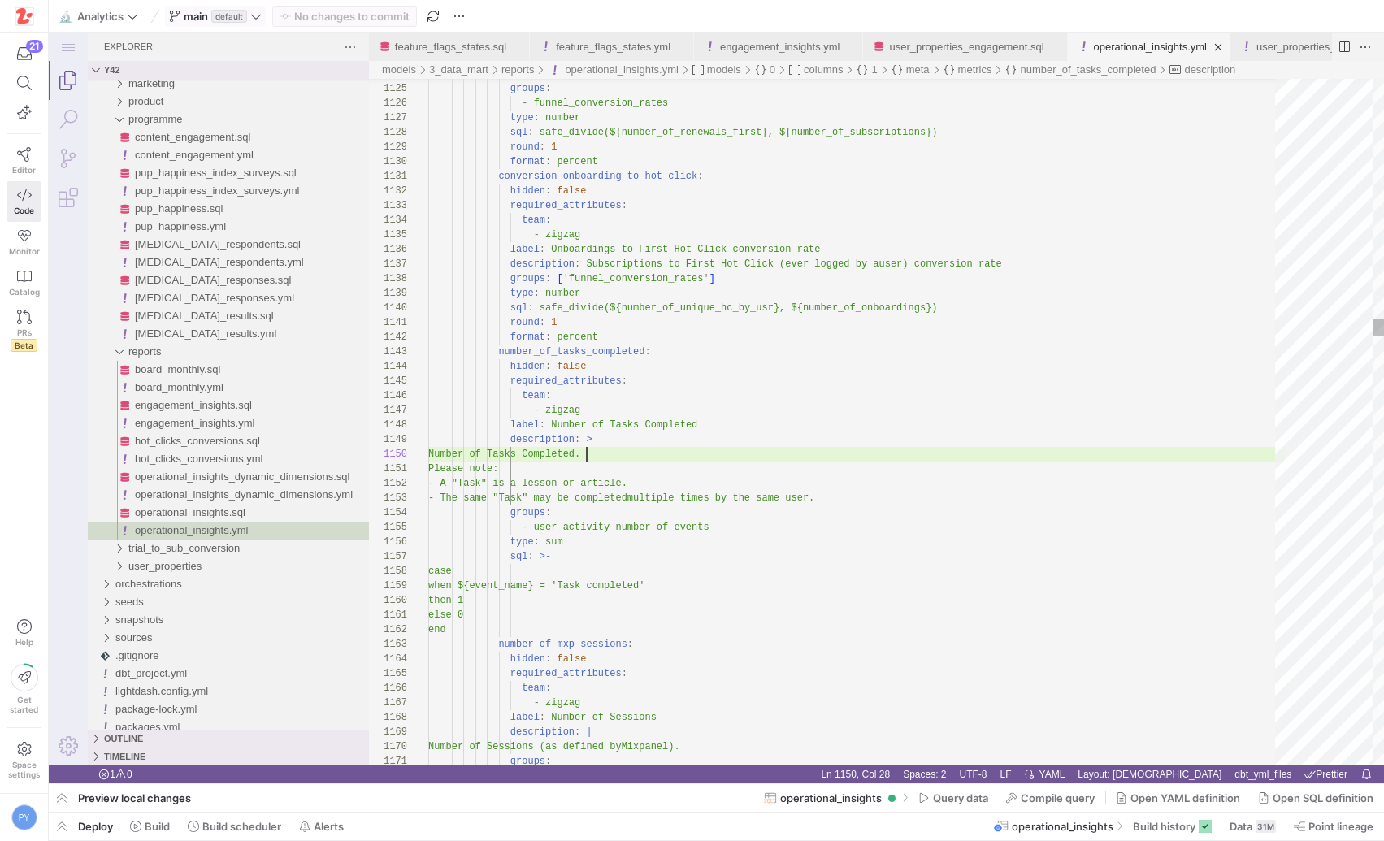
scroll to position [132, 158]
type textarea "o"
type textarea "when ${event_name} = '$ae_session' then concat(cast(date_trunc(${chronological_…"
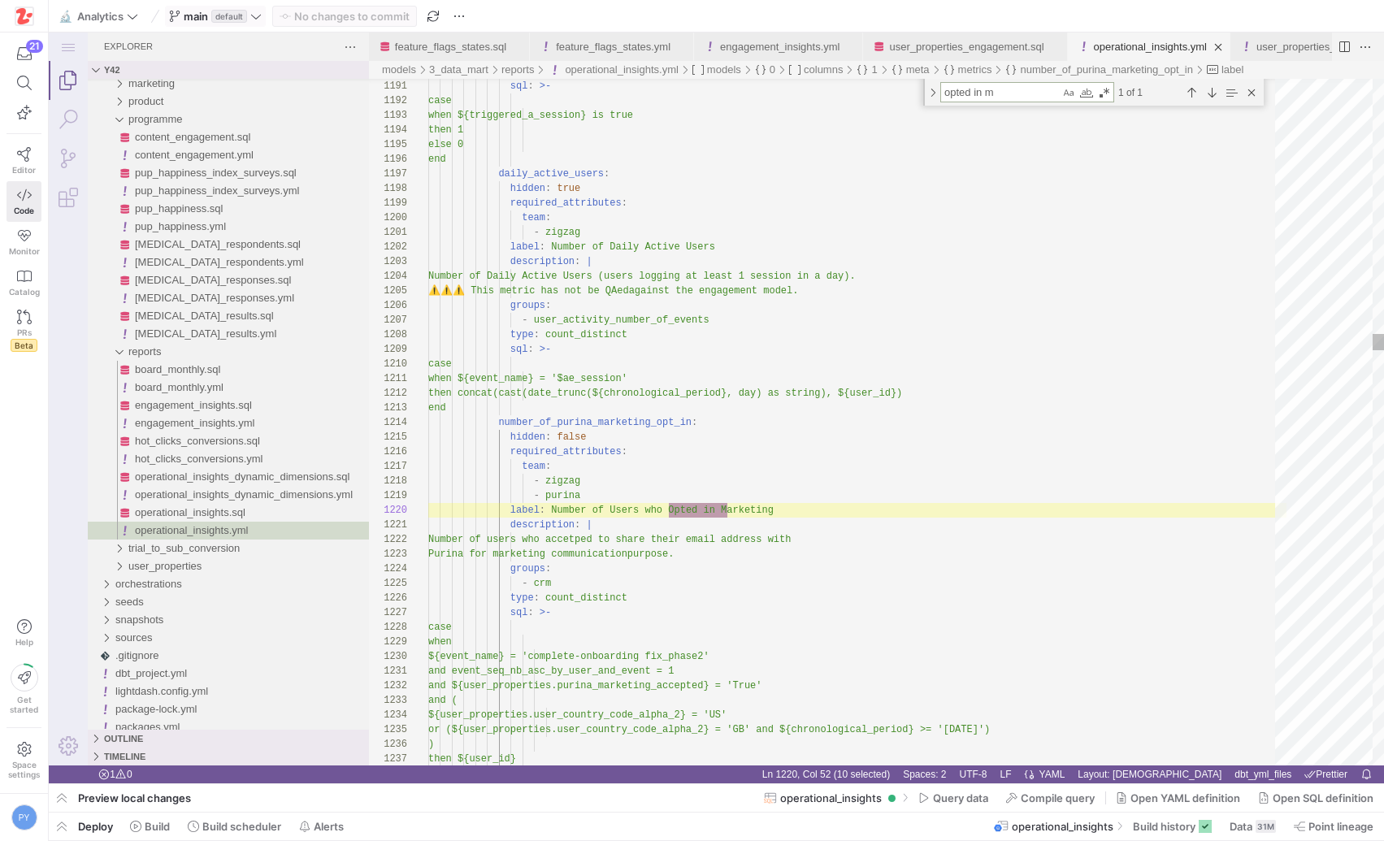
scroll to position [146, 300]
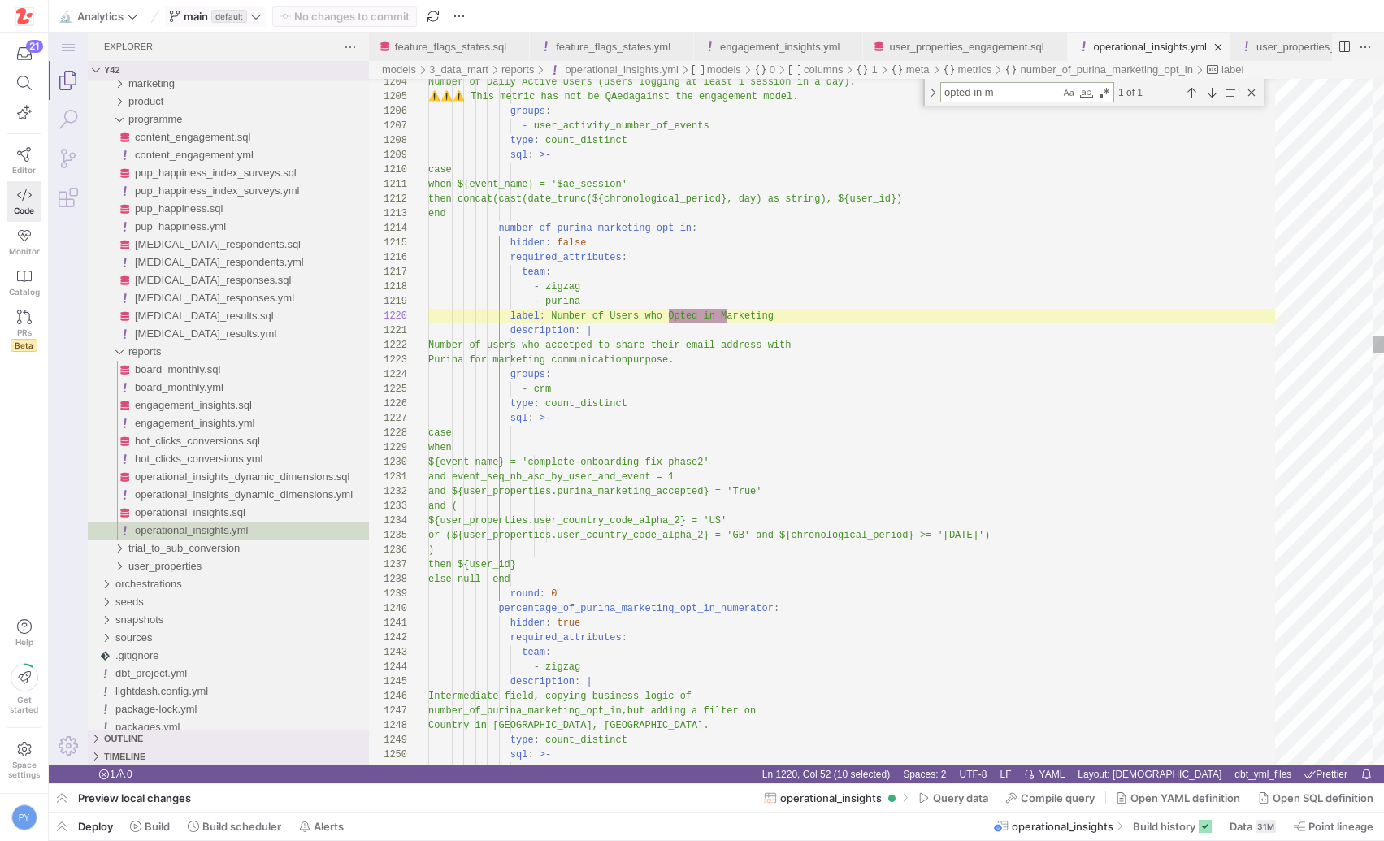
type textarea "opted in m"
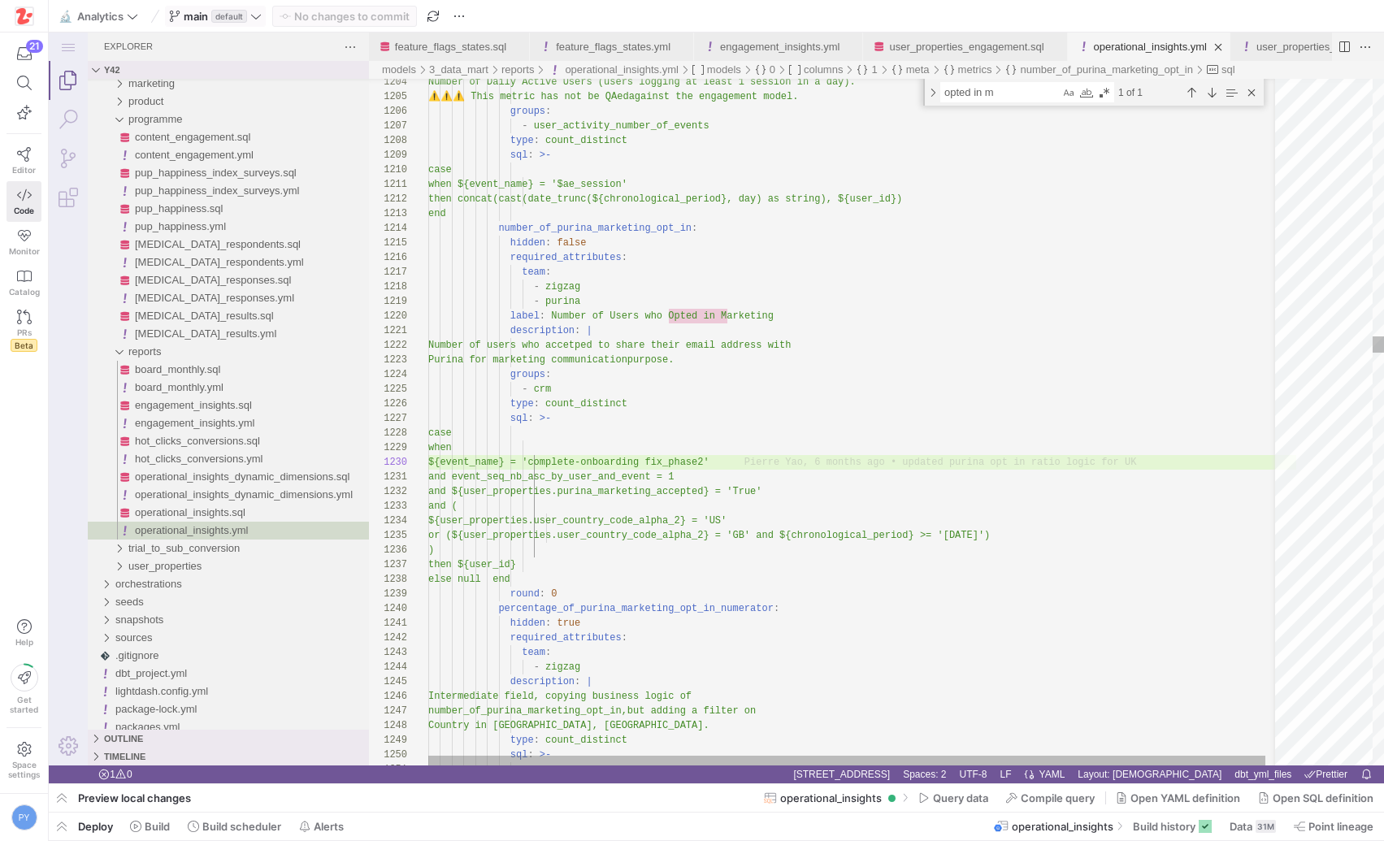
type textarea "and event_seq_nb_asc_by_user_and_event = 1 and ${user_properties.purina_marketi…"
